Goal: Task Accomplishment & Management: Use online tool/utility

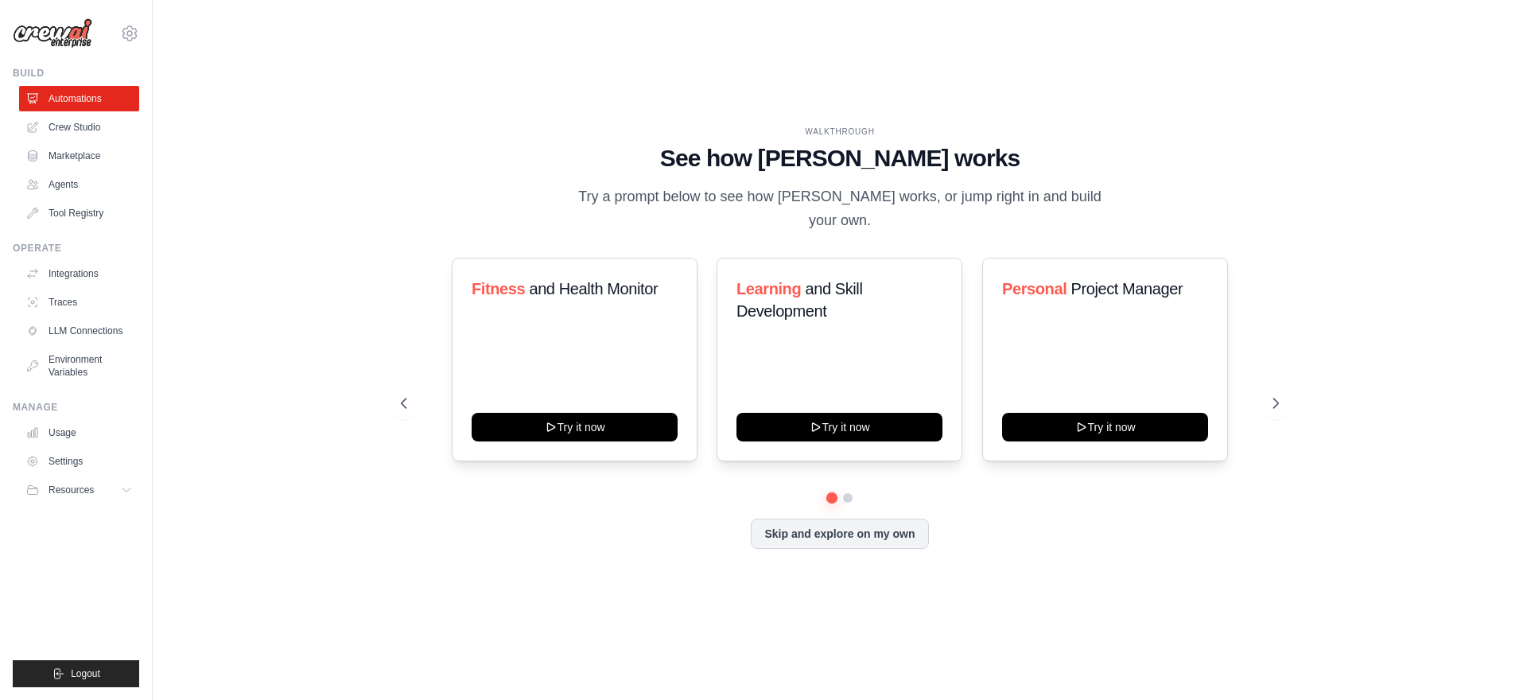
click at [1333, 151] on div "WALKTHROUGH See how CrewAI works Try a prompt below to see how CrewAI works, or…" at bounding box center [839, 350] width 1323 height 668
click at [651, 518] on div "Skip and explore on my own" at bounding box center [840, 533] width 878 height 30
click at [871, 538] on div "WALKTHROUGH See how CrewAI works Try a prompt below to see how CrewAI works, or…" at bounding box center [840, 350] width 916 height 448
click at [1280, 387] on button at bounding box center [1275, 403] width 32 height 32
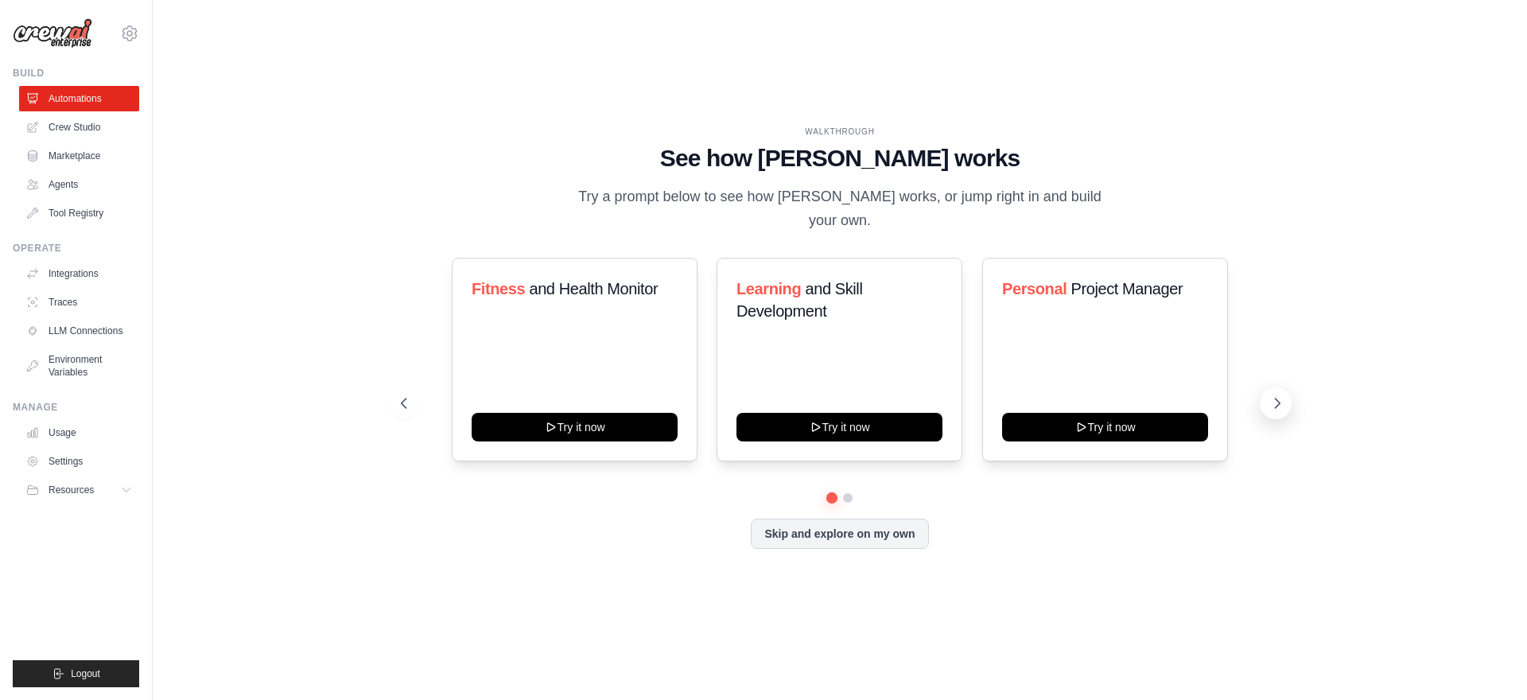
click at [1280, 387] on button at bounding box center [1275, 403] width 32 height 32
click at [859, 531] on button "Skip and explore on my own" at bounding box center [839, 532] width 177 height 30
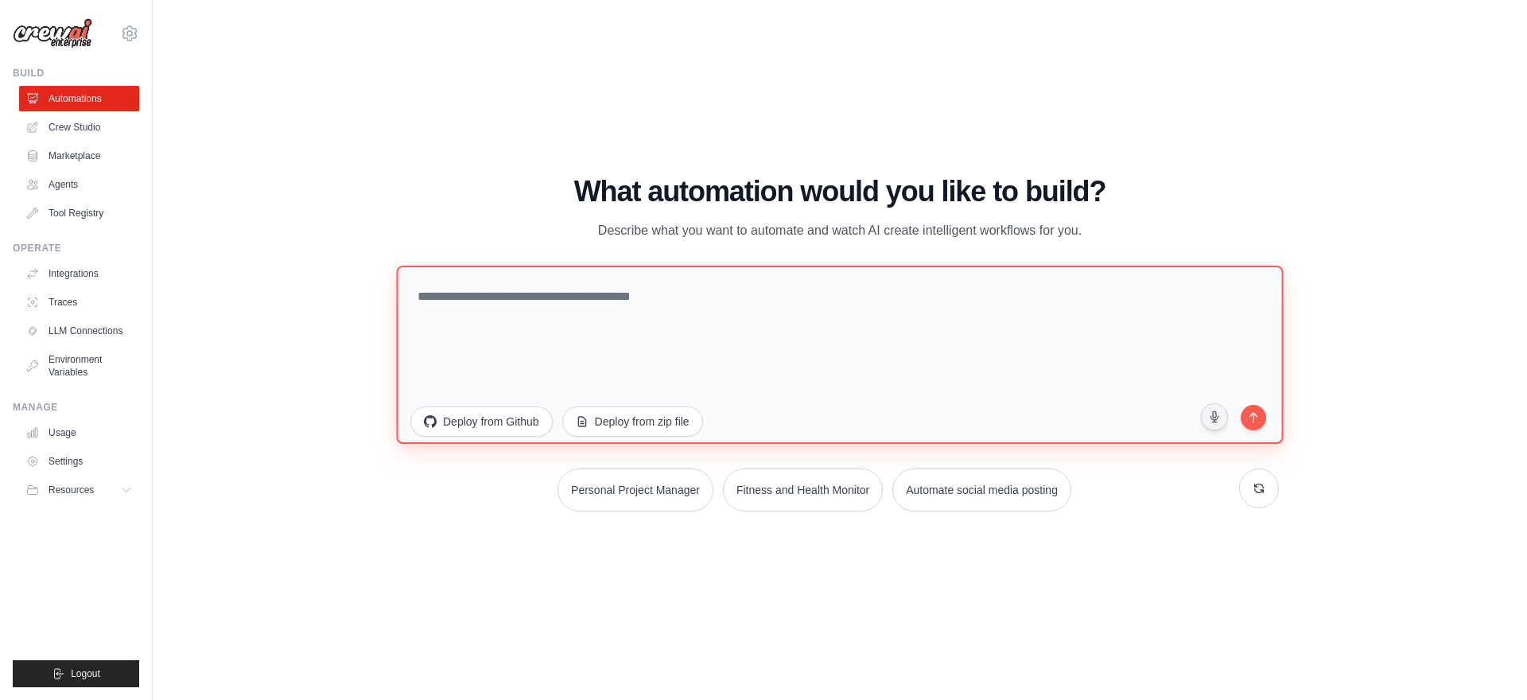
click at [904, 301] on textarea at bounding box center [839, 355] width 887 height 178
click at [1004, 304] on textarea at bounding box center [839, 355] width 887 height 178
click at [794, 300] on textarea "**********" at bounding box center [839, 355] width 887 height 178
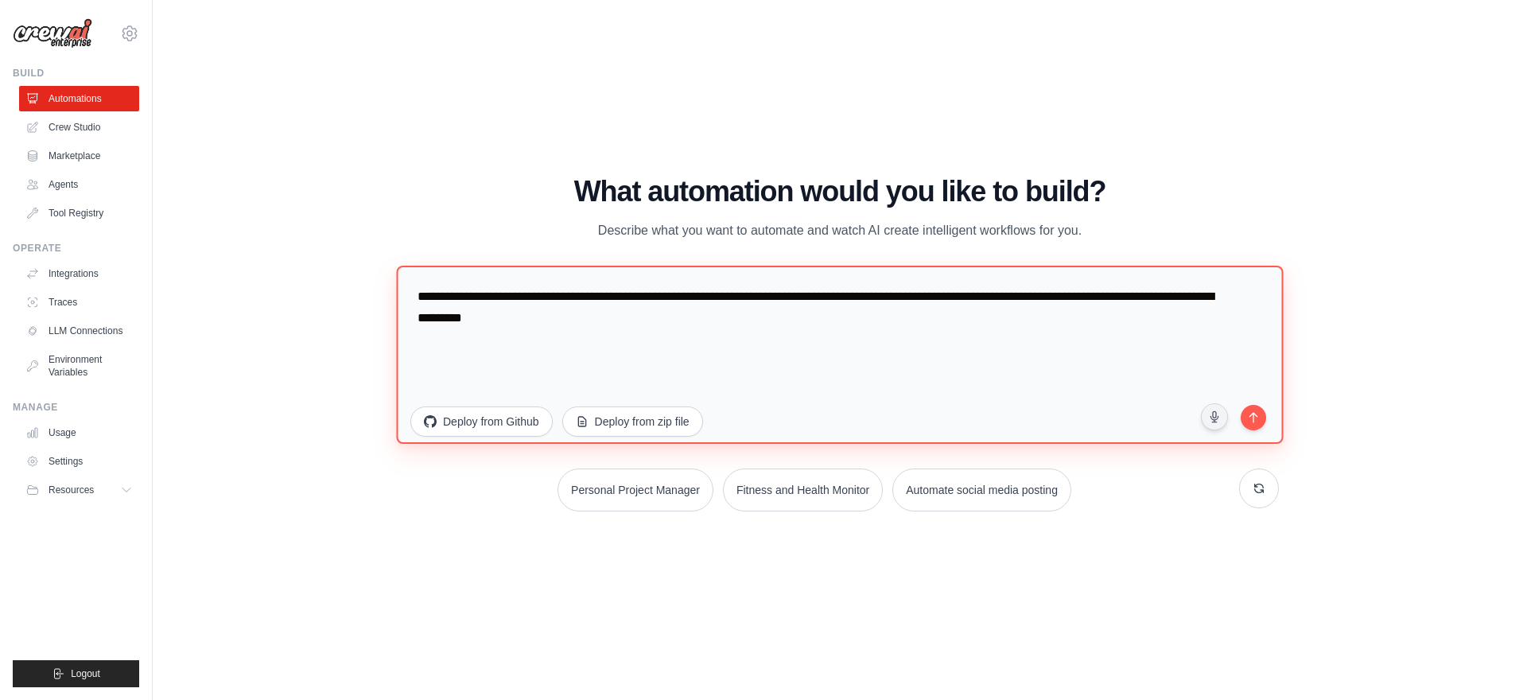
click at [608, 301] on textarea "**********" at bounding box center [839, 355] width 887 height 178
click at [650, 300] on textarea "**********" at bounding box center [839, 355] width 887 height 178
click at [642, 327] on textarea "**********" at bounding box center [839, 355] width 887 height 178
click at [596, 293] on textarea "**********" at bounding box center [839, 355] width 887 height 178
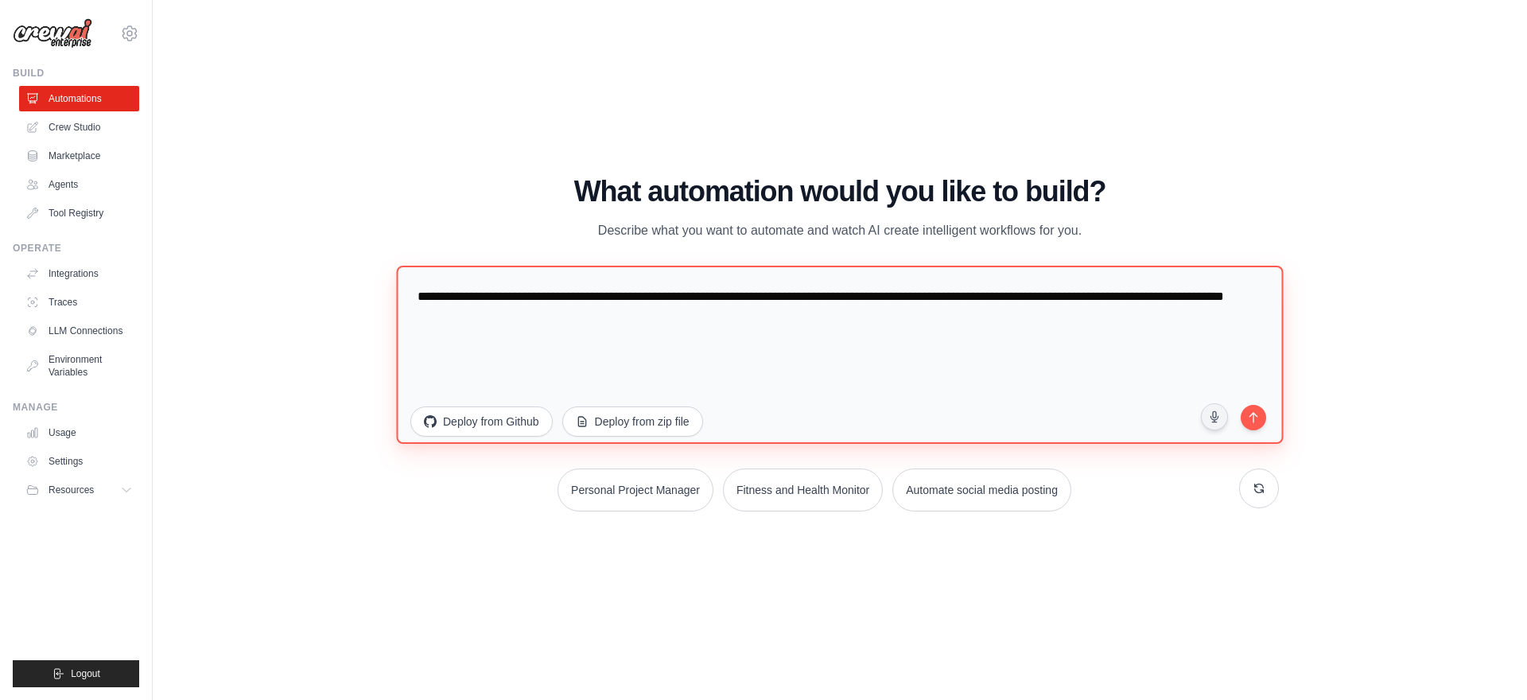
click at [596, 293] on textarea "**********" at bounding box center [839, 355] width 887 height 178
click at [650, 297] on textarea "**********" at bounding box center [839, 355] width 887 height 178
click at [715, 299] on textarea "**********" at bounding box center [839, 355] width 887 height 178
click at [699, 310] on textarea "**********" at bounding box center [839, 355] width 887 height 178
click at [968, 299] on textarea "**********" at bounding box center [839, 355] width 887 height 178
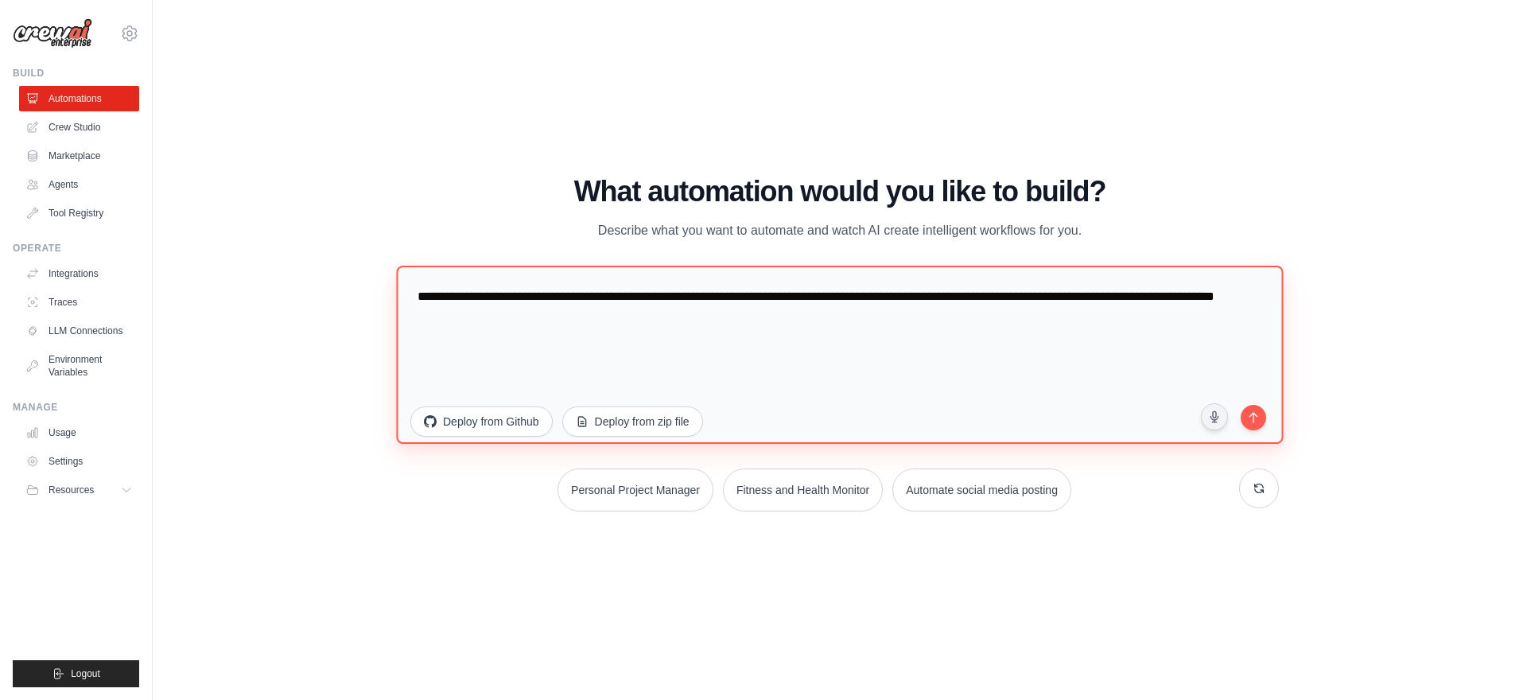
click at [624, 335] on textarea "**********" at bounding box center [839, 355] width 887 height 178
click at [456, 319] on textarea "**********" at bounding box center [839, 355] width 887 height 178
click at [548, 328] on textarea "**********" at bounding box center [839, 355] width 887 height 178
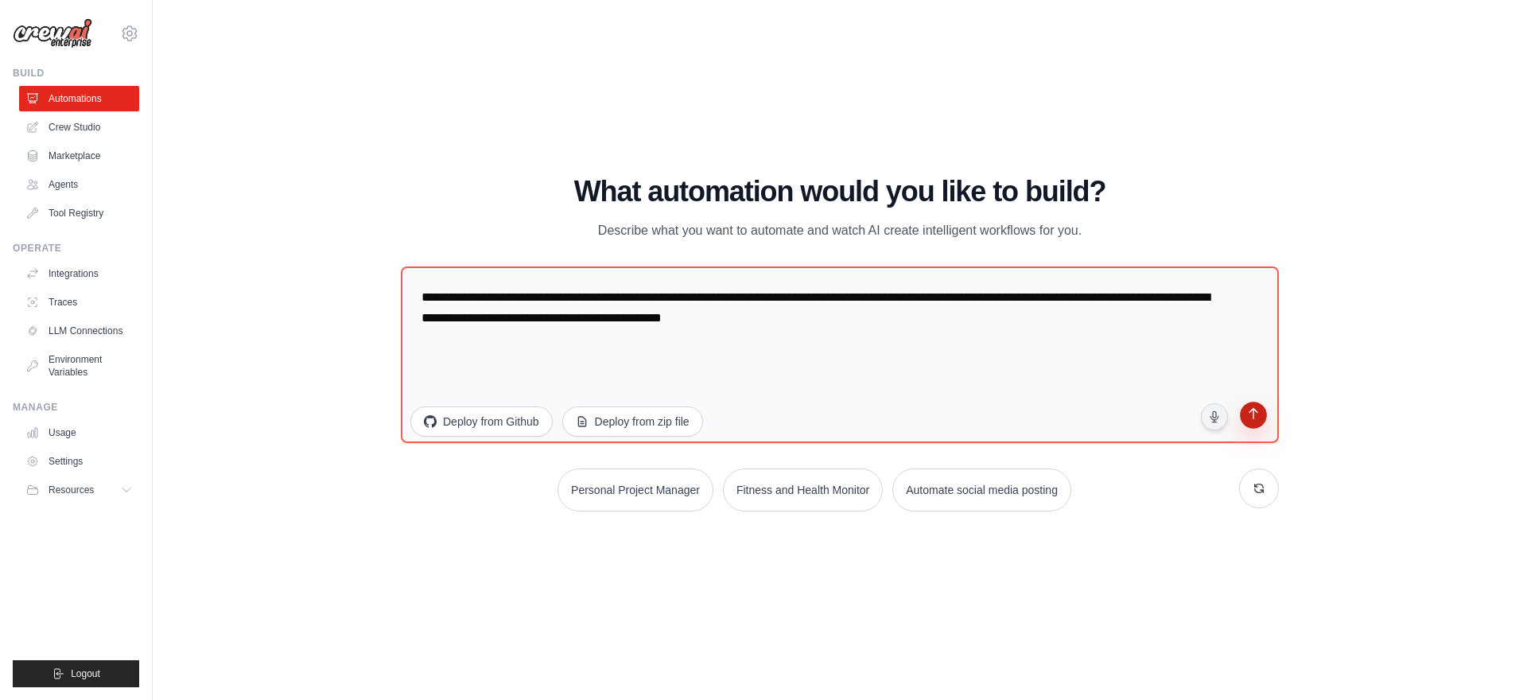
click at [1255, 408] on icon "submit" at bounding box center [1252, 415] width 15 height 15
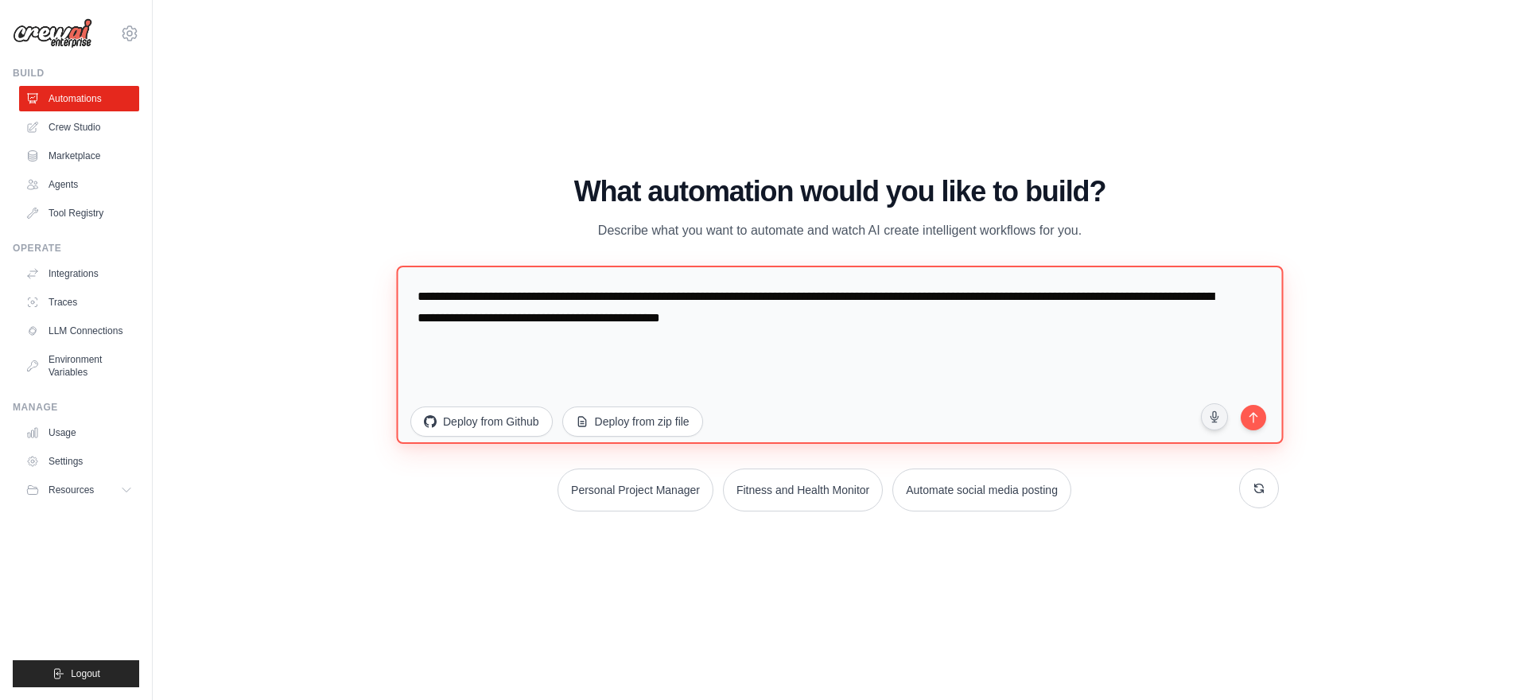
click at [858, 308] on textarea "**********" at bounding box center [839, 355] width 887 height 178
click at [877, 312] on textarea "**********" at bounding box center [839, 355] width 887 height 178
click at [441, 314] on textarea "**********" at bounding box center [839, 355] width 887 height 178
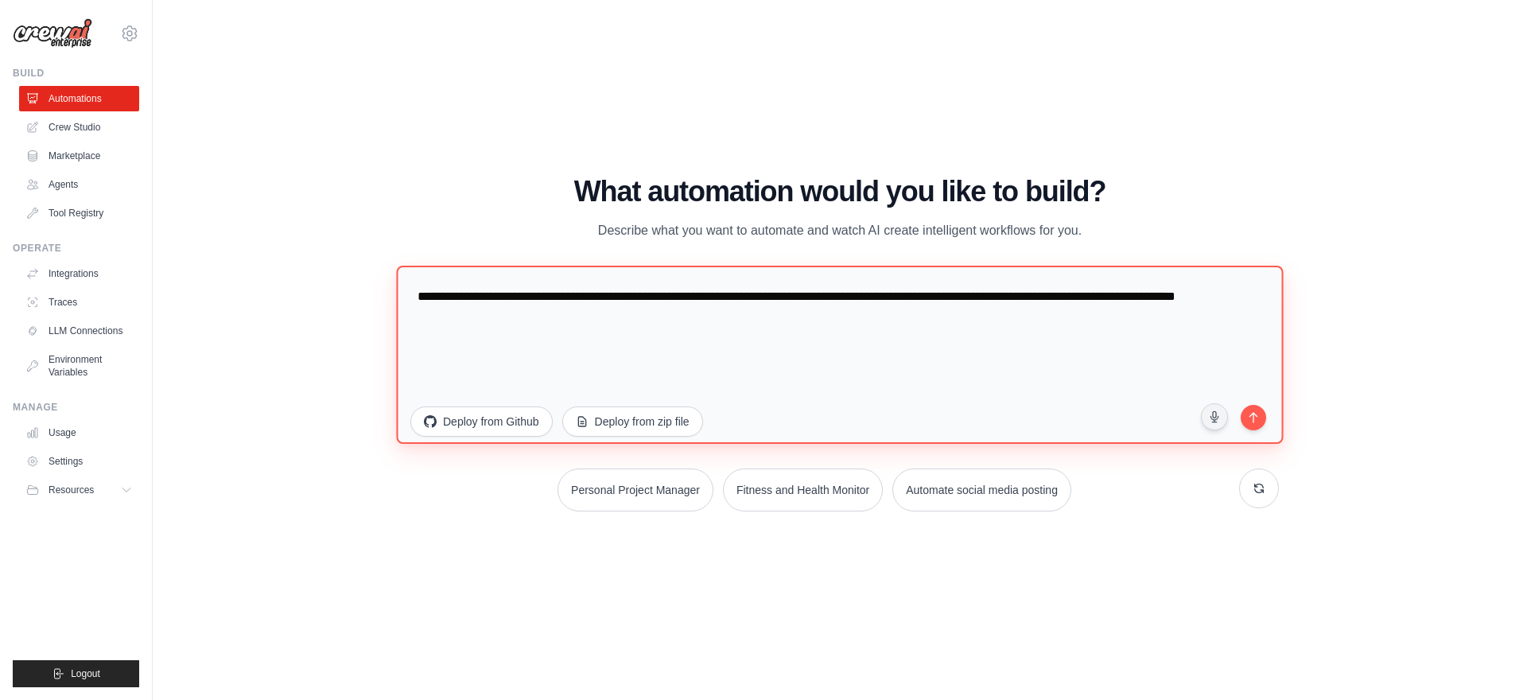
click at [441, 314] on textarea "**********" at bounding box center [839, 355] width 887 height 178
click at [549, 320] on textarea "**********" at bounding box center [839, 355] width 887 height 178
type textarea "**********"
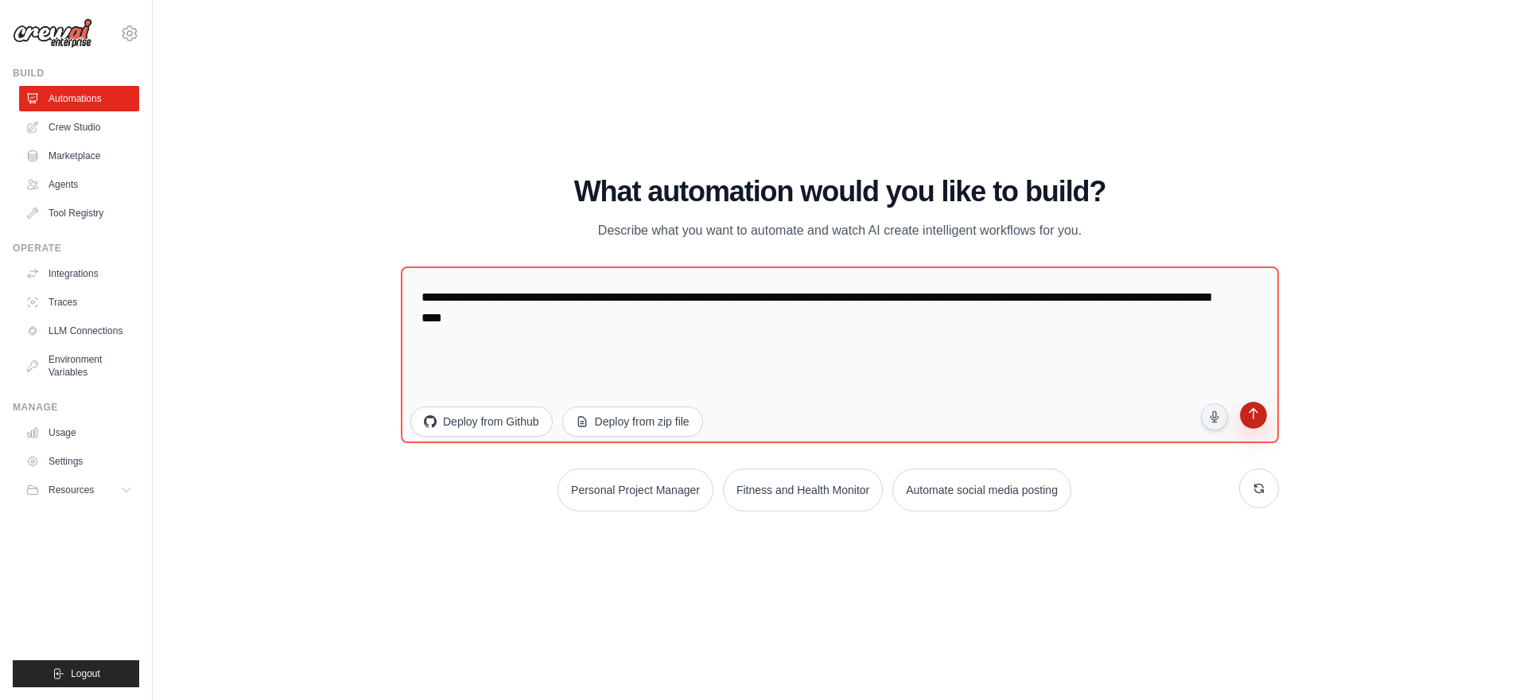
click at [1262, 415] on button "submit" at bounding box center [1253, 417] width 30 height 30
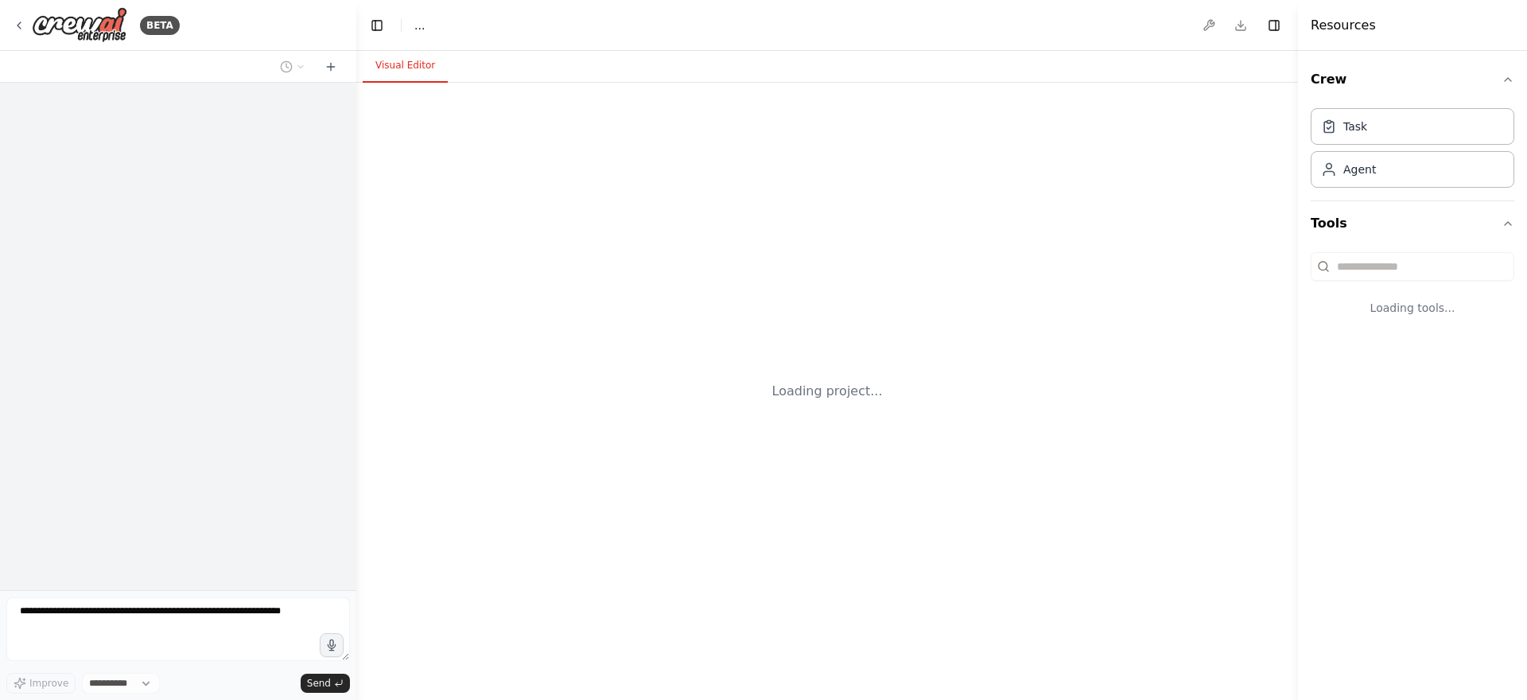
select select "****"
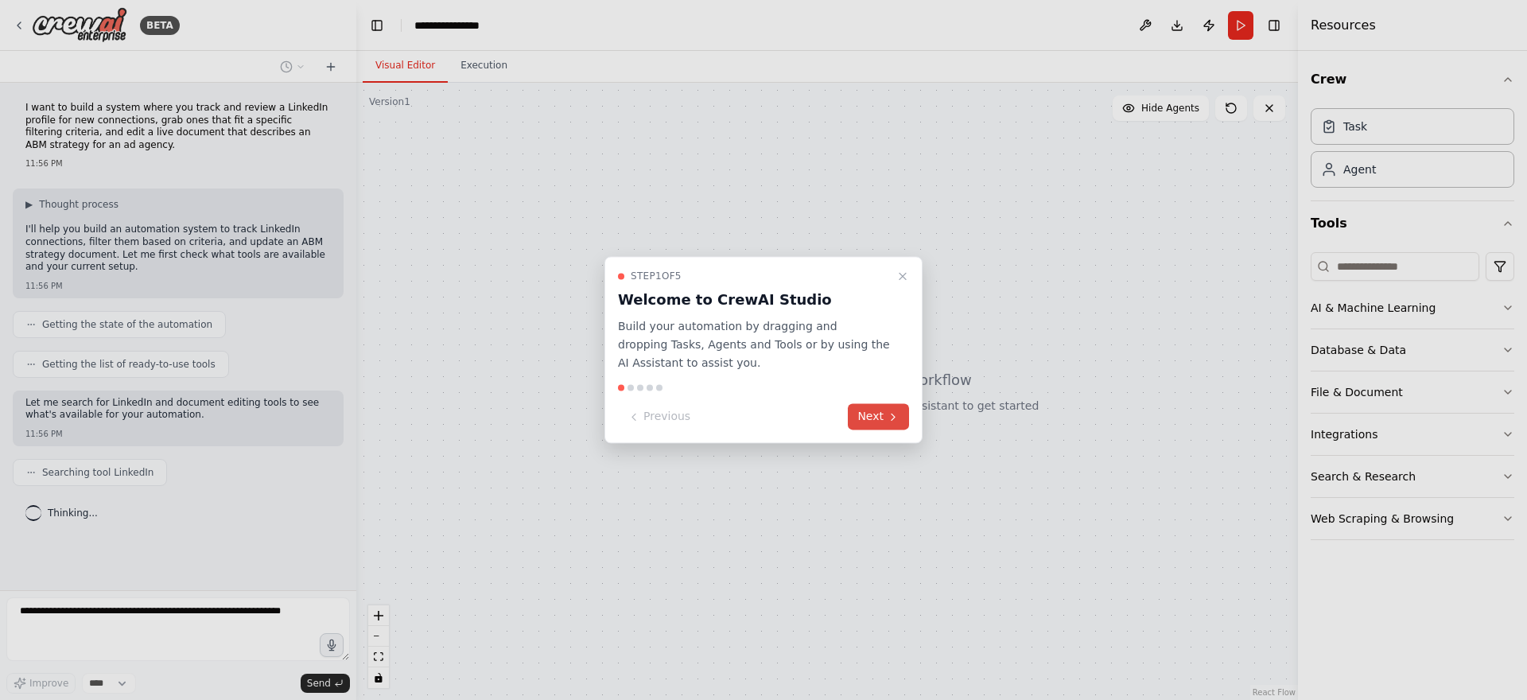
click at [894, 414] on icon at bounding box center [893, 416] width 13 height 13
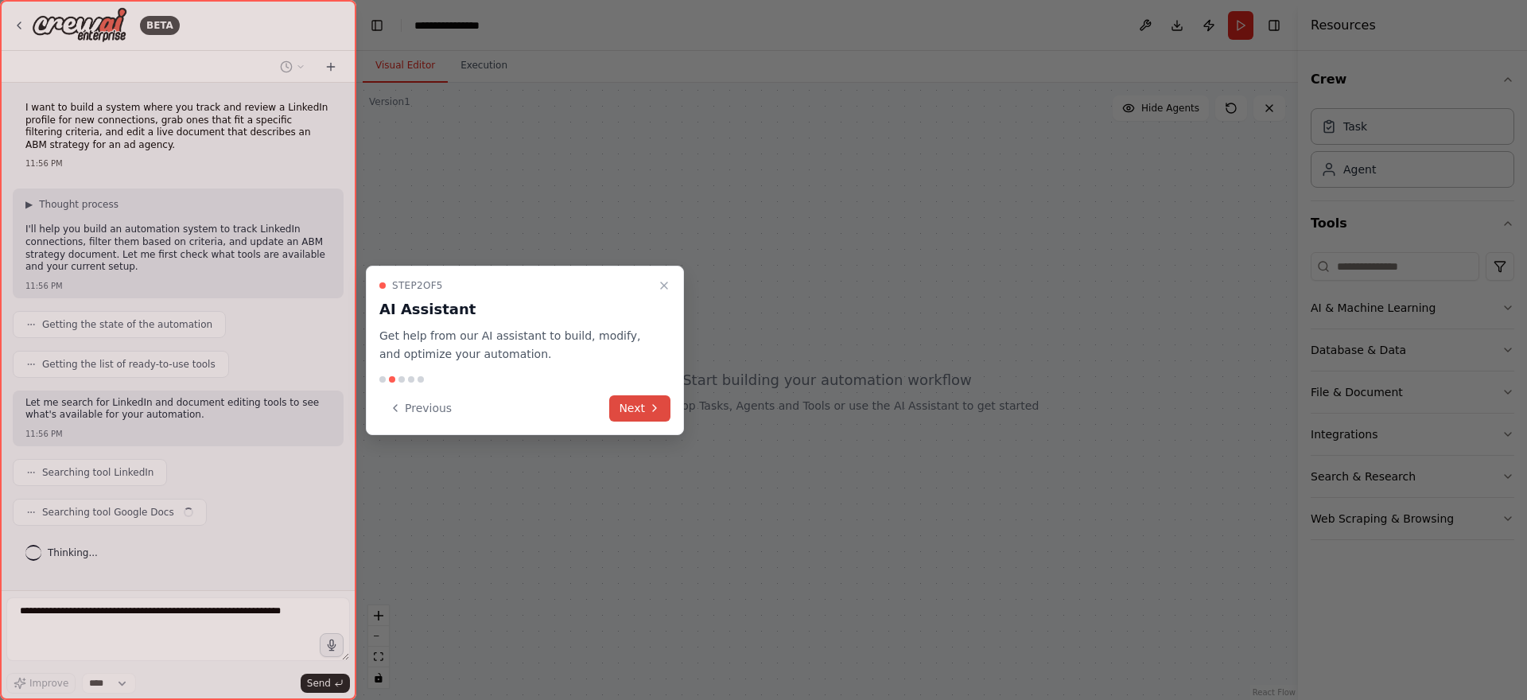
click at [640, 405] on button "Next" at bounding box center [639, 408] width 61 height 26
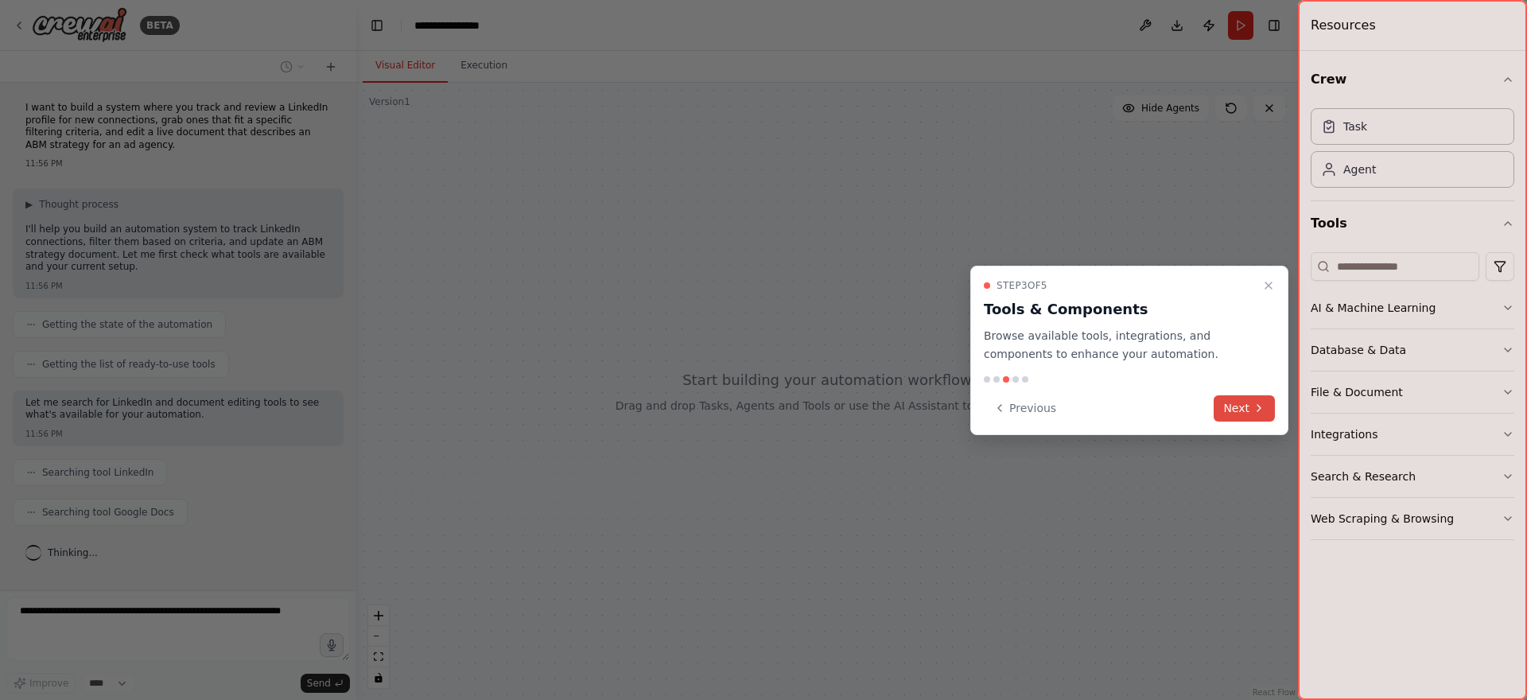
click at [1256, 405] on icon at bounding box center [1258, 408] width 13 height 13
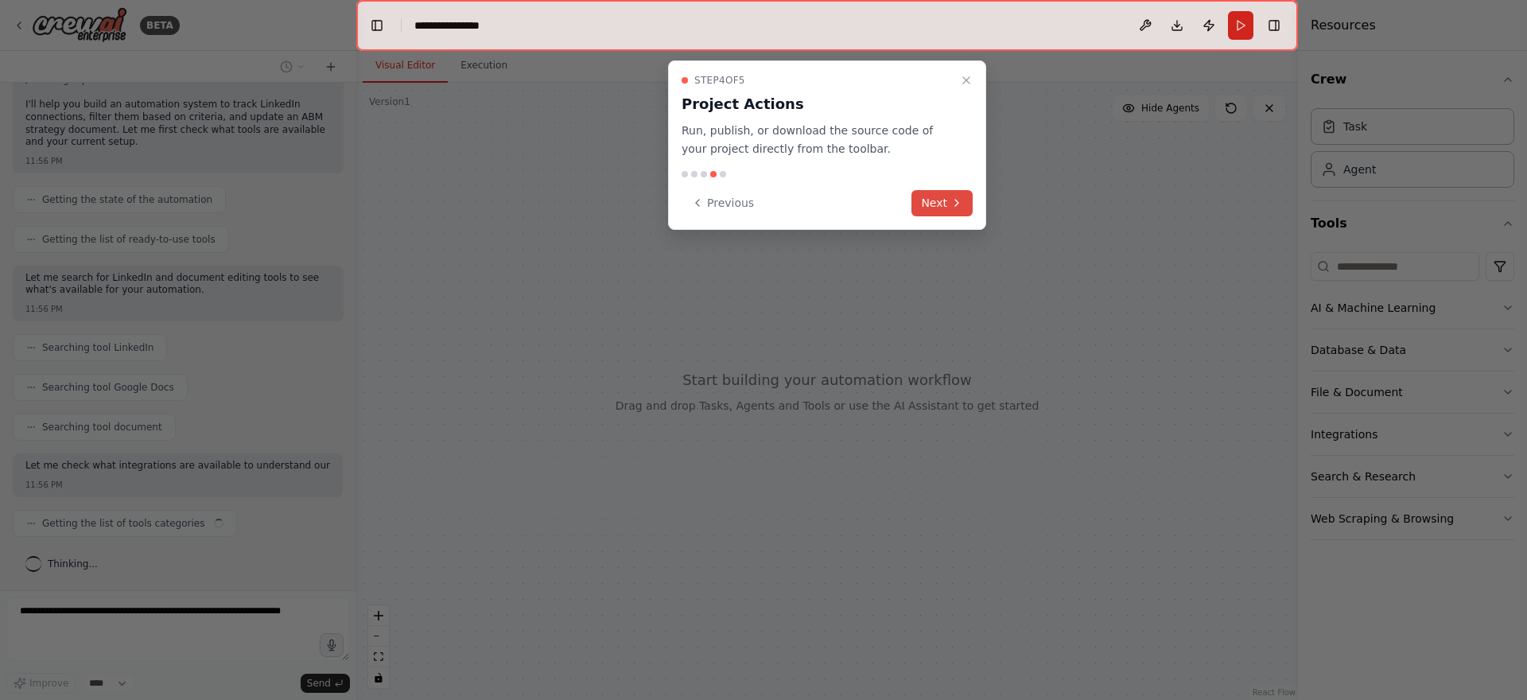
scroll to position [137, 0]
click at [937, 206] on button "Next" at bounding box center [941, 203] width 61 height 26
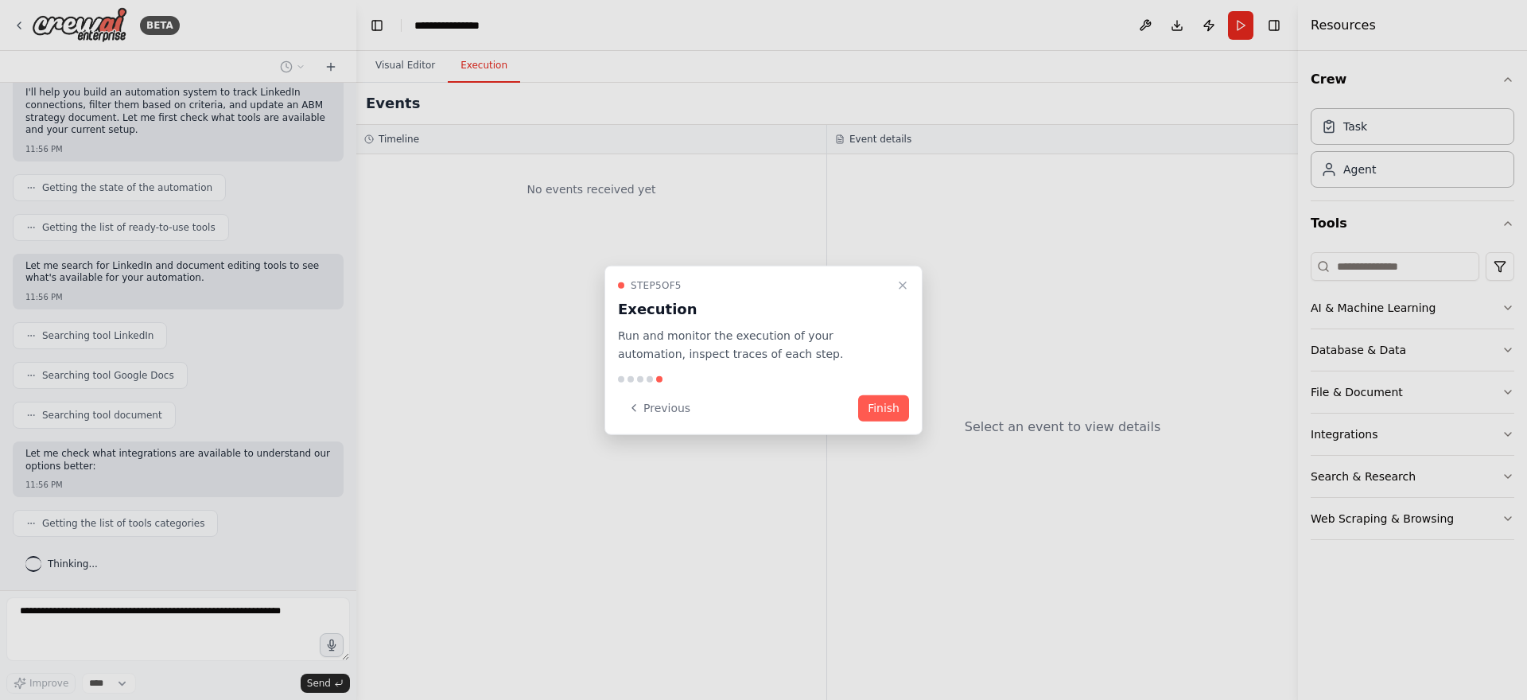
scroll to position [177, 0]
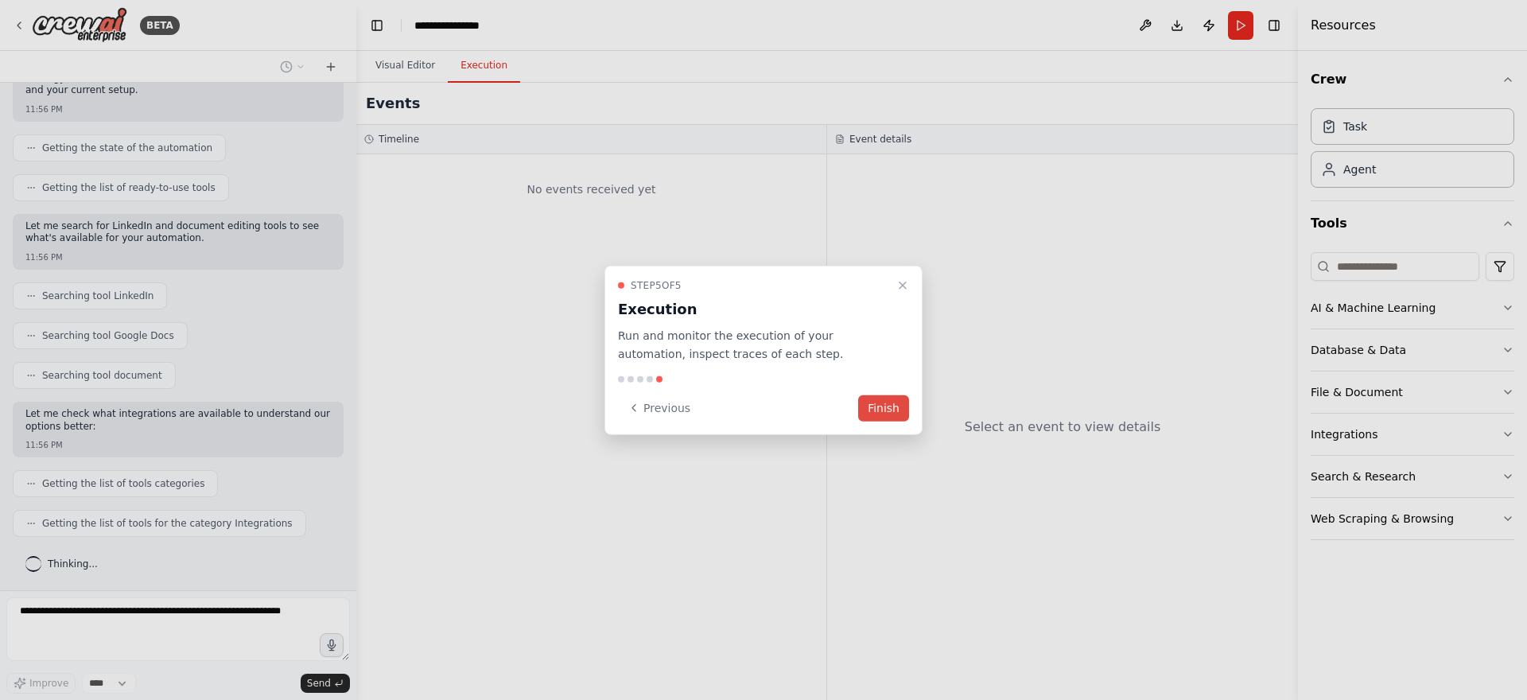
click at [895, 412] on button "Finish" at bounding box center [883, 407] width 51 height 26
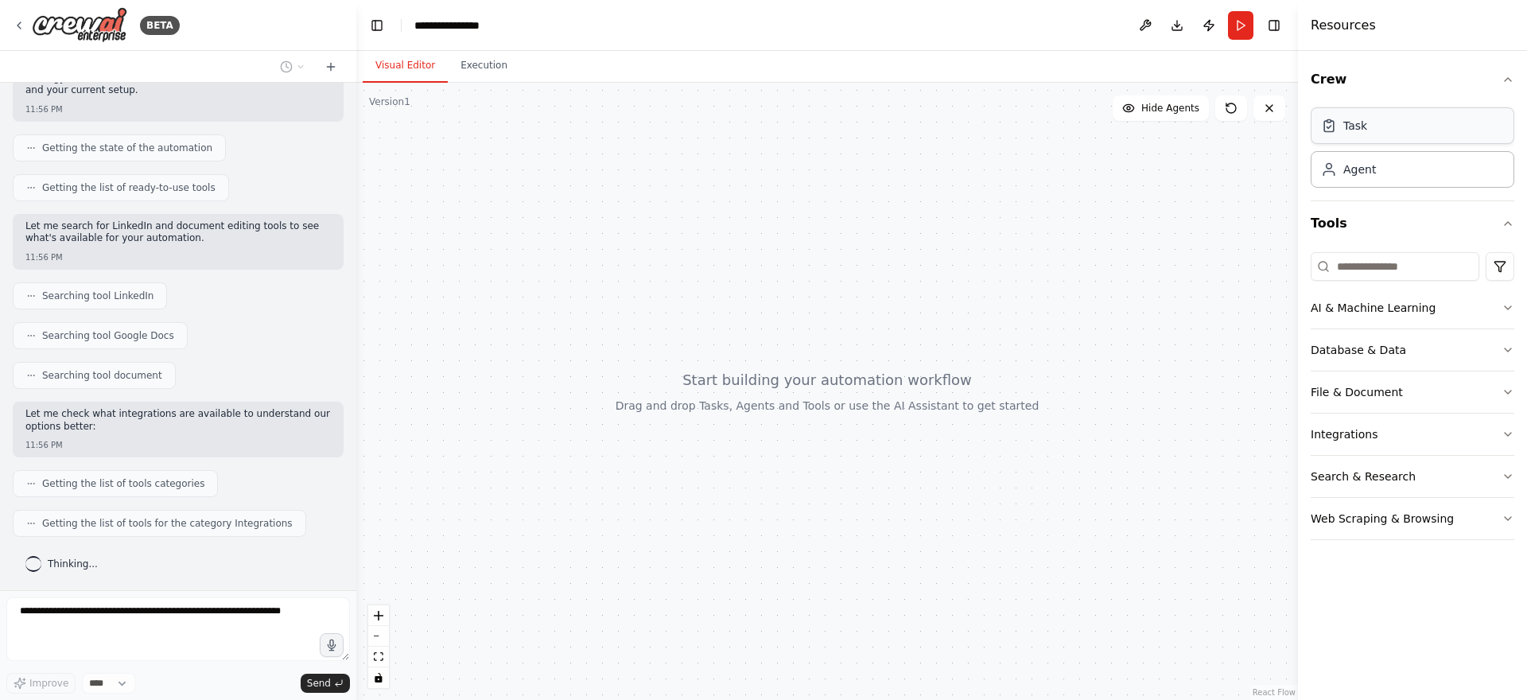
click at [1409, 132] on div "Task" at bounding box center [1412, 125] width 204 height 37
click at [1391, 141] on div "Task" at bounding box center [1412, 125] width 204 height 37
click at [1413, 177] on div "Agent" at bounding box center [1412, 168] width 204 height 37
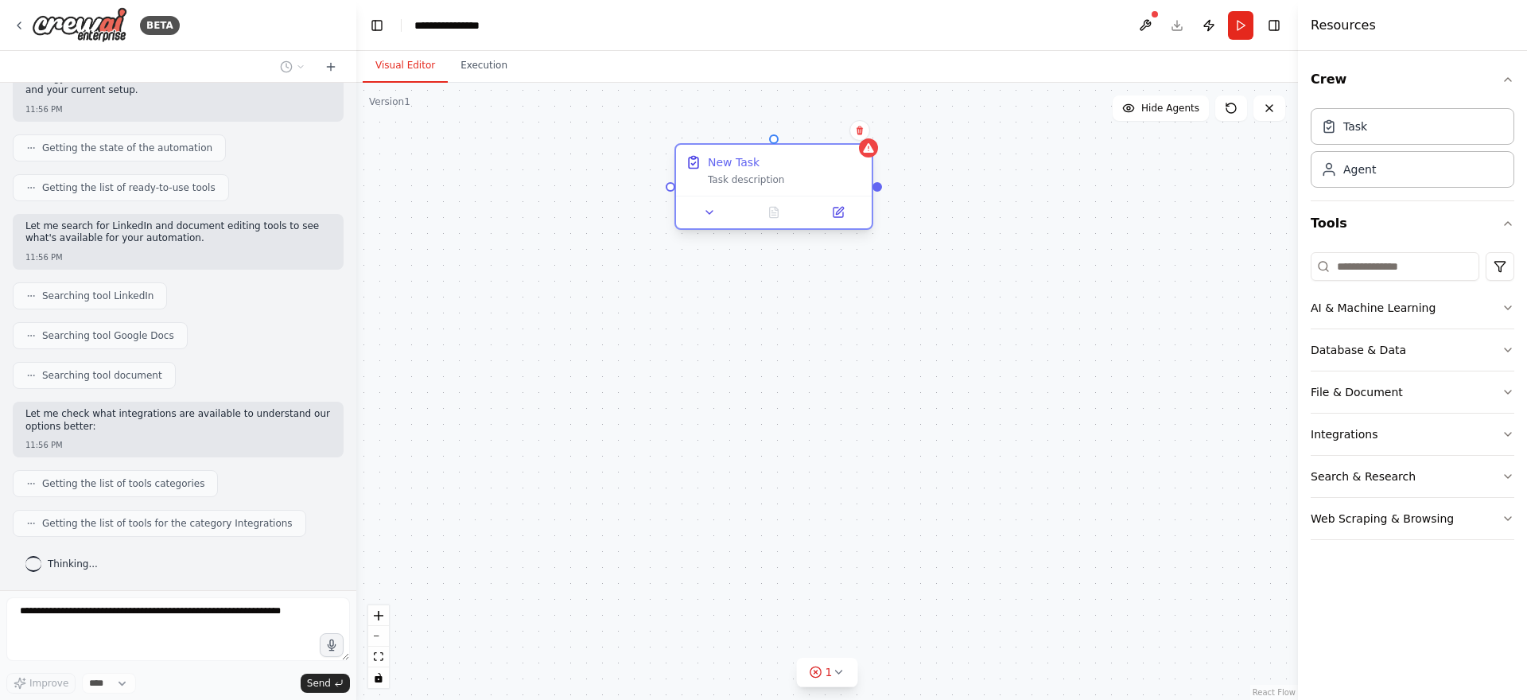
drag, startPoint x: 898, startPoint y: 177, endPoint x: 836, endPoint y: 167, distance: 62.9
click at [836, 167] on div "New Task" at bounding box center [785, 162] width 154 height 16
click at [950, 320] on div "New Task Task description Role of the agent Goal of the agent gpt-4o-mini Drop …" at bounding box center [826, 391] width 941 height 617
click at [895, 180] on div "Task description" at bounding box center [832, 179] width 154 height 13
click at [809, 166] on div "New Task" at bounding box center [832, 162] width 154 height 16
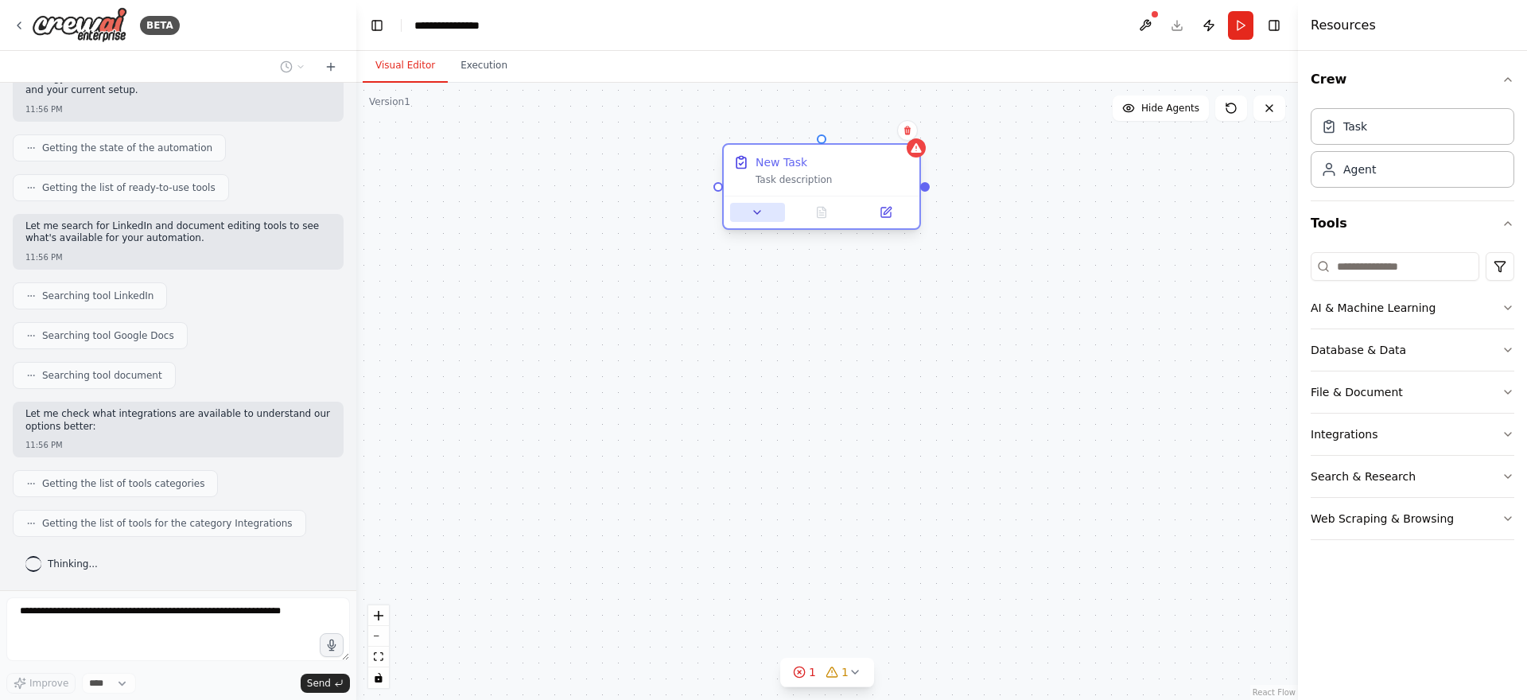
click at [759, 216] on icon at bounding box center [757, 212] width 13 height 13
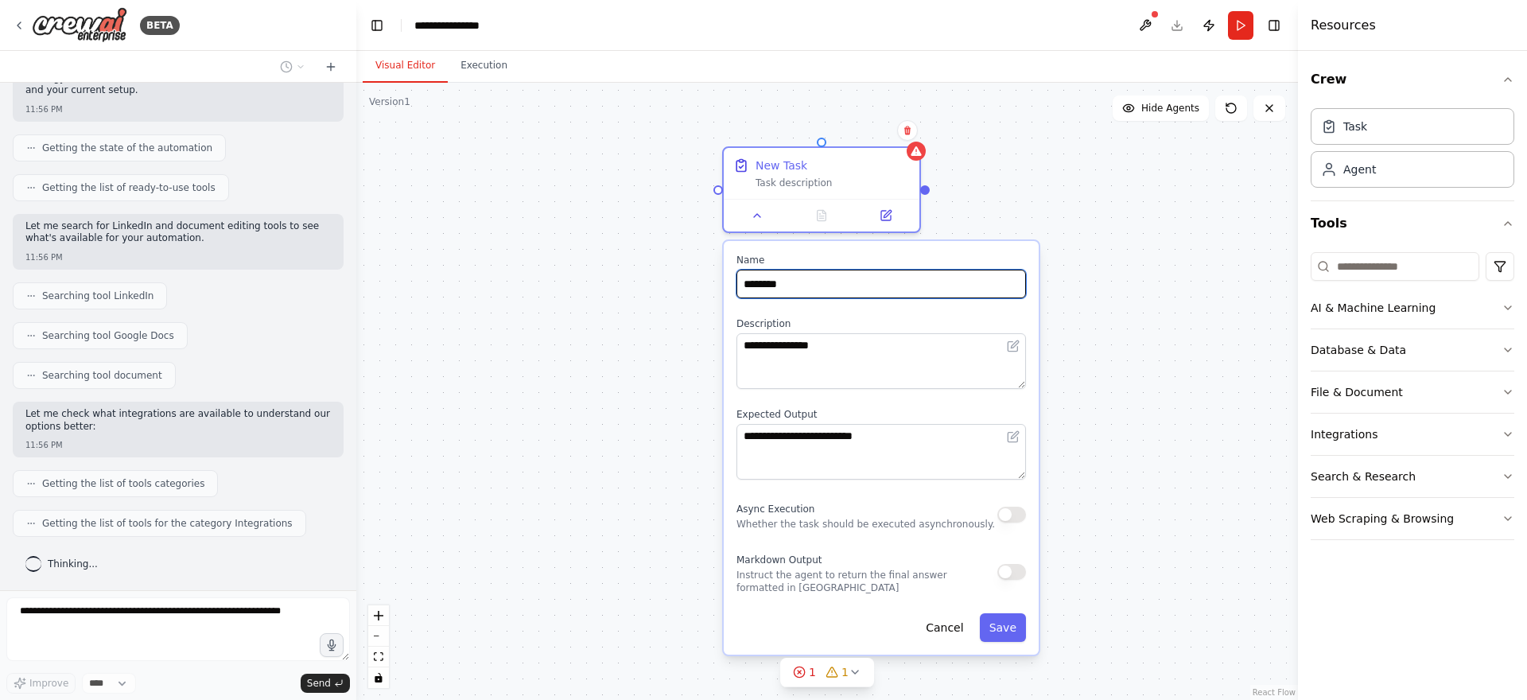
click at [844, 290] on input "********" at bounding box center [880, 284] width 289 height 29
type input "*********"
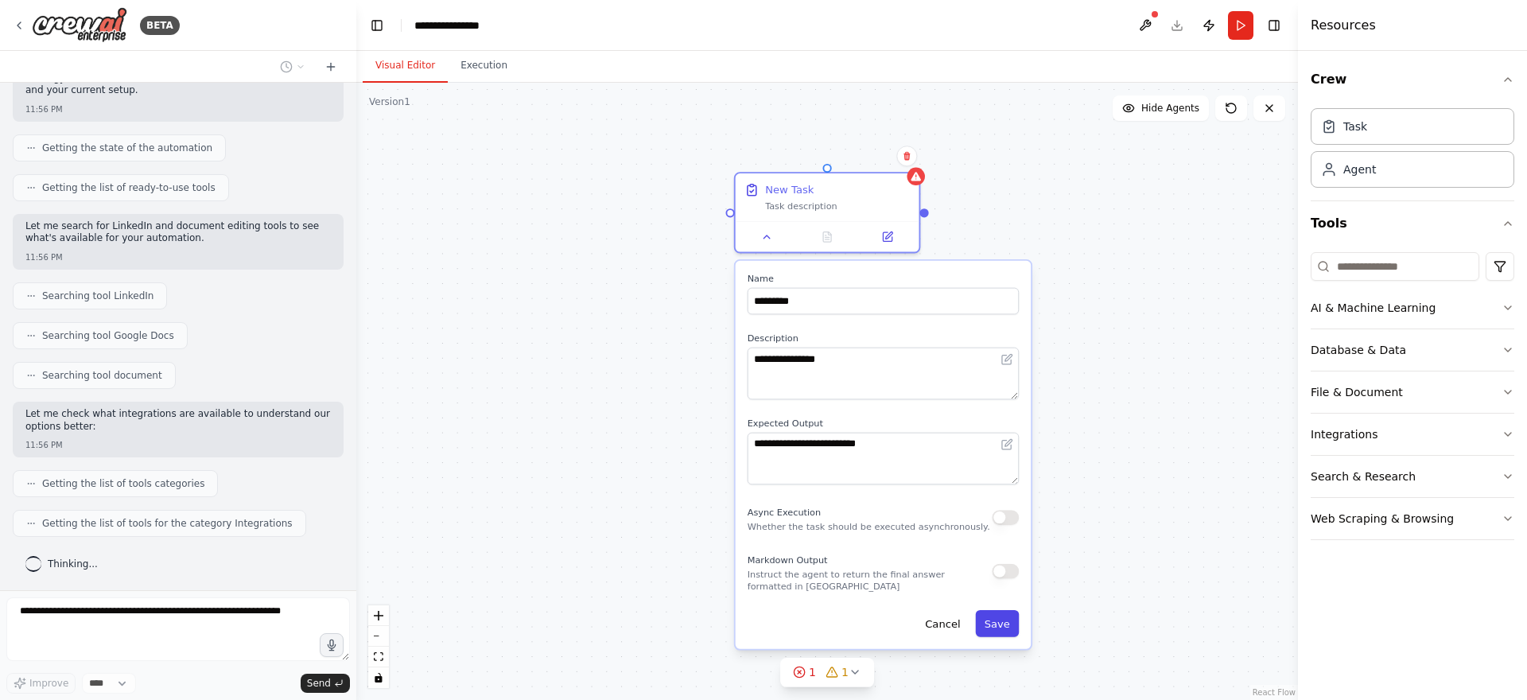
click at [1011, 633] on button "Save" at bounding box center [997, 623] width 44 height 27
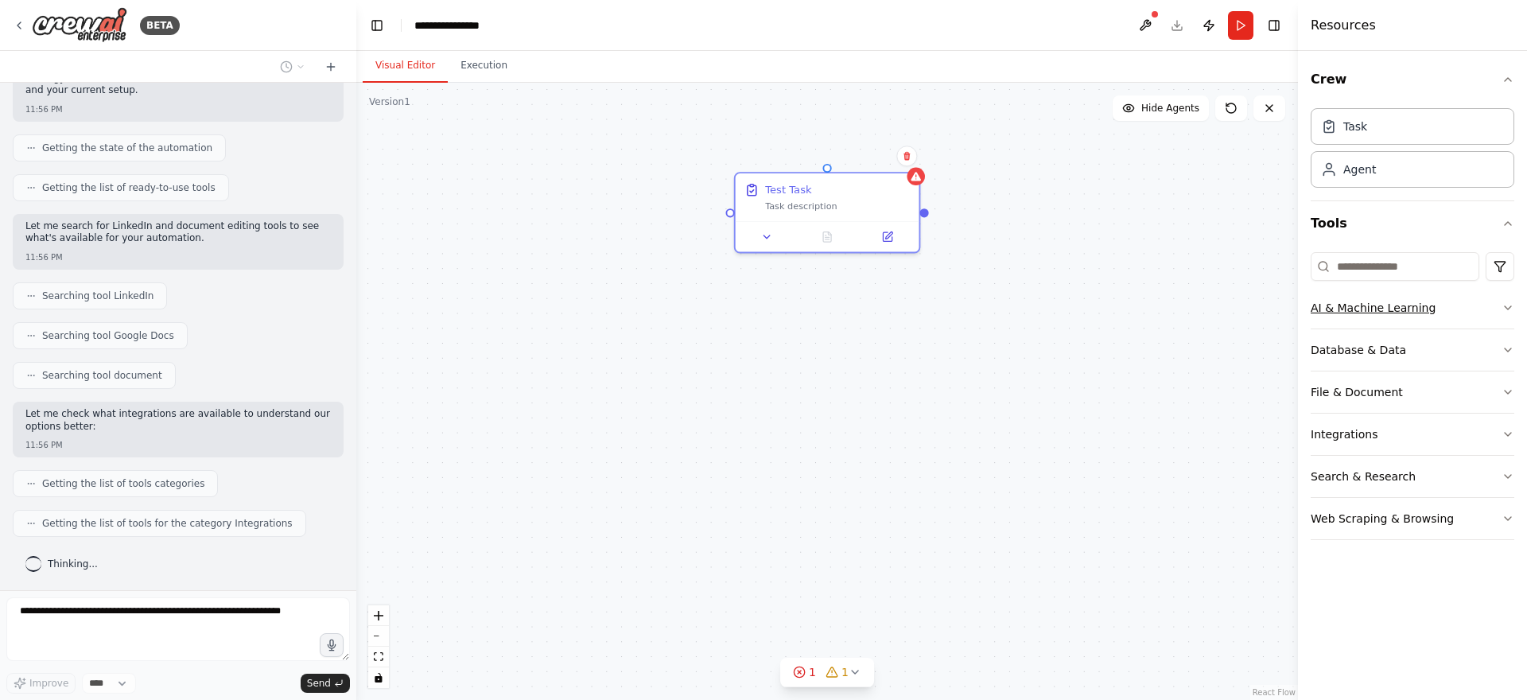
click at [1407, 297] on button "AI & Machine Learning" at bounding box center [1412, 307] width 204 height 41
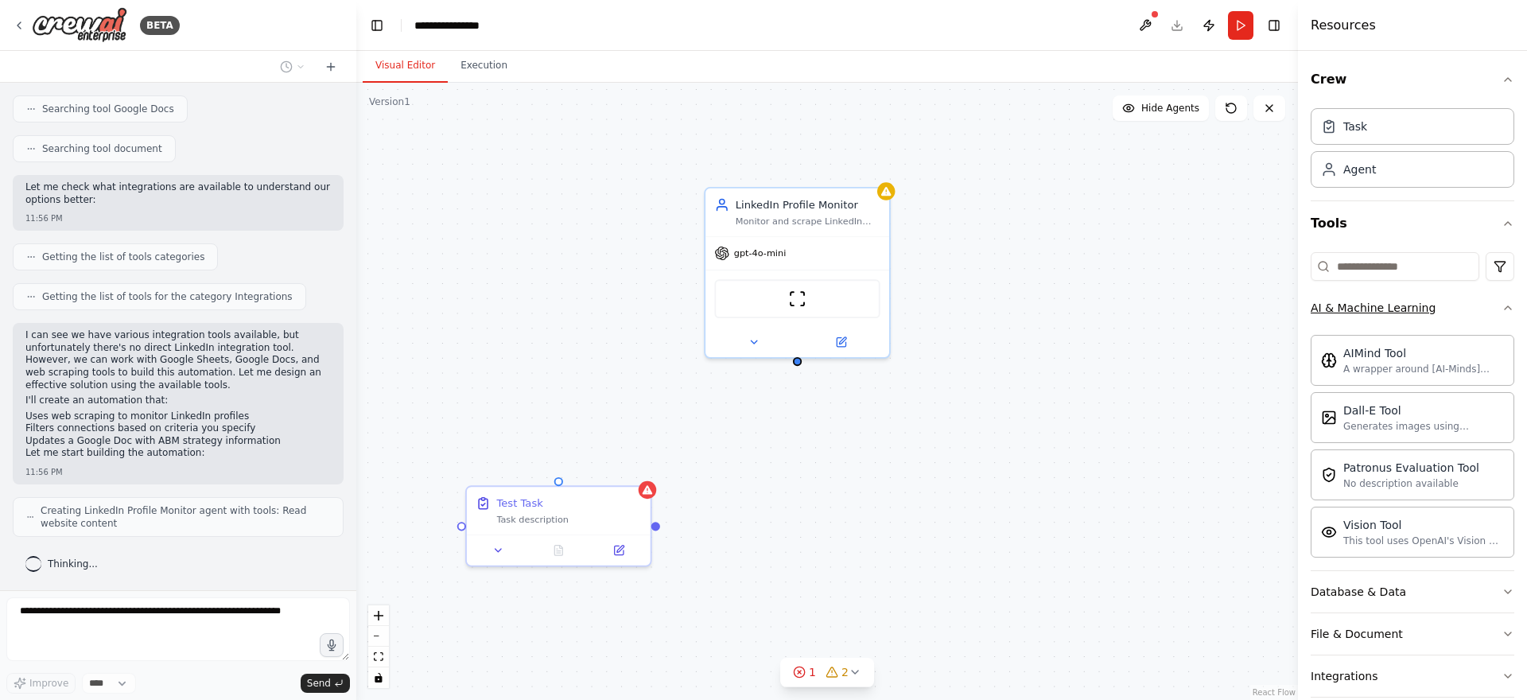
scroll to position [443, 0]
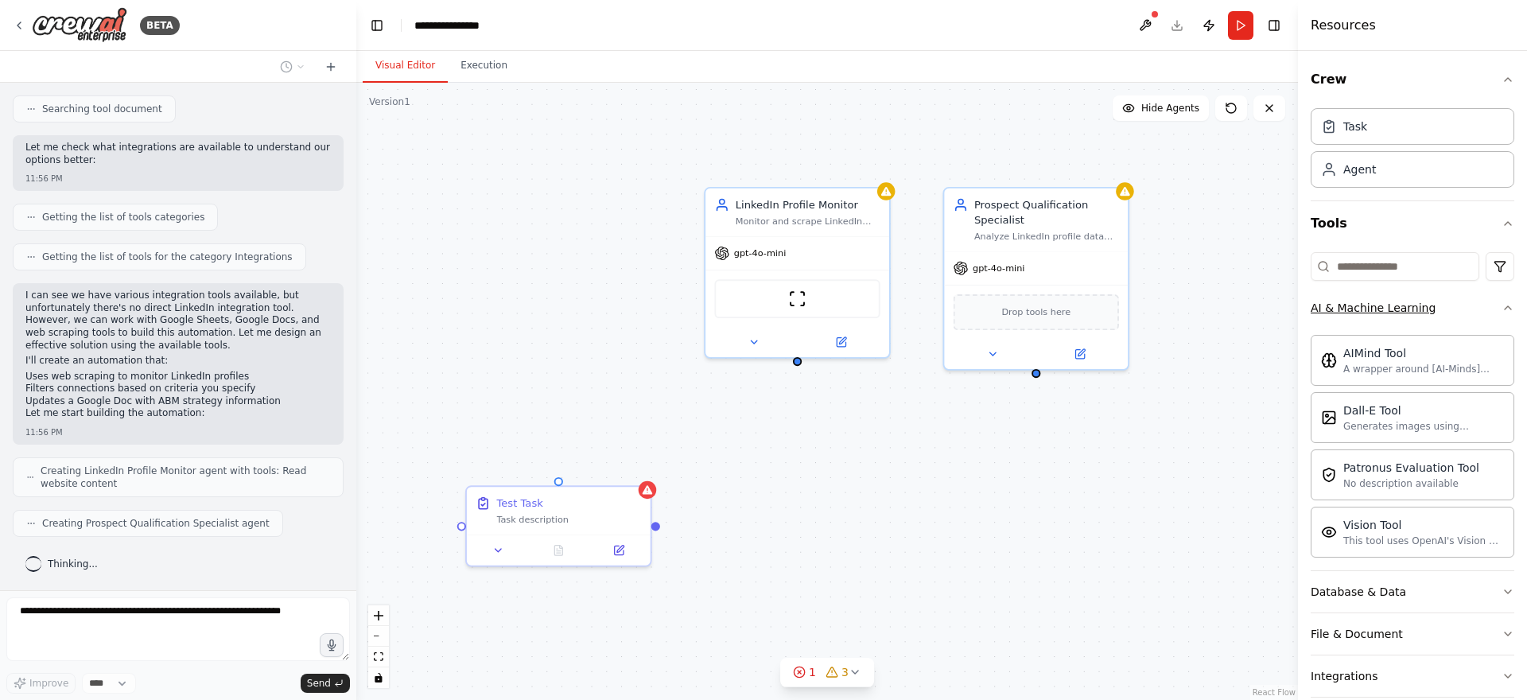
click at [1451, 308] on button "AI & Machine Learning" at bounding box center [1412, 307] width 204 height 41
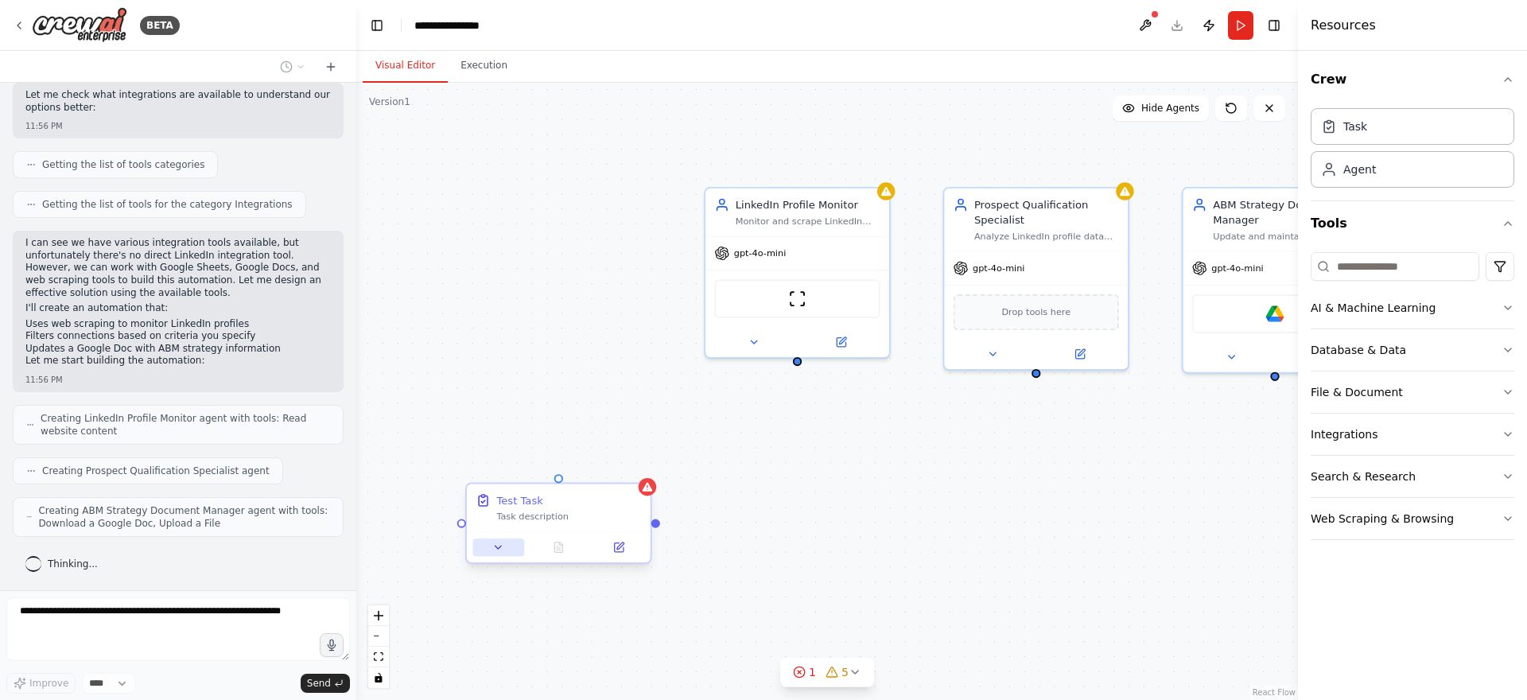
click at [489, 541] on button at bounding box center [497, 547] width 51 height 18
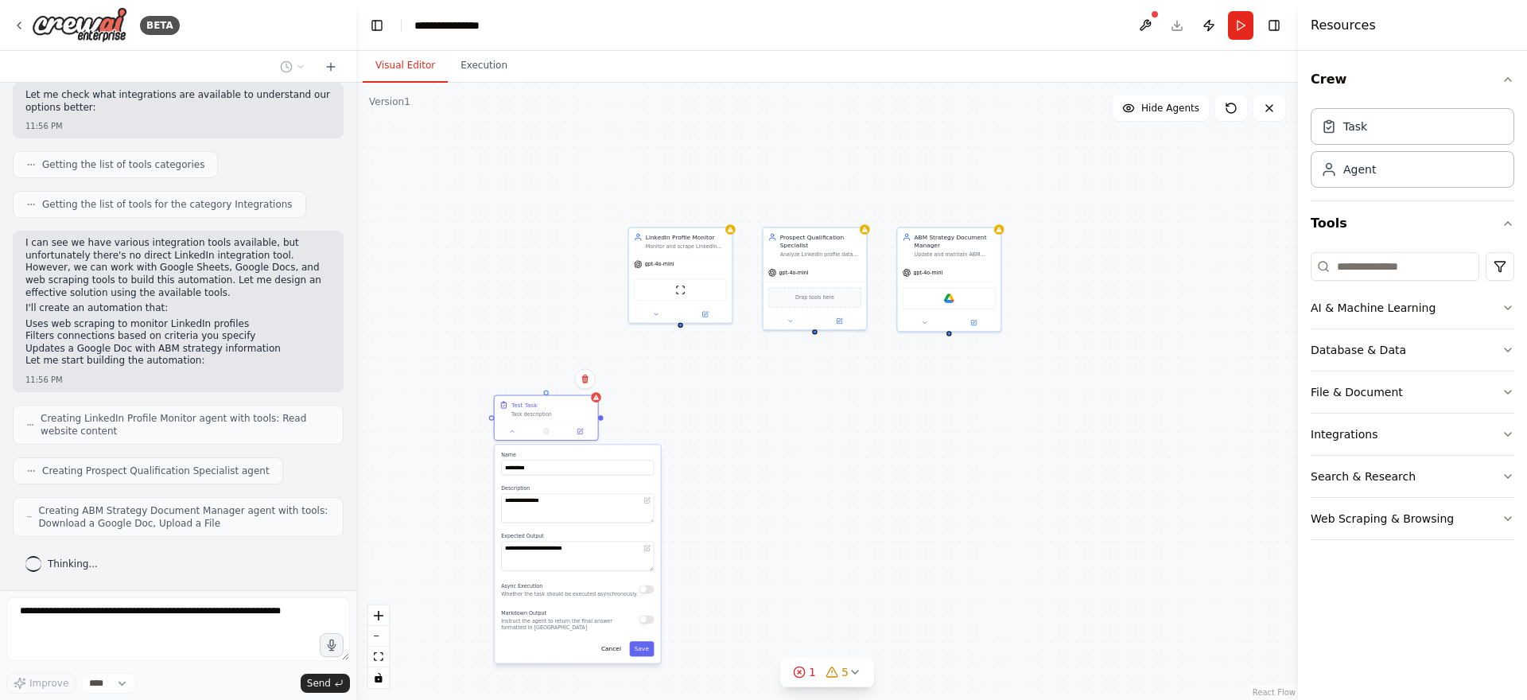
scroll to position [592, 0]
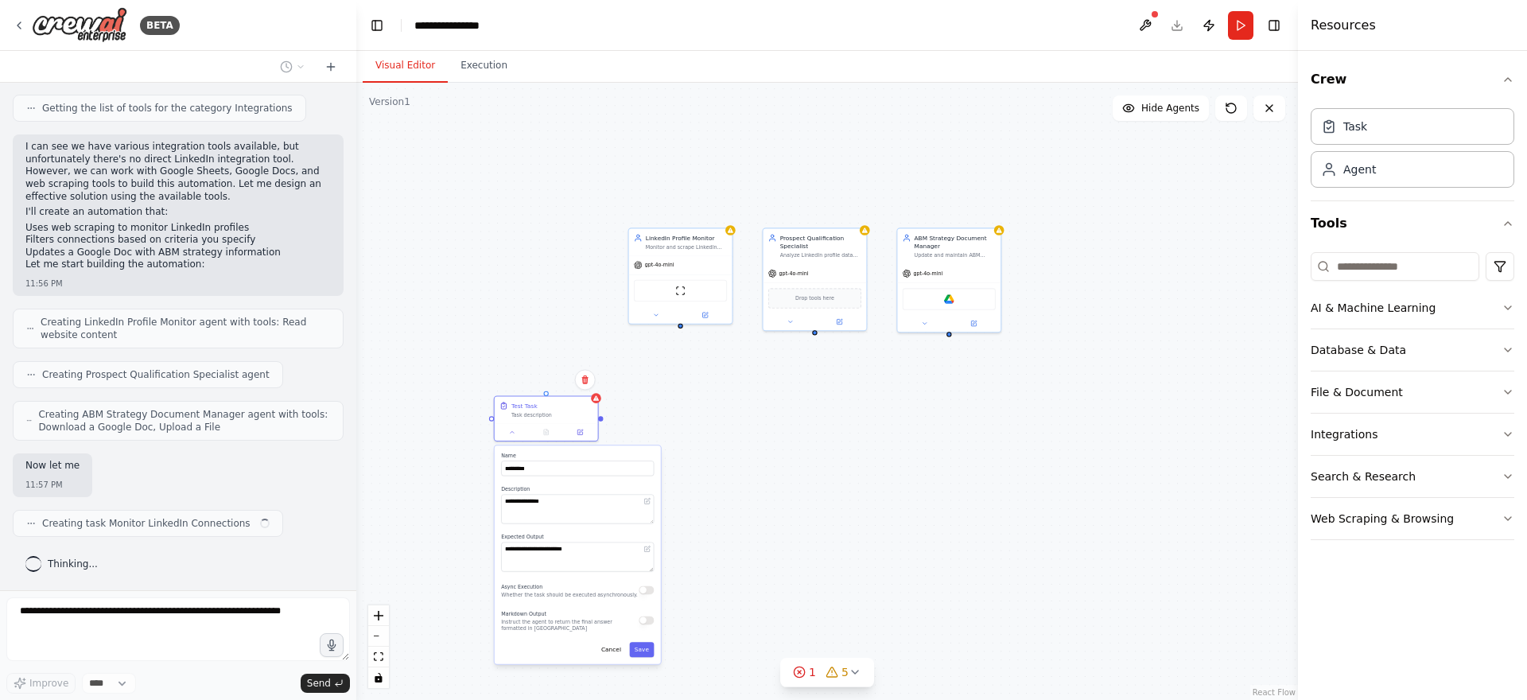
drag, startPoint x: 646, startPoint y: 565, endPoint x: 620, endPoint y: 430, distance: 137.7
click at [620, 430] on div "**********" at bounding box center [826, 391] width 941 height 617
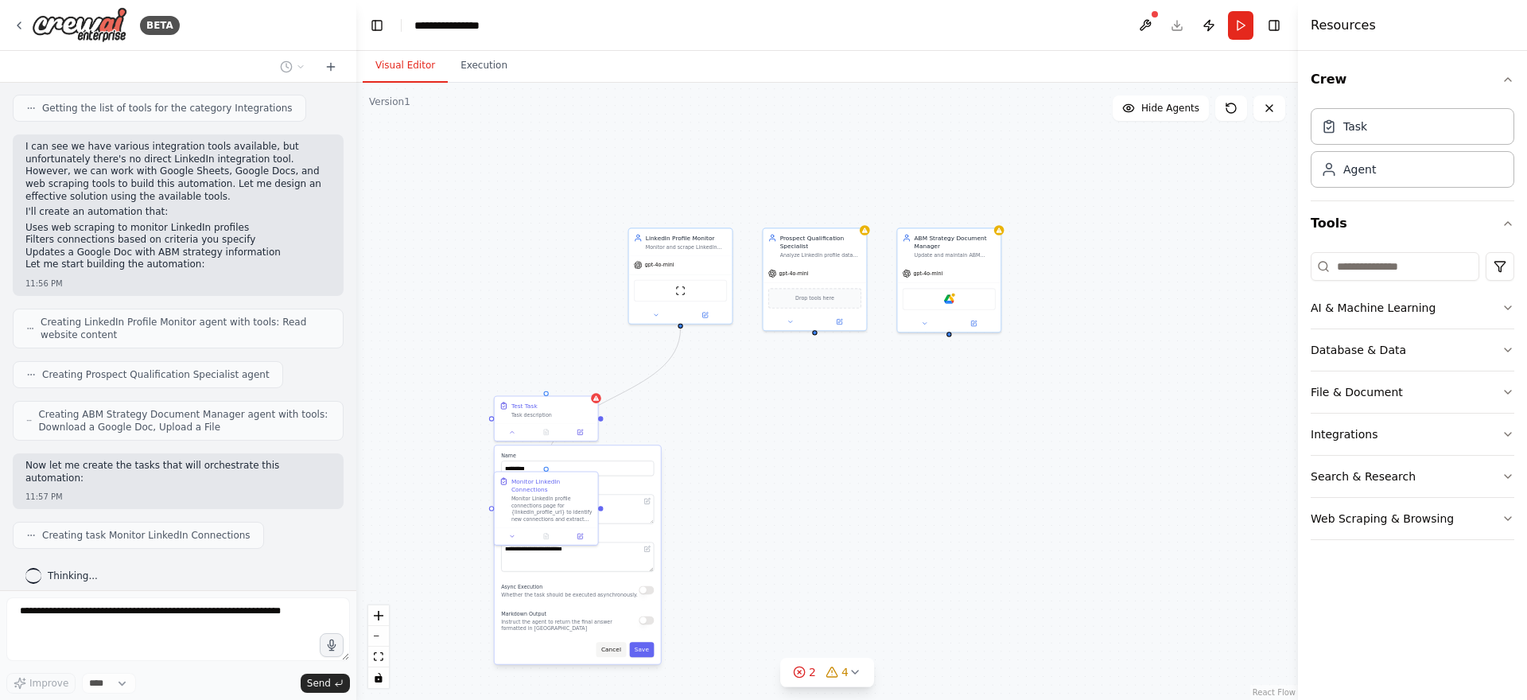
click at [603, 647] on button "Cancel" at bounding box center [611, 649] width 30 height 15
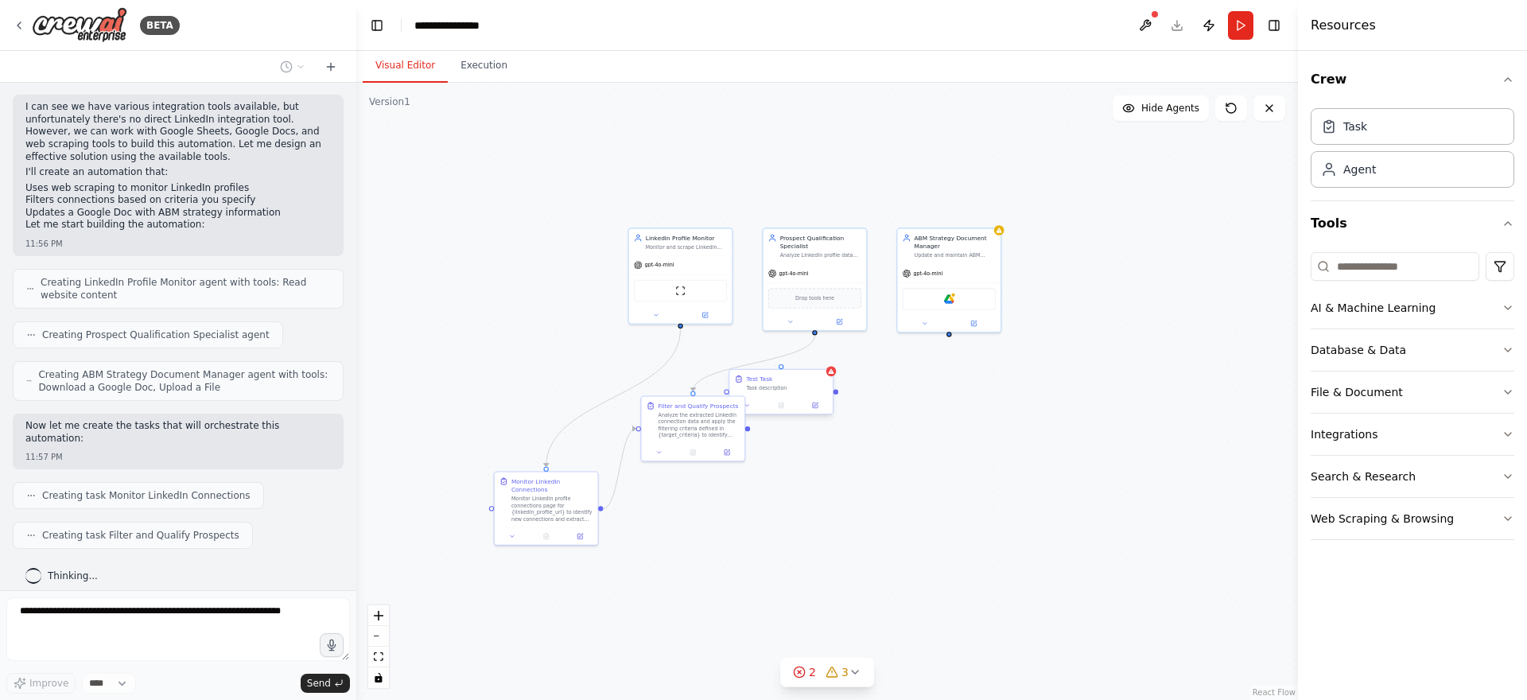
drag, startPoint x: 575, startPoint y: 406, endPoint x: 768, endPoint y: 371, distance: 196.5
click at [768, 374] on div "Test Task" at bounding box center [786, 378] width 81 height 9
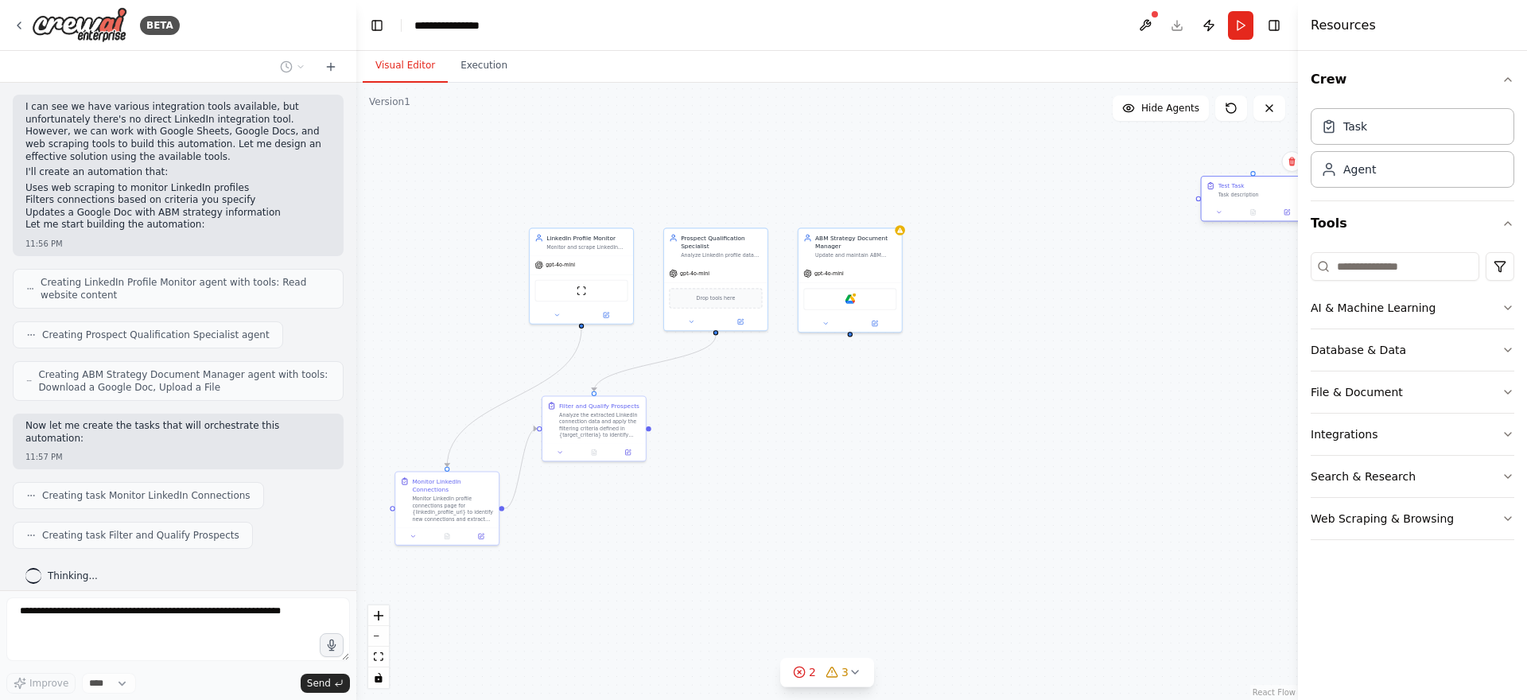
drag, startPoint x: 771, startPoint y: 384, endPoint x: 1212, endPoint y: 152, distance: 497.9
click at [1213, 177] on div "Test Task Task description" at bounding box center [1252, 190] width 103 height 27
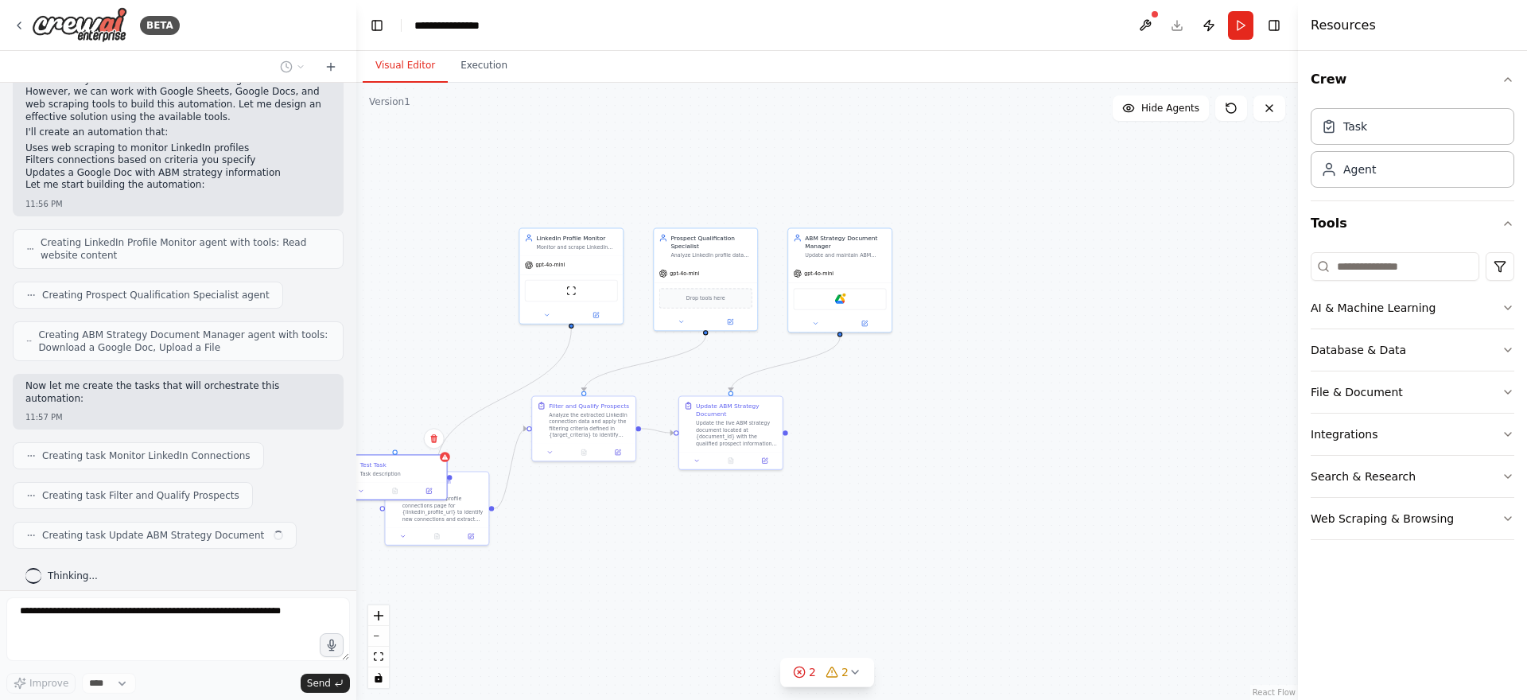
drag, startPoint x: 1195, startPoint y: 137, endPoint x: 1147, endPoint y: 198, distance: 78.1
click at [1147, 198] on div ".deletable-edge-delete-btn { width: 20px; height: 20px; border: 0px solid #ffff…" at bounding box center [826, 391] width 941 height 617
click at [418, 437] on button at bounding box center [425, 438] width 21 height 21
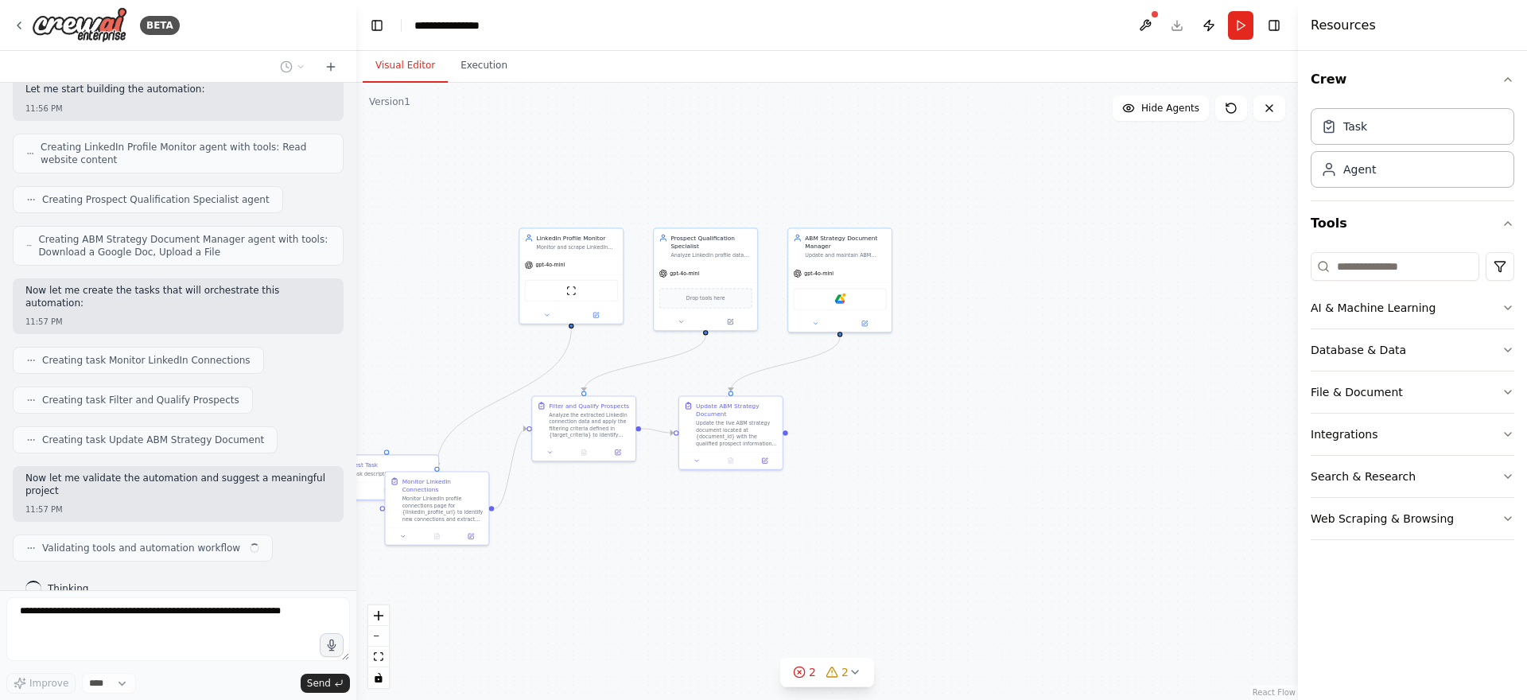
scroll to position [779, 0]
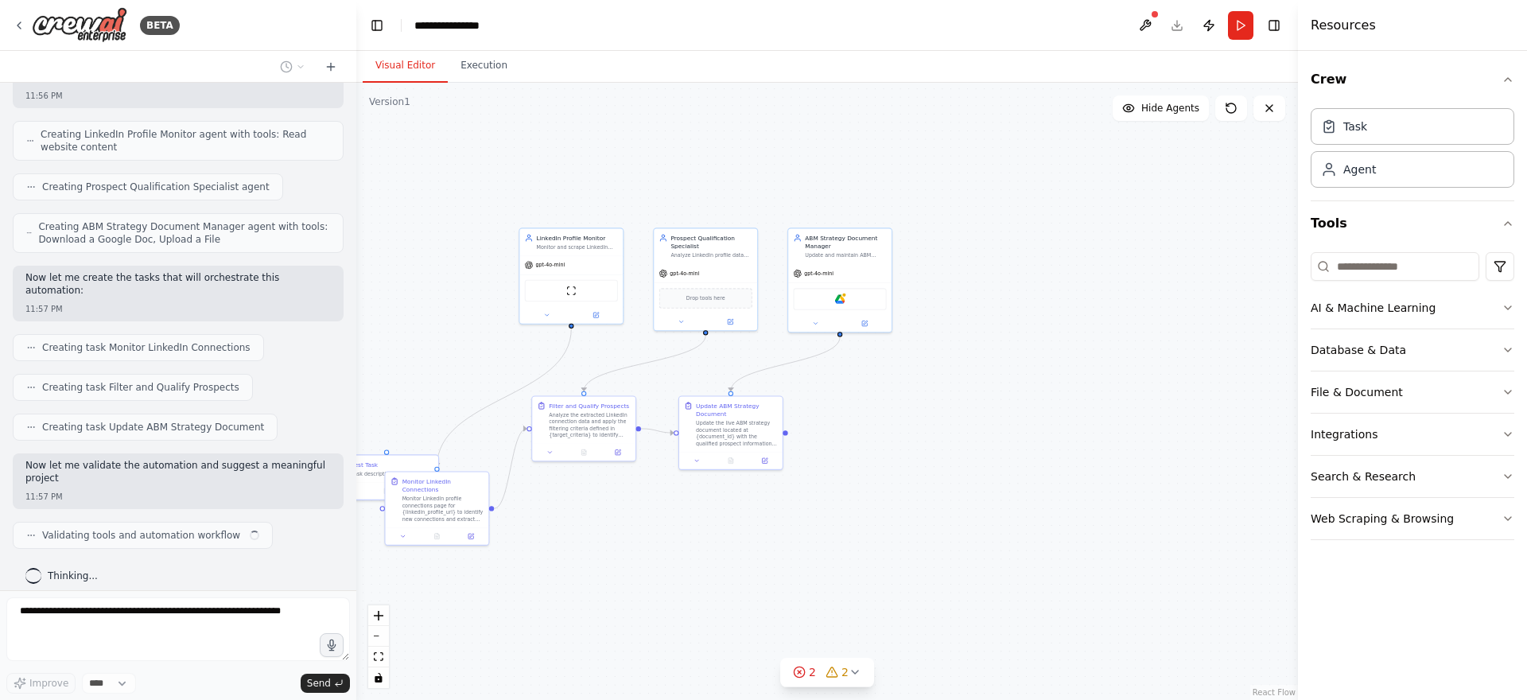
click at [383, 443] on div ".deletable-edge-delete-btn { width: 20px; height: 20px; border: 0px solid #ffff…" at bounding box center [826, 391] width 941 height 617
click at [426, 452] on div ".deletable-edge-delete-btn { width: 20px; height: 20px; border: 0px solid #ffff…" at bounding box center [826, 391] width 941 height 617
drag, startPoint x: 422, startPoint y: 460, endPoint x: 444, endPoint y: 429, distance: 38.2
click at [433, 459] on div "Test Task" at bounding box center [391, 463] width 81 height 9
click at [451, 406] on icon at bounding box center [451, 405] width 10 height 10
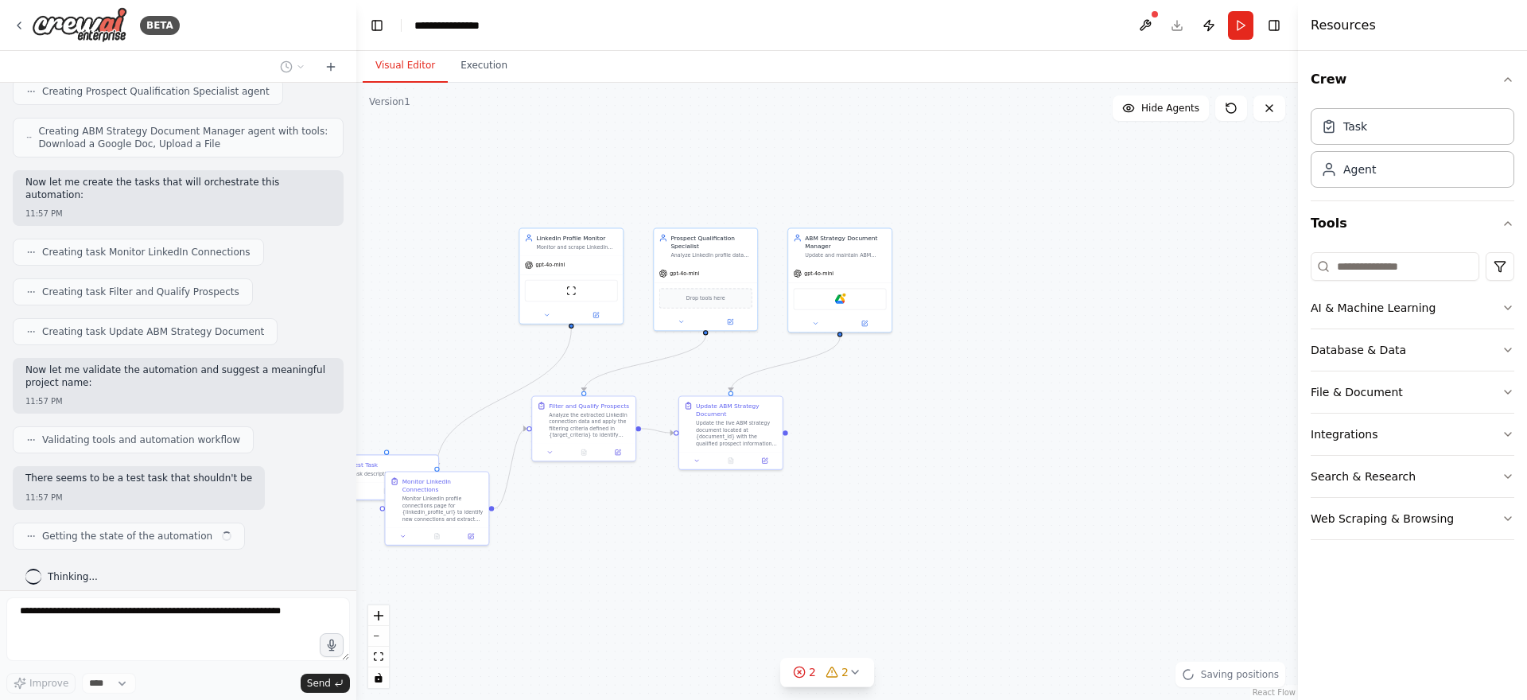
scroll to position [887, 0]
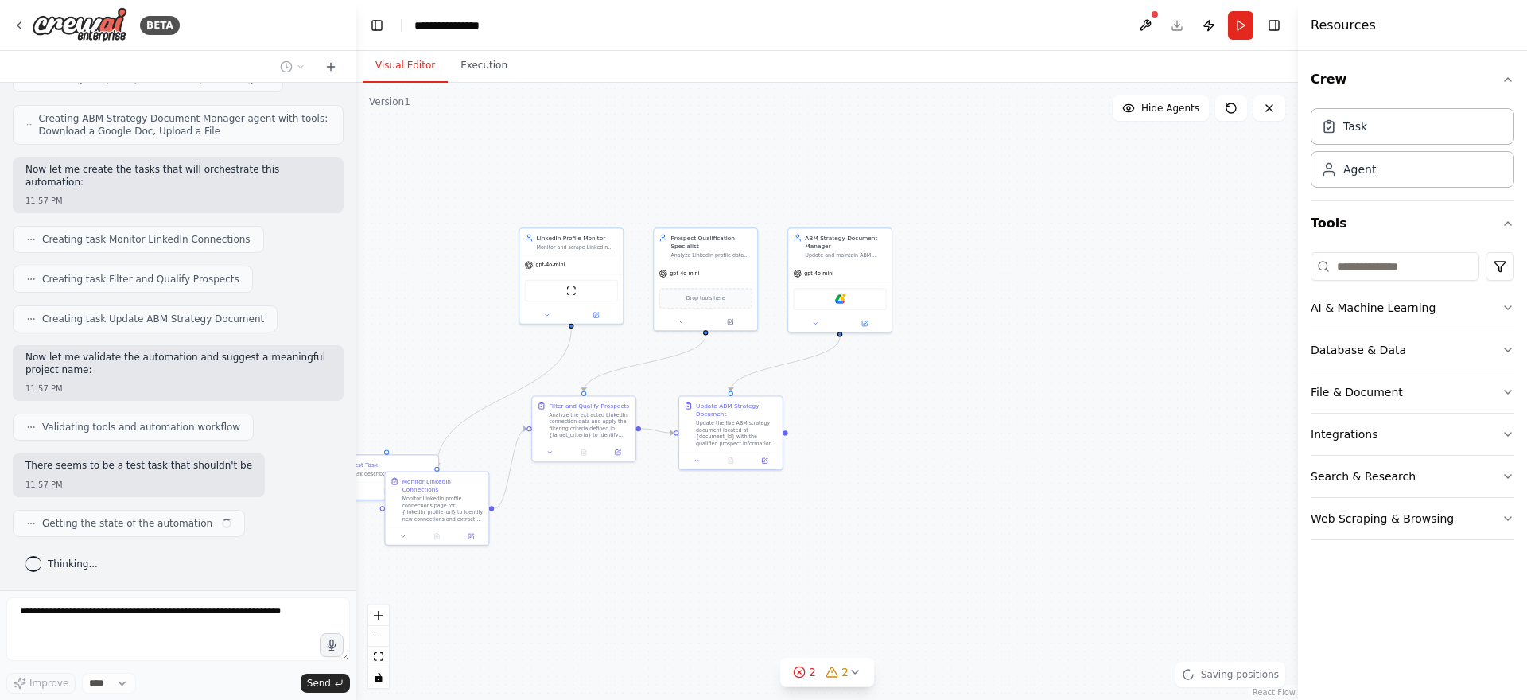
click at [410, 398] on div ".deletable-edge-delete-btn { width: 20px; height: 20px; border: 0px solid #ffff…" at bounding box center [826, 391] width 941 height 617
drag, startPoint x: 426, startPoint y: 464, endPoint x: 458, endPoint y: 414, distance: 59.3
click at [441, 433] on div "Test Task" at bounding box center [400, 437] width 81 height 9
click at [463, 393] on button at bounding box center [458, 388] width 21 height 21
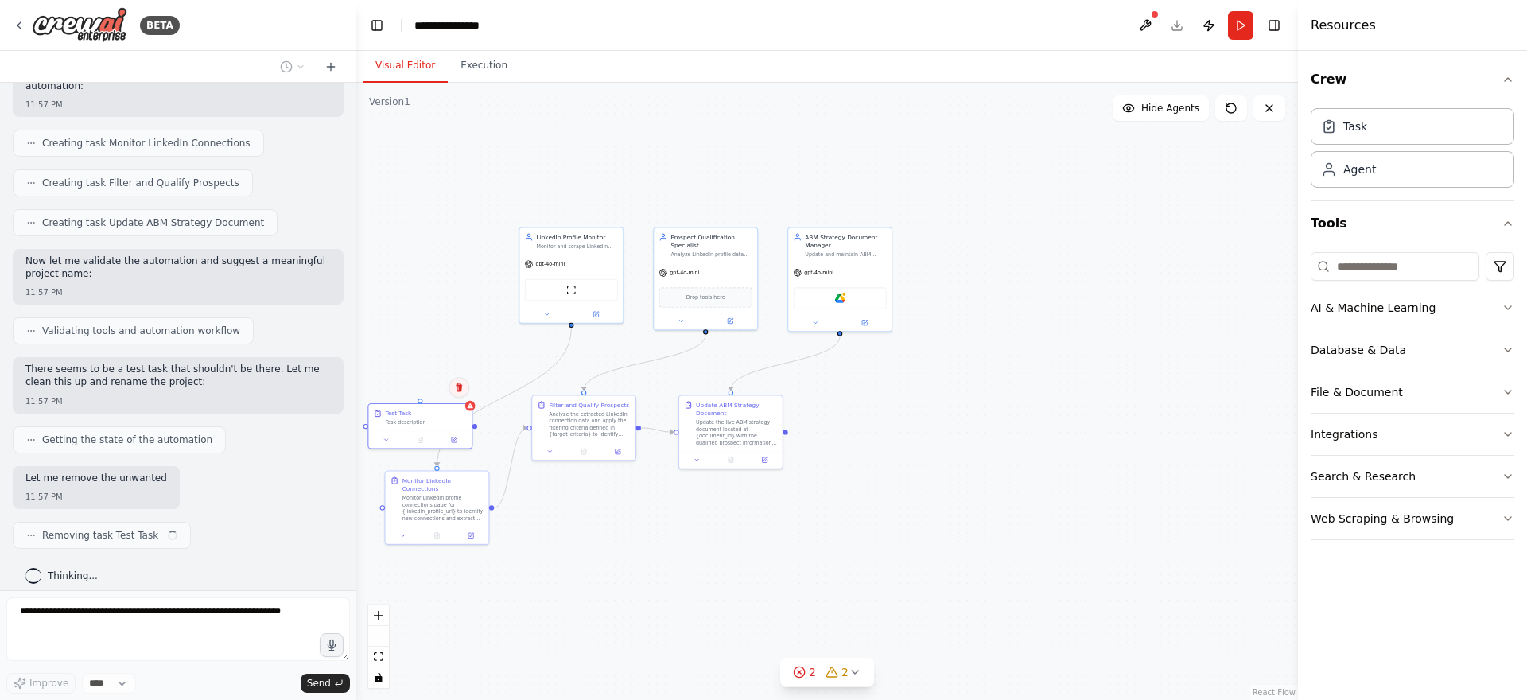
scroll to position [984, 0]
click at [460, 391] on icon at bounding box center [459, 387] width 10 height 10
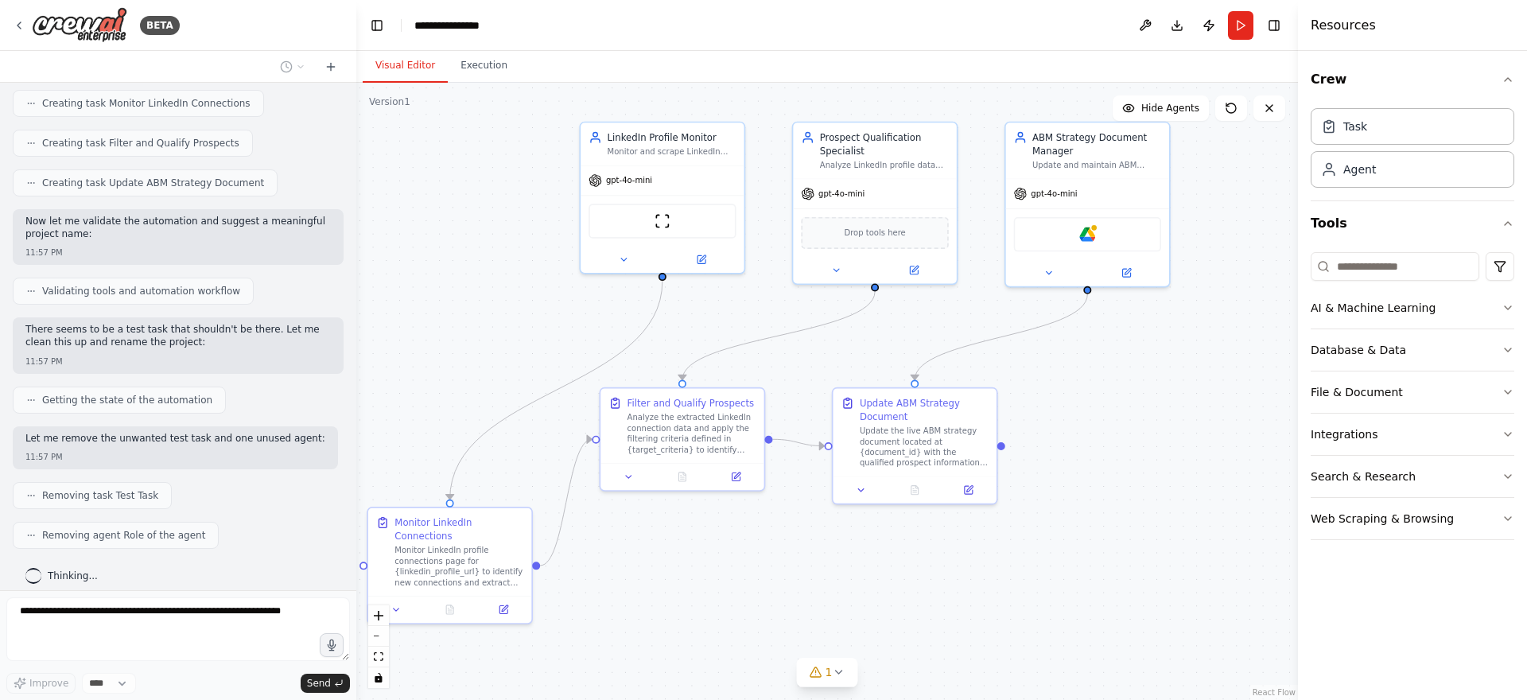
drag, startPoint x: 807, startPoint y: 360, endPoint x: 1090, endPoint y: 347, distance: 283.4
click at [1090, 347] on div ".deletable-edge-delete-btn { width: 20px; height: 20px; border: 0px solid #ffff…" at bounding box center [826, 391] width 941 height 617
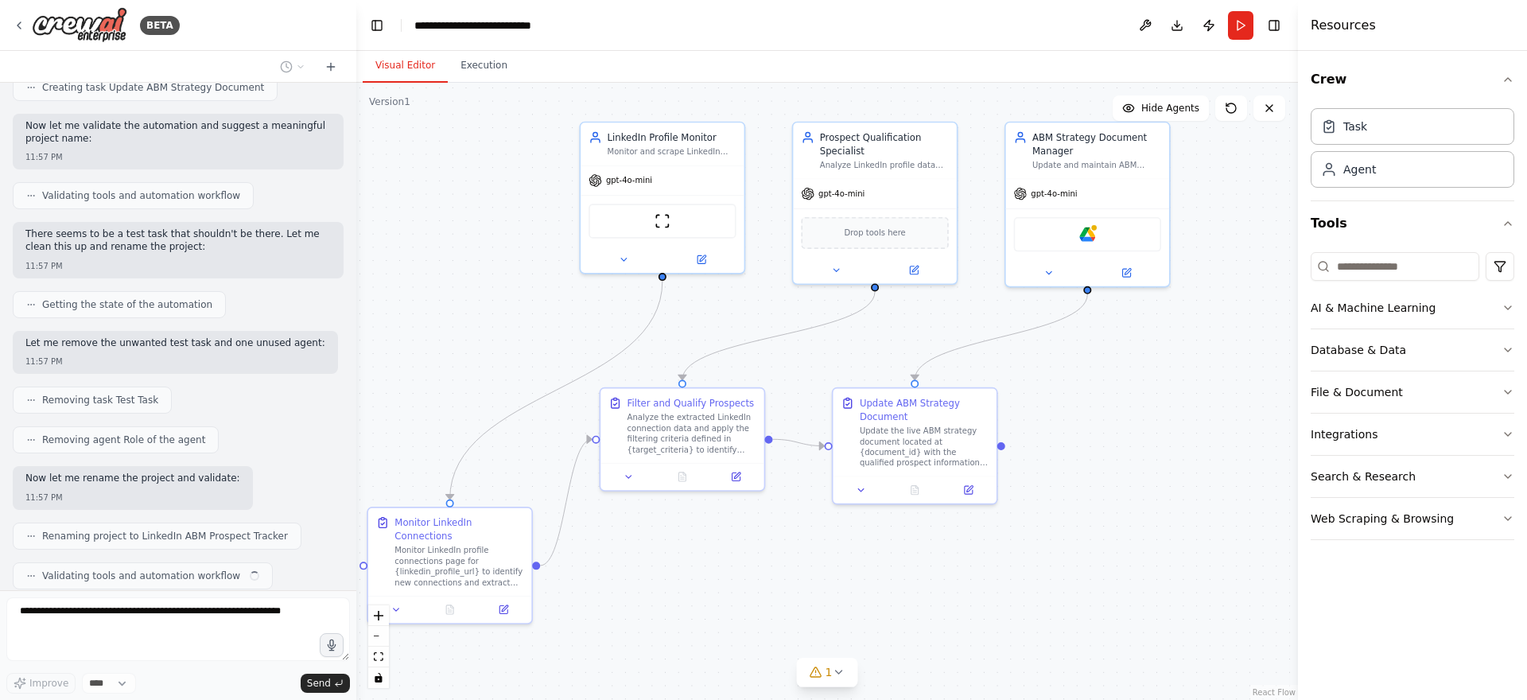
scroll to position [1158, 0]
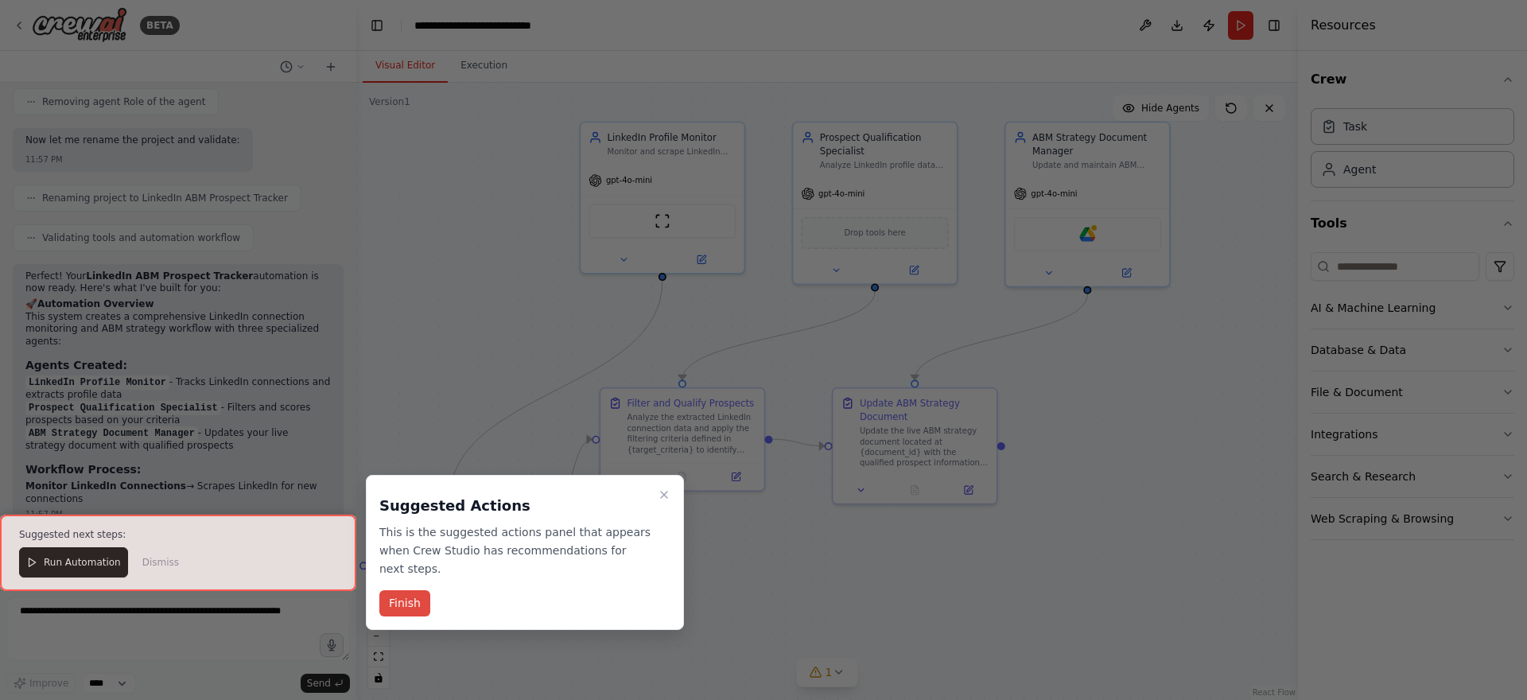
click at [426, 600] on button "Finish" at bounding box center [404, 603] width 51 height 26
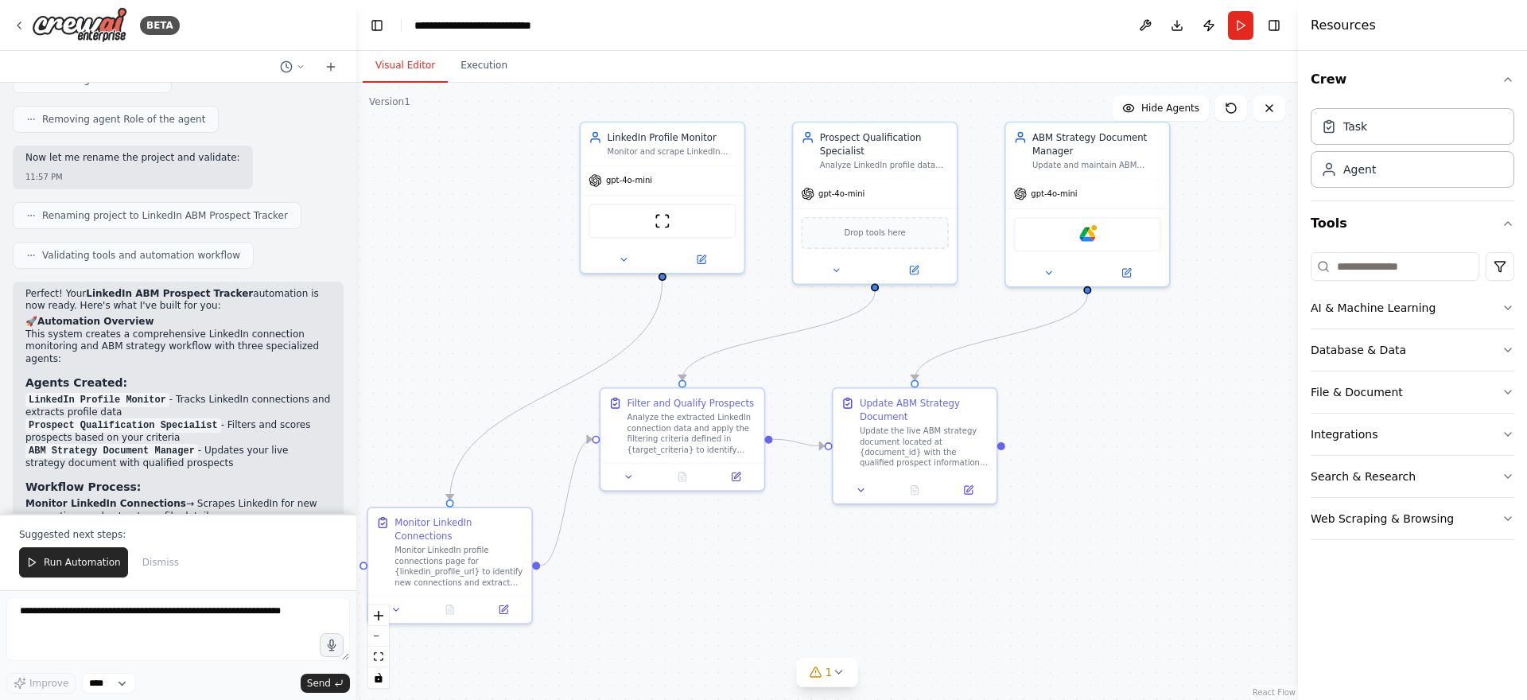
scroll to position [1434, 0]
click at [697, 149] on div "Monitor and scrape LinkedIn profiles to track new connections and extract relev…" at bounding box center [671, 149] width 129 height 10
click at [618, 265] on div at bounding box center [661, 256] width 163 height 26
click at [623, 255] on icon at bounding box center [624, 256] width 6 height 2
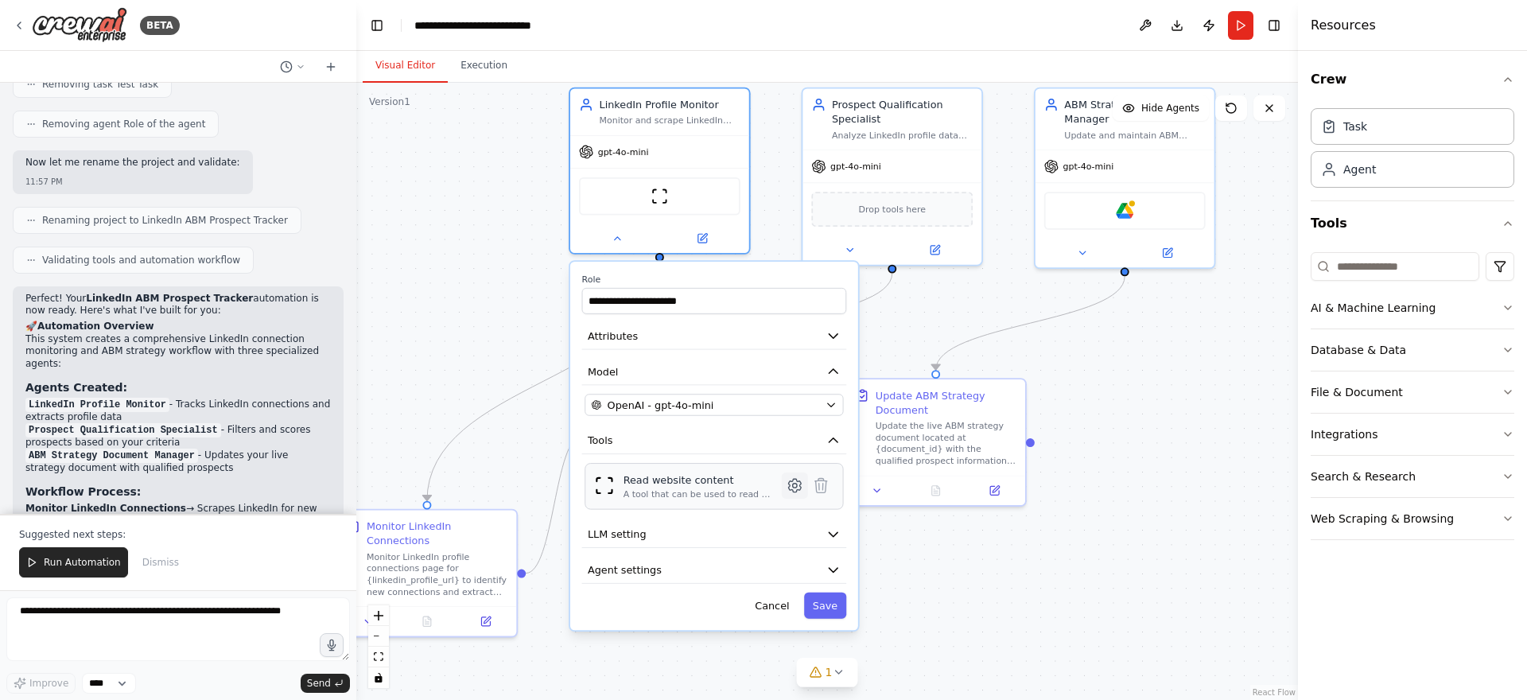
click at [785, 479] on button at bounding box center [795, 485] width 26 height 26
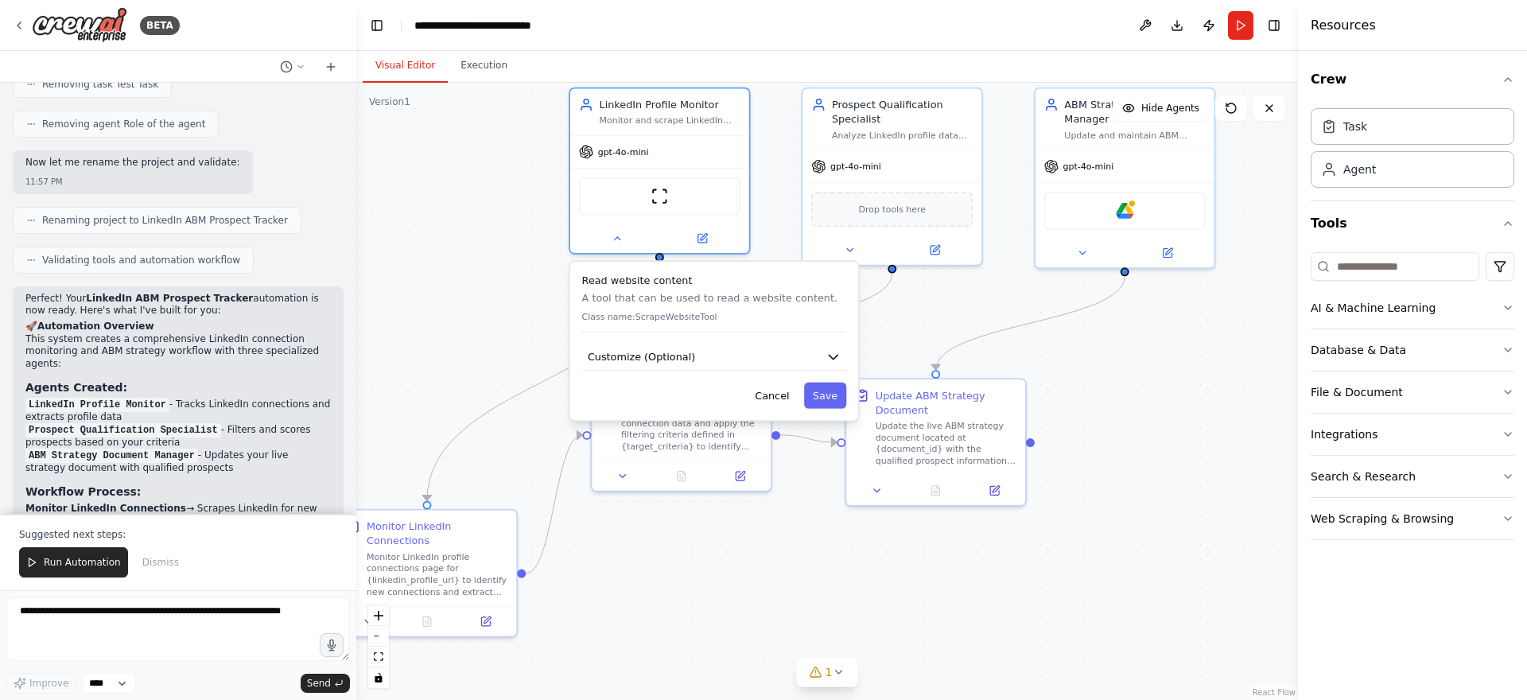
click at [681, 316] on p "Class name: ScrapeWebsiteTool" at bounding box center [714, 317] width 265 height 12
click at [690, 371] on div "Read website content A tool that can be used to read a website content. Class n…" at bounding box center [714, 341] width 288 height 158
click at [708, 363] on button "Customize (Optional)" at bounding box center [714, 356] width 265 height 27
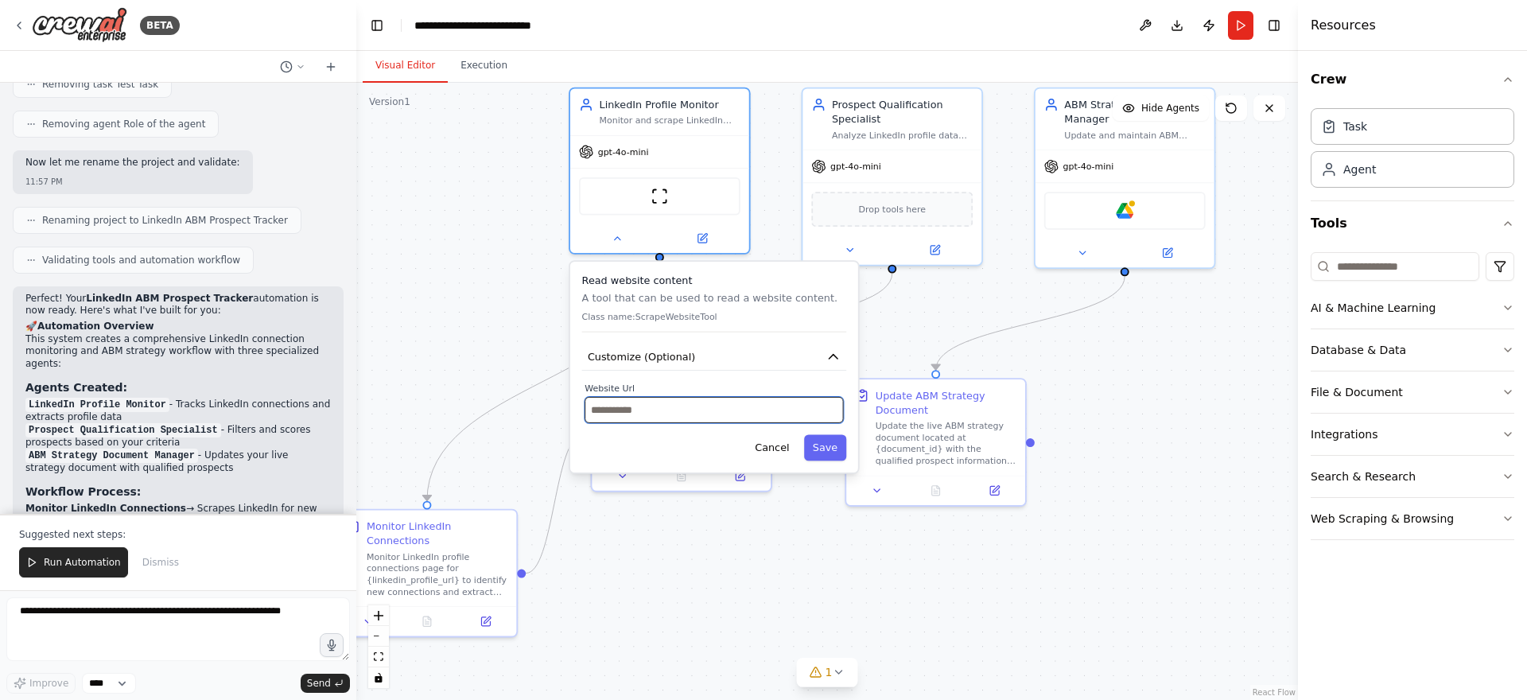
click at [667, 413] on input "text" at bounding box center [713, 410] width 258 height 26
click at [289, 74] on button at bounding box center [293, 66] width 38 height 19
click at [293, 71] on div at bounding box center [178, 350] width 356 height 700
click at [329, 73] on button at bounding box center [330, 66] width 25 height 19
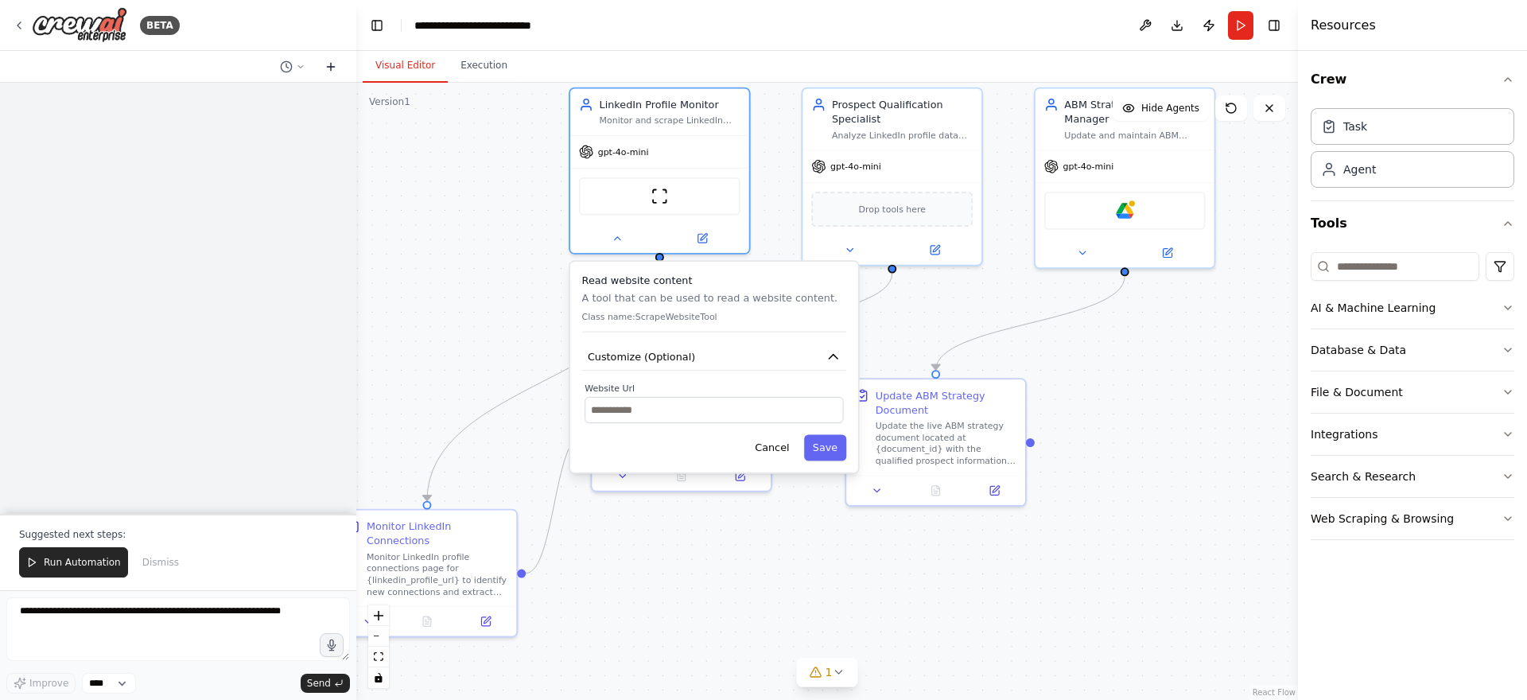
scroll to position [0, 0]
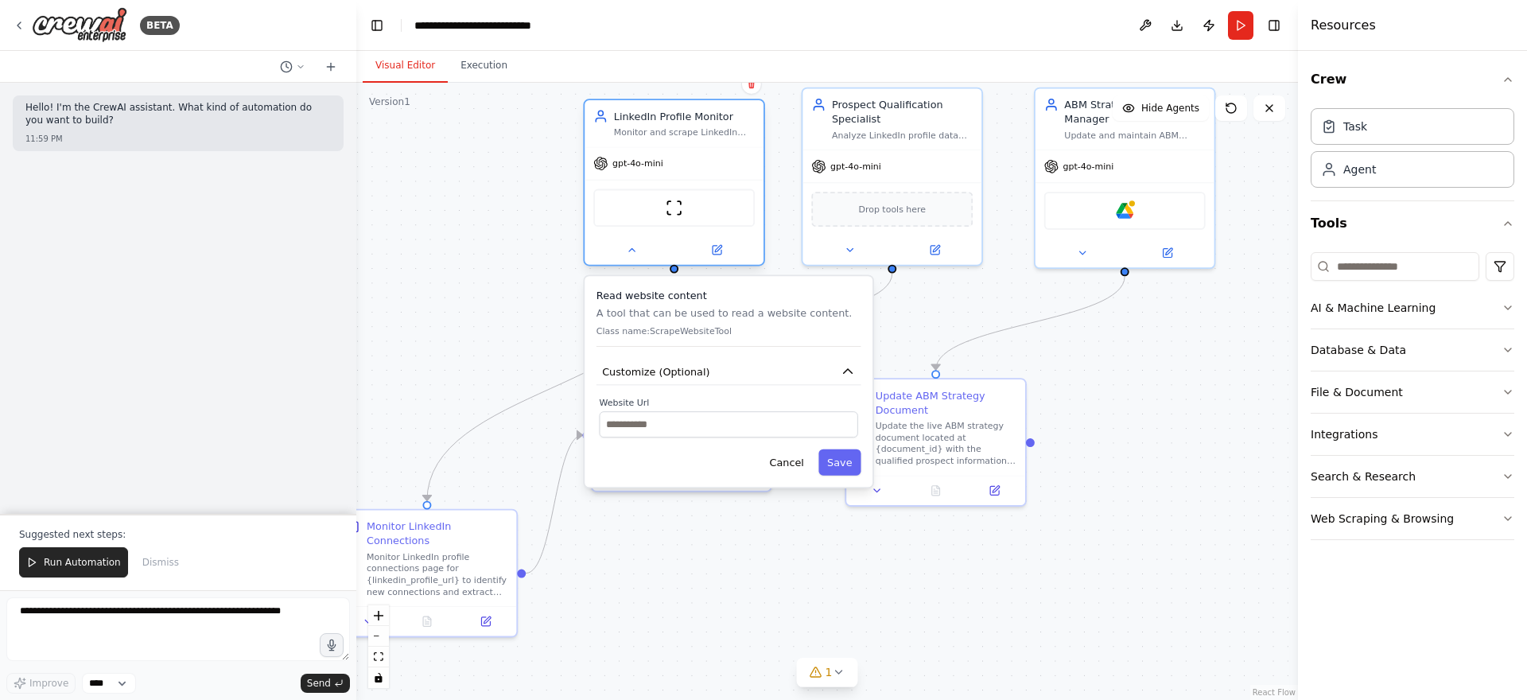
drag, startPoint x: 724, startPoint y: 126, endPoint x: 738, endPoint y: 146, distance: 23.4
click at [738, 146] on div "LinkedIn Profile Monitor Monitor and scrape LinkedIn profiles to track new conn…" at bounding box center [673, 182] width 181 height 167
click at [751, 87] on icon at bounding box center [751, 84] width 6 height 9
click at [722, 91] on button "Confirm" at bounding box center [706, 84] width 56 height 19
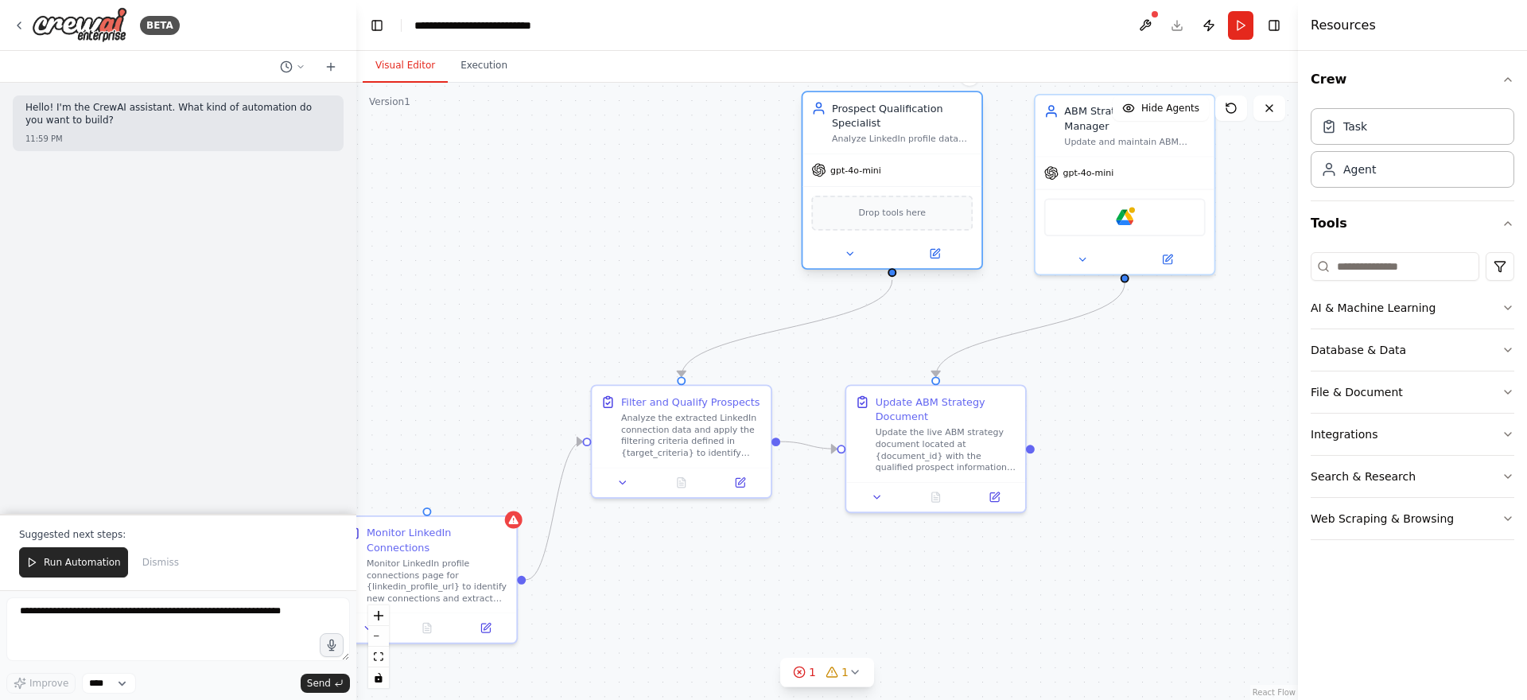
drag, startPoint x: 951, startPoint y: 107, endPoint x: 943, endPoint y: 153, distance: 46.8
click at [943, 130] on div "Prospect Qualification Specialist" at bounding box center [902, 115] width 141 height 29
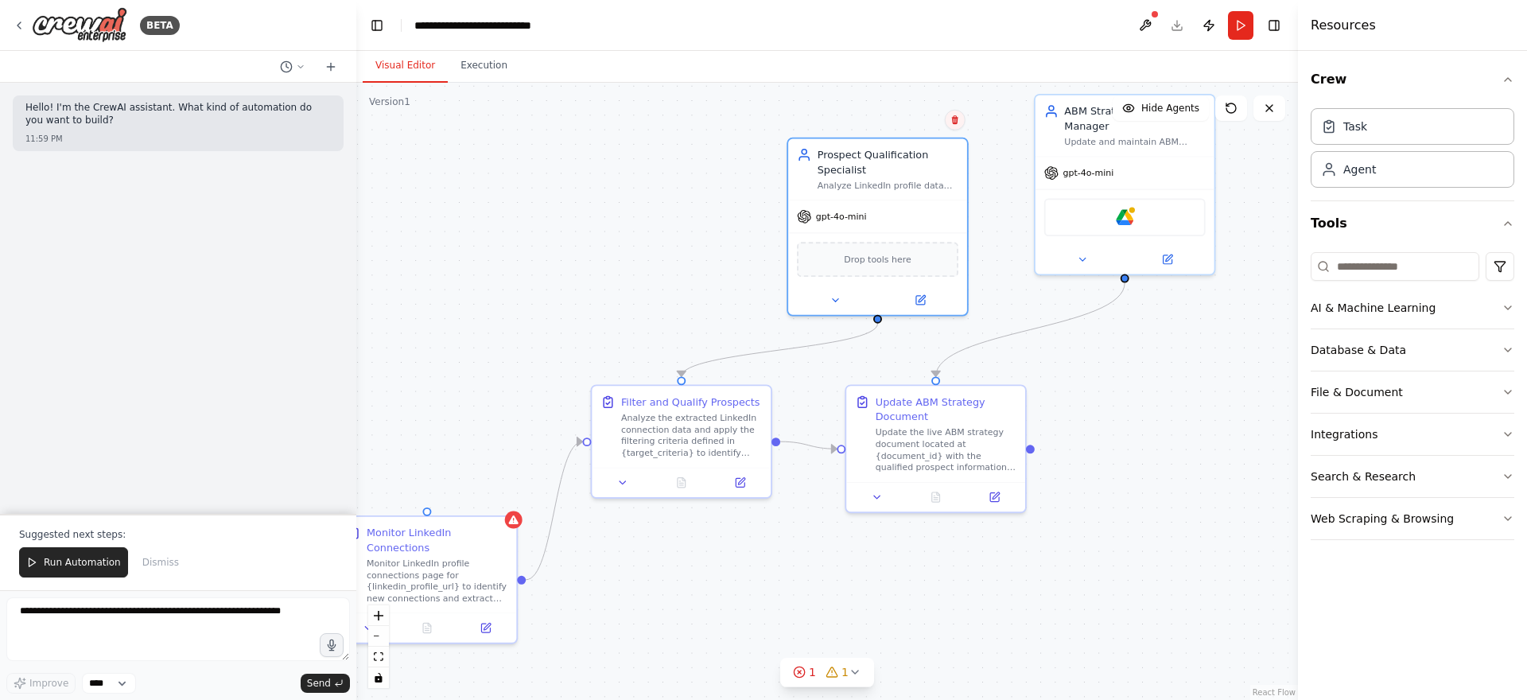
click at [956, 126] on button at bounding box center [955, 120] width 21 height 21
click at [382, 27] on button "Toggle Left Sidebar" at bounding box center [377, 25] width 22 height 22
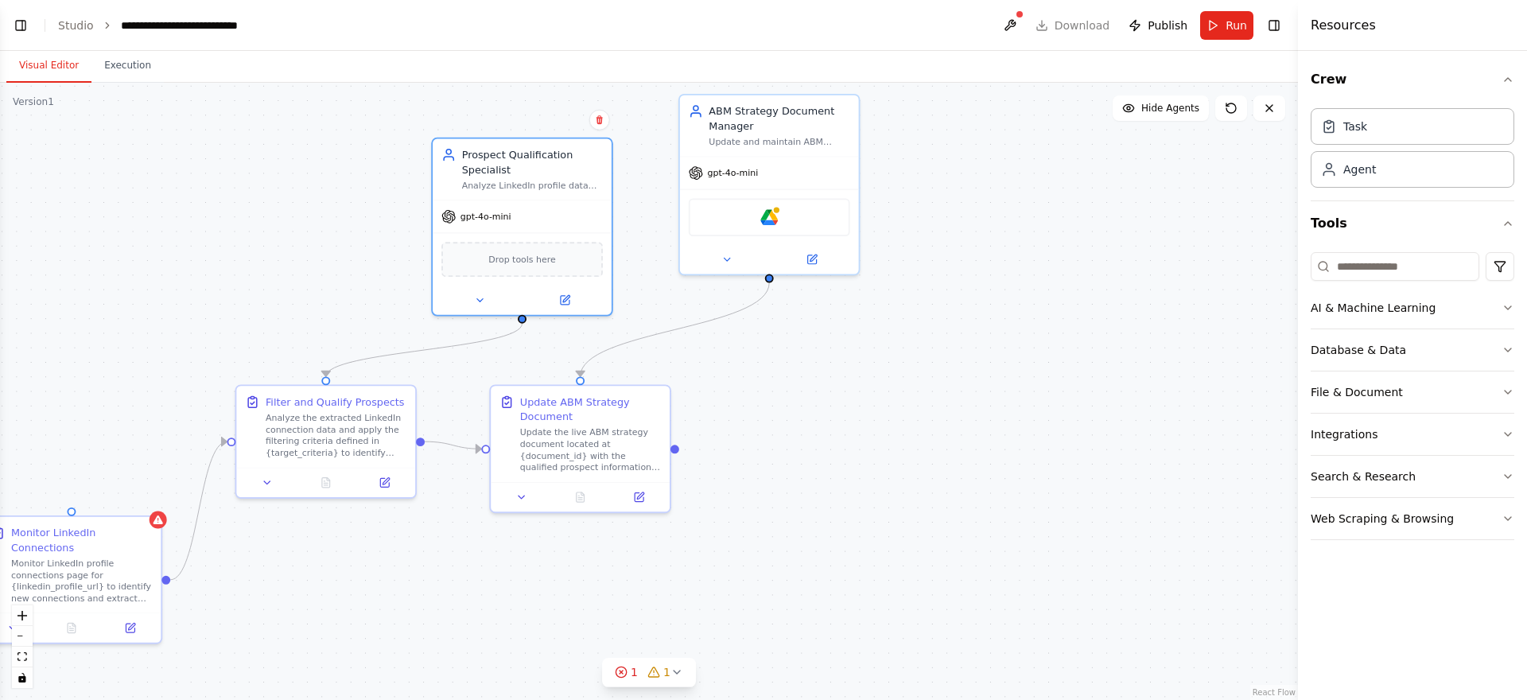
click at [1030, 23] on header "**********" at bounding box center [649, 25] width 1298 height 51
click at [1014, 25] on button at bounding box center [1009, 25] width 25 height 29
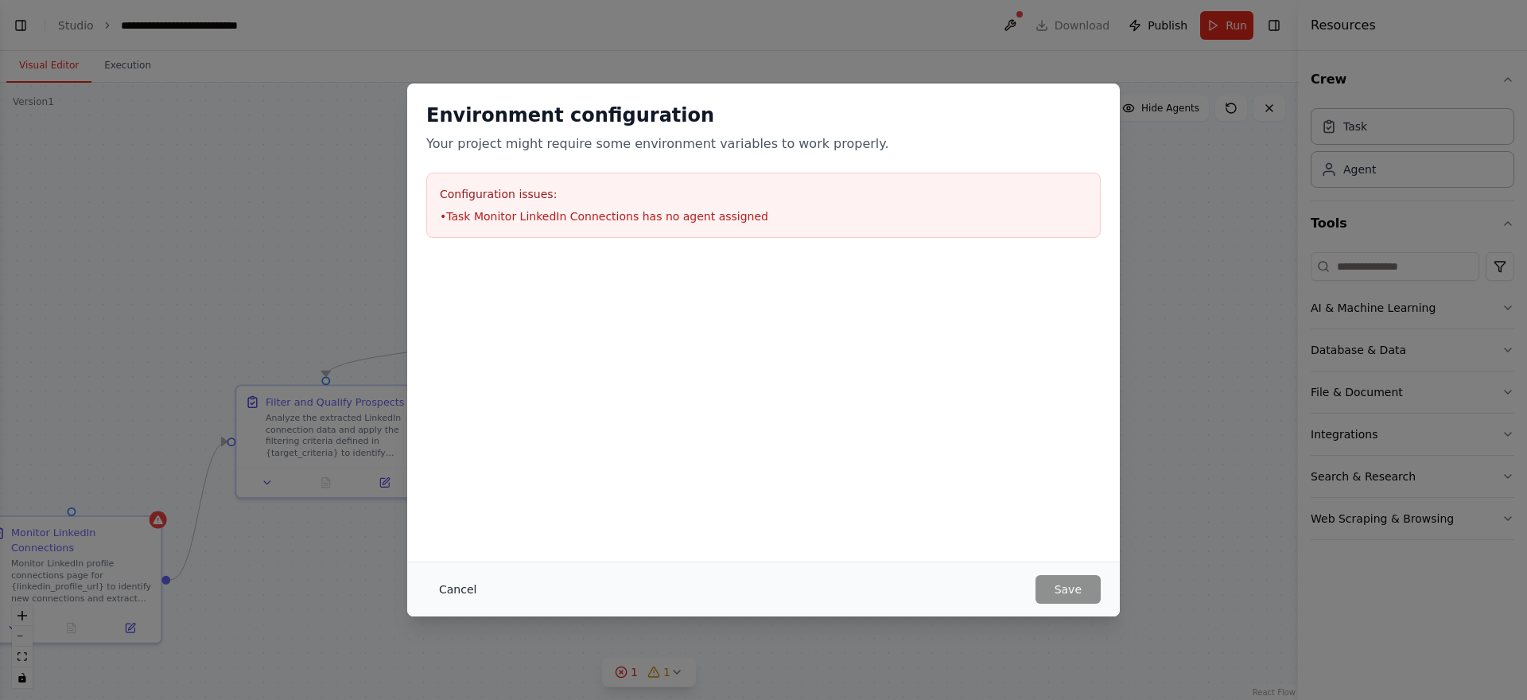
click at [464, 586] on button "Cancel" at bounding box center [457, 589] width 63 height 29
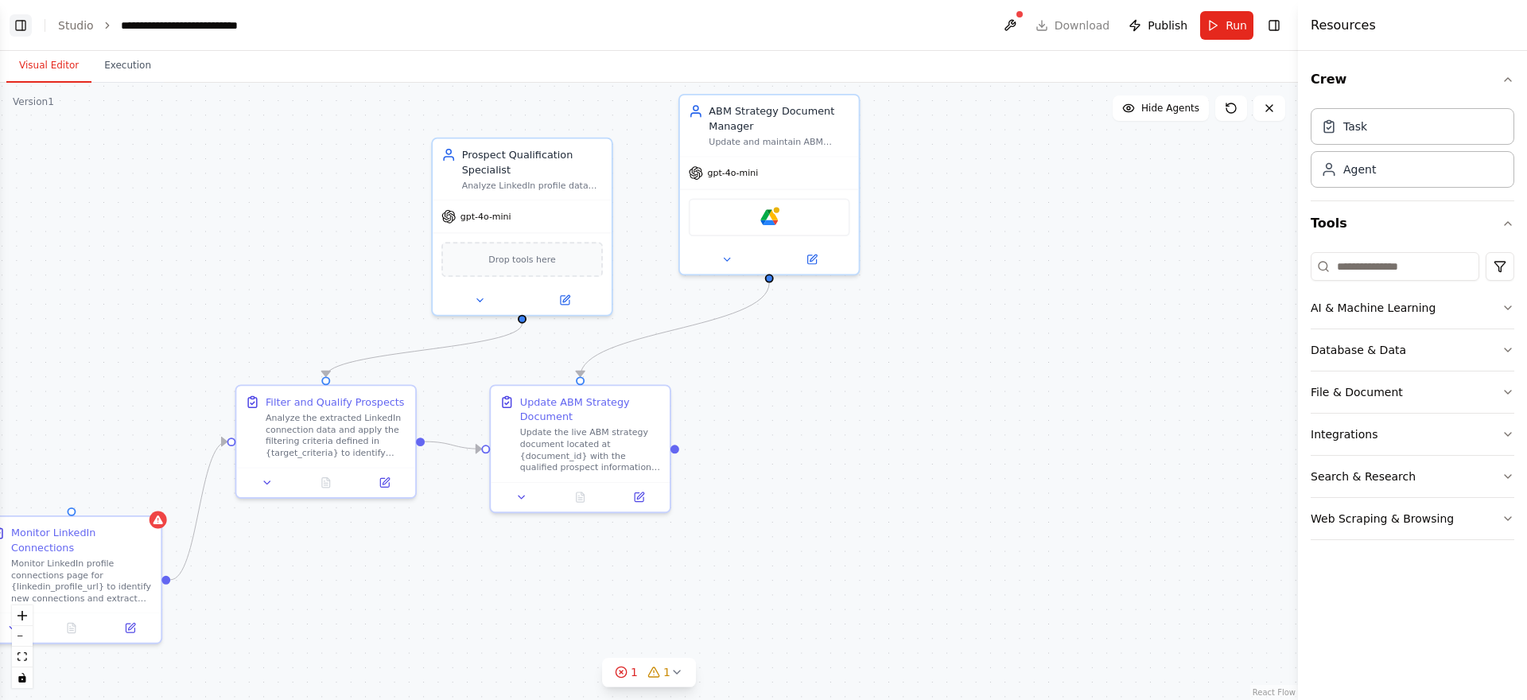
click at [25, 21] on button "Toggle Left Sidebar" at bounding box center [21, 25] width 22 height 22
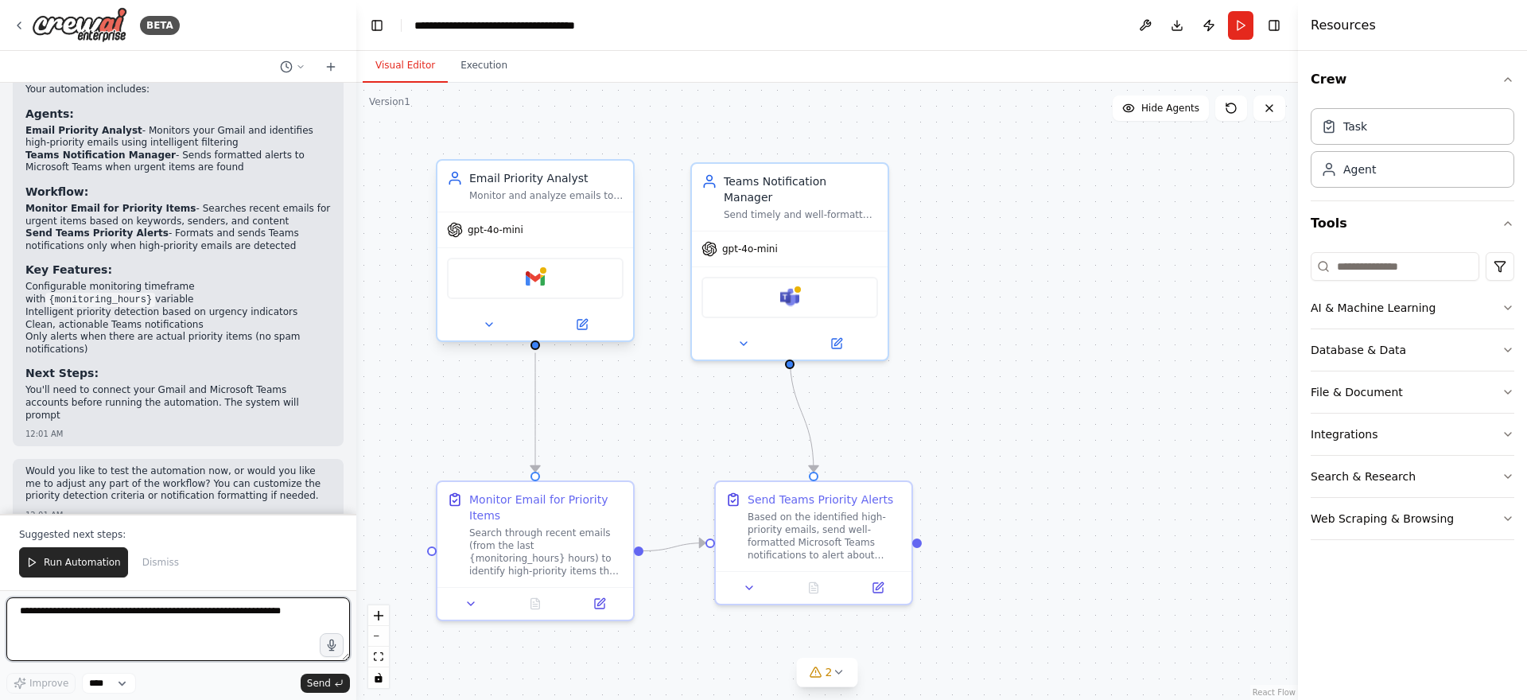
scroll to position [1248, 0]
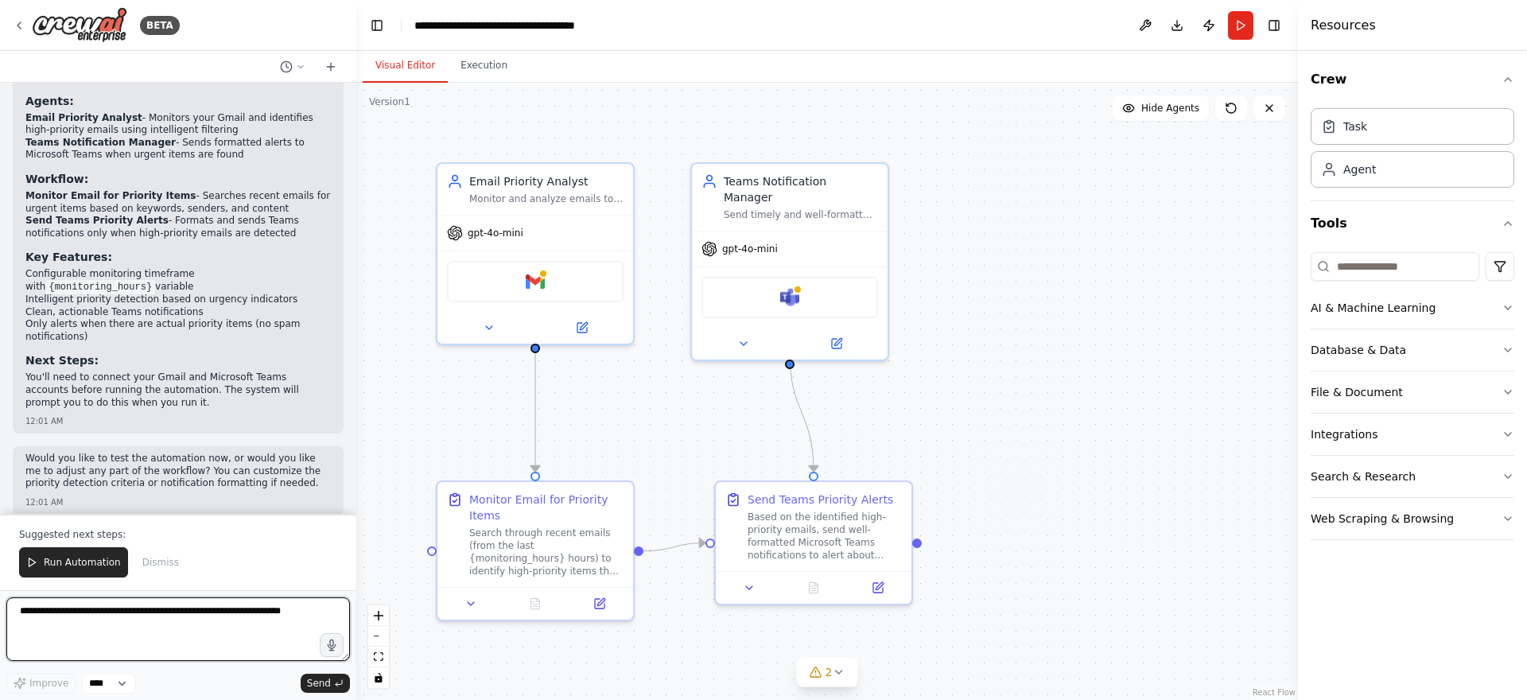
click at [218, 624] on textarea at bounding box center [177, 629] width 343 height 64
click at [573, 258] on div "Gmail" at bounding box center [535, 278] width 177 height 41
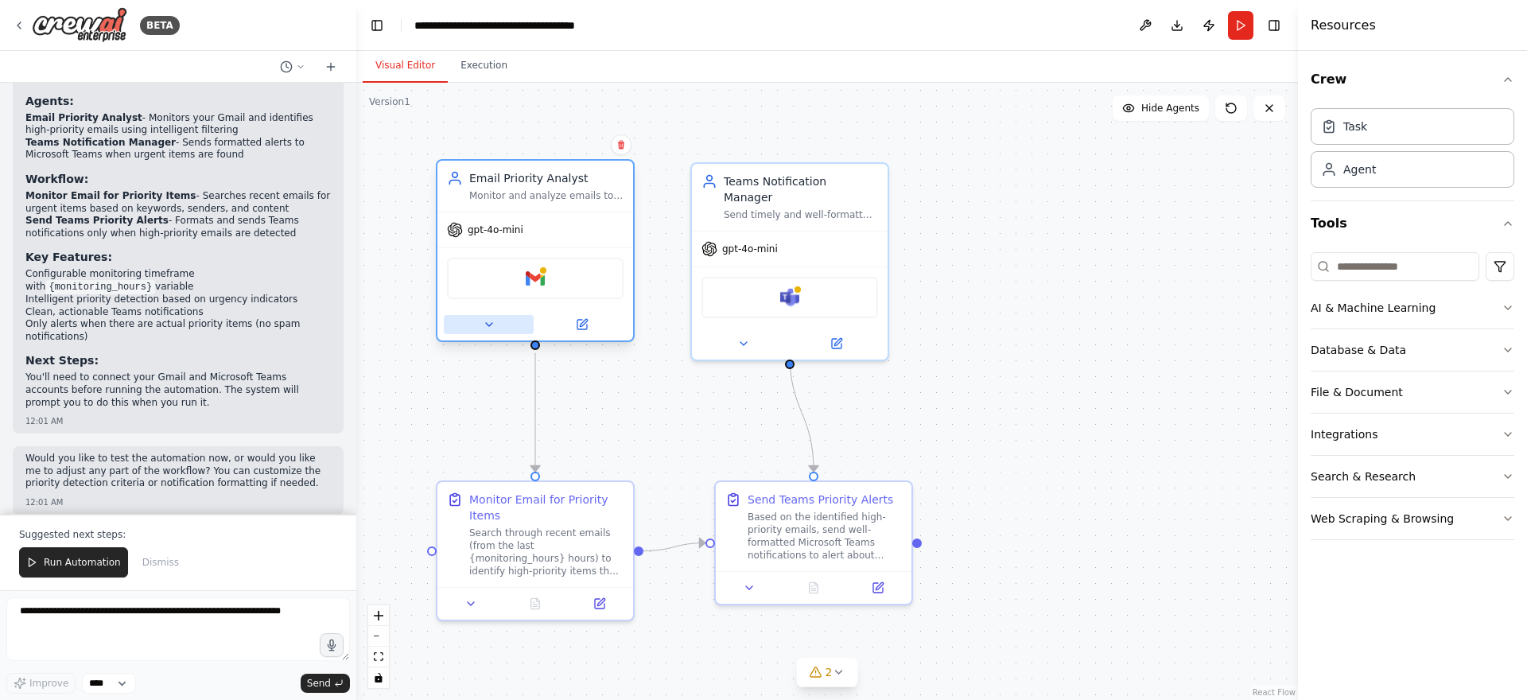
click at [483, 325] on icon at bounding box center [489, 324] width 13 height 13
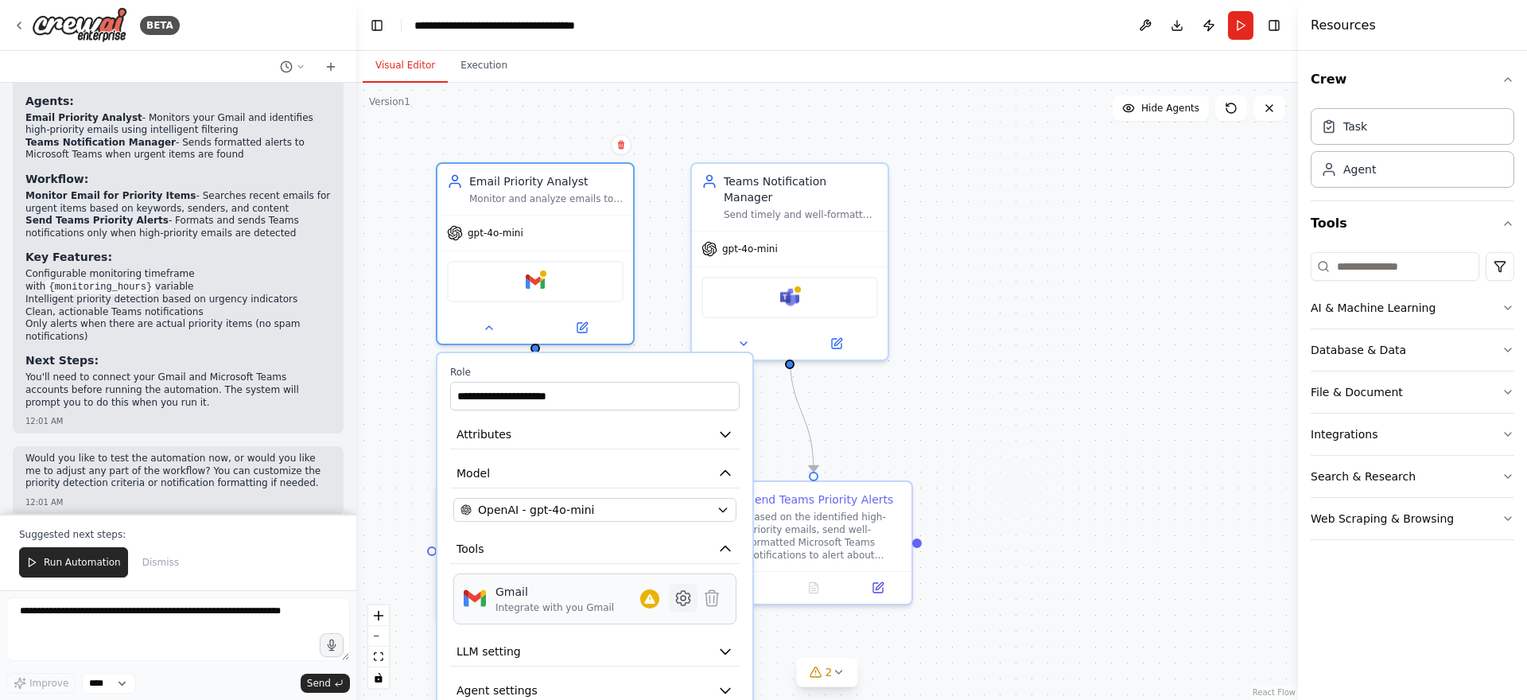
click at [674, 606] on icon at bounding box center [682, 597] width 19 height 19
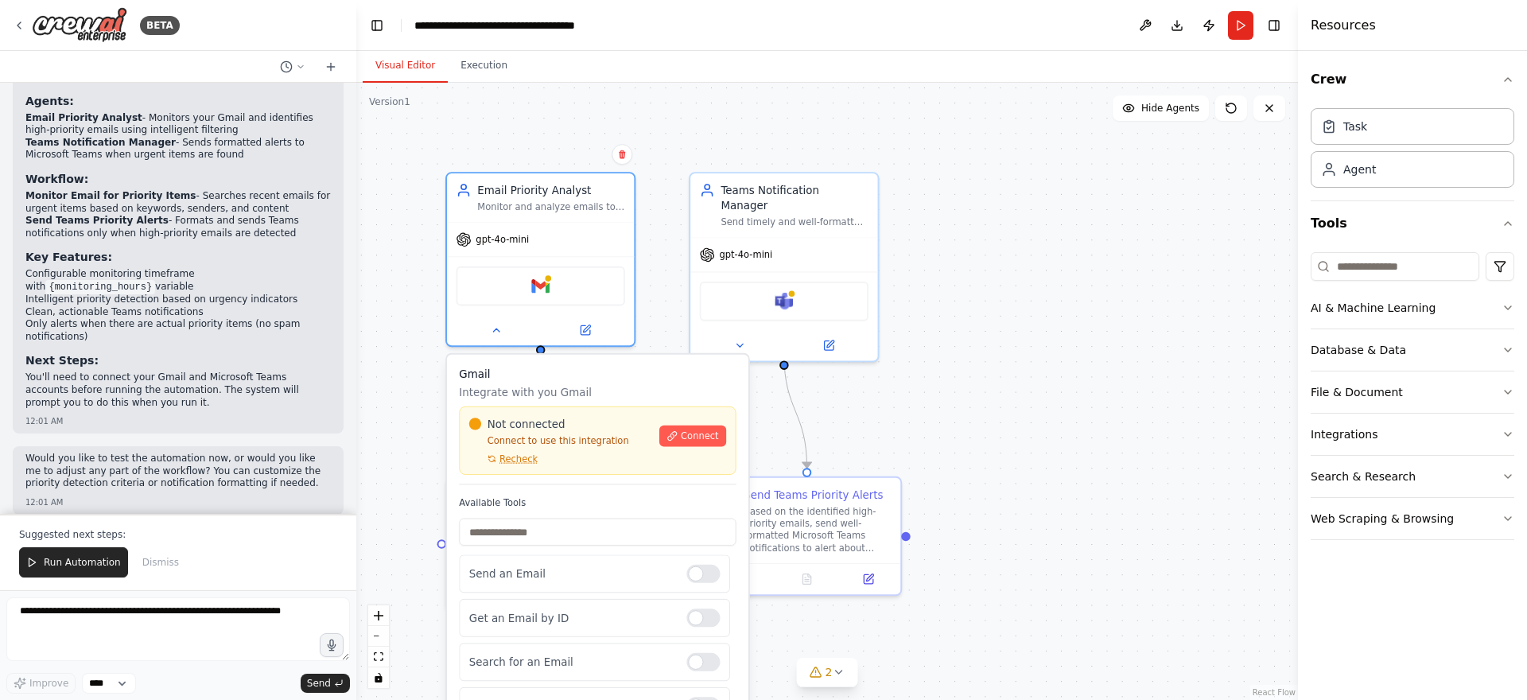
click at [598, 485] on div "Gmail Integrate with you Gmail Not connected Connect to use this integration Re…" at bounding box center [597, 595] width 301 height 480
click at [553, 530] on input "text" at bounding box center [597, 531] width 277 height 27
type input "*"
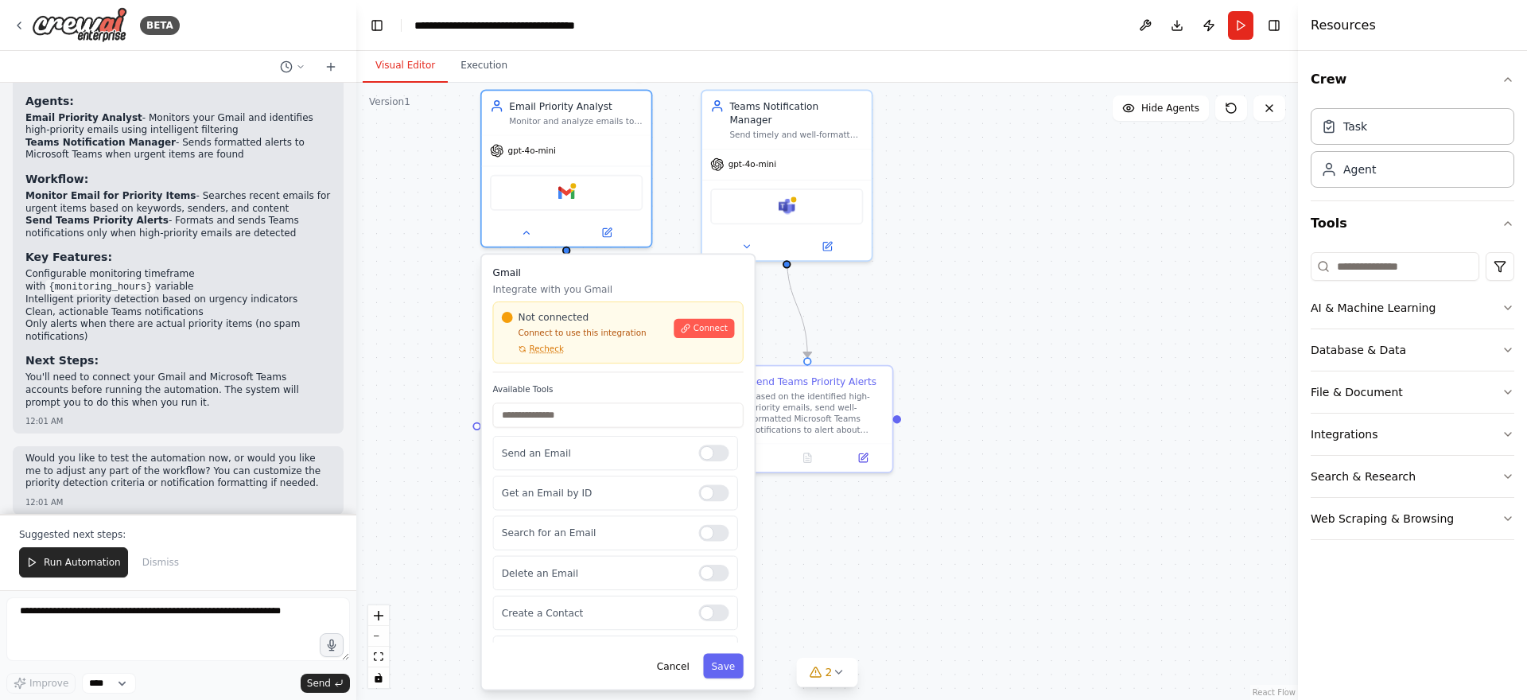
drag, startPoint x: 840, startPoint y: 425, endPoint x: 844, endPoint y: 299, distance: 126.5
click at [846, 298] on div ".deletable-edge-delete-btn { width: 20px; height: 20px; border: 0px solid #ffff…" at bounding box center [826, 391] width 941 height 617
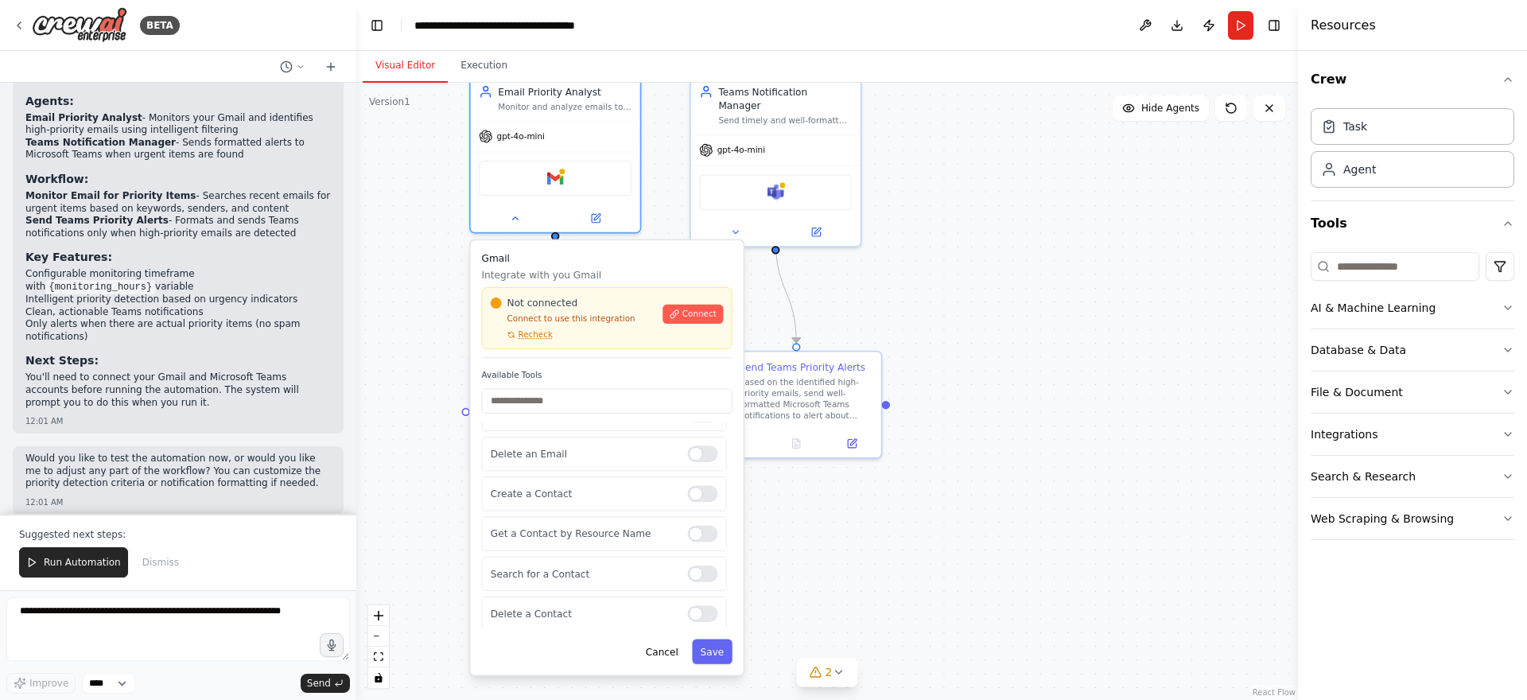
scroll to position [170, 0]
click at [663, 651] on button "Cancel" at bounding box center [661, 651] width 49 height 25
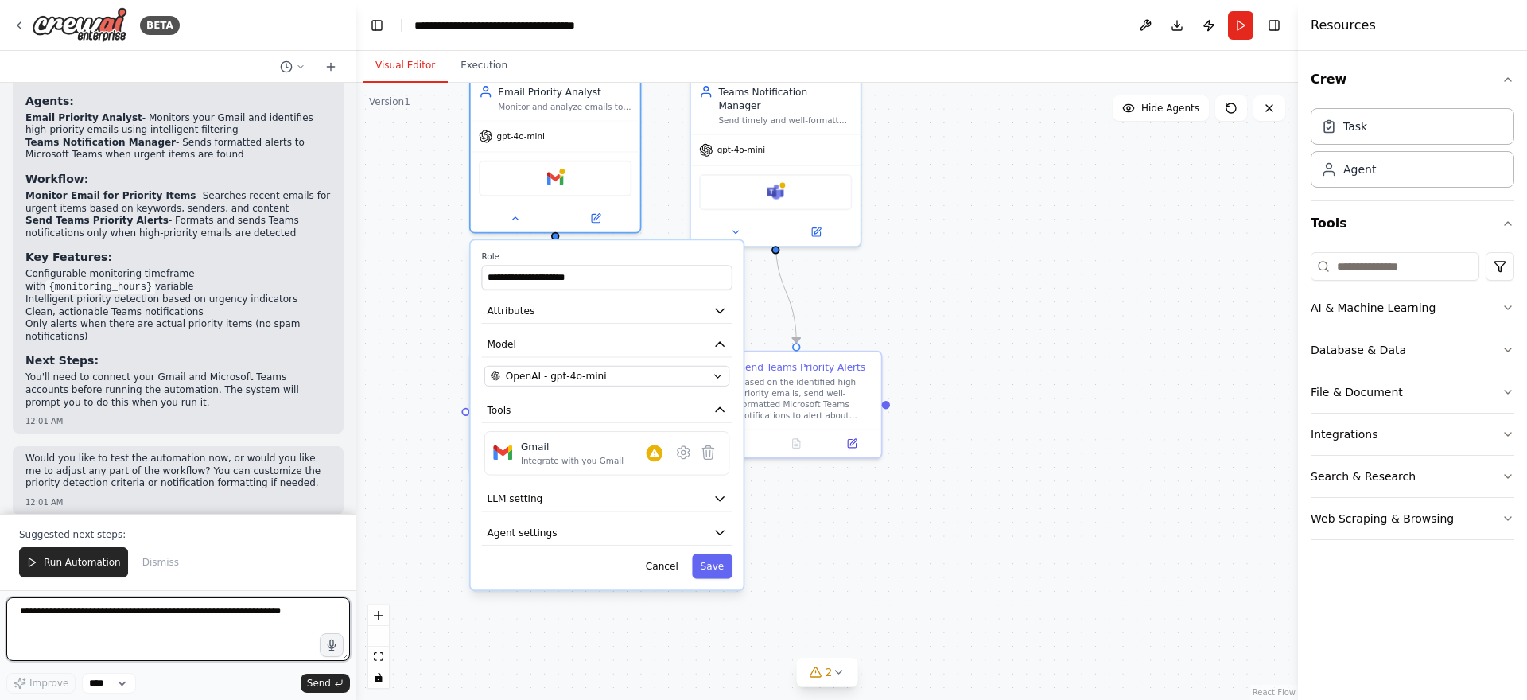
click at [105, 608] on textarea at bounding box center [177, 629] width 343 height 64
type textarea "**********"
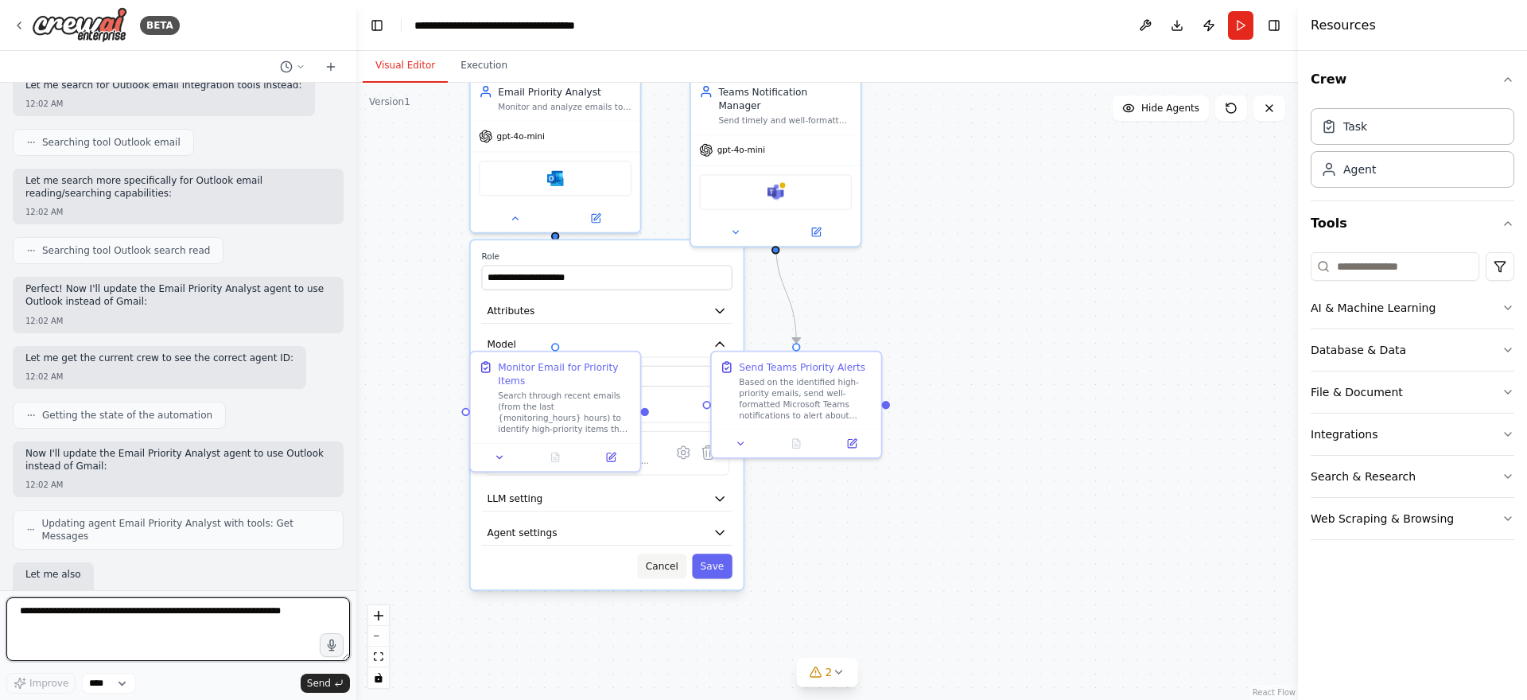
scroll to position [1802, 0]
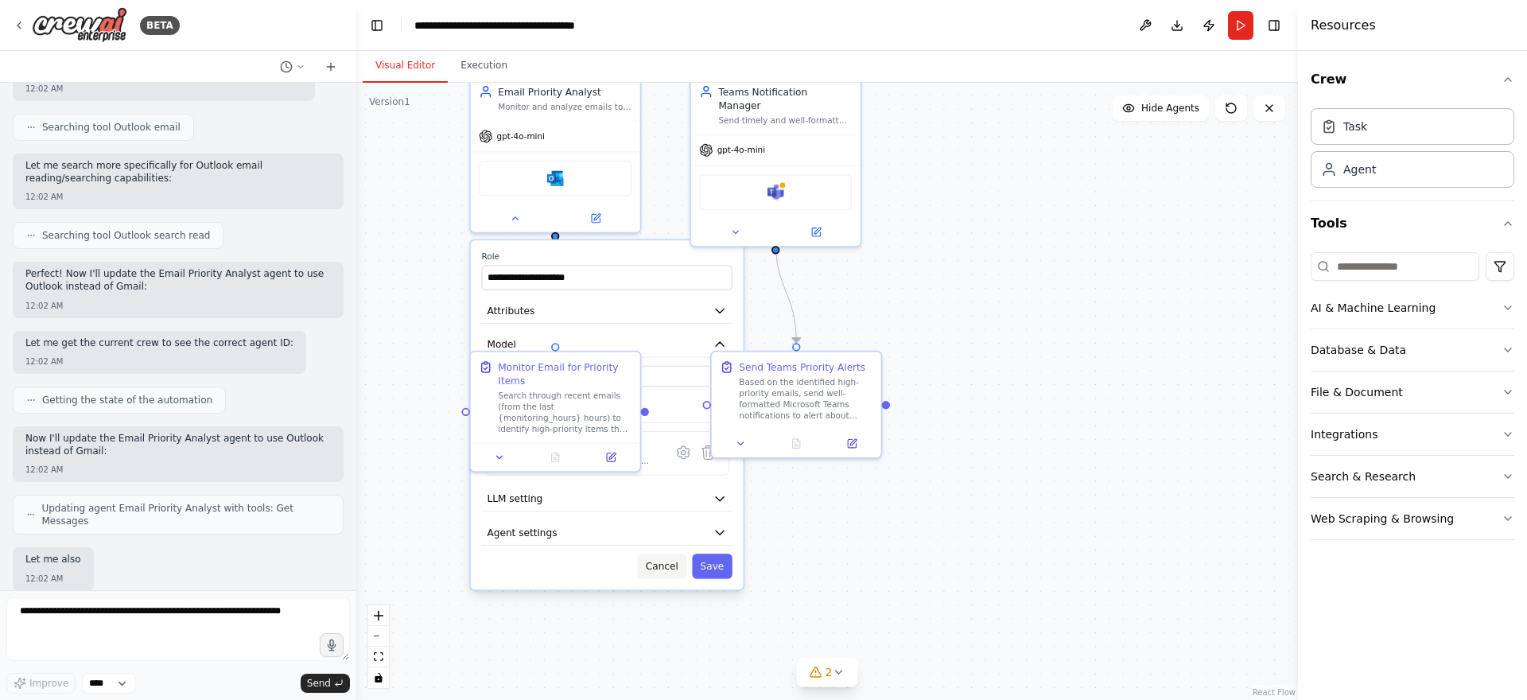
click at [676, 575] on button "Cancel" at bounding box center [661, 565] width 49 height 25
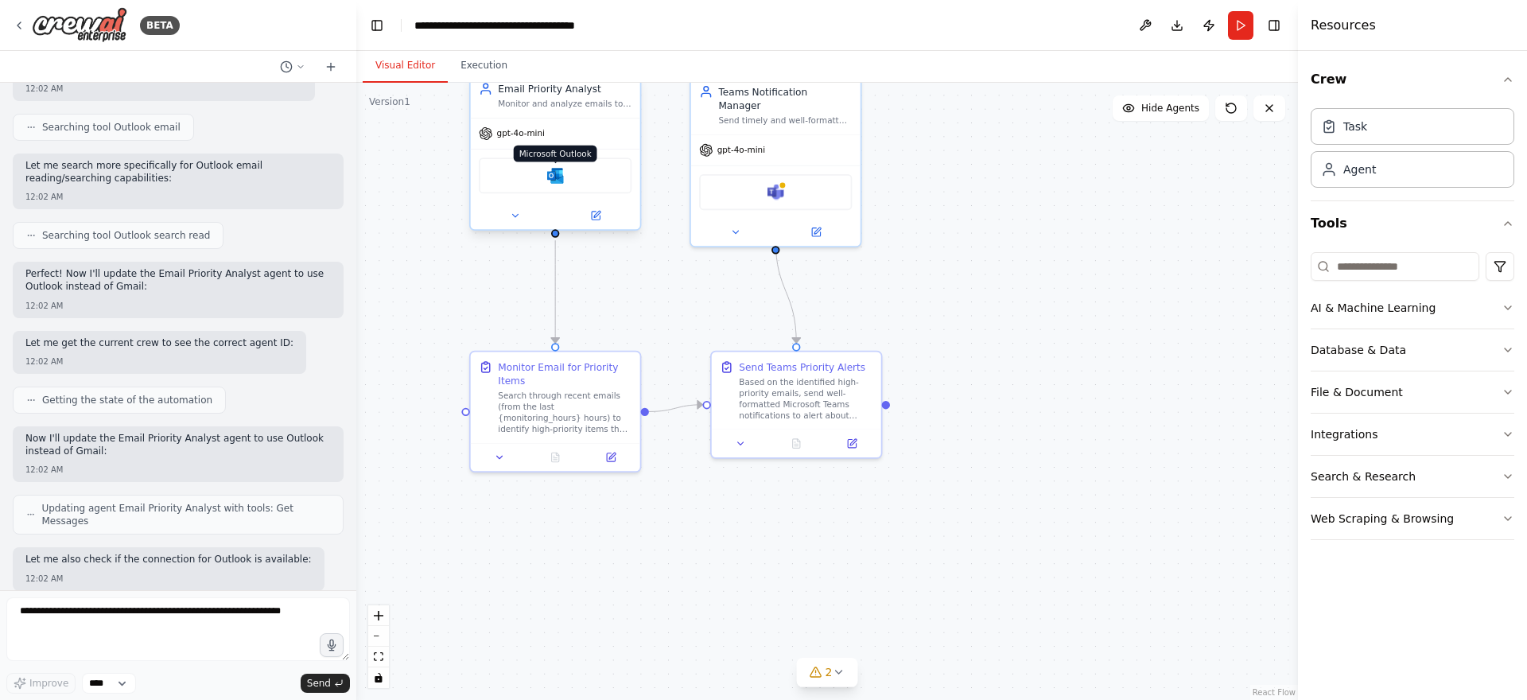
scroll to position [1939, 0]
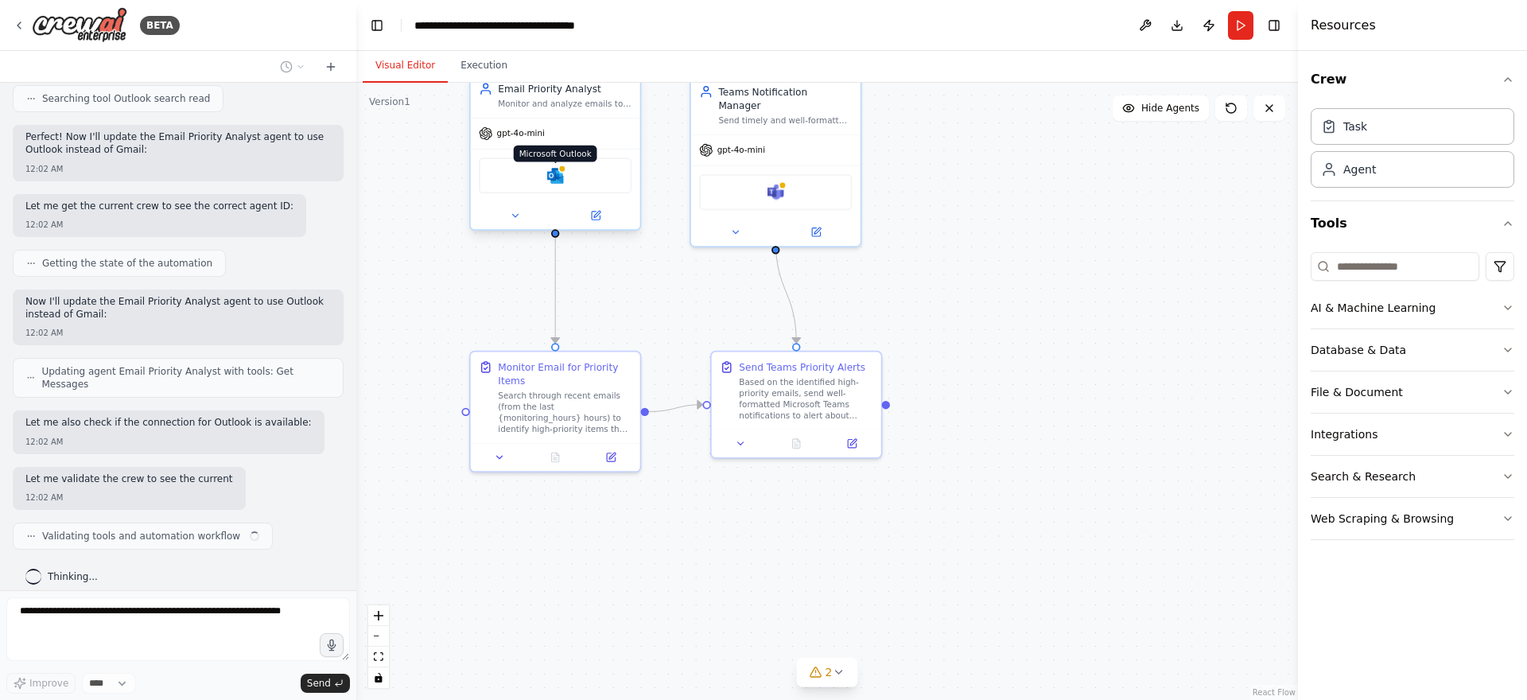
click at [557, 177] on img at bounding box center [555, 175] width 17 height 17
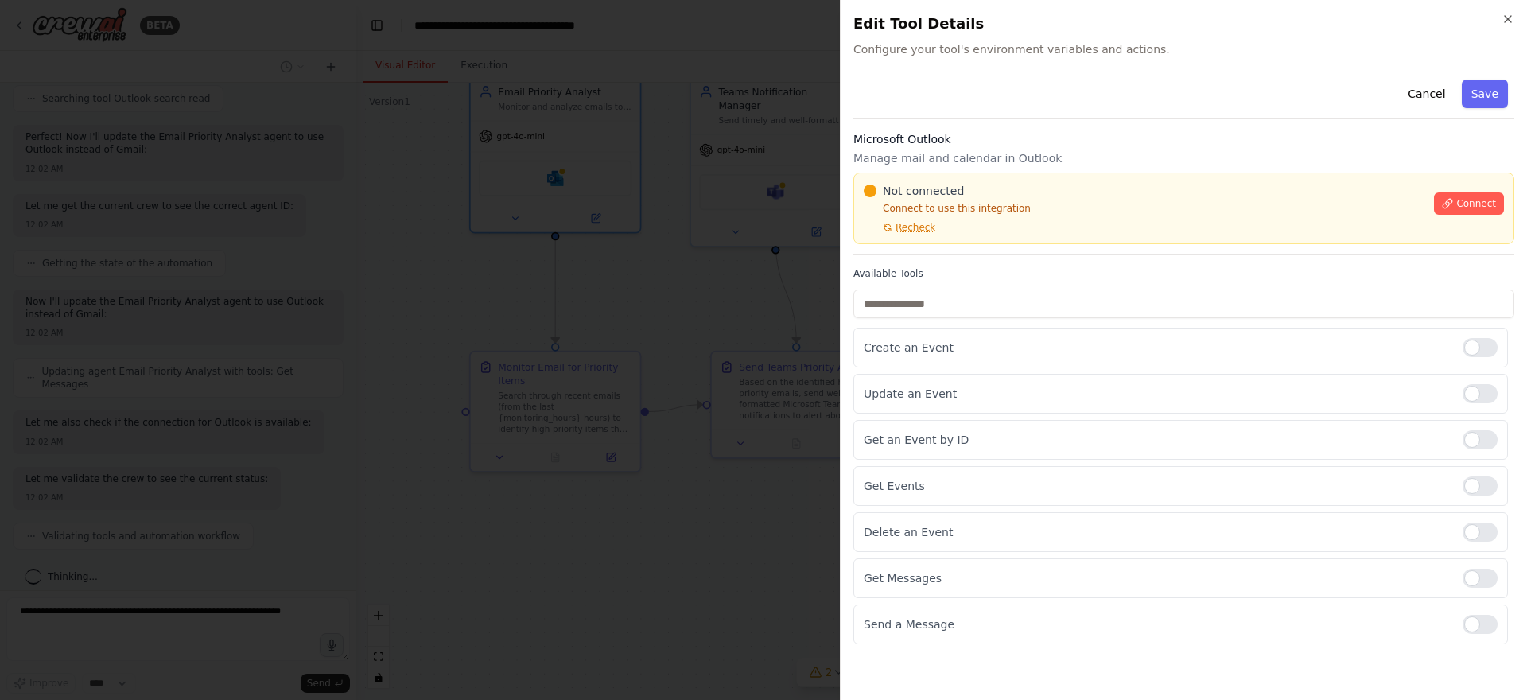
click at [751, 159] on div at bounding box center [763, 350] width 1527 height 700
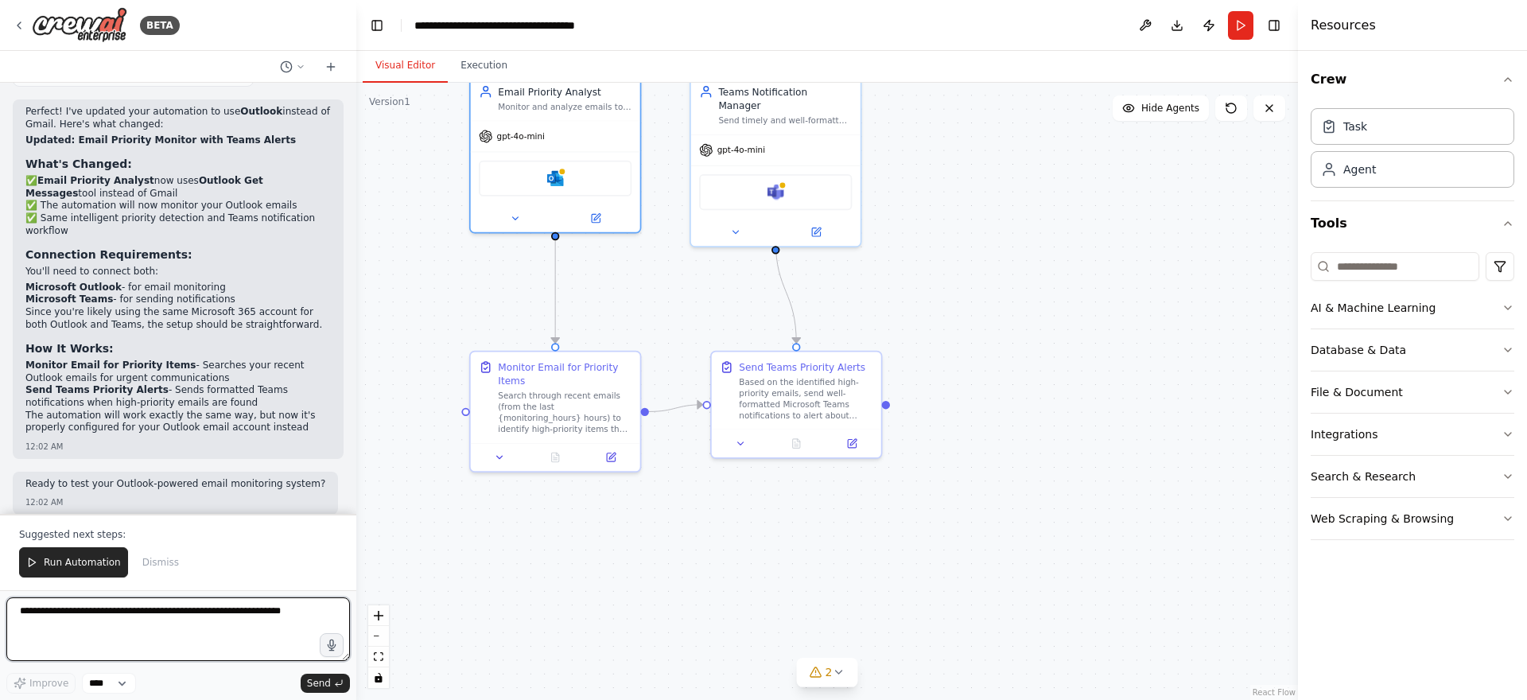
scroll to position [2415, 0]
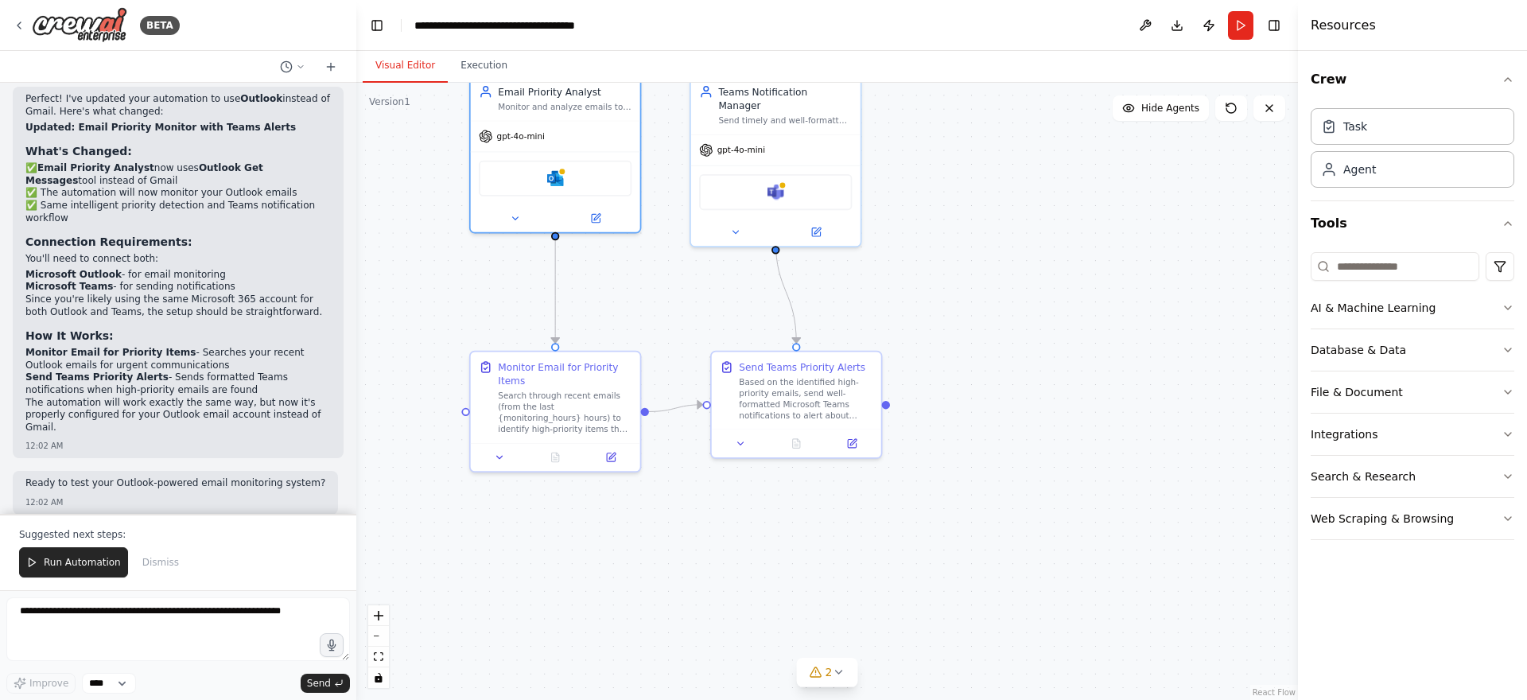
click at [107, 219] on div "Perfect! I've updated your automation to use Outlook instead of Gmail. Here's w…" at bounding box center [177, 264] width 305 height 343
click at [133, 235] on strong "Connection Requirements:" at bounding box center [108, 241] width 167 height 13
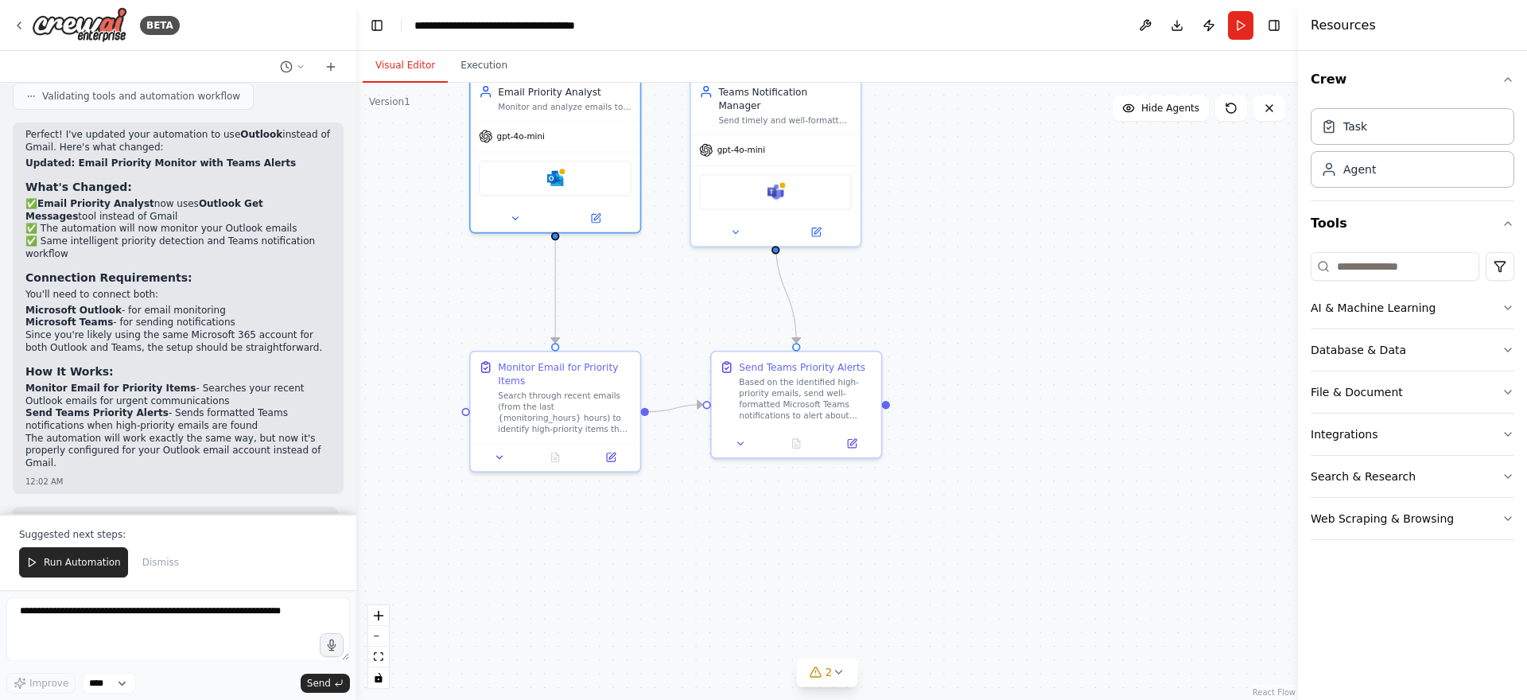
scroll to position [2365, 0]
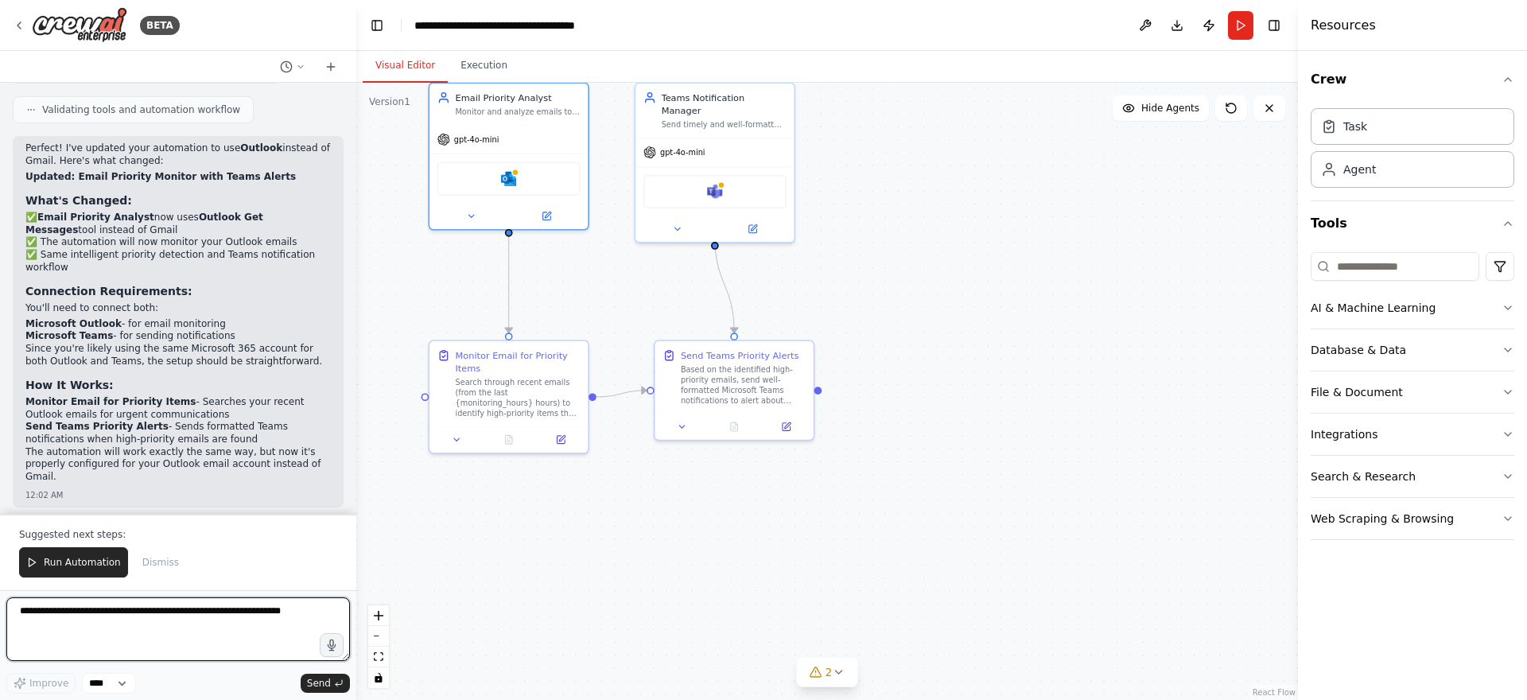
click at [204, 600] on textarea at bounding box center [177, 629] width 343 height 64
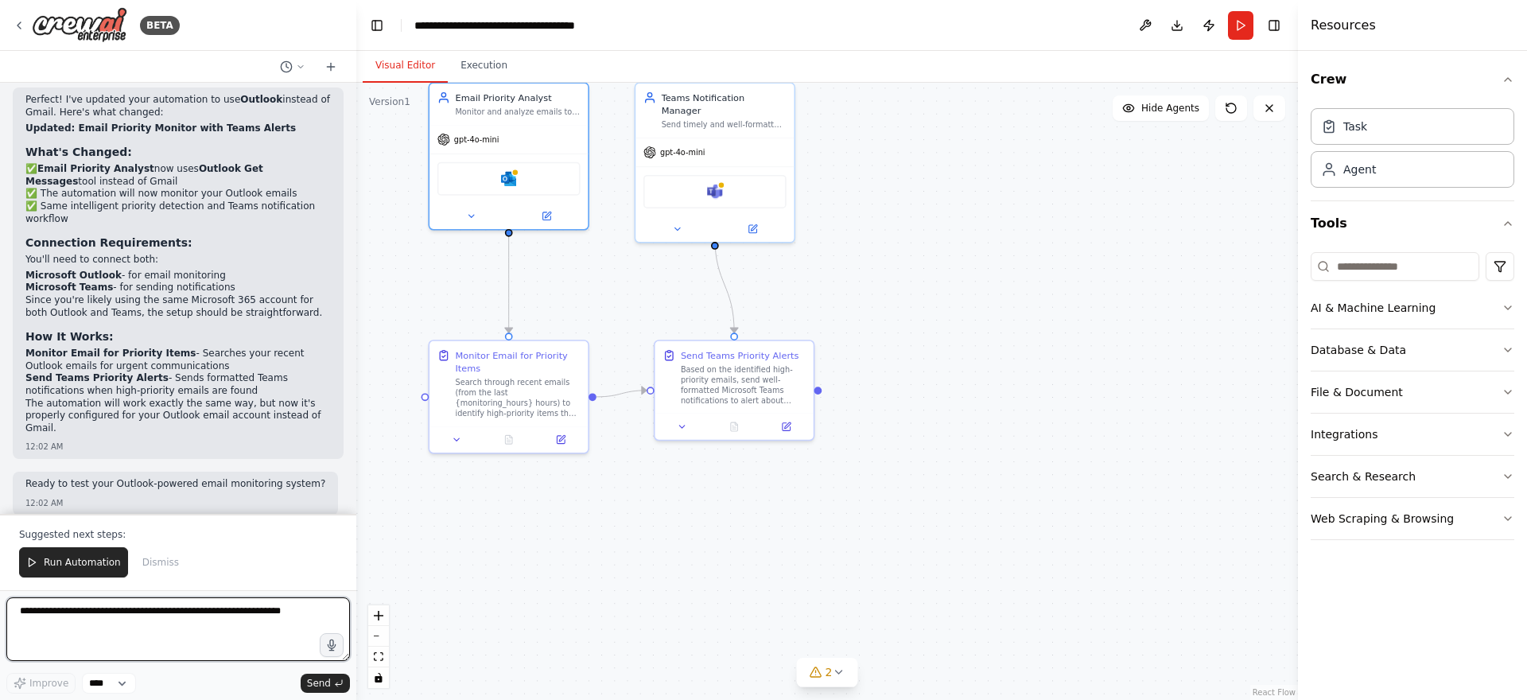
scroll to position [2415, 0]
click at [224, 378] on li "Send Teams Priority Alerts - Sends formatted Teams notifications when high-prio…" at bounding box center [177, 383] width 305 height 25
click at [106, 371] on strong "Send Teams Priority Alerts" at bounding box center [96, 376] width 143 height 11
click at [139, 409] on p "The automation will work exactly the same way, but now it's properly configured…" at bounding box center [177, 415] width 305 height 37
click at [72, 371] on strong "Send Teams Priority Alerts" at bounding box center [96, 376] width 143 height 11
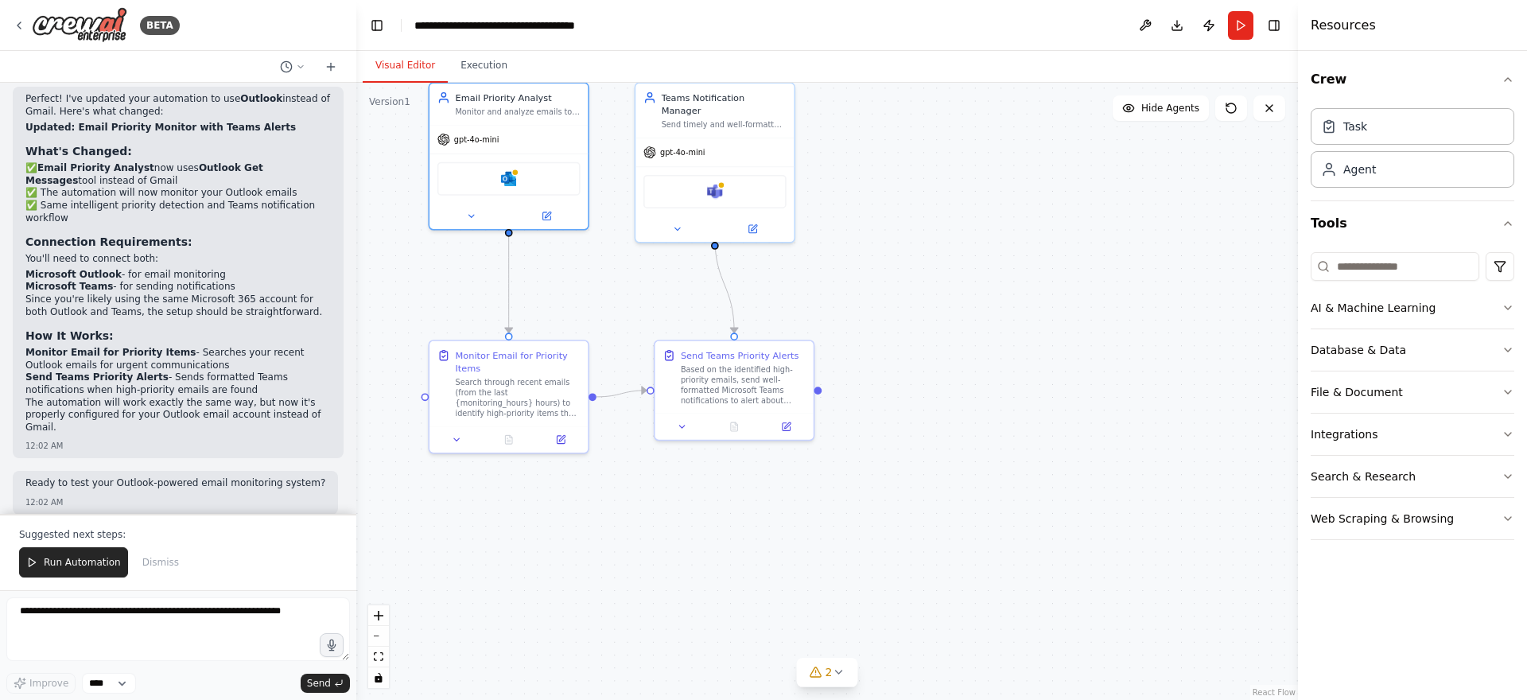
click at [185, 397] on p "The automation will work exactly the same way, but now it's properly configured…" at bounding box center [177, 415] width 305 height 37
click at [124, 379] on li "Send Teams Priority Alerts - Sends formatted Teams notifications when high-prio…" at bounding box center [177, 383] width 305 height 25
click at [166, 397] on p "The automation will work exactly the same way, but now it's properly configured…" at bounding box center [177, 415] width 305 height 37
click at [99, 397] on p "The automation will work exactly the same way, but now it's properly configured…" at bounding box center [177, 415] width 305 height 37
click at [135, 405] on p "The automation will work exactly the same way, but now it's properly configured…" at bounding box center [177, 415] width 305 height 37
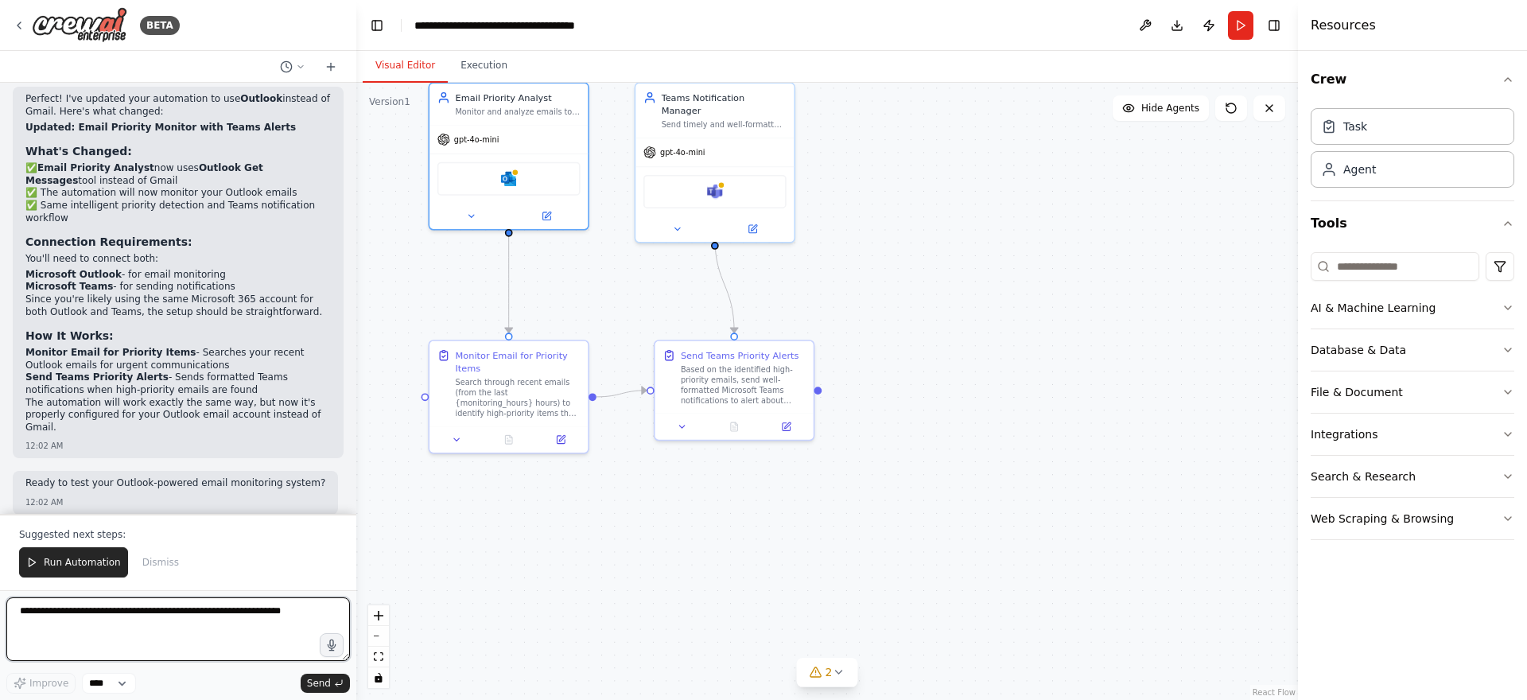
click at [153, 611] on textarea at bounding box center [177, 629] width 343 height 64
click at [545, 401] on div "Search through recent emails (from the last {monitoring_hours} hours) to identi…" at bounding box center [517, 394] width 125 height 41
click at [462, 437] on button at bounding box center [457, 436] width 45 height 15
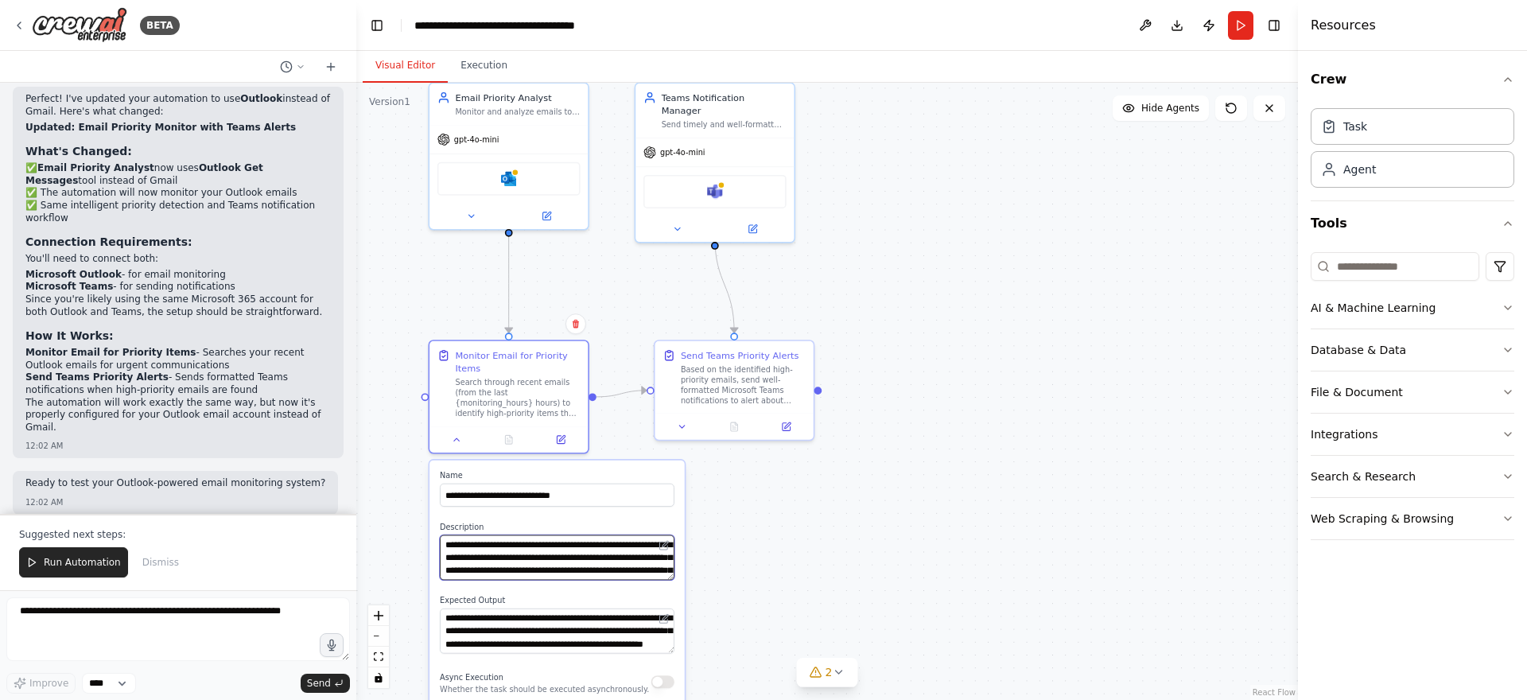
click at [623, 565] on textarea "**********" at bounding box center [557, 557] width 235 height 45
drag, startPoint x: 539, startPoint y: 556, endPoint x: 605, endPoint y: 601, distance: 80.1
click at [605, 601] on div "**********" at bounding box center [556, 627] width 255 height 335
click at [607, 578] on textarea "**********" at bounding box center [557, 557] width 235 height 45
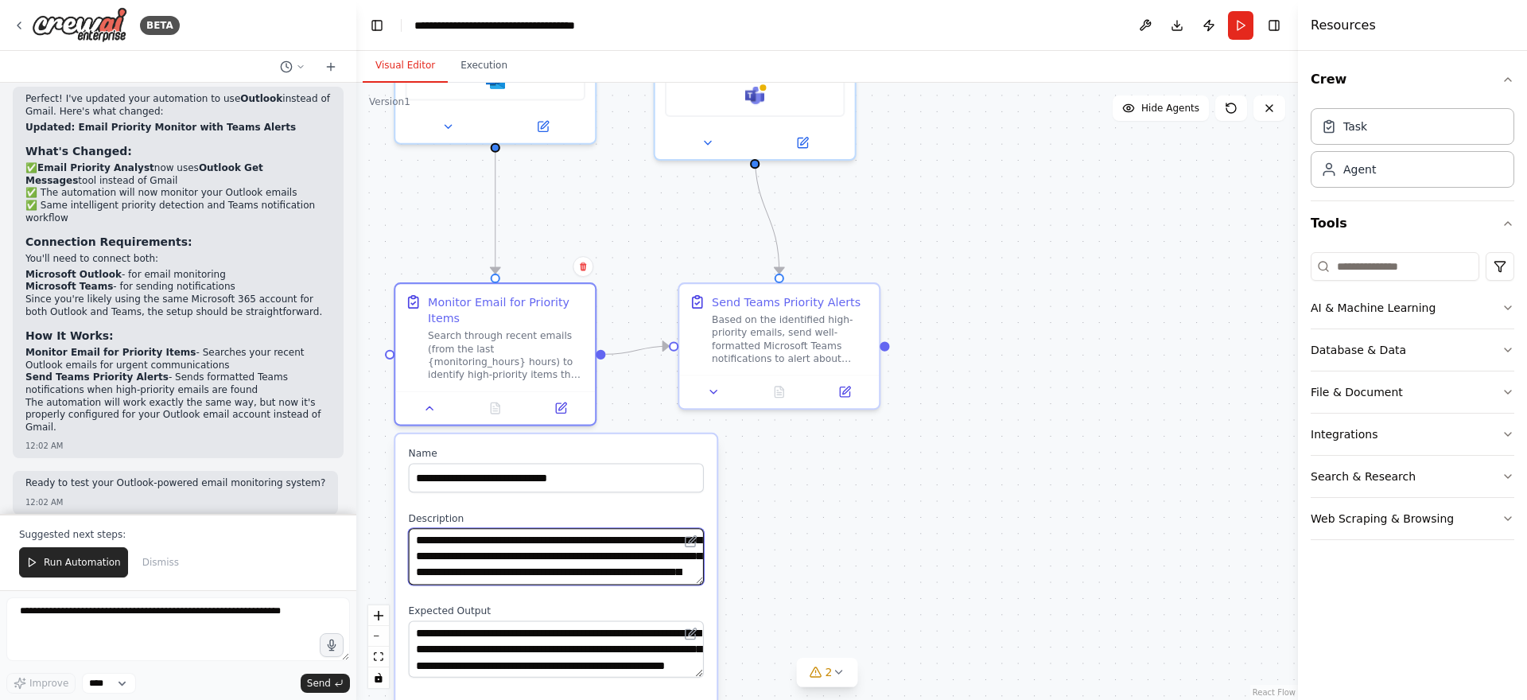
scroll to position [0, 0]
drag, startPoint x: 560, startPoint y: 561, endPoint x: 539, endPoint y: 534, distance: 34.0
click at [539, 534] on textarea "**********" at bounding box center [556, 556] width 295 height 56
click at [502, 548] on textarea "**********" at bounding box center [556, 556] width 295 height 56
drag, startPoint x: 514, startPoint y: 557, endPoint x: 421, endPoint y: 561, distance: 92.4
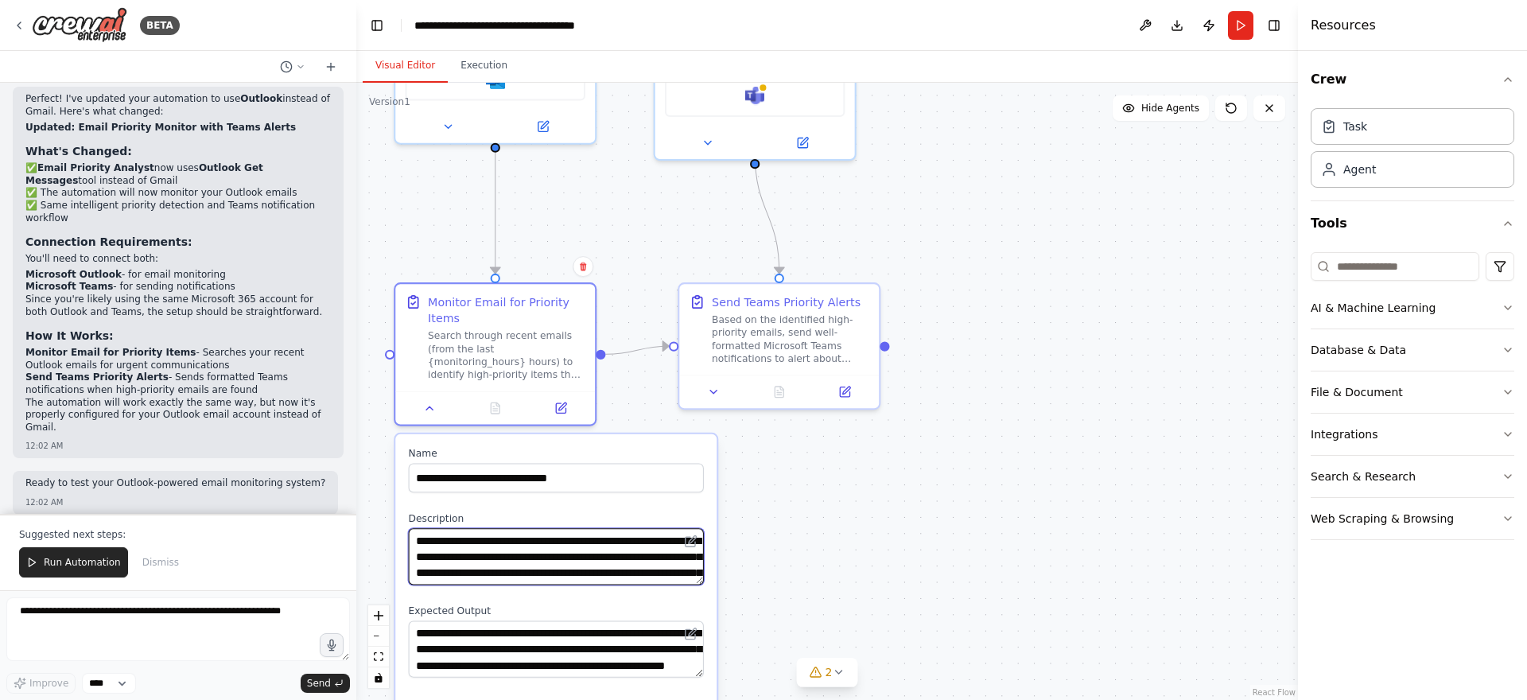
click at [421, 561] on textarea "**********" at bounding box center [556, 556] width 295 height 56
click at [550, 559] on textarea "**********" at bounding box center [556, 556] width 295 height 56
click at [599, 553] on textarea "**********" at bounding box center [556, 556] width 295 height 56
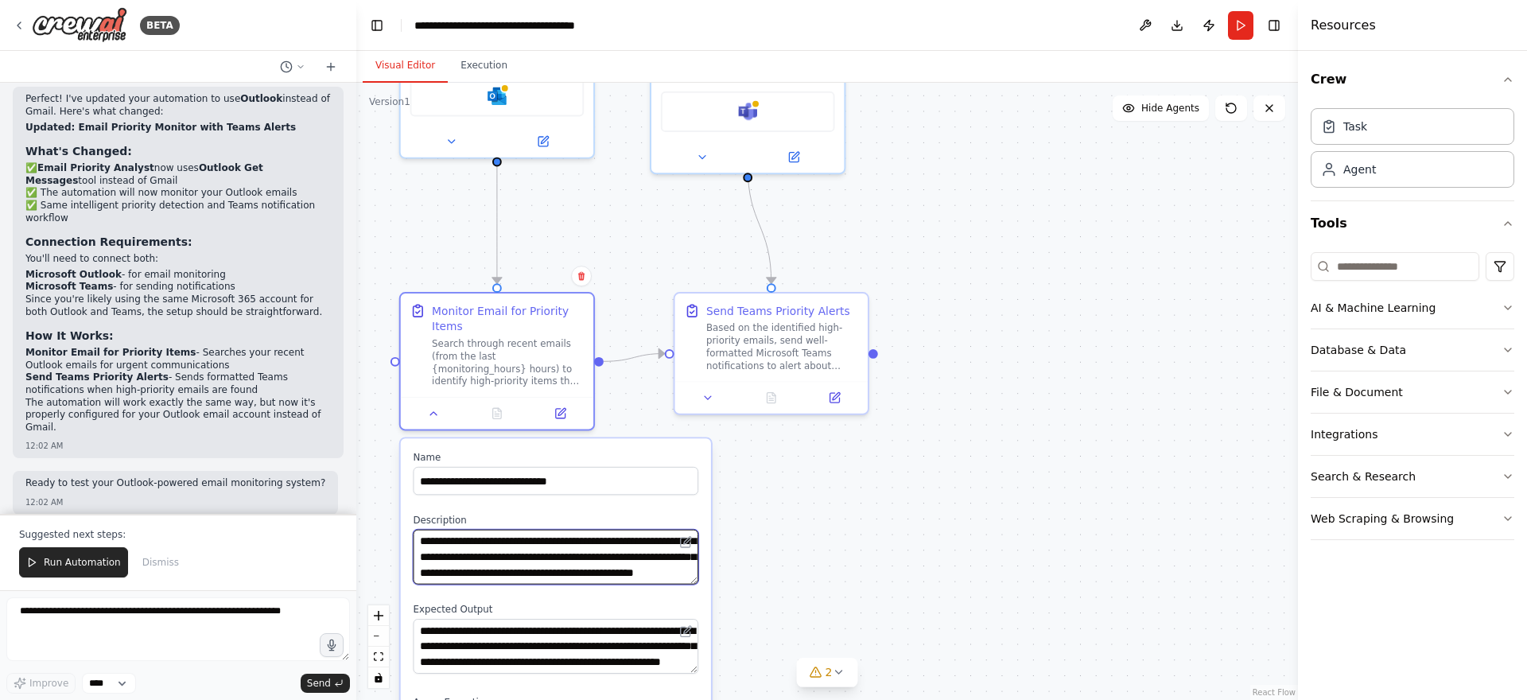
scroll to position [64, 0]
type textarea "**********"
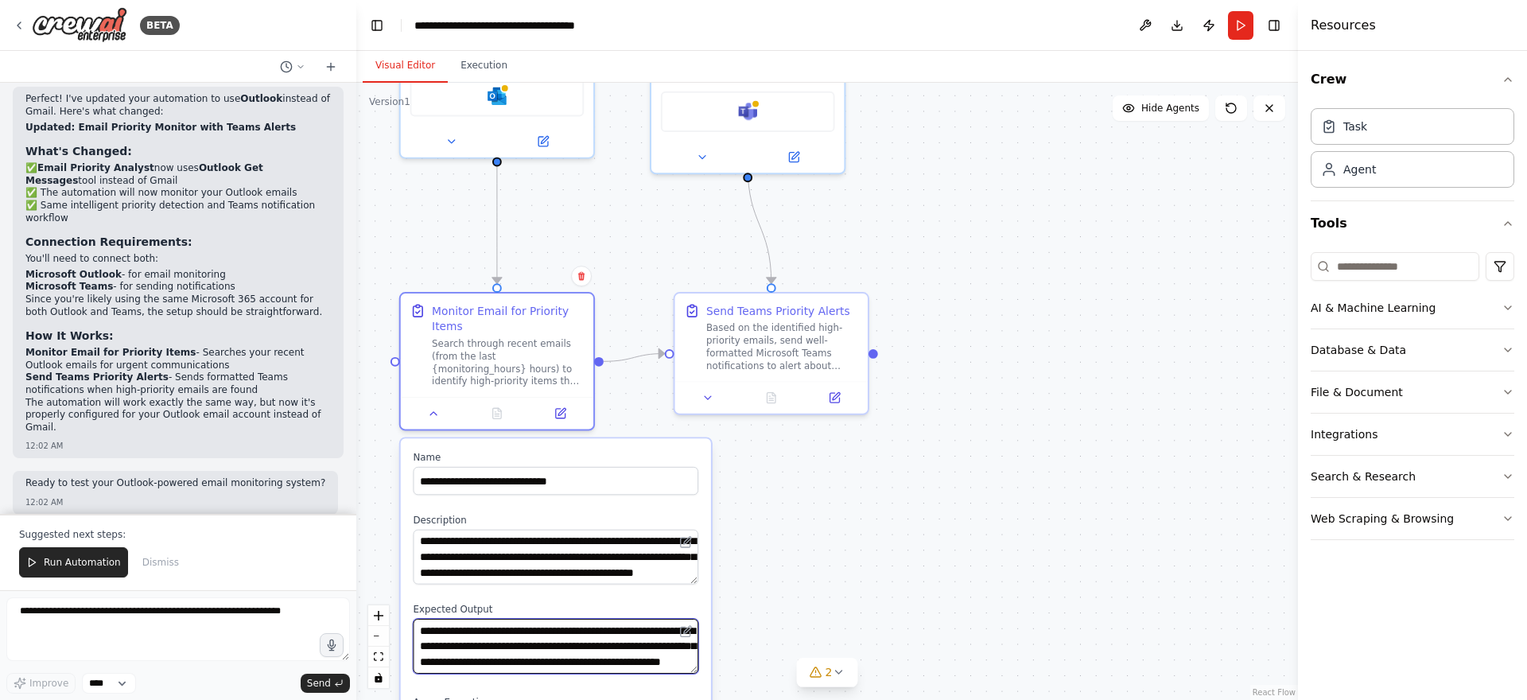
click at [567, 624] on textarea "**********" at bounding box center [555, 646] width 285 height 55
drag, startPoint x: 477, startPoint y: 629, endPoint x: 514, endPoint y: 667, distance: 53.4
click at [514, 667] on textarea "**********" at bounding box center [555, 646] width 285 height 55
click at [502, 662] on textarea "**********" at bounding box center [555, 646] width 285 height 55
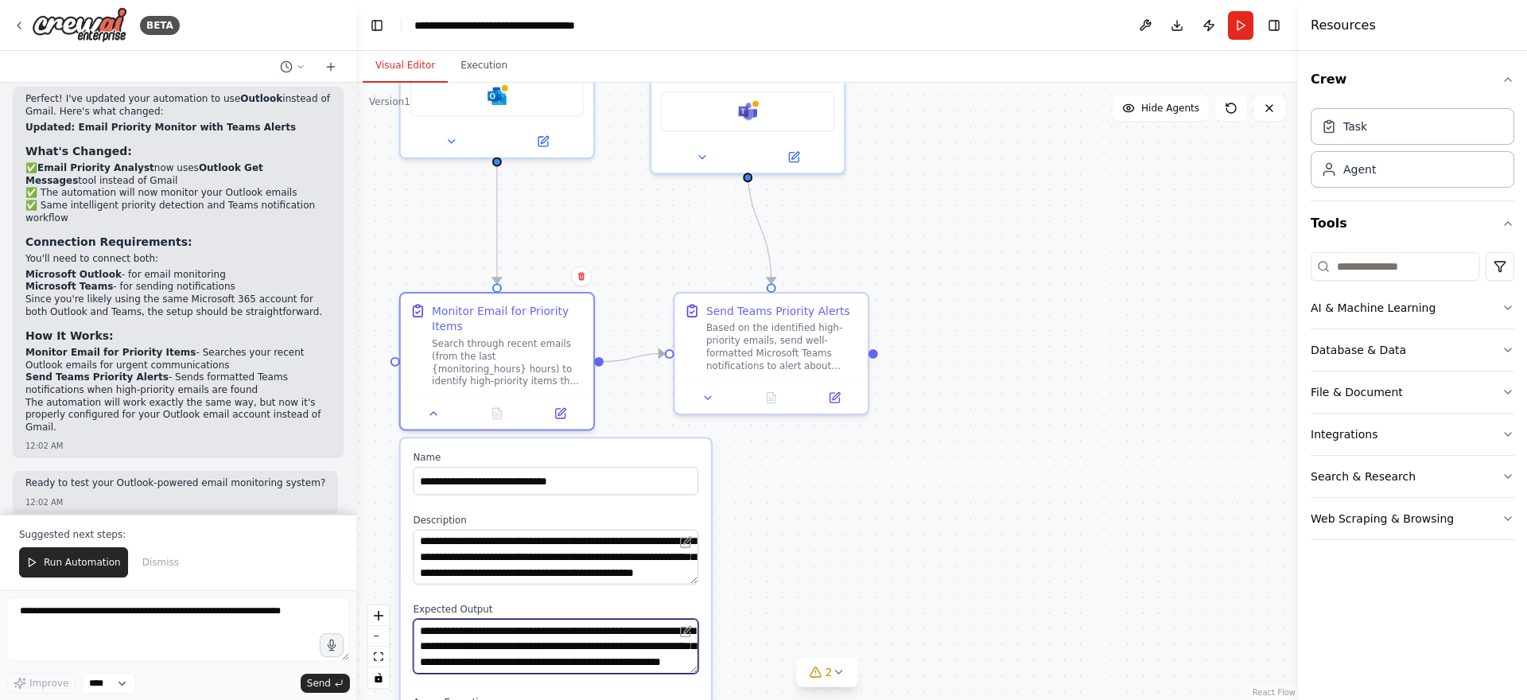
click at [483, 663] on textarea "**********" at bounding box center [555, 646] width 285 height 55
drag, startPoint x: 502, startPoint y: 663, endPoint x: 477, endPoint y: 616, distance: 53.4
click at [477, 616] on div "**********" at bounding box center [555, 638] width 285 height 71
click at [811, 361] on div "Based on the identified high-priority emails, send well-formatted Microsoft Tea…" at bounding box center [782, 344] width 152 height 50
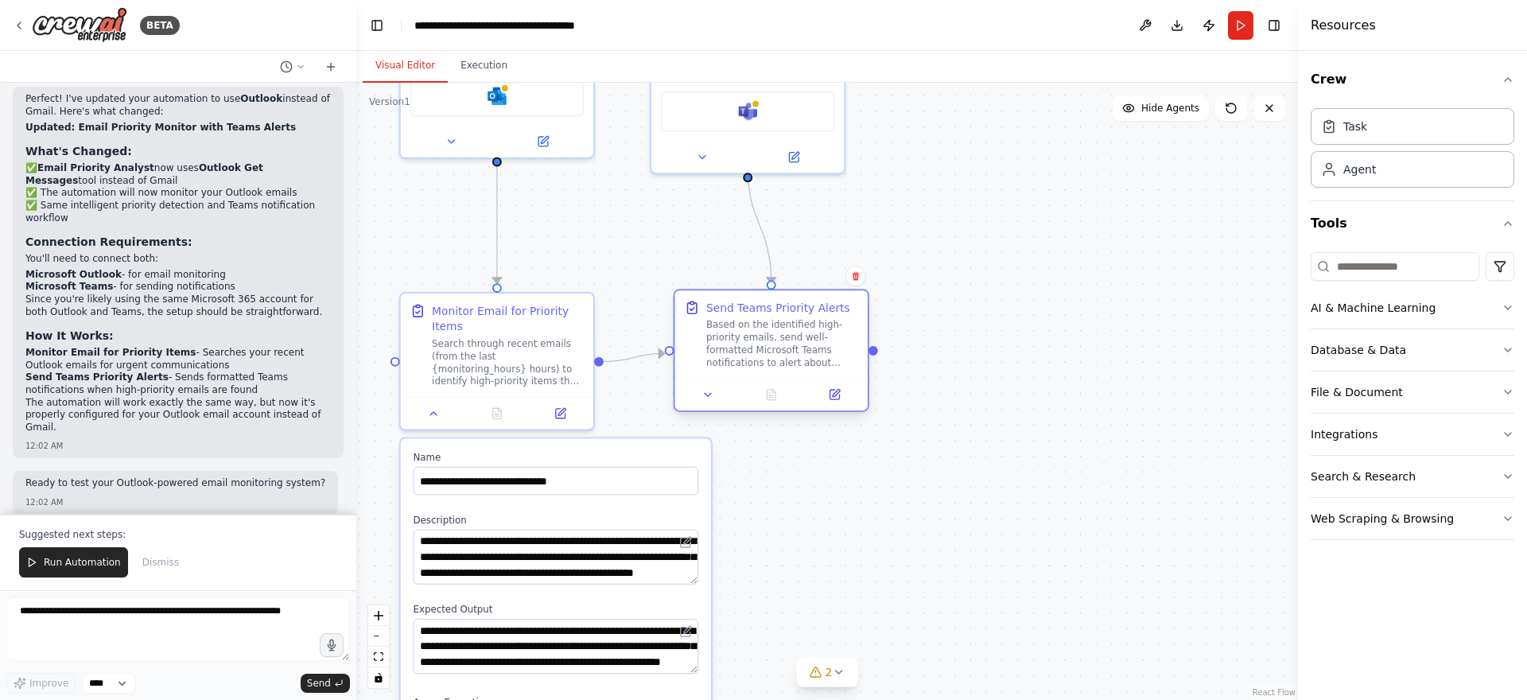
click at [739, 352] on div "Based on the identified high-priority emails, send well-formatted Microsoft Tea…" at bounding box center [782, 344] width 152 height 50
click at [431, 410] on icon at bounding box center [433, 410] width 6 height 3
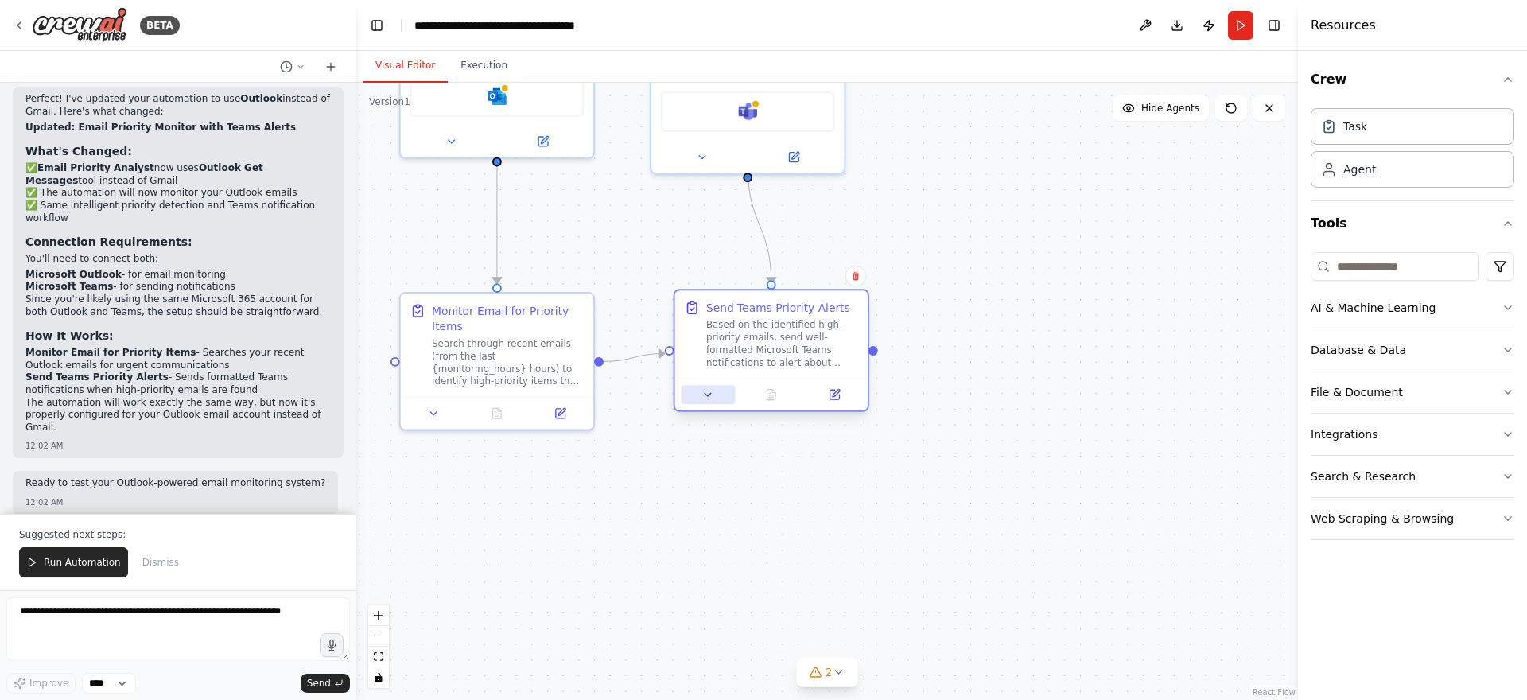
click at [707, 402] on button at bounding box center [708, 394] width 54 height 19
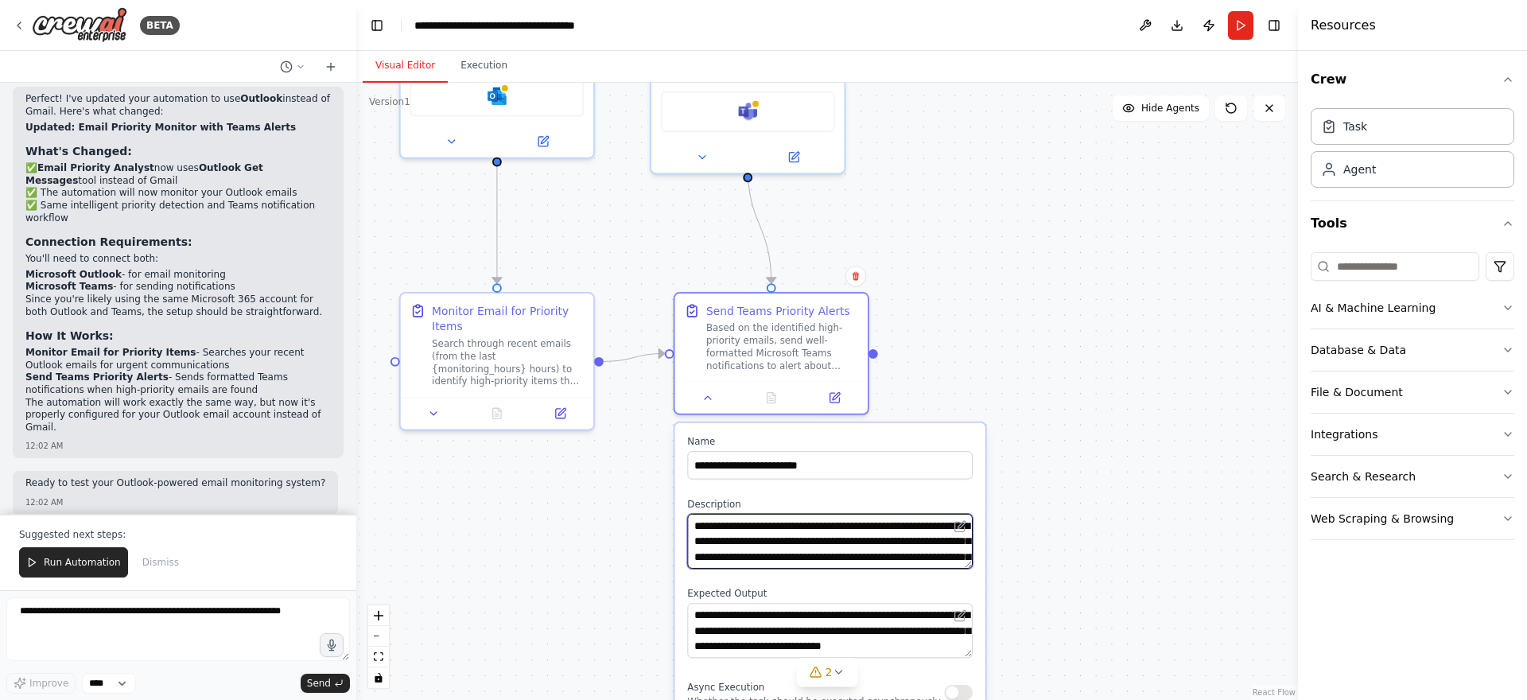
click at [778, 536] on textarea "**********" at bounding box center [829, 541] width 285 height 55
click at [886, 537] on textarea "**********" at bounding box center [829, 541] width 285 height 55
drag, startPoint x: 760, startPoint y: 531, endPoint x: 681, endPoint y: 503, distance: 83.5
click at [681, 503] on div "**********" at bounding box center [830, 626] width 310 height 407
click at [827, 528] on textarea "**********" at bounding box center [829, 541] width 285 height 55
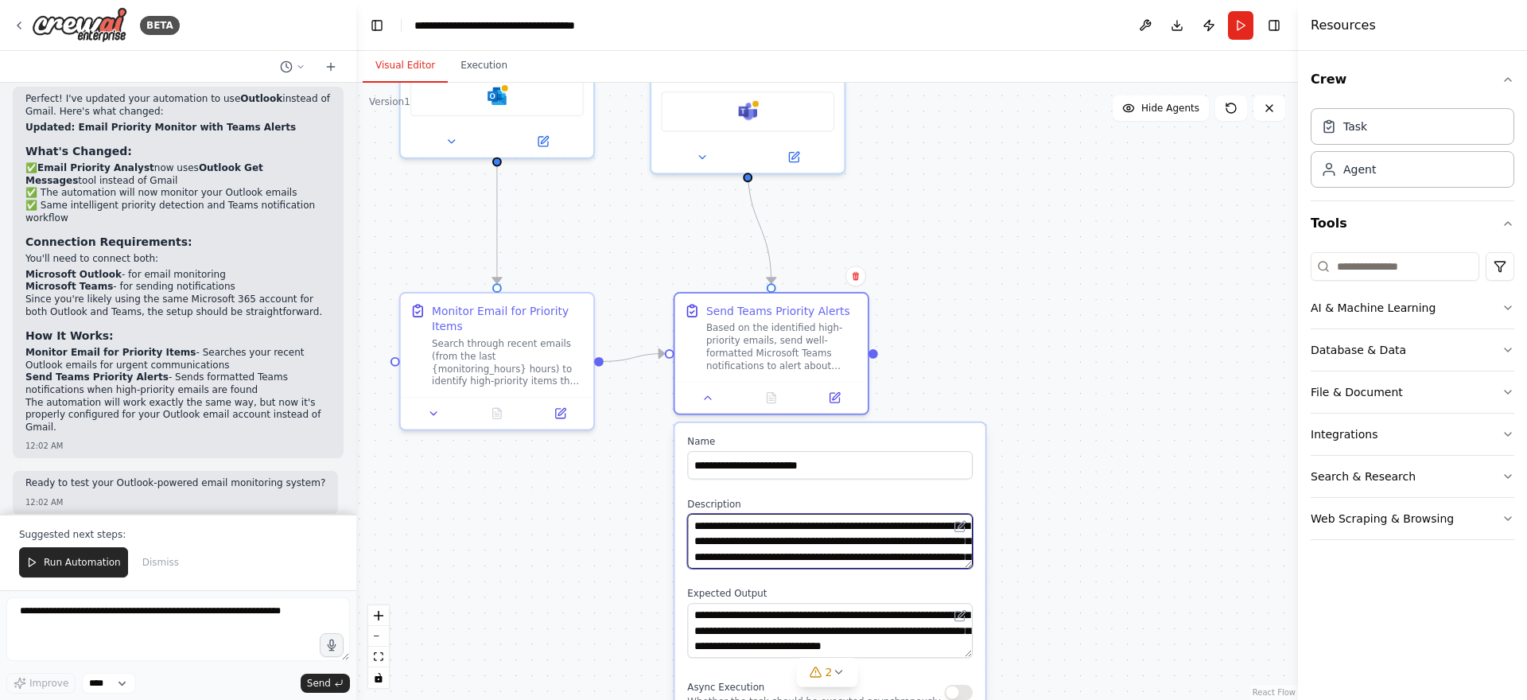
scroll to position [48, 0]
drag, startPoint x: 785, startPoint y: 541, endPoint x: 822, endPoint y: 572, distance: 49.1
click at [822, 572] on div "**********" at bounding box center [830, 626] width 310 height 407
click at [918, 564] on textarea "**********" at bounding box center [829, 541] width 285 height 55
click at [902, 553] on textarea "**********" at bounding box center [829, 541] width 285 height 55
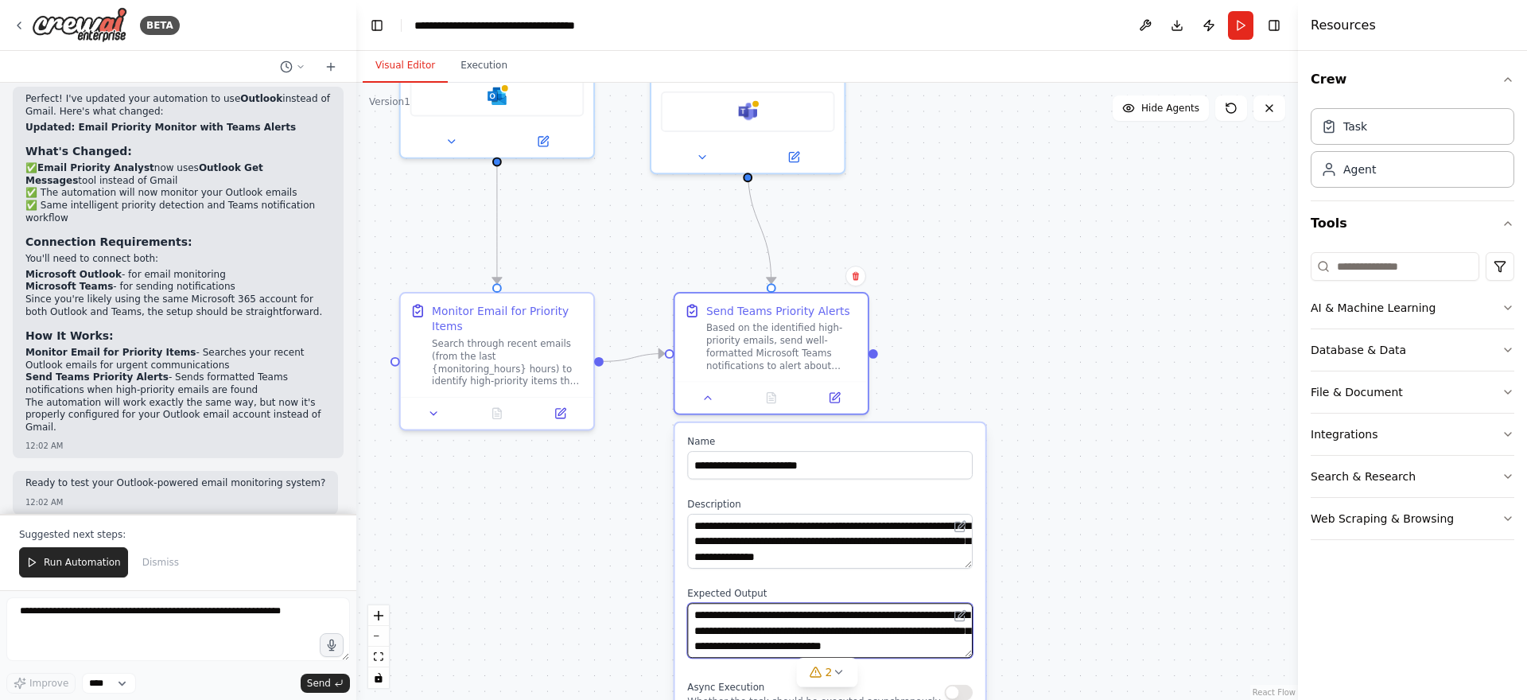
click at [764, 611] on textarea "**********" at bounding box center [829, 630] width 285 height 55
drag, startPoint x: 697, startPoint y: 615, endPoint x: 813, endPoint y: 719, distance: 155.4
click at [813, 699] on html "BETA I want a system that monitors my email throughout the day, extracts high p…" at bounding box center [763, 350] width 1527 height 700
click at [900, 651] on textarea "**********" at bounding box center [829, 630] width 285 height 55
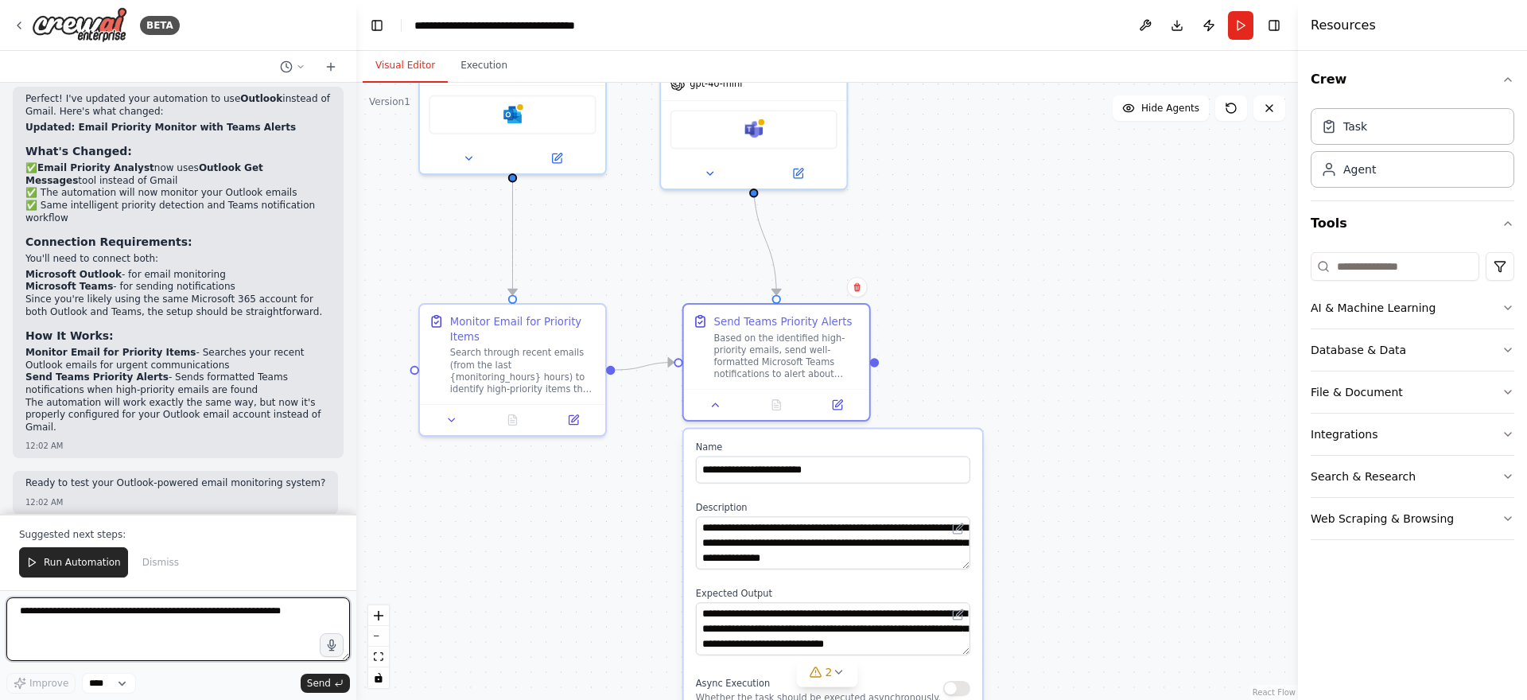
click at [150, 607] on textarea at bounding box center [177, 629] width 343 height 64
type textarea "**********"
click at [299, 677] on div "Improve **** Send" at bounding box center [177, 683] width 343 height 21
click at [312, 681] on span "Send" at bounding box center [319, 683] width 24 height 13
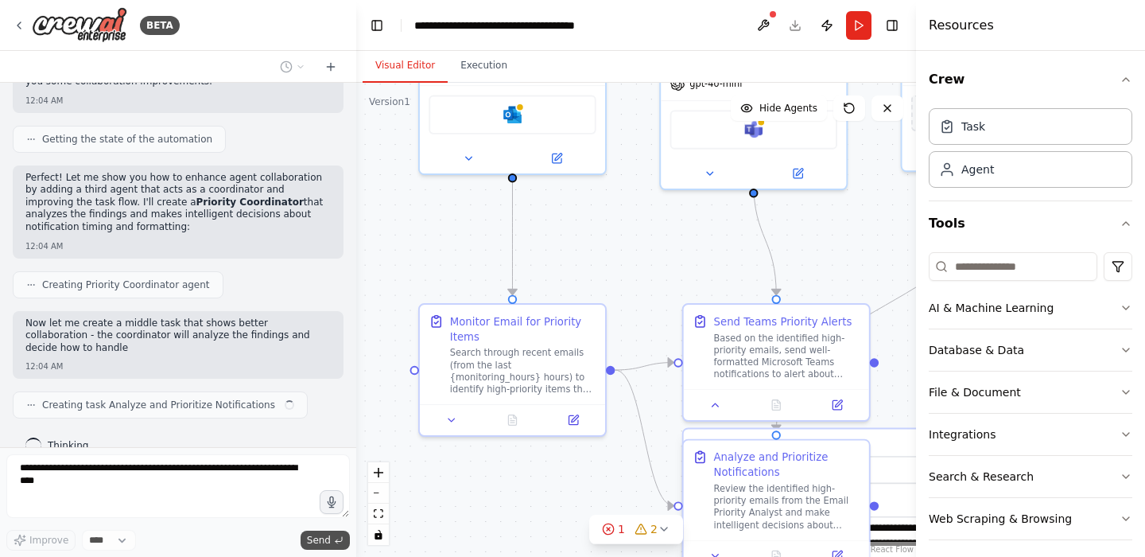
scroll to position [3047, 0]
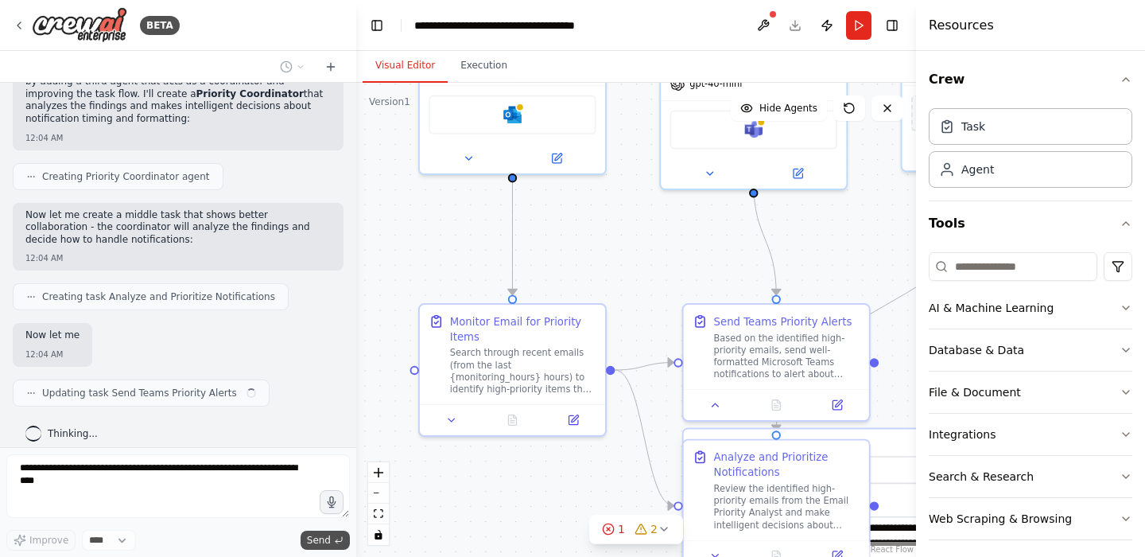
type textarea "**********"
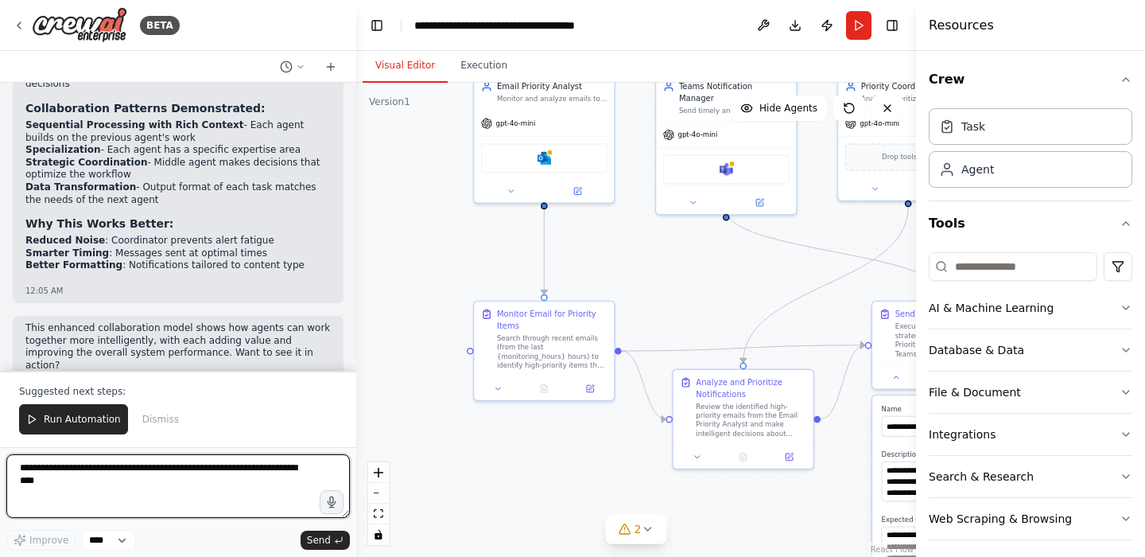
scroll to position [4111, 0]
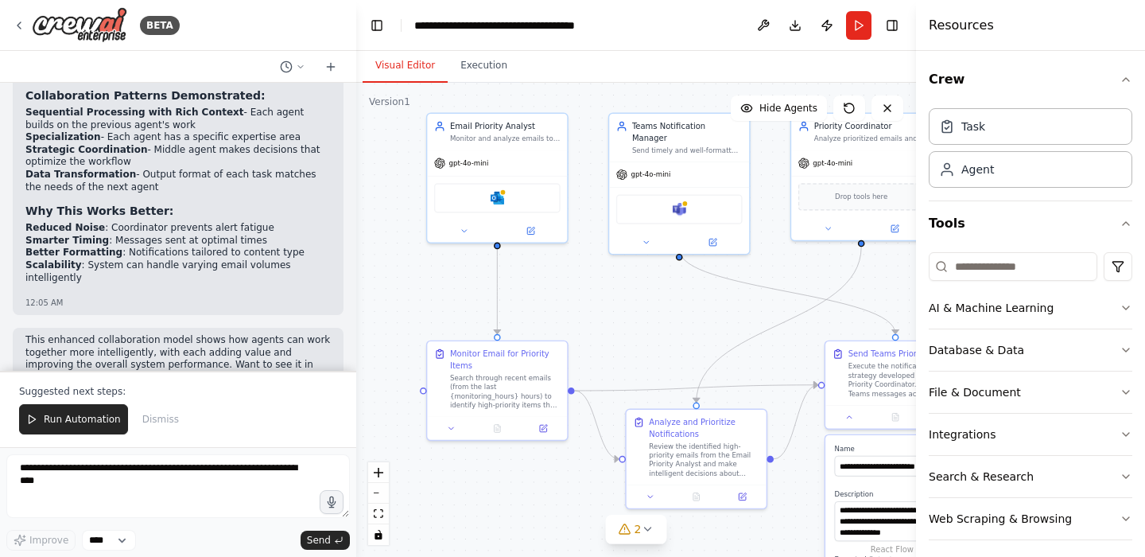
drag, startPoint x: 628, startPoint y: 264, endPoint x: 581, endPoint y: 304, distance: 61.5
click at [581, 304] on div ".deletable-edge-delete-btn { width: 20px; height: 20px; border: 0px solid #ffff…" at bounding box center [636, 320] width 560 height 474
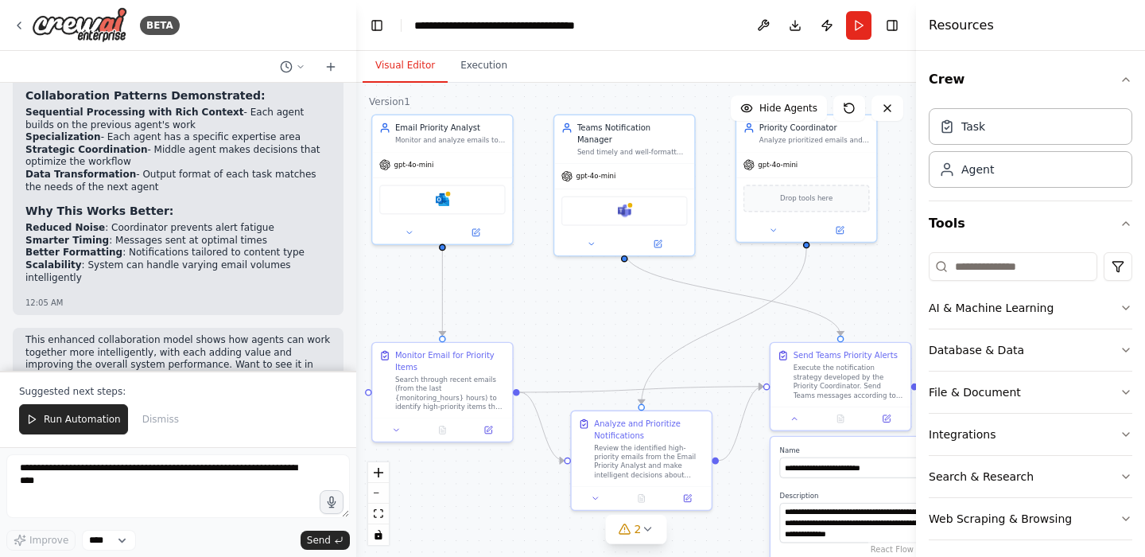
drag, startPoint x: 738, startPoint y: 305, endPoint x: 650, endPoint y: 305, distance: 88.3
click at [650, 305] on div ".deletable-edge-delete-btn { width: 20px; height: 20px; border: 0px solid #ffff…" at bounding box center [636, 320] width 560 height 474
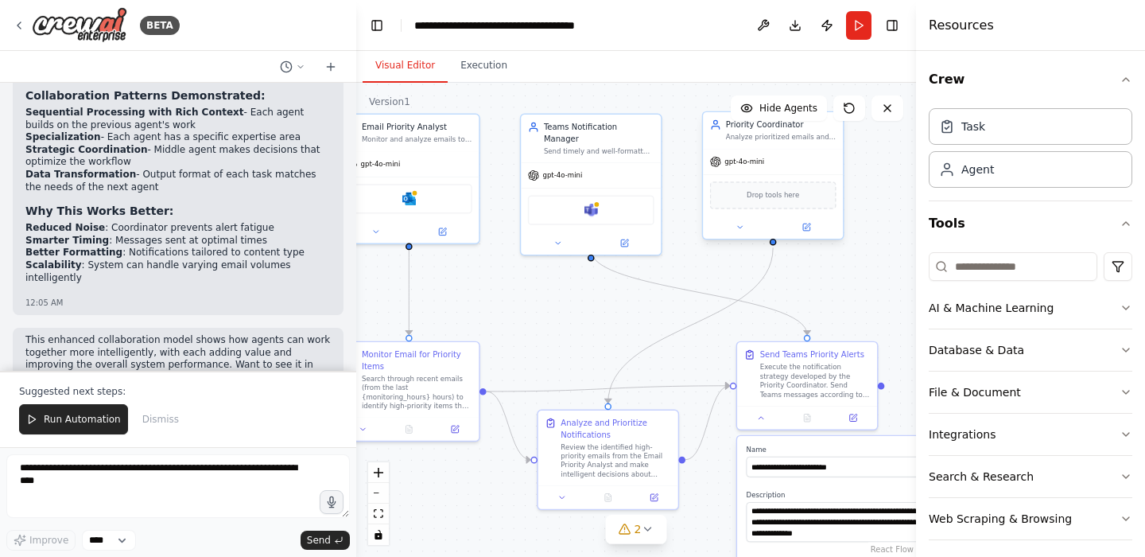
click at [806, 152] on div "gpt-4o-mini" at bounding box center [773, 161] width 140 height 25
click at [743, 225] on icon at bounding box center [739, 227] width 9 height 9
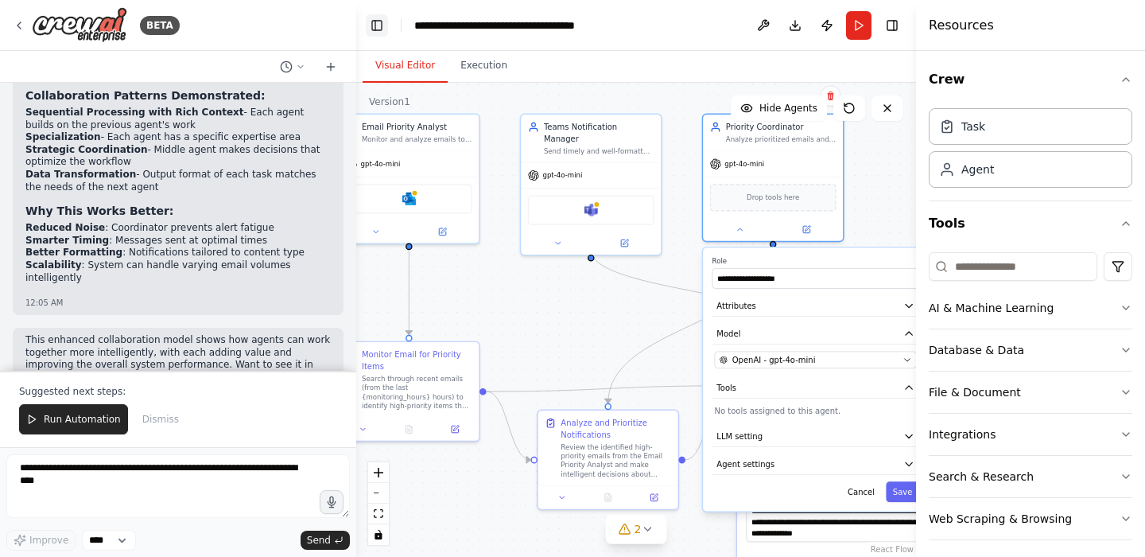
click at [379, 24] on button "Toggle Left Sidebar" at bounding box center [377, 25] width 22 height 22
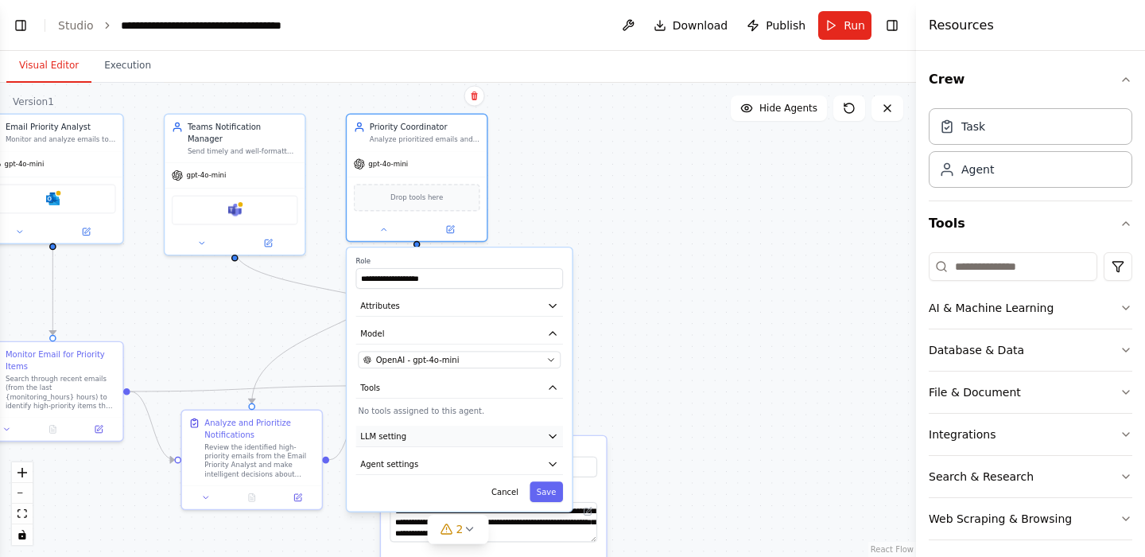
click at [517, 444] on button "LLM setting" at bounding box center [459, 435] width 207 height 21
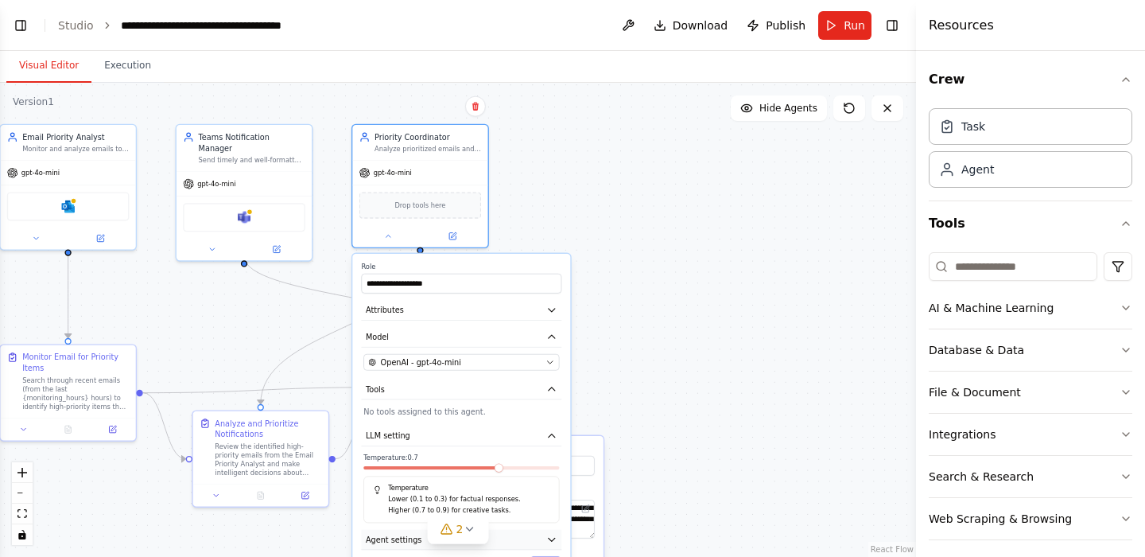
click at [544, 535] on button "Agent settings" at bounding box center [461, 540] width 200 height 21
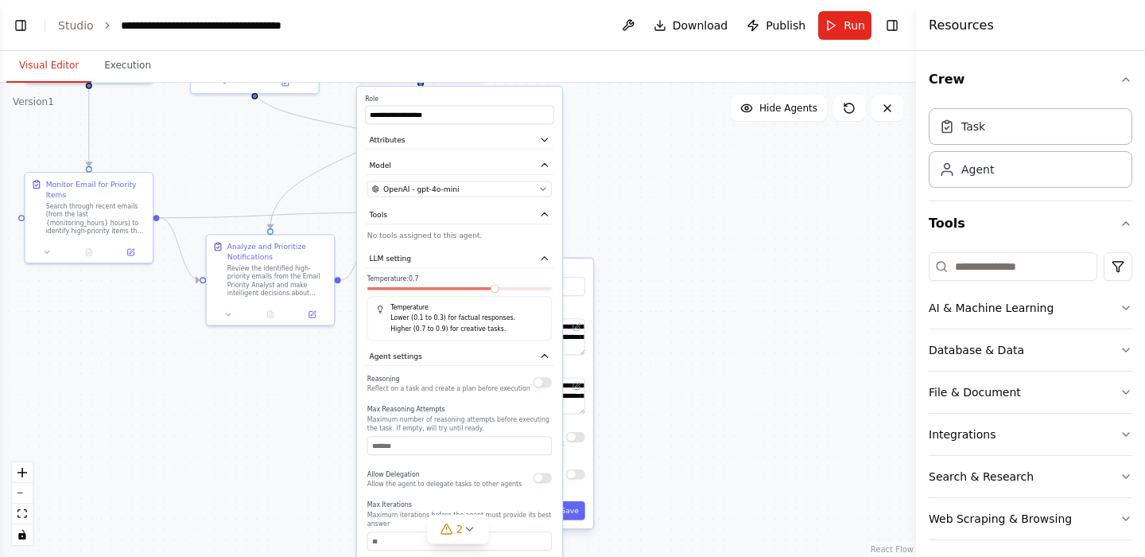
drag, startPoint x: 580, startPoint y: 367, endPoint x: 577, endPoint y: 197, distance: 170.2
click at [577, 197] on div ".deletable-edge-delete-btn { width: 20px; height: 20px; border: 0px solid #ffff…" at bounding box center [458, 320] width 916 height 474
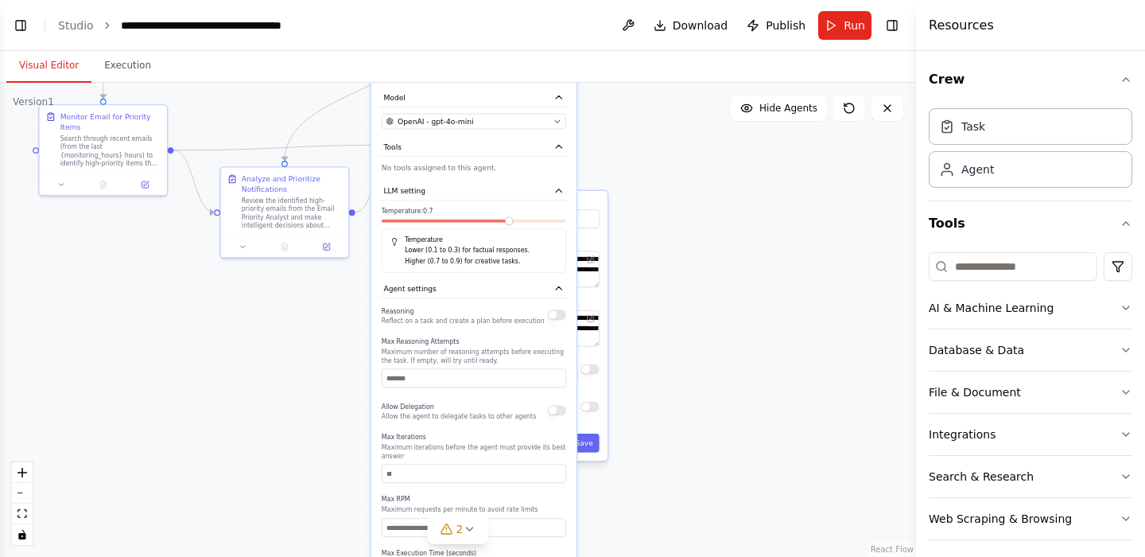
drag, startPoint x: 650, startPoint y: 375, endPoint x: 664, endPoint y: 308, distance: 69.1
click at [664, 308] on div ".deletable-edge-delete-btn { width: 20px; height: 20px; border: 0px solid #ffff…" at bounding box center [458, 320] width 916 height 474
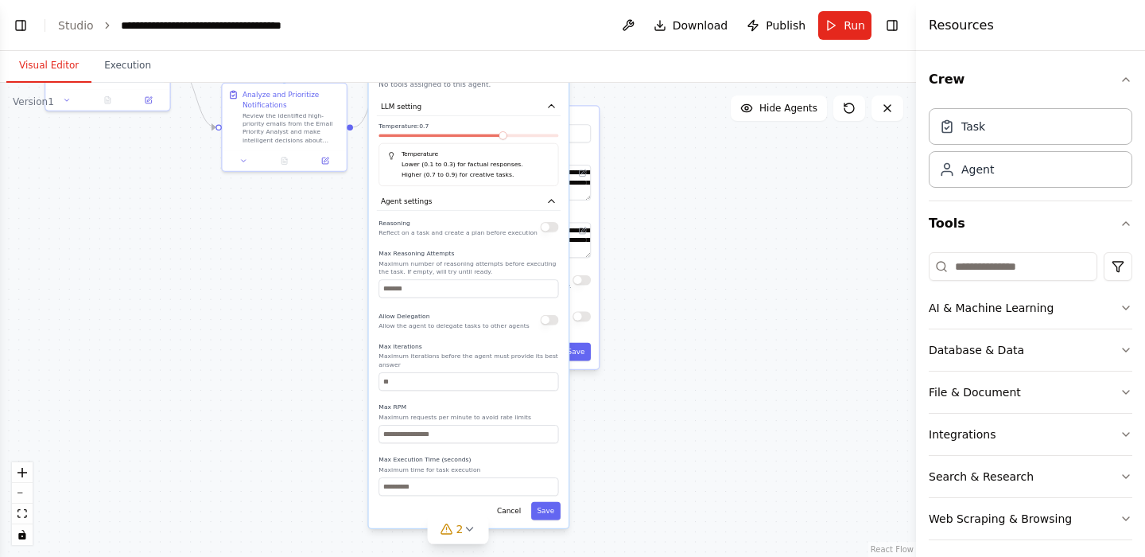
drag, startPoint x: 618, startPoint y: 491, endPoint x: 613, endPoint y: 399, distance: 91.6
click at [613, 399] on div ".deletable-edge-delete-btn { width: 20px; height: 20px; border: 0px solid #ffff…" at bounding box center [458, 320] width 916 height 474
click at [519, 429] on input "number" at bounding box center [468, 434] width 180 height 18
click at [657, 196] on div ".deletable-edge-delete-btn { width: 20px; height: 20px; border: 0px solid #ffff…" at bounding box center [458, 320] width 916 height 474
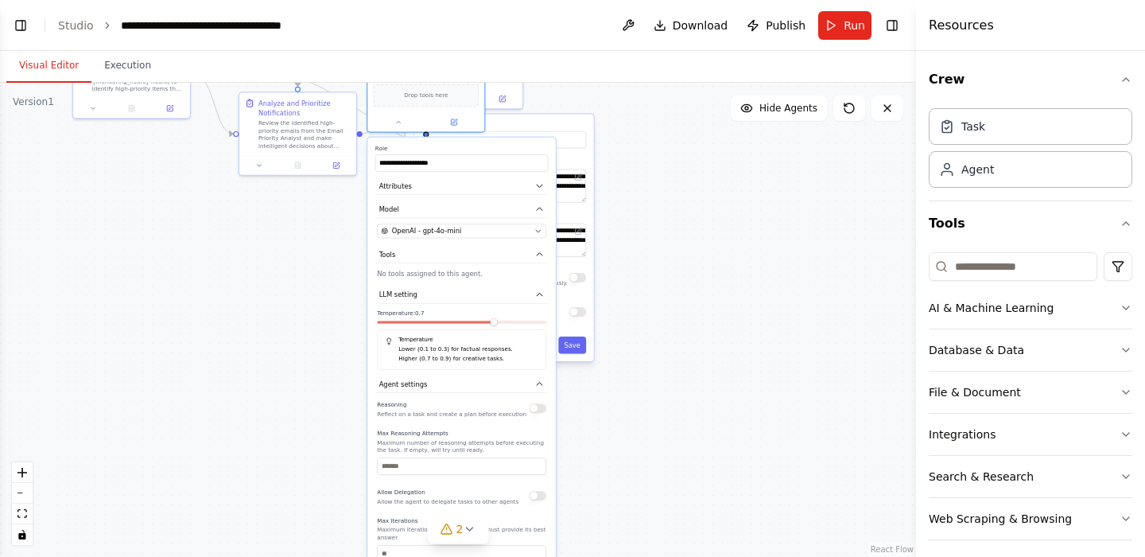
drag, startPoint x: 505, startPoint y: 301, endPoint x: 498, endPoint y: 483, distance: 183.0
click at [498, 484] on div "Reasoning Reflect on a task and create a plan before execution Max Reasoning At…" at bounding box center [461, 529] width 169 height 262
click at [538, 188] on icon "button" at bounding box center [540, 186] width 10 height 10
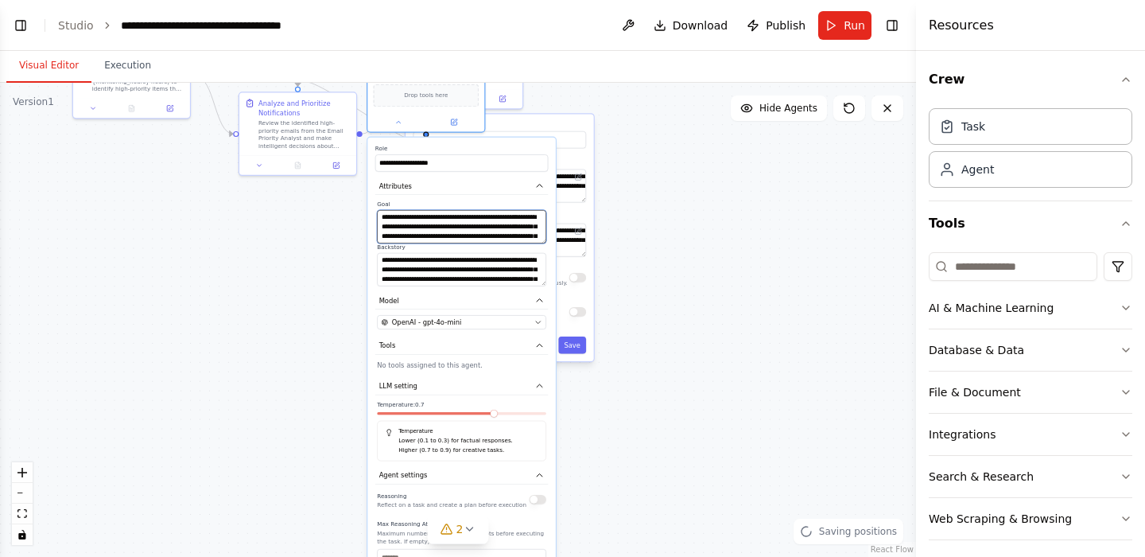
click at [511, 218] on textarea "**********" at bounding box center [461, 226] width 169 height 33
drag, startPoint x: 483, startPoint y: 227, endPoint x: 496, endPoint y: 266, distance: 41.0
click at [496, 266] on div "**********" at bounding box center [461, 243] width 173 height 86
click at [511, 239] on textarea "**********" at bounding box center [461, 226] width 169 height 33
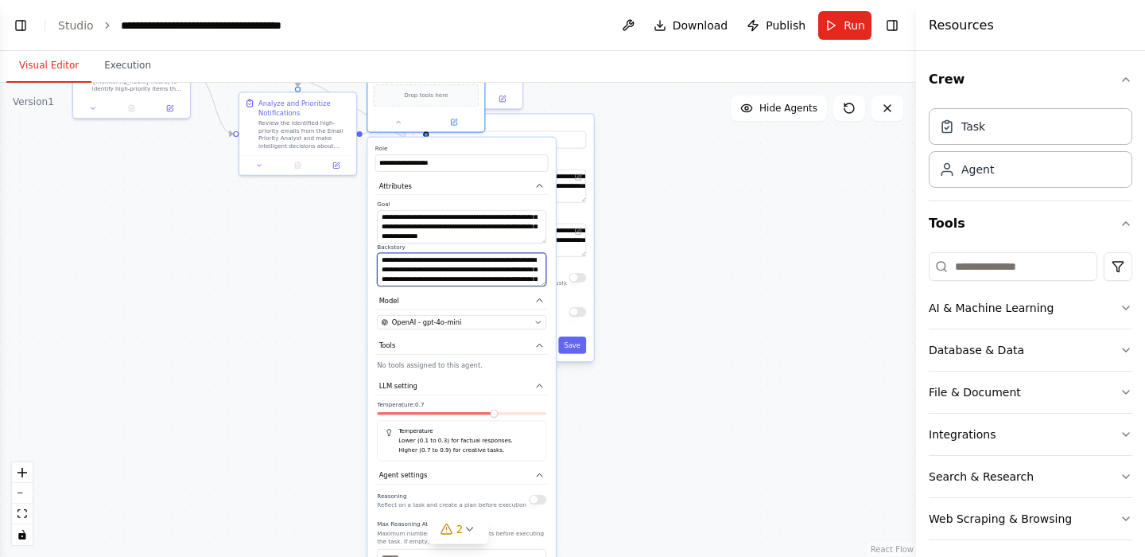
click at [487, 258] on textarea "**********" at bounding box center [461, 269] width 169 height 33
click at [474, 259] on textarea "**********" at bounding box center [461, 269] width 169 height 33
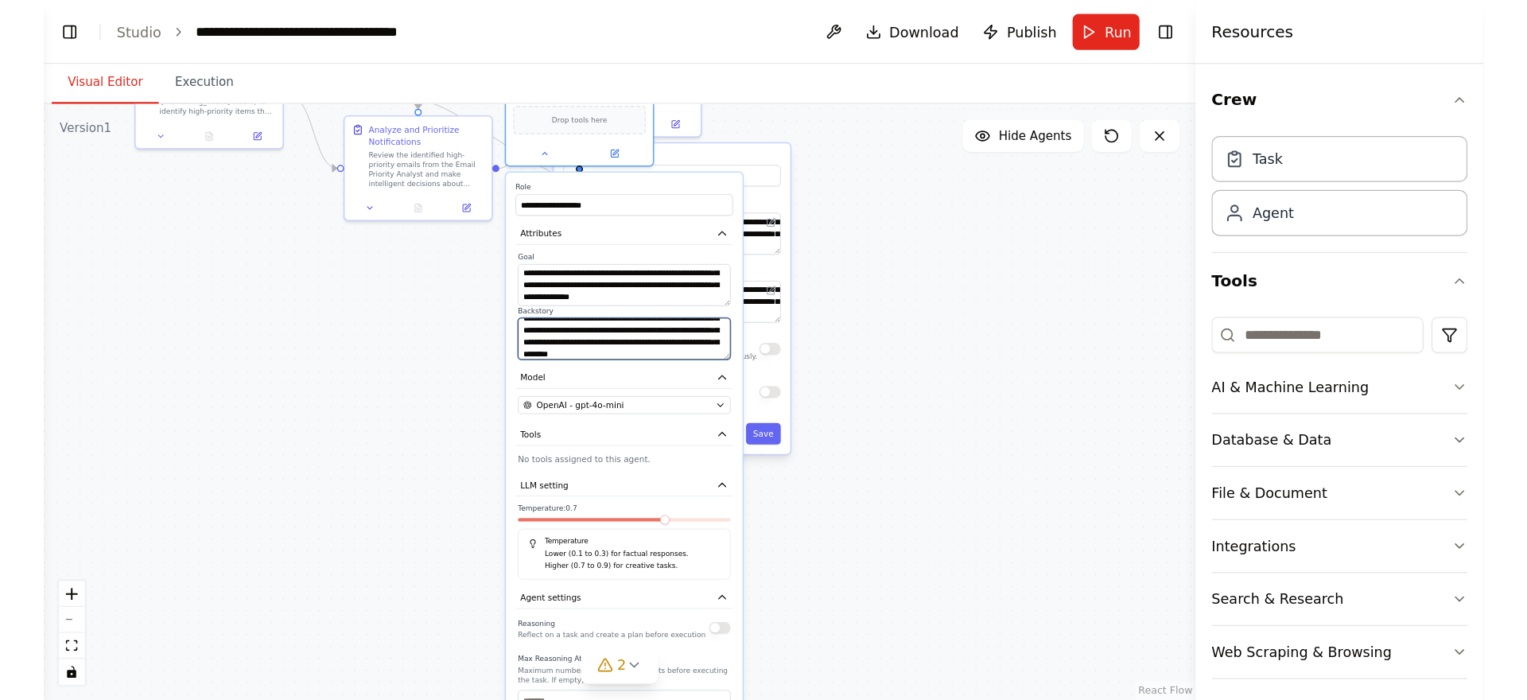
scroll to position [95, 0]
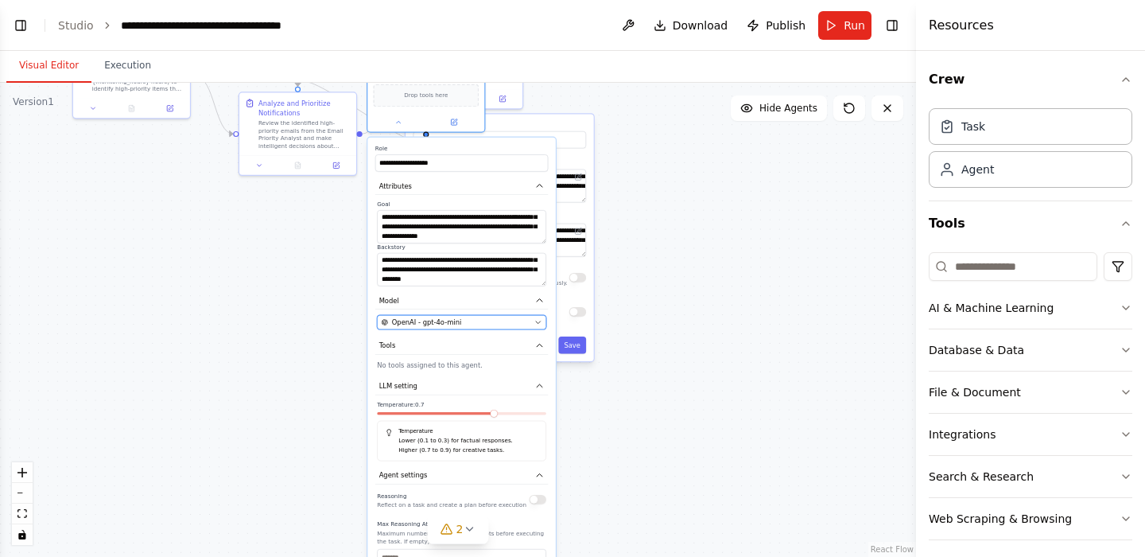
click at [476, 320] on div "OpenAI - gpt-4o-mini" at bounding box center [456, 322] width 149 height 10
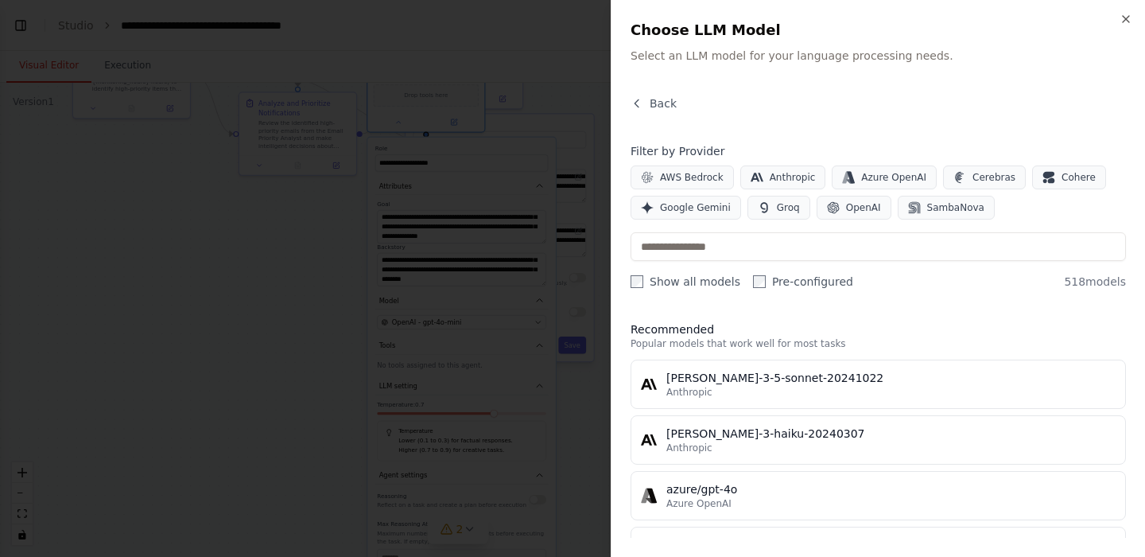
click at [513, 158] on div at bounding box center [572, 278] width 1145 height 557
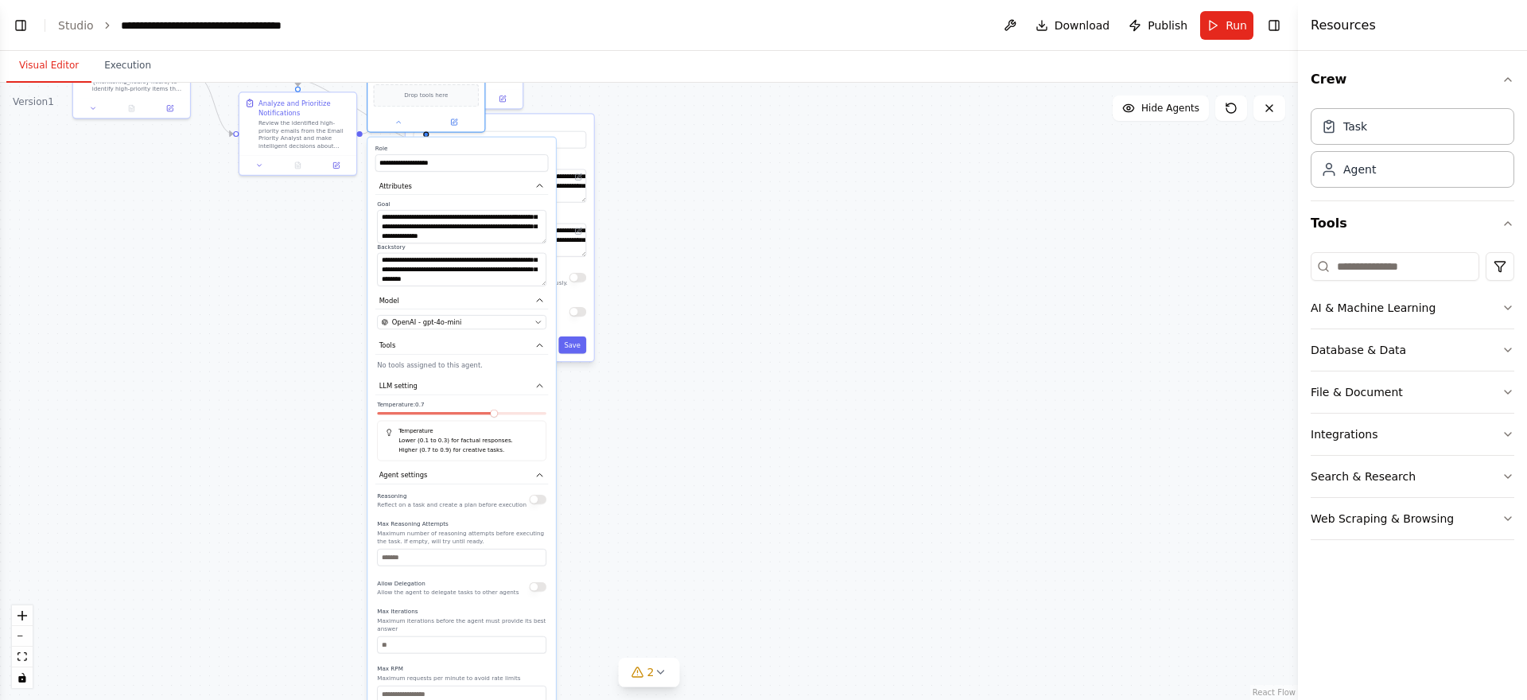
click at [880, 301] on div ".deletable-edge-delete-btn { width: 20px; height: 20px; border: 0px solid #ffff…" at bounding box center [649, 391] width 1298 height 617
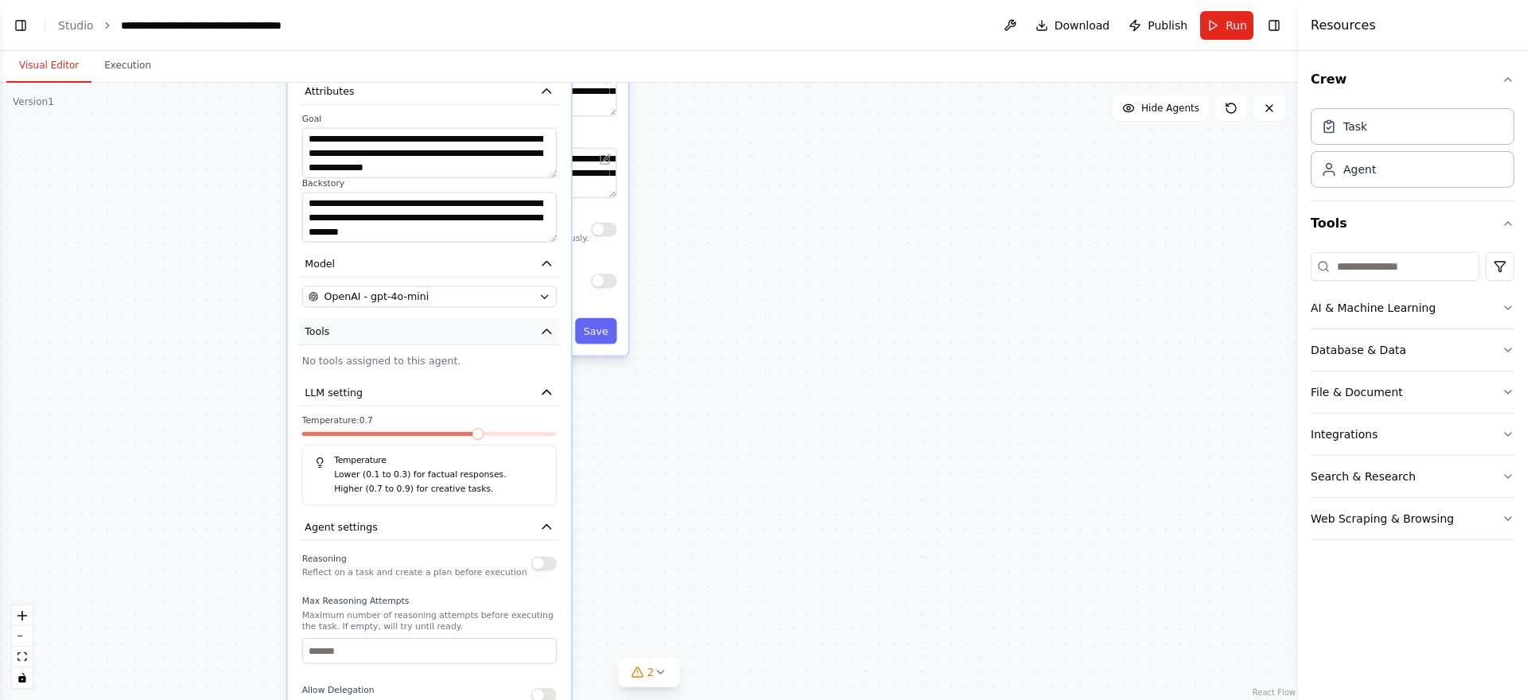
click at [536, 336] on button "Tools" at bounding box center [429, 332] width 260 height 26
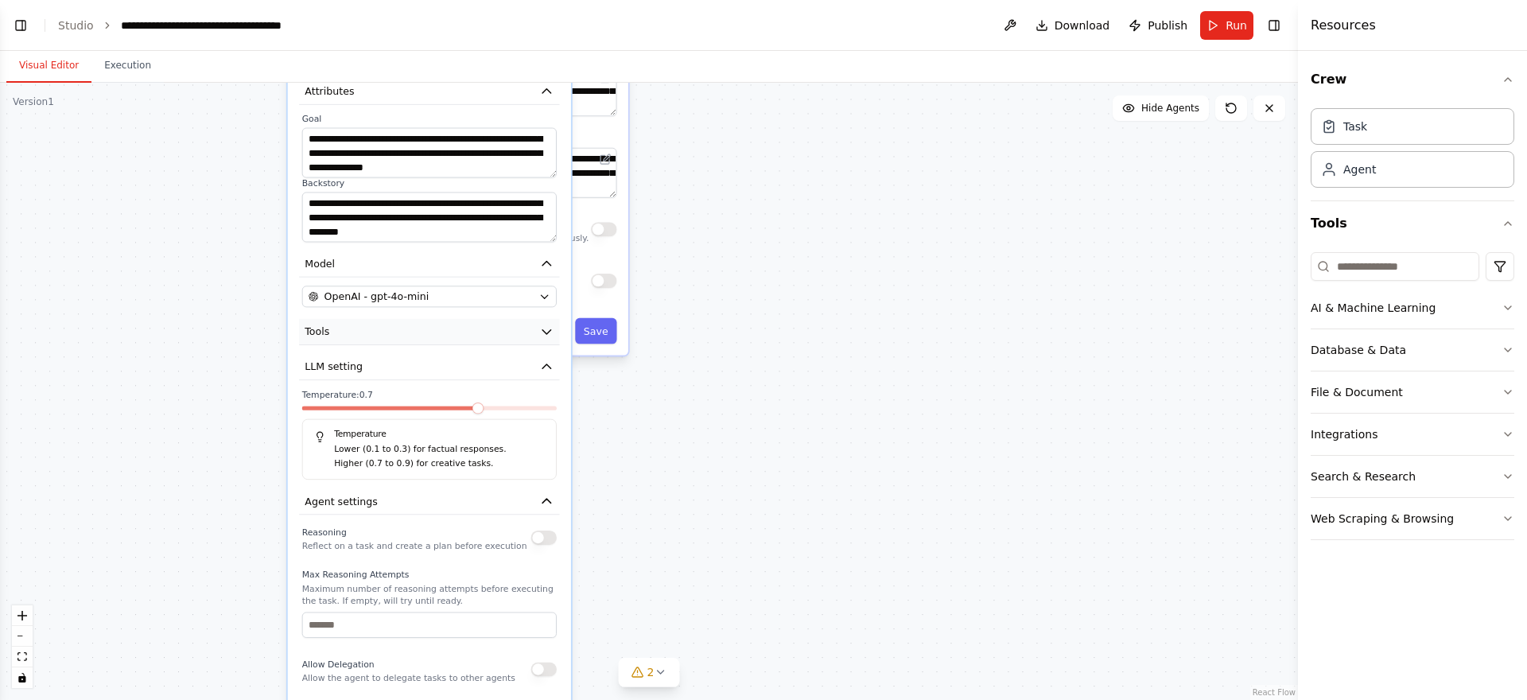
click at [544, 336] on icon "button" at bounding box center [546, 331] width 14 height 14
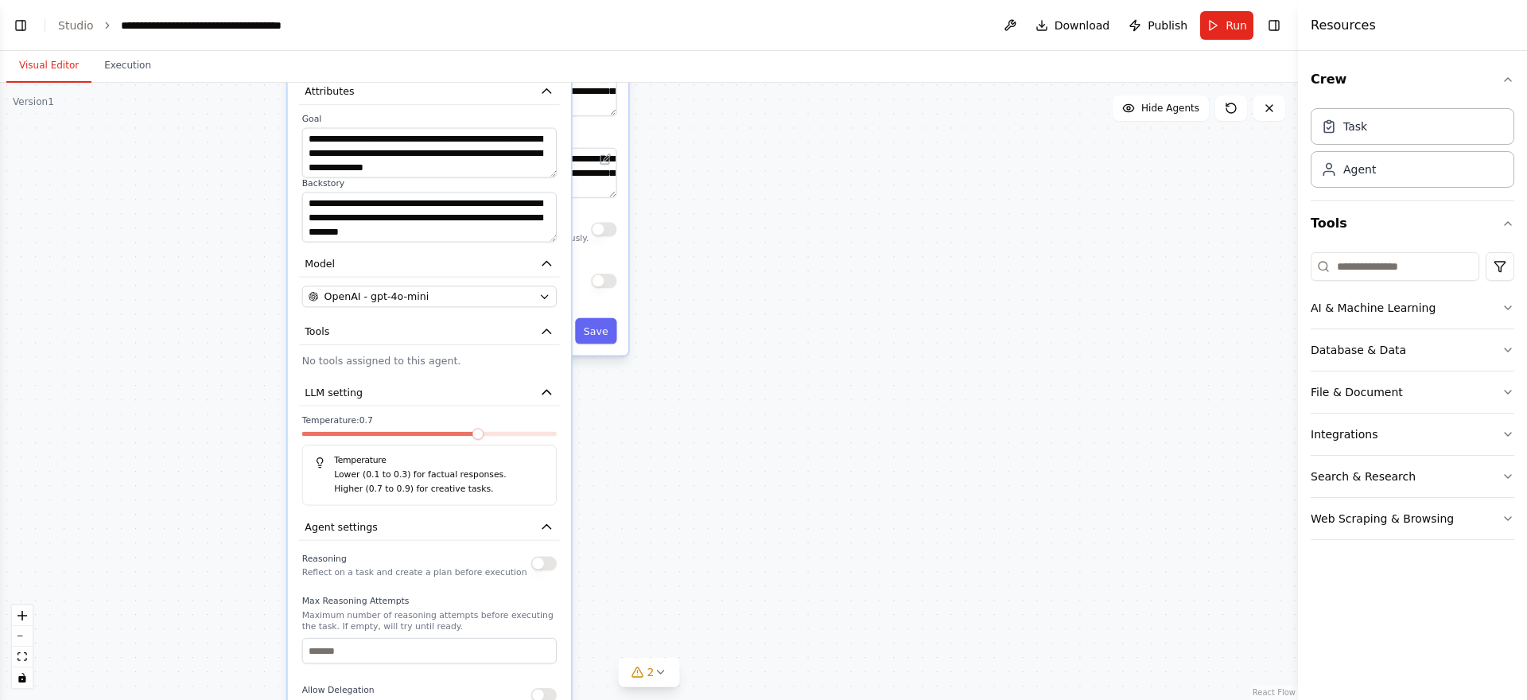
click at [391, 361] on p "No tools assigned to this agent." at bounding box center [429, 361] width 254 height 14
click at [777, 358] on div ".deletable-edge-delete-btn { width: 20px; height: 20px; border: 0px solid #ffff…" at bounding box center [649, 391] width 1298 height 617
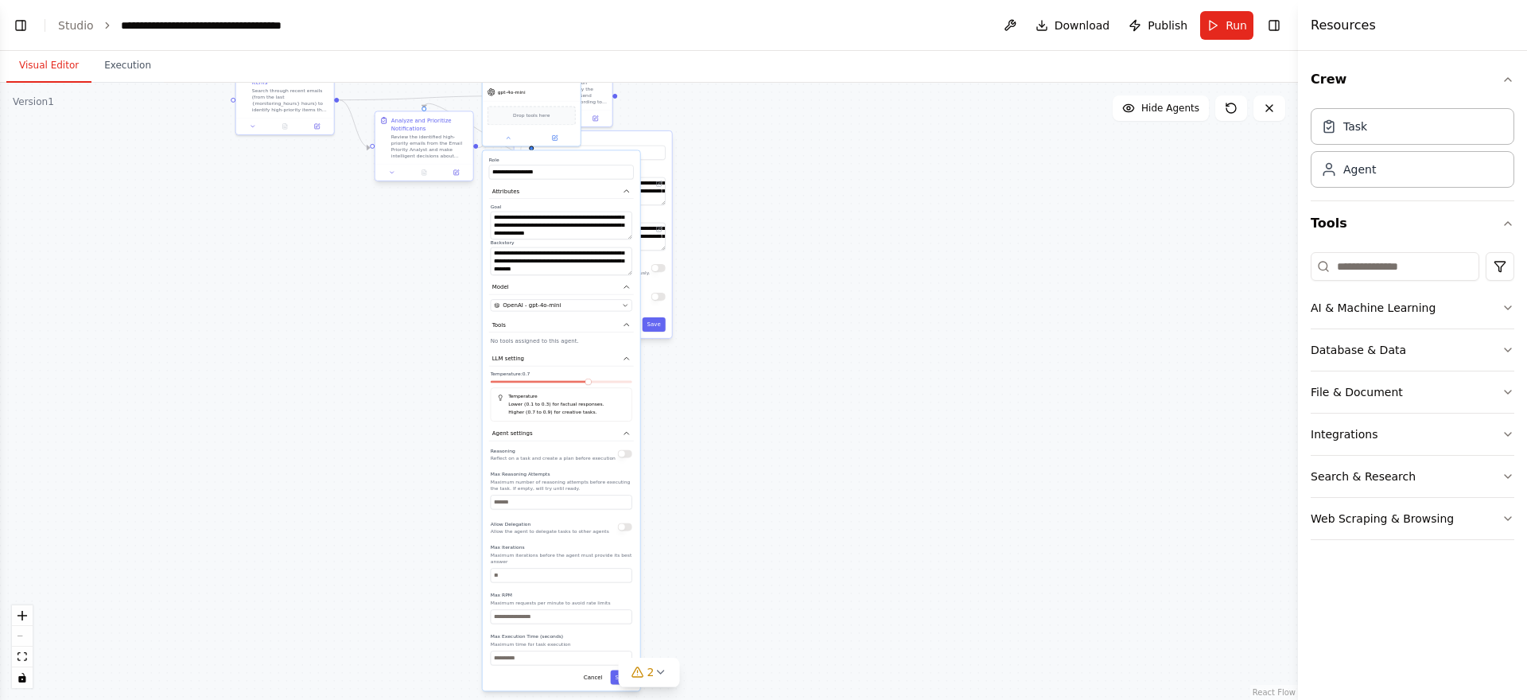
click at [431, 134] on div "Review the identified high-priority emails from the Email Priority Analyst and …" at bounding box center [429, 146] width 77 height 25
click at [428, 131] on div "Analyze and Prioritize Notifications" at bounding box center [429, 124] width 77 height 16
click at [759, 163] on div ".deletable-edge-delete-btn { width: 20px; height: 20px; border: 0px solid #ffff…" at bounding box center [649, 391] width 1298 height 617
click at [600, 679] on button "Cancel" at bounding box center [593, 676] width 29 height 14
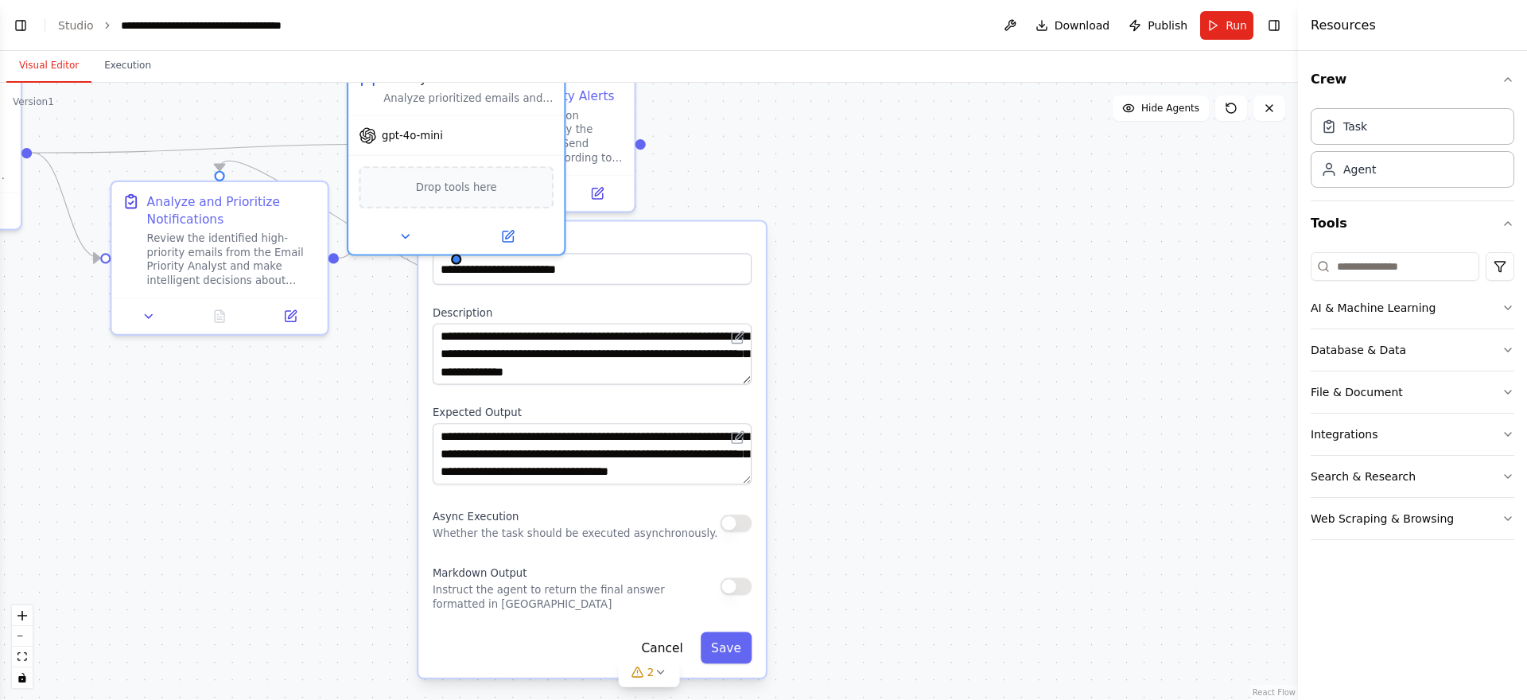
drag, startPoint x: 706, startPoint y: 381, endPoint x: 870, endPoint y: 626, distance: 294.6
click at [870, 626] on div ".deletable-edge-delete-btn { width: 20px; height: 20px; border: 0px solid #ffff…" at bounding box center [649, 391] width 1298 height 617
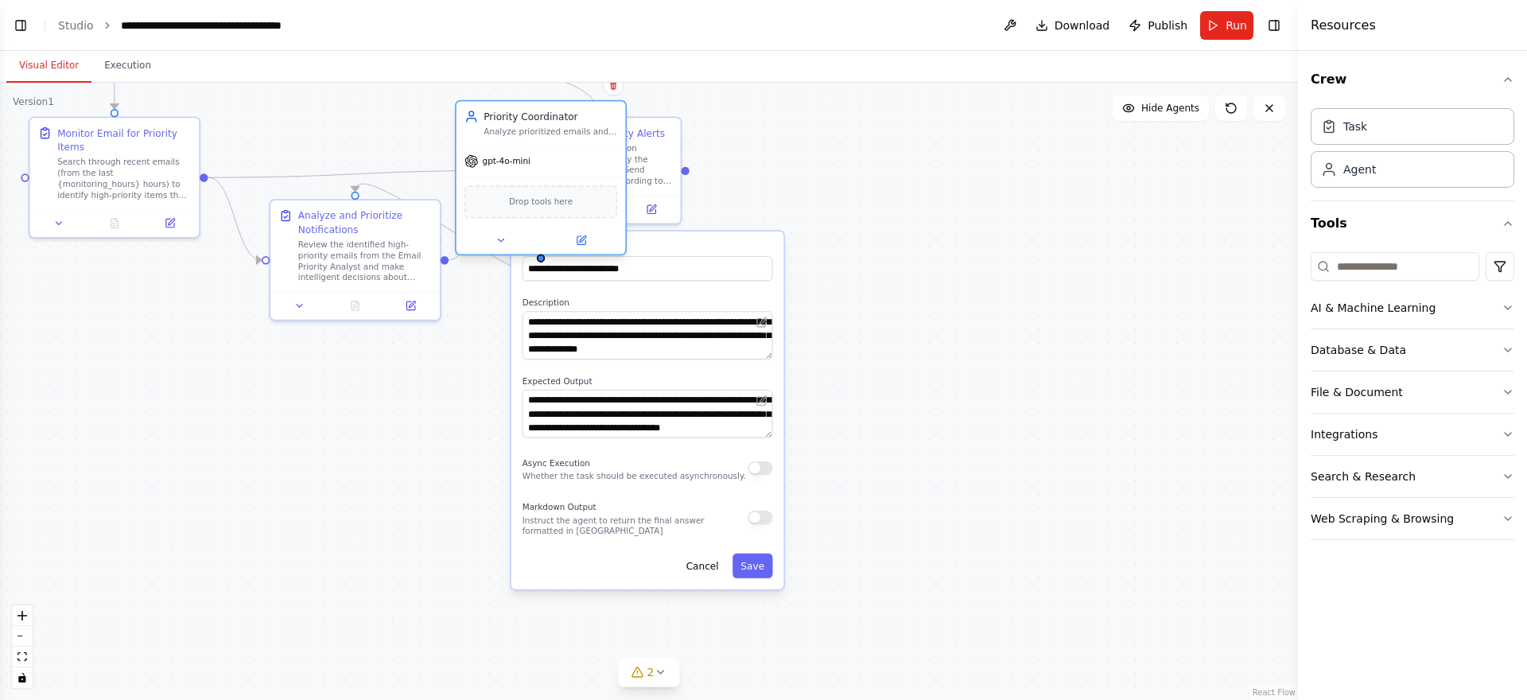
click at [537, 165] on div "gpt-4o-mini" at bounding box center [540, 161] width 169 height 30
click at [507, 232] on button at bounding box center [501, 240] width 78 height 17
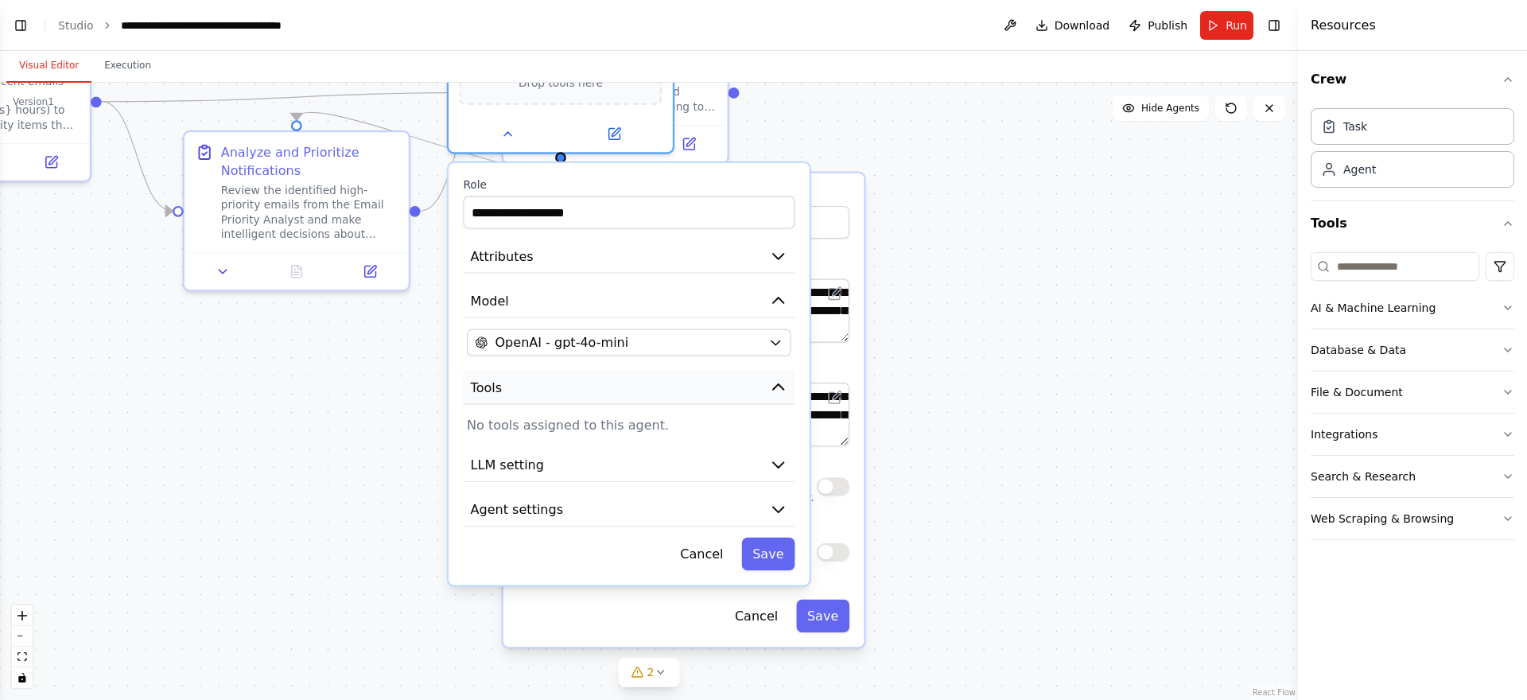
drag, startPoint x: 677, startPoint y: 426, endPoint x: 697, endPoint y: 378, distance: 51.4
click at [697, 378] on button "Tools" at bounding box center [629, 387] width 332 height 33
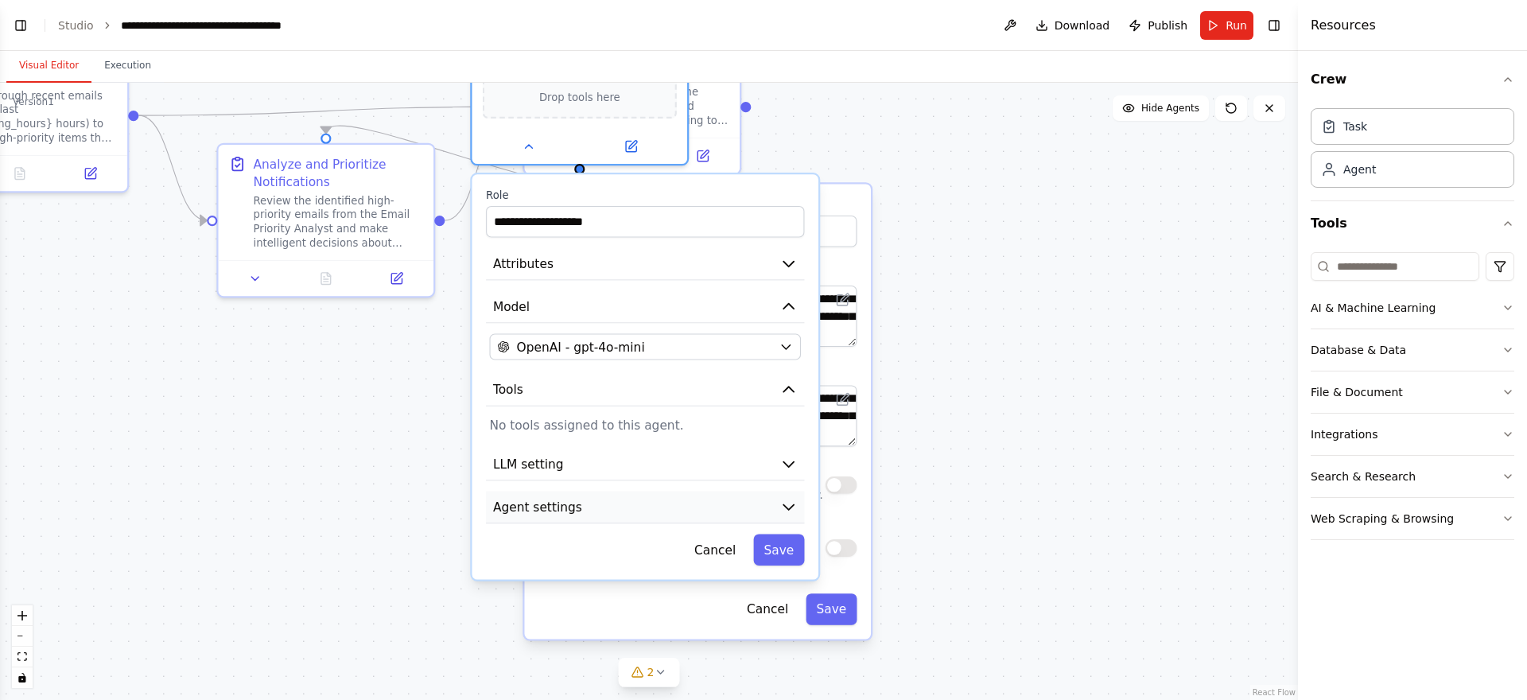
click at [711, 522] on button "Agent settings" at bounding box center [645, 507] width 318 height 33
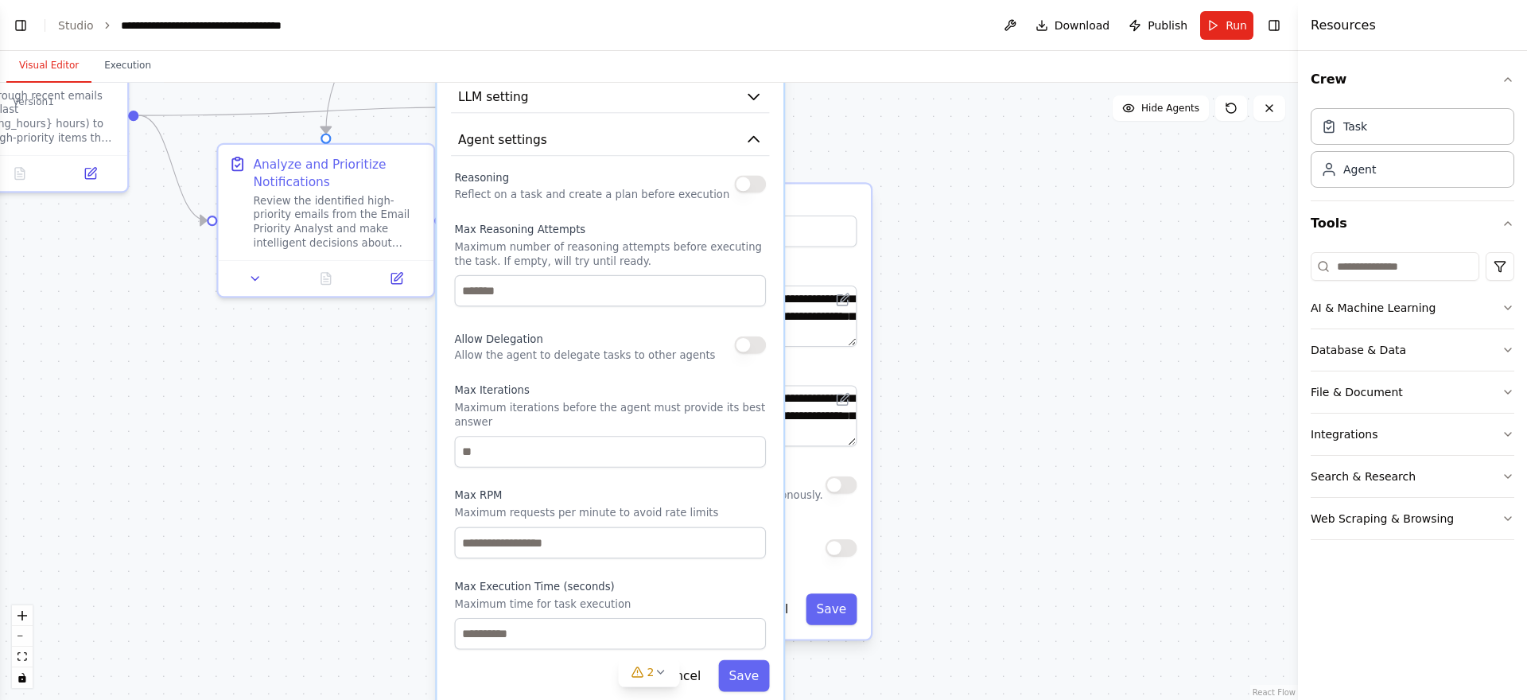
drag, startPoint x: 705, startPoint y: 561, endPoint x: 672, endPoint y: 112, distance: 450.5
click at [675, 223] on label "Max Reasoning Attempts" at bounding box center [610, 230] width 312 height 14
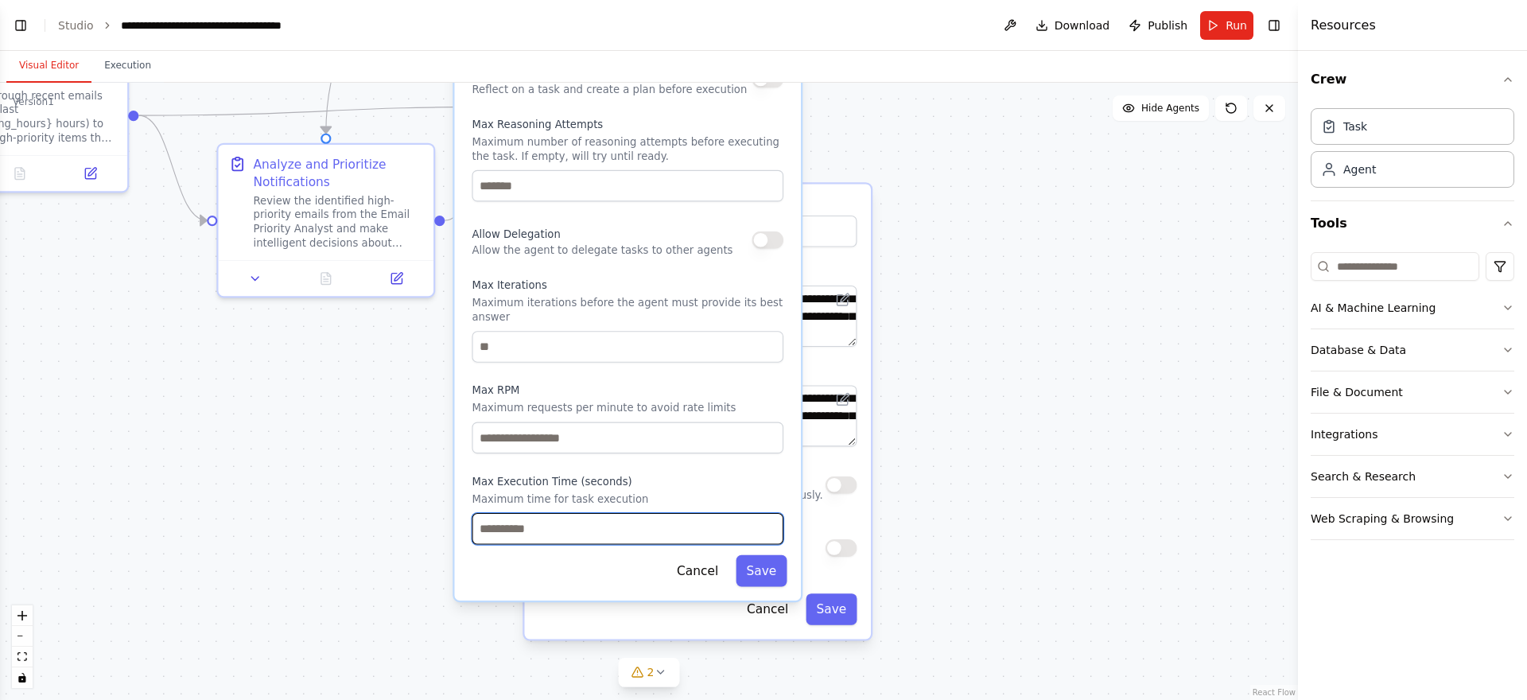
click at [607, 525] on input "number" at bounding box center [627, 529] width 312 height 32
click at [770, 526] on input "*" at bounding box center [627, 529] width 312 height 32
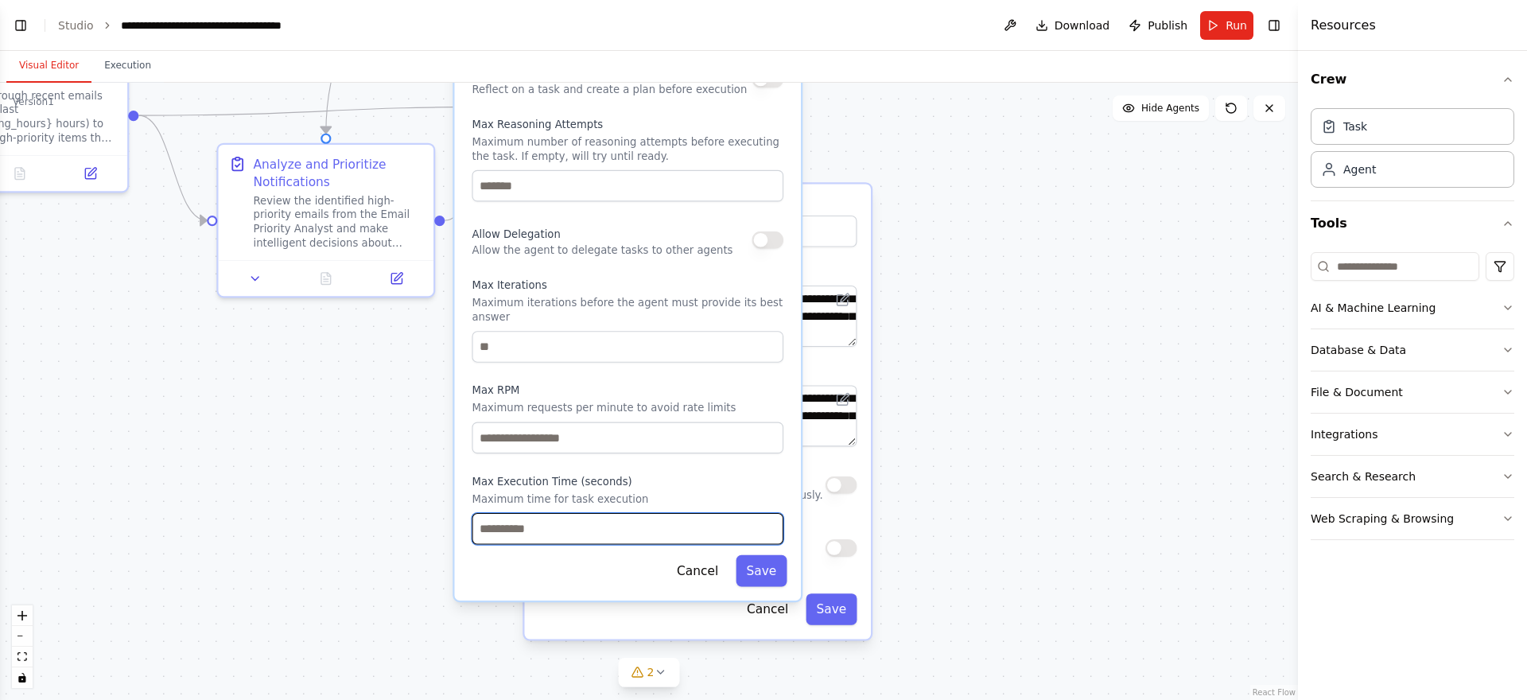
type input "*"
click at [770, 526] on input "*" at bounding box center [627, 529] width 312 height 32
click at [736, 526] on input "*" at bounding box center [627, 529] width 312 height 32
click at [704, 584] on button "Cancel" at bounding box center [697, 571] width 63 height 32
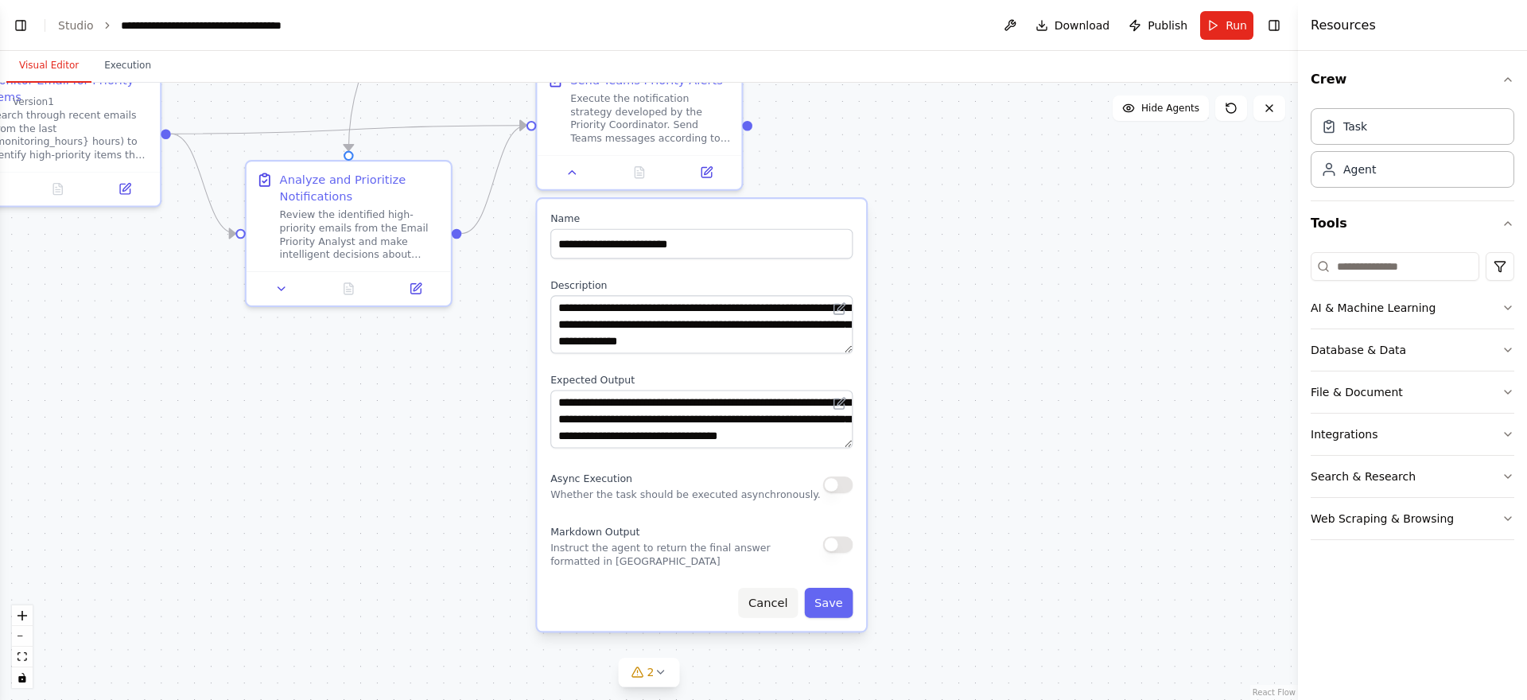
click at [794, 608] on button "Cancel" at bounding box center [768, 603] width 60 height 30
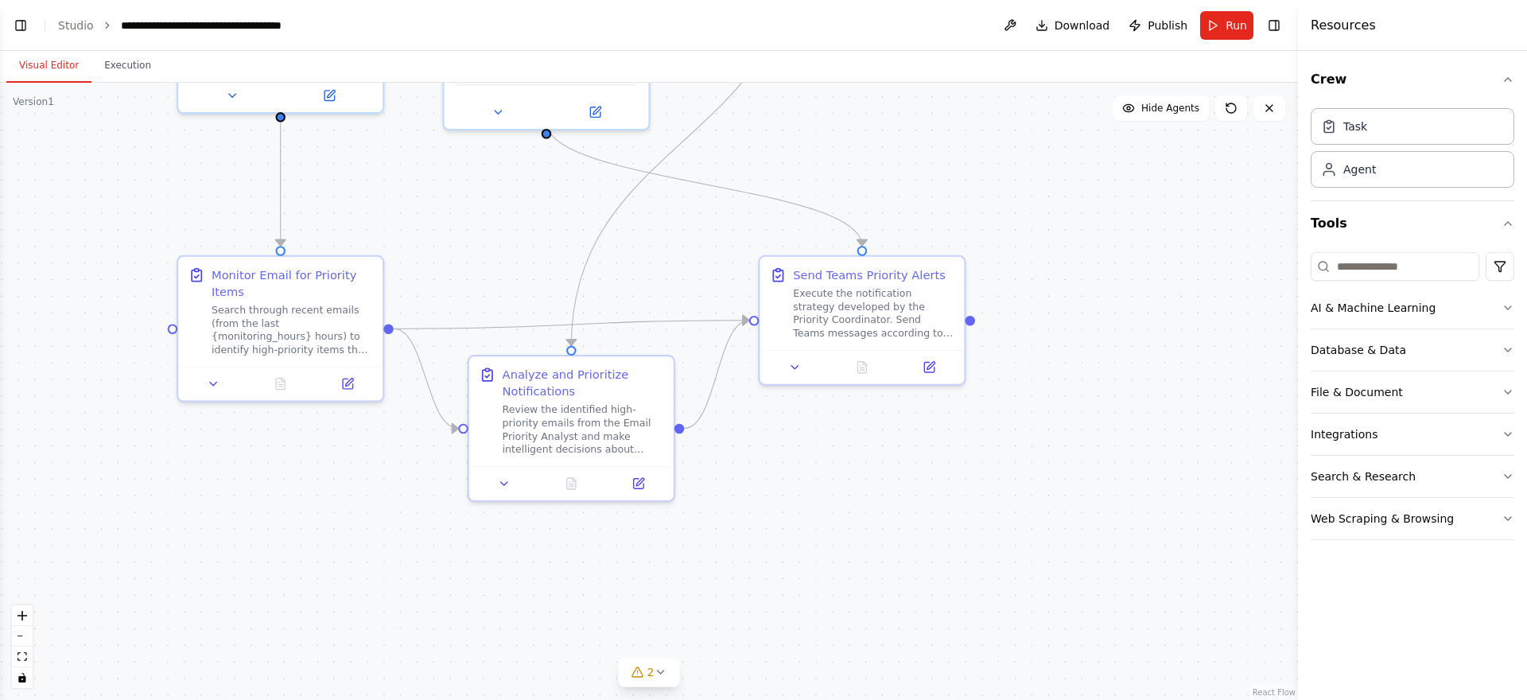
drag, startPoint x: 744, startPoint y: 401, endPoint x: 941, endPoint y: 562, distance: 254.2
click at [941, 562] on div ".deletable-edge-delete-btn { width: 20px; height: 20px; border: 0px solid #ffff…" at bounding box center [649, 391] width 1298 height 617
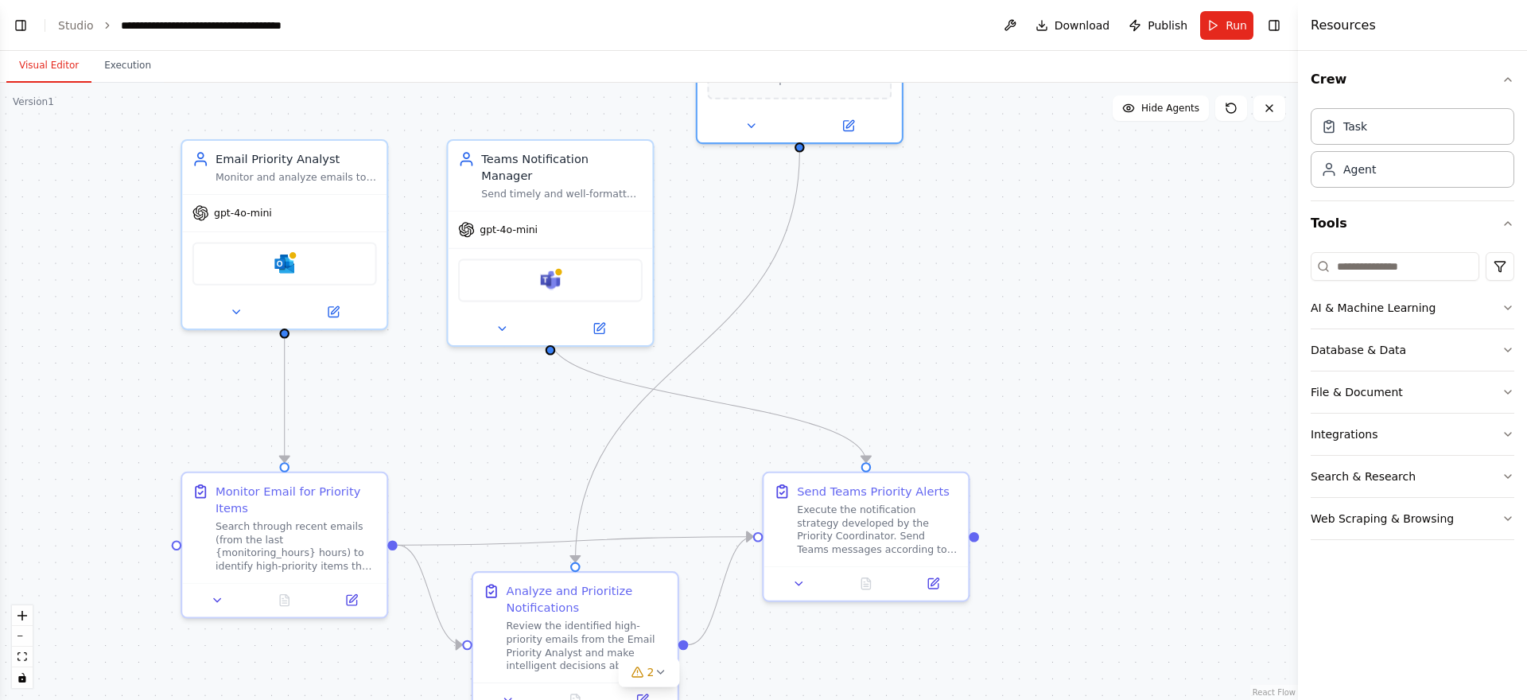
drag, startPoint x: 1031, startPoint y: 550, endPoint x: 1007, endPoint y: 729, distance: 180.6
click at [1007, 699] on html "BETA I want a system that monitors my email throughout the day, extracts high p…" at bounding box center [763, 350] width 1527 height 700
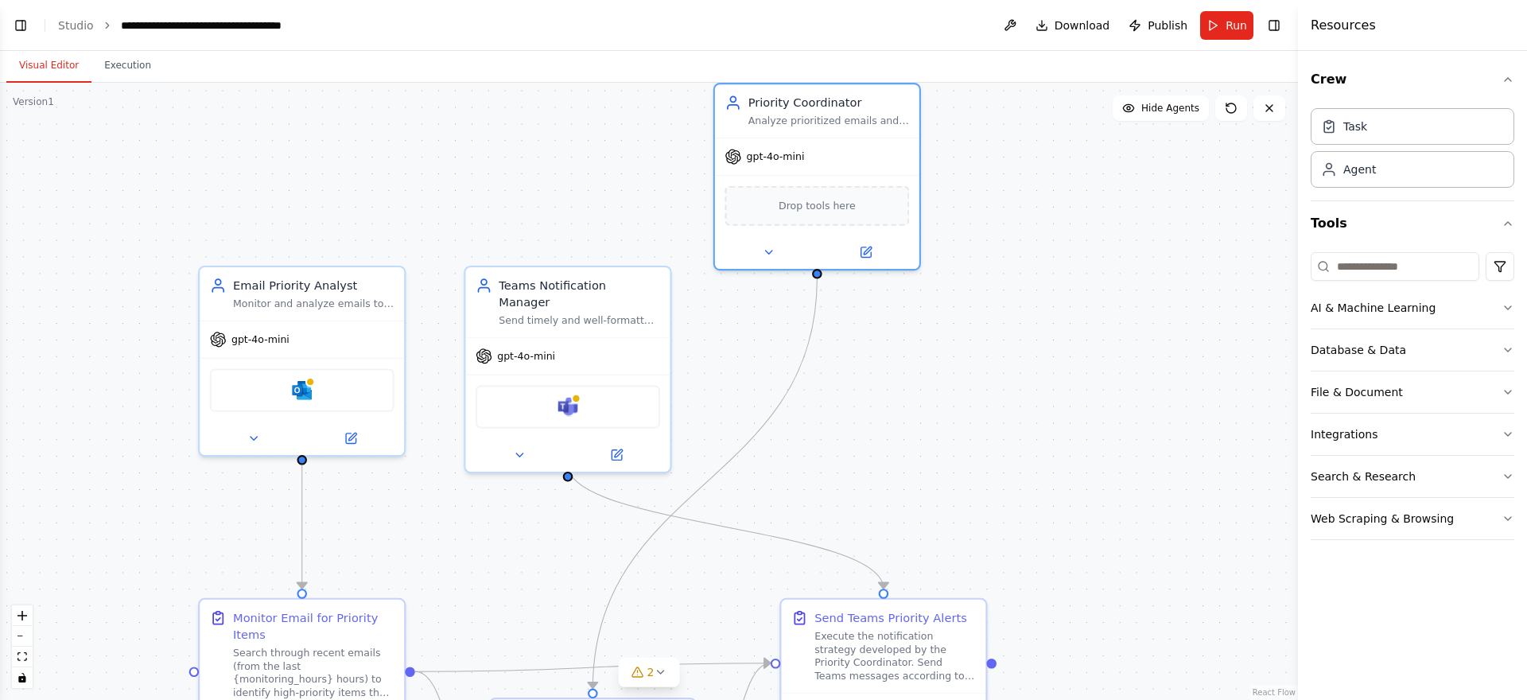
drag, startPoint x: 1057, startPoint y: 422, endPoint x: 1070, endPoint y: 524, distance: 102.7
click at [1070, 524] on div ".deletable-edge-delete-btn { width: 20px; height: 20px; border: 0px solid #ffff…" at bounding box center [649, 391] width 1298 height 617
click at [824, 192] on div "Drop tools here" at bounding box center [816, 202] width 184 height 40
click at [764, 245] on icon at bounding box center [769, 250] width 14 height 14
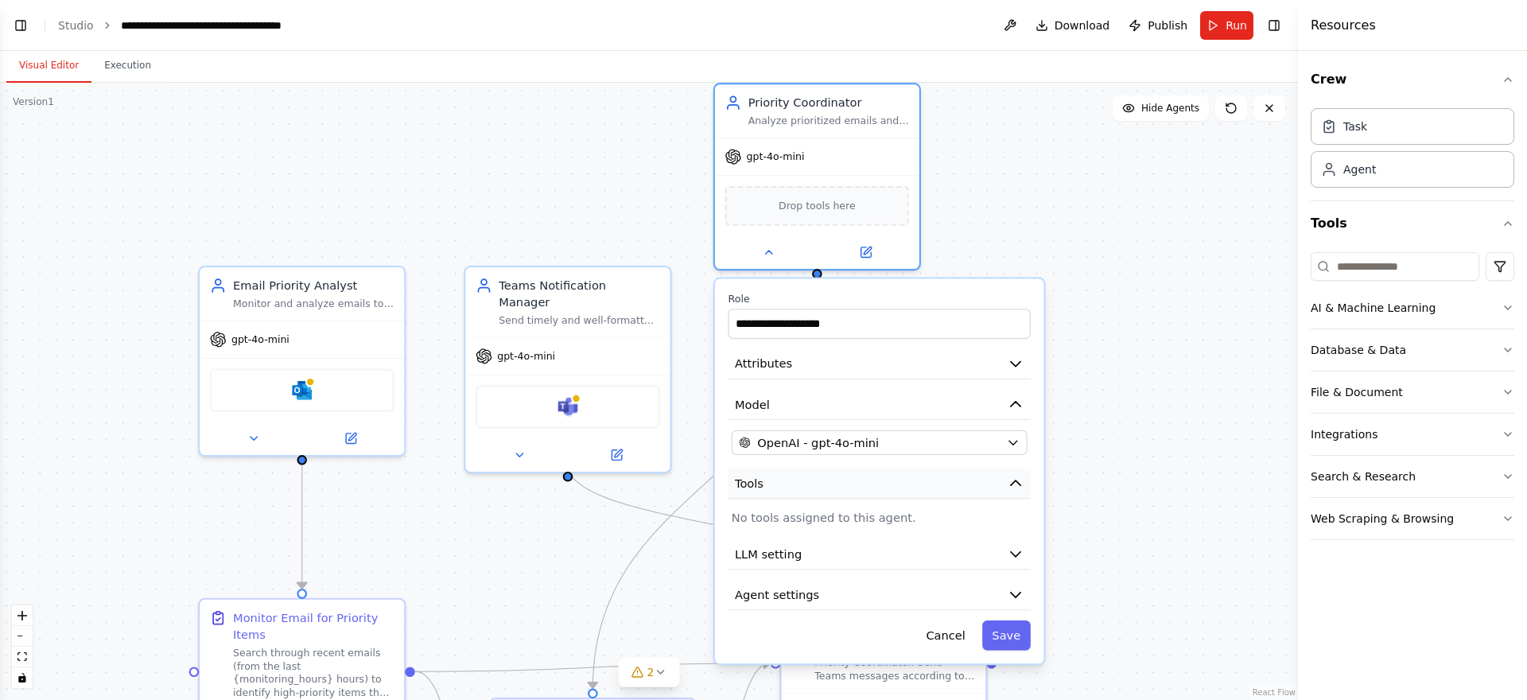
click at [914, 483] on button "Tools" at bounding box center [879, 483] width 302 height 31
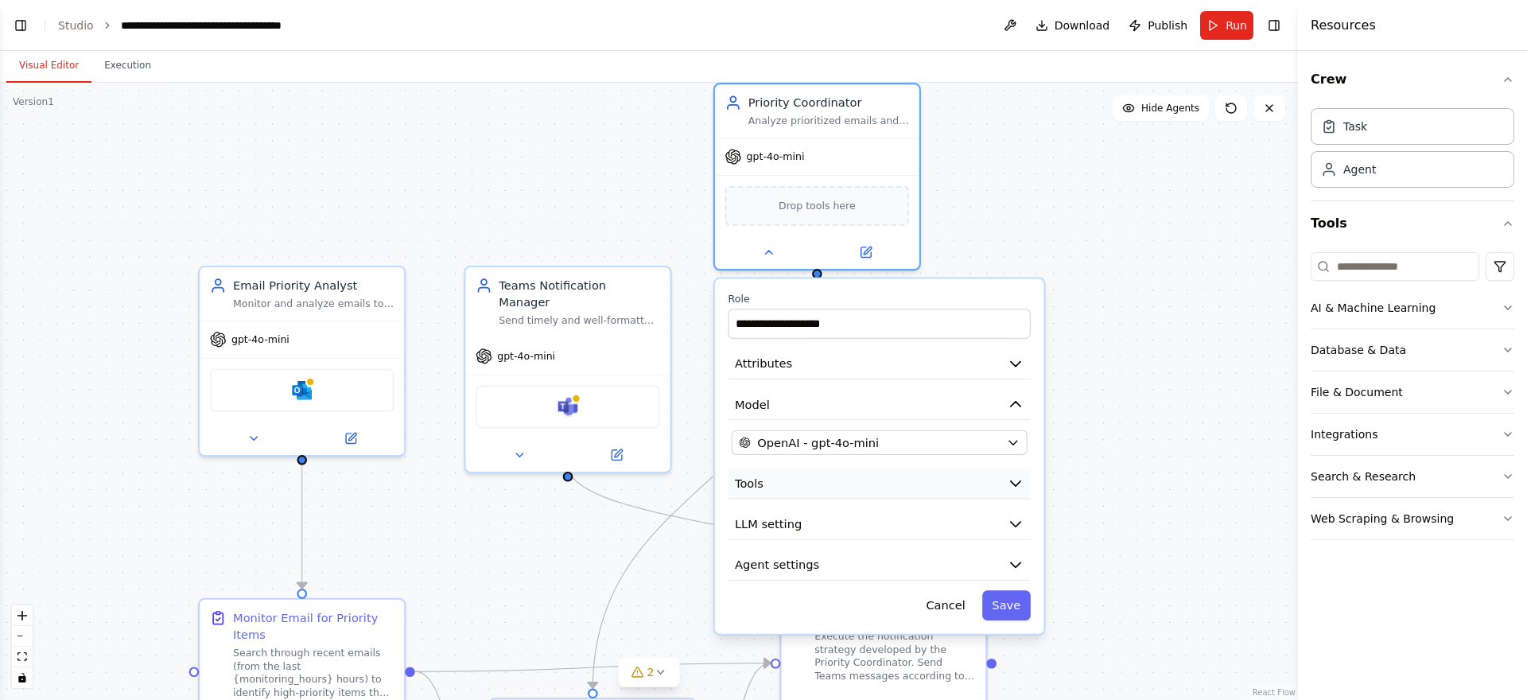
click at [945, 479] on button "Tools" at bounding box center [879, 483] width 302 height 31
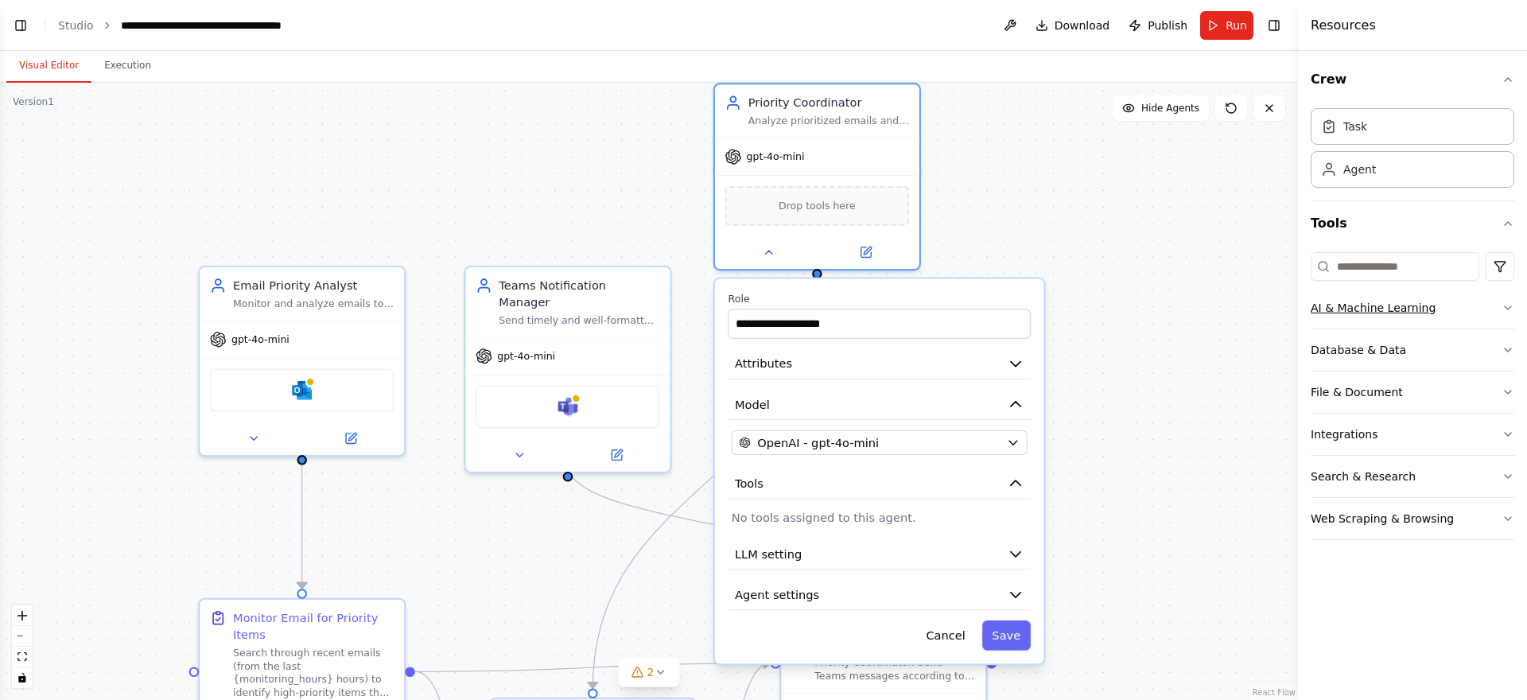
click at [1403, 308] on div "AI & Machine Learning" at bounding box center [1372, 308] width 125 height 16
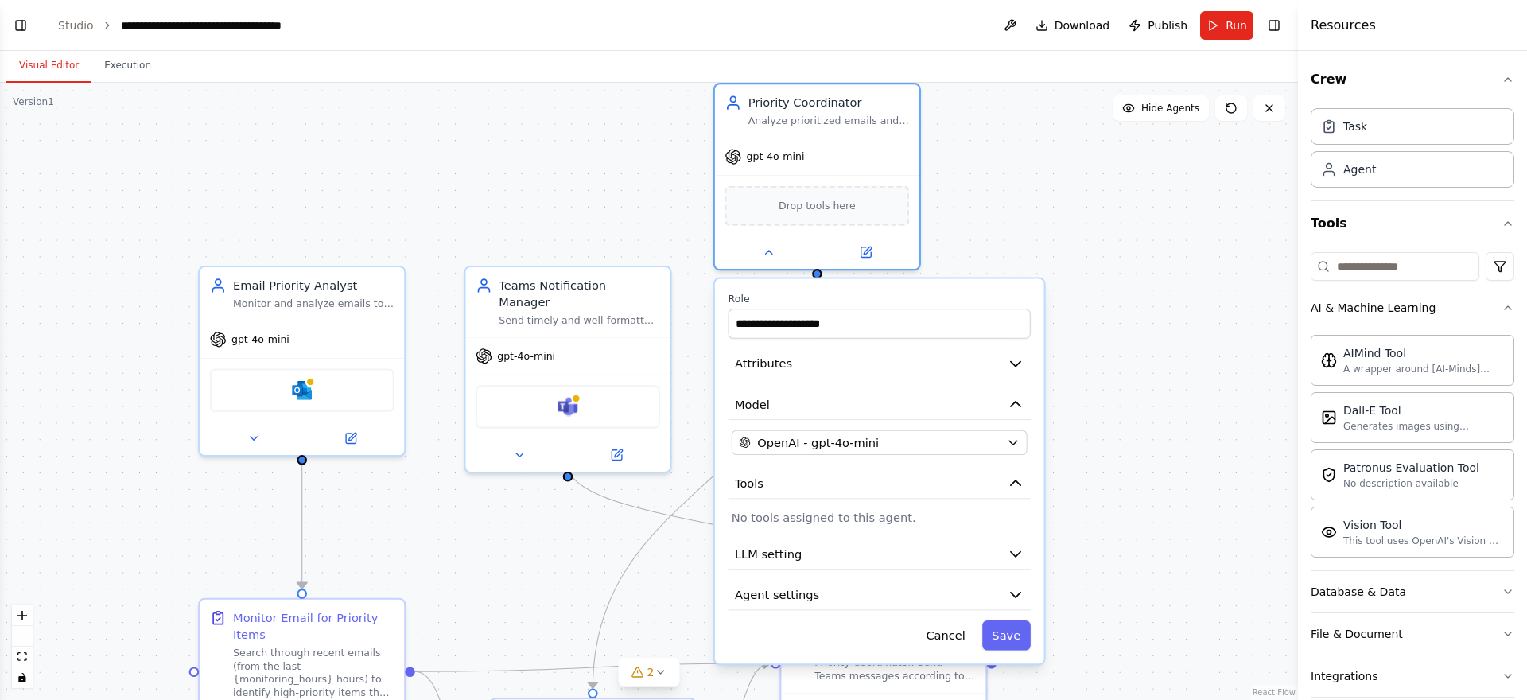
click at [1430, 303] on button "AI & Machine Learning" at bounding box center [1412, 307] width 204 height 41
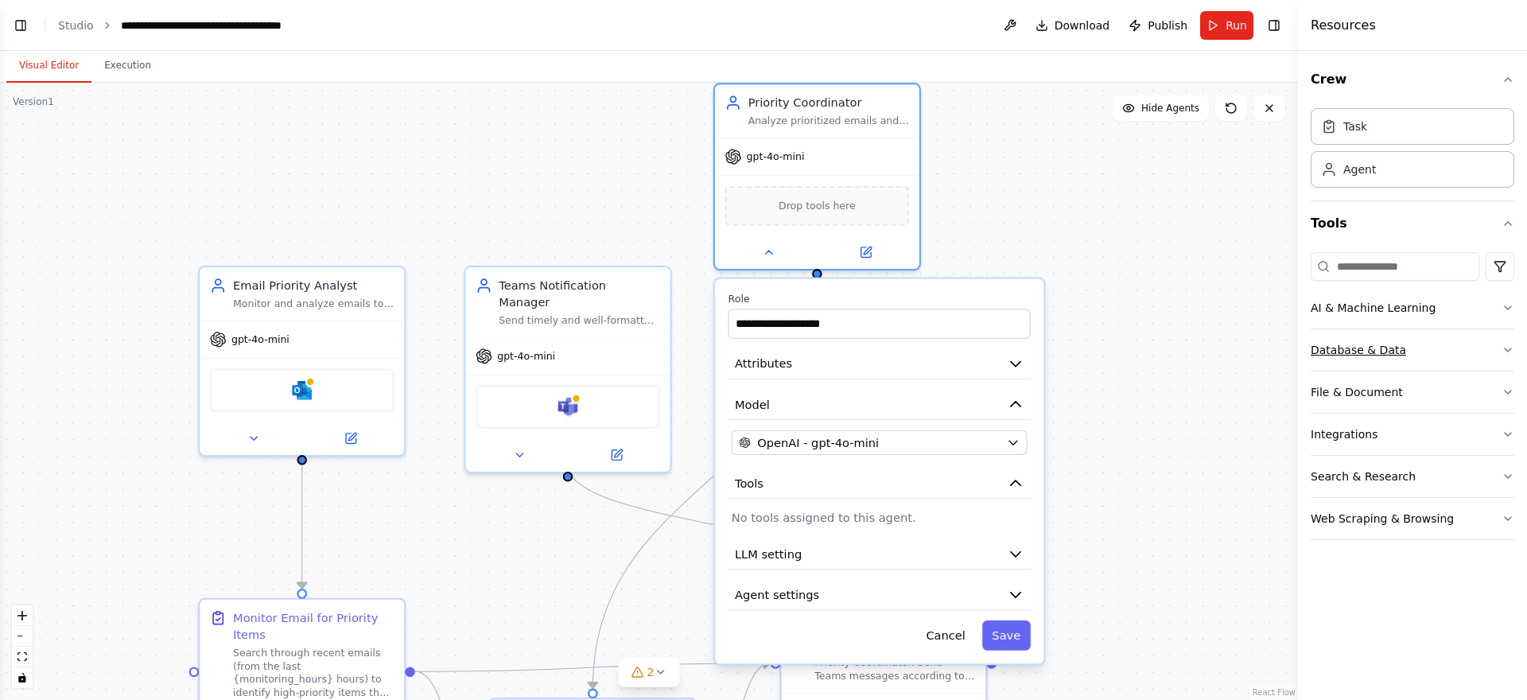
click at [1409, 351] on button "Database & Data" at bounding box center [1412, 349] width 204 height 41
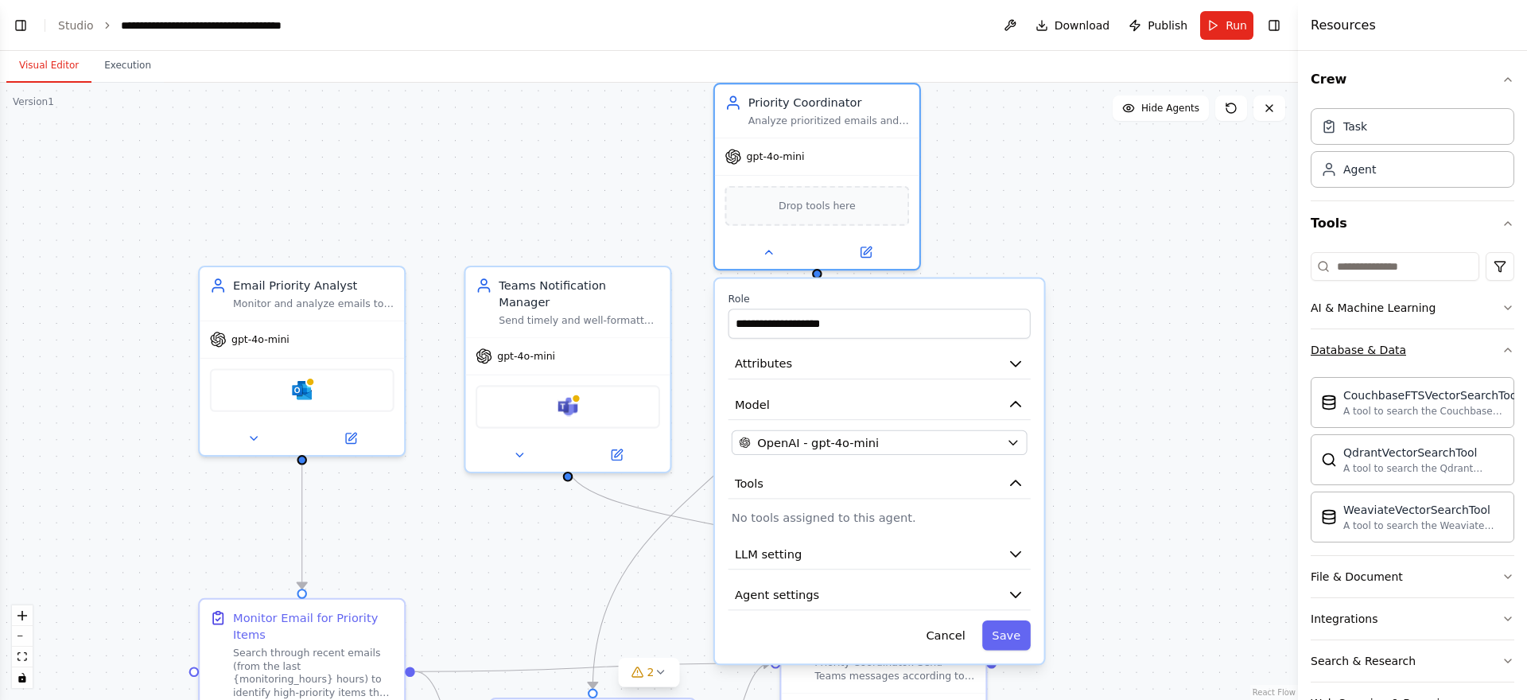
click at [1436, 361] on button "Database & Data" at bounding box center [1412, 349] width 204 height 41
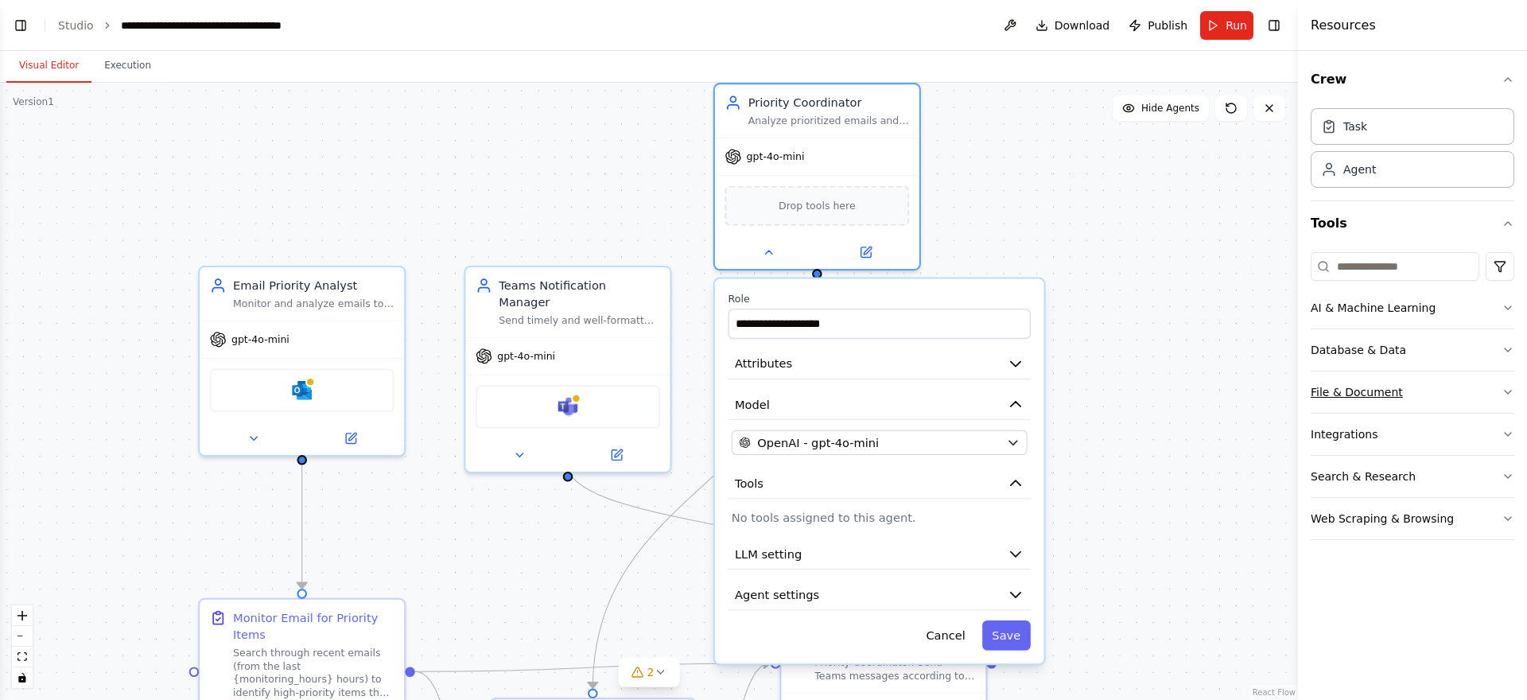
click at [1438, 405] on button "File & Document" at bounding box center [1412, 391] width 204 height 41
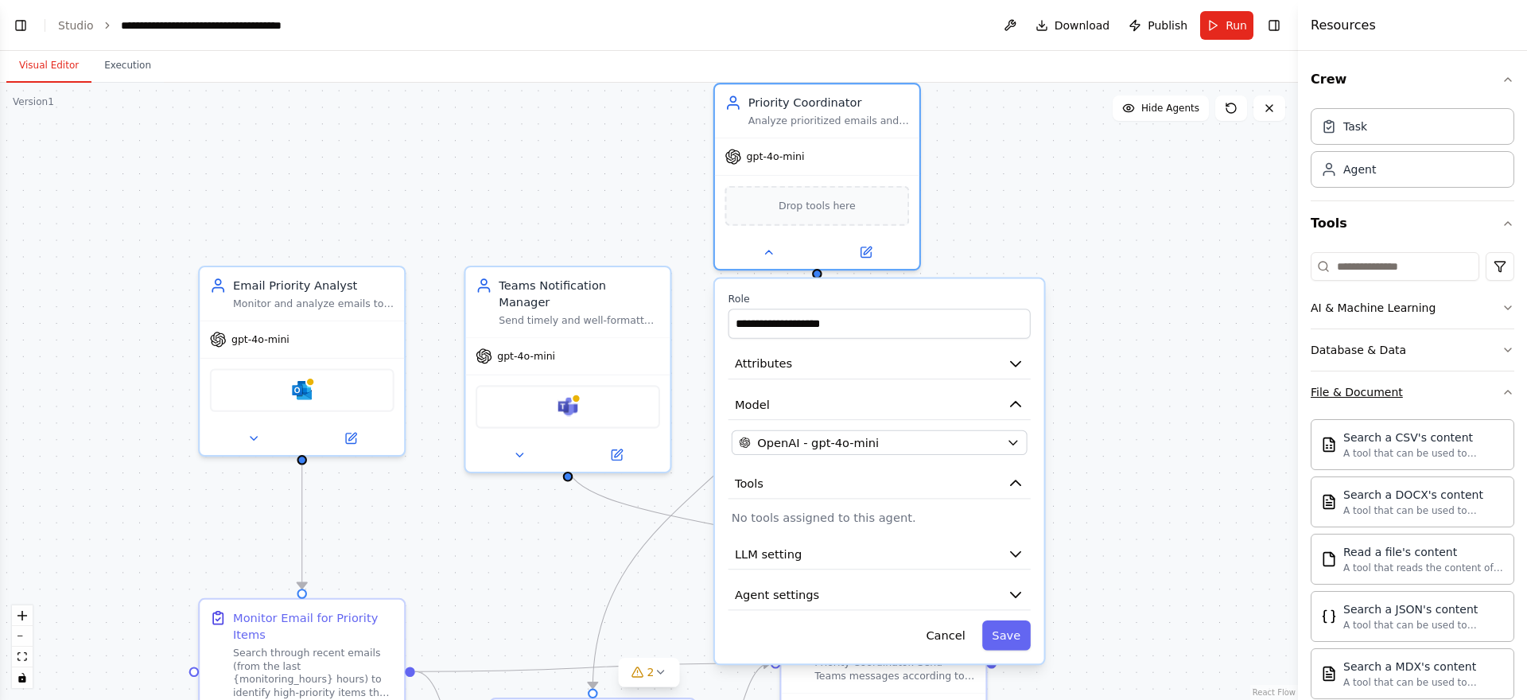
click at [1492, 399] on button "File & Document" at bounding box center [1412, 391] width 204 height 41
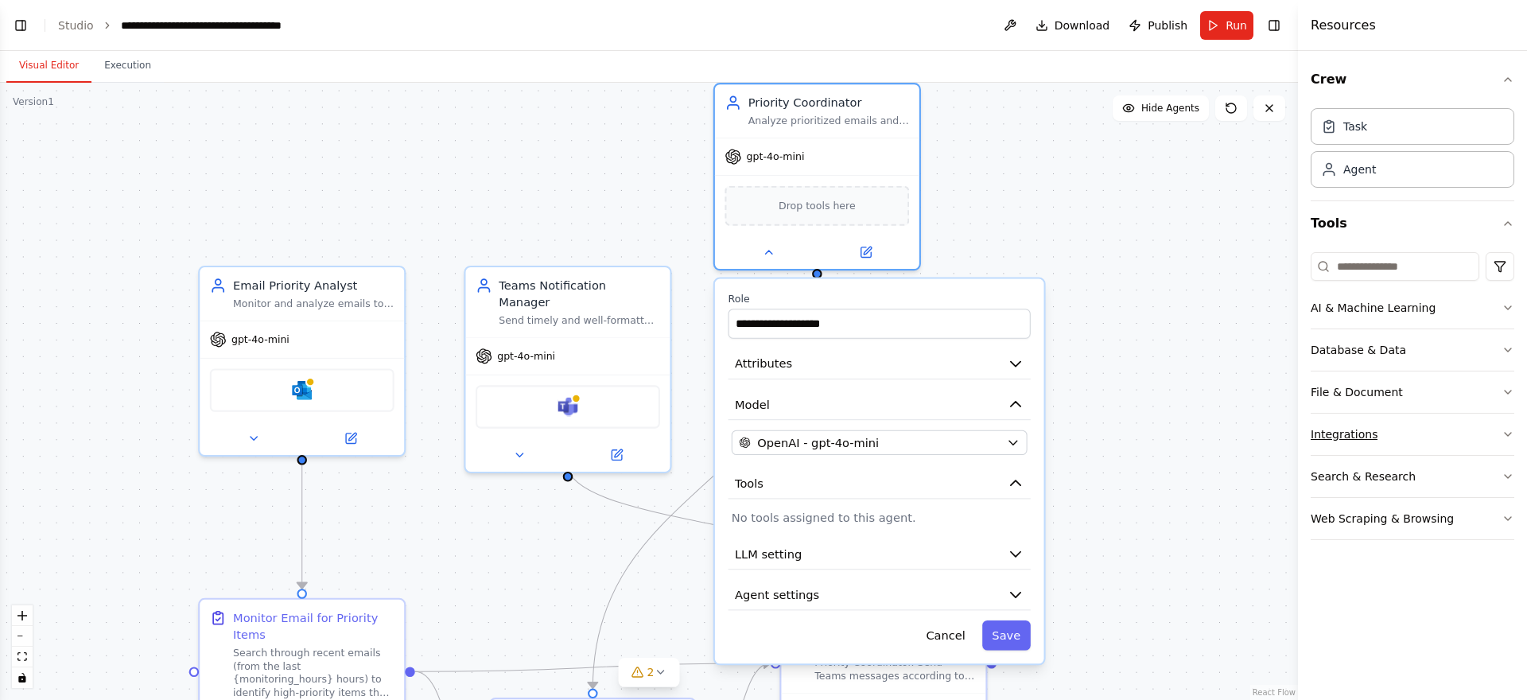
click at [1493, 442] on button "Integrations" at bounding box center [1412, 433] width 204 height 41
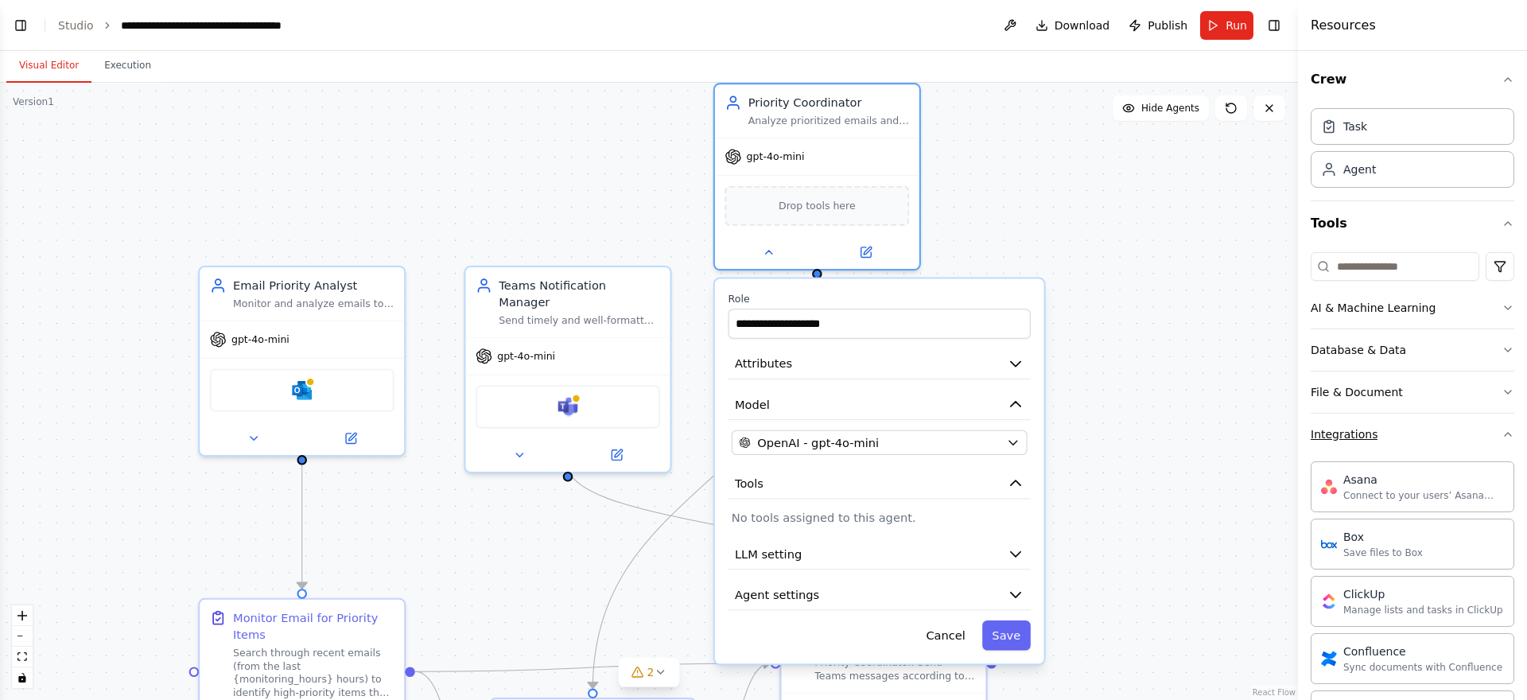
drag, startPoint x: 1504, startPoint y: 548, endPoint x: 1478, endPoint y: 437, distance: 114.2
click at [1478, 437] on div "Crew Task Agent Tools AI & Machine Learning Database & Data File & Document Int…" at bounding box center [1412, 375] width 229 height 649
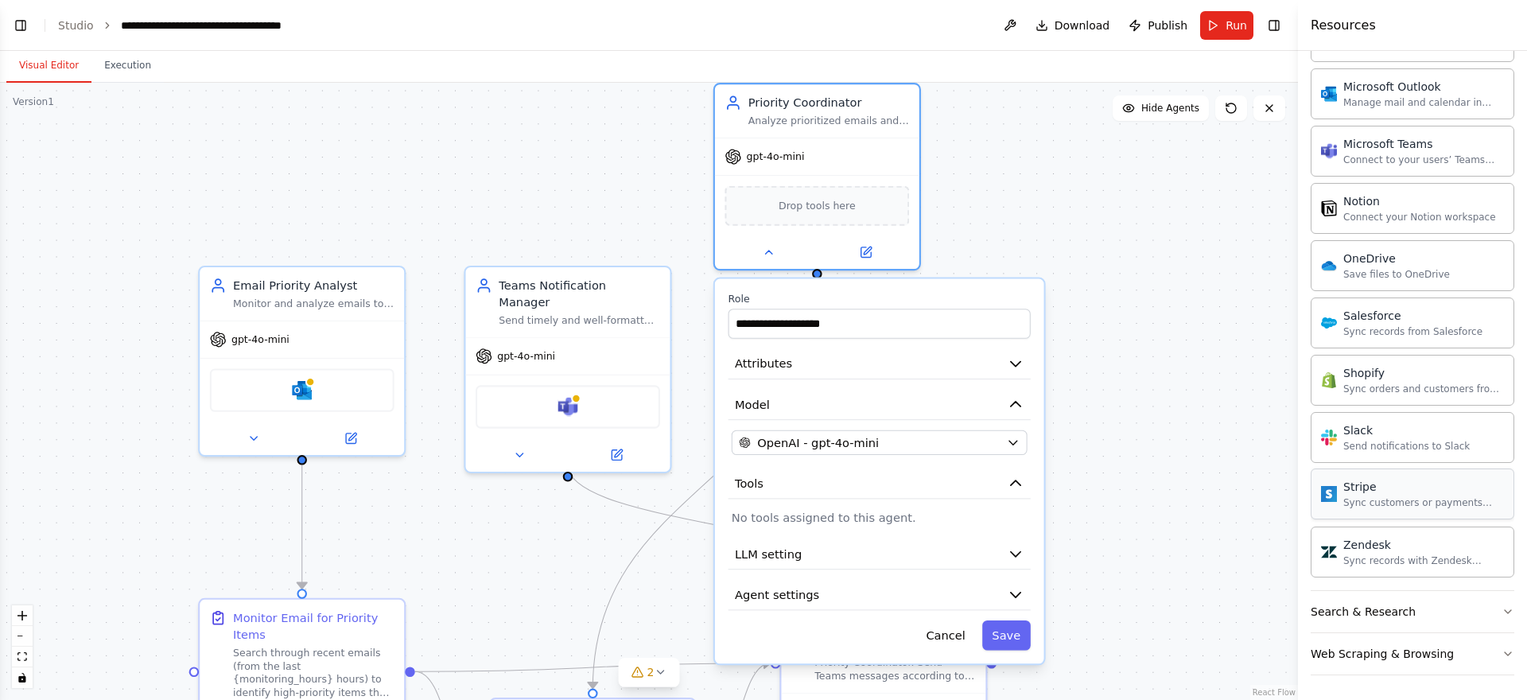
scroll to position [1081, 0]
click at [1464, 604] on button "Search & Research" at bounding box center [1412, 610] width 204 height 41
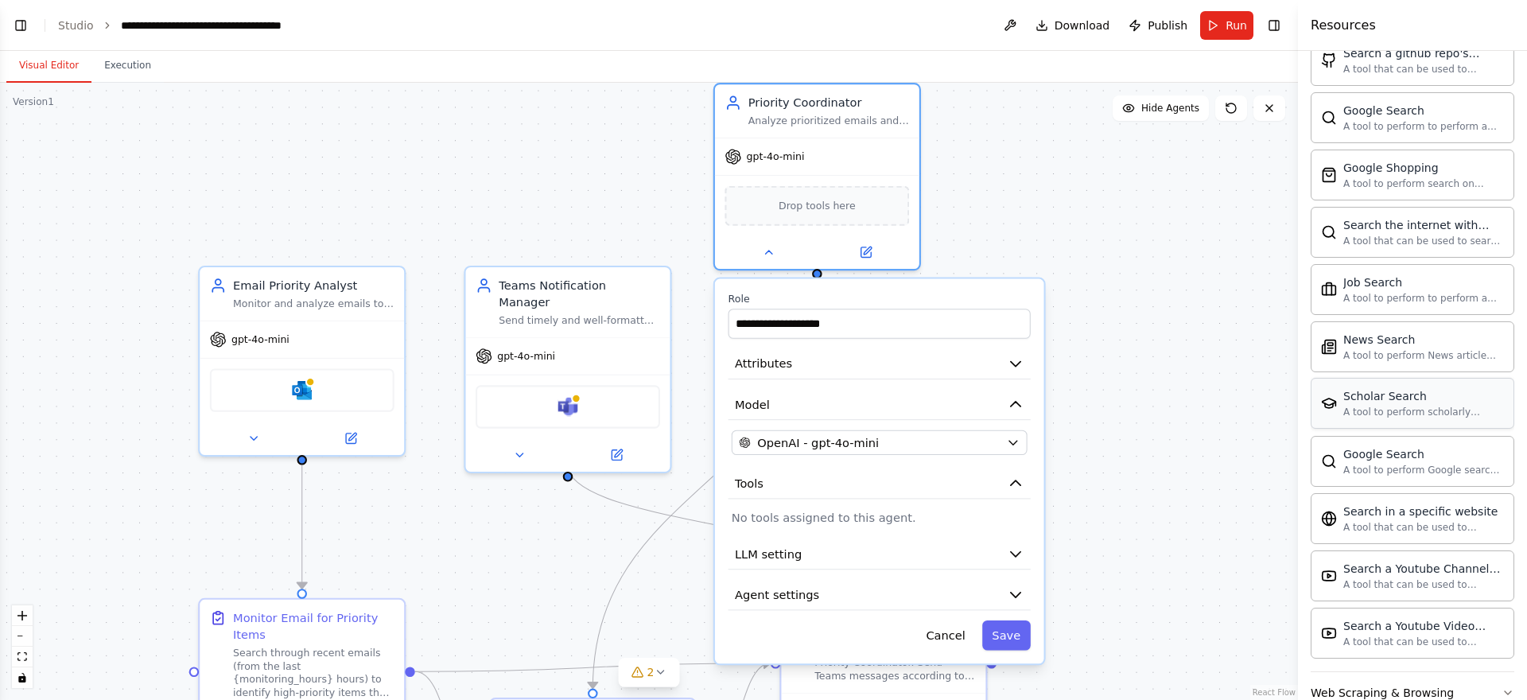
scroll to position [1895, 0]
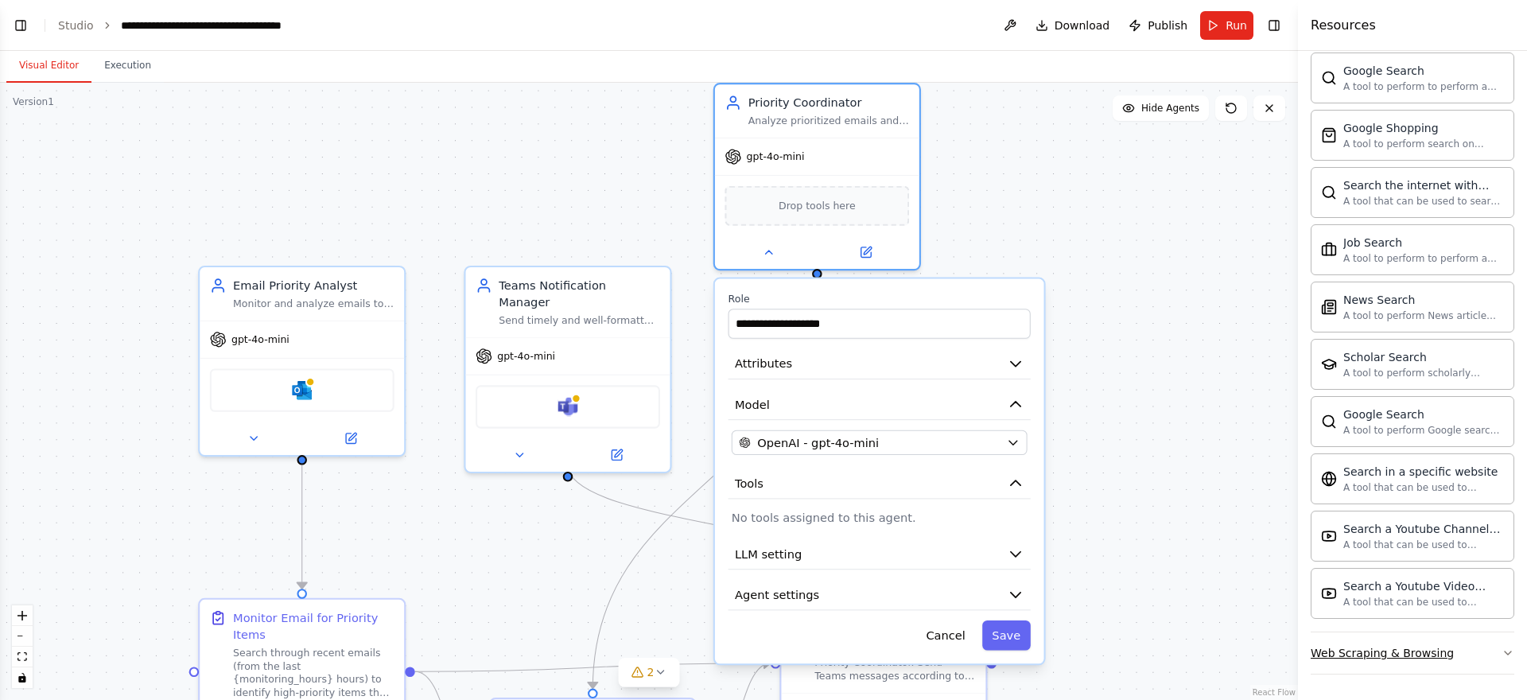
click at [1422, 653] on div "Web Scraping & Browsing" at bounding box center [1381, 653] width 143 height 16
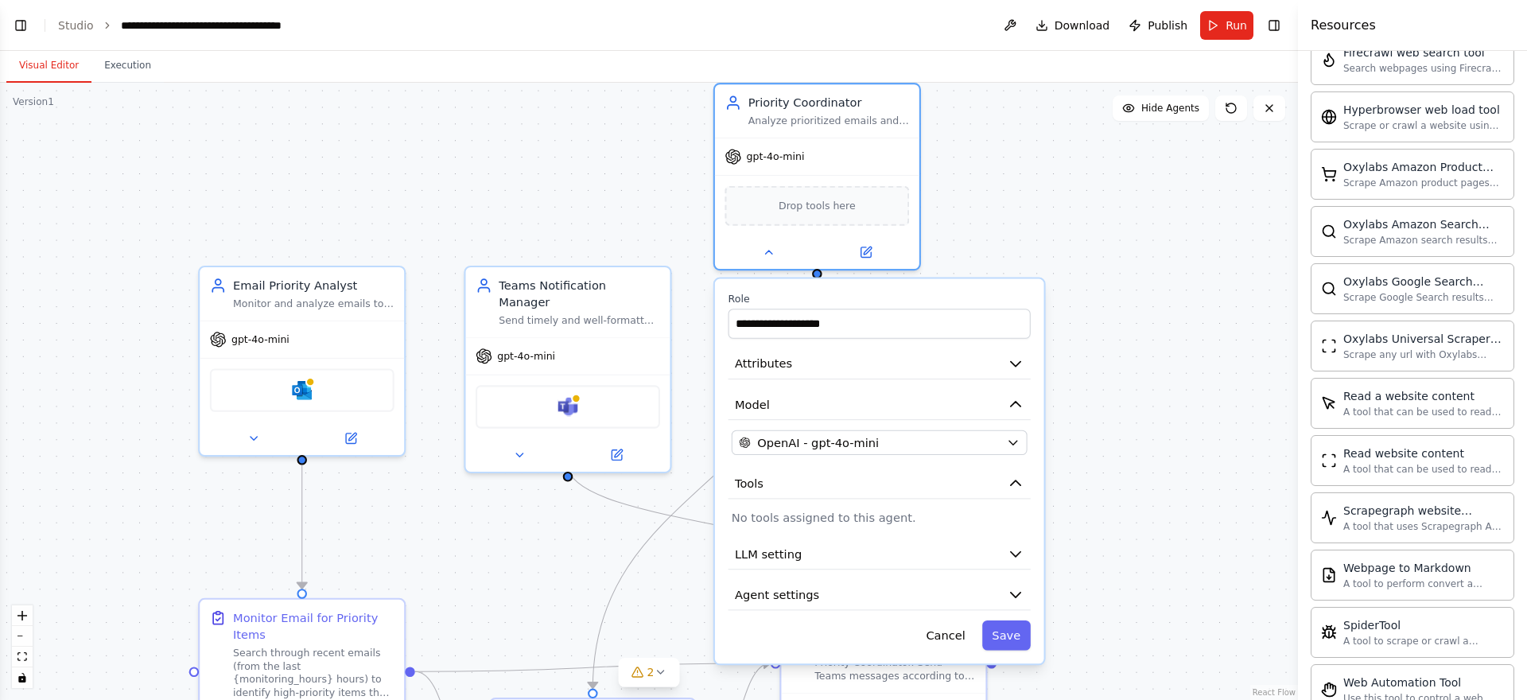
scroll to position [2766, 0]
click at [1420, 673] on div "Web Scraping & Browsing Browserbase web load tool Load webpages url in a headle…" at bounding box center [1412, 218] width 204 height 914
click at [1383, 627] on div "Web Automation Tool" at bounding box center [1423, 627] width 161 height 16
click at [1020, 29] on button at bounding box center [1009, 25] width 25 height 29
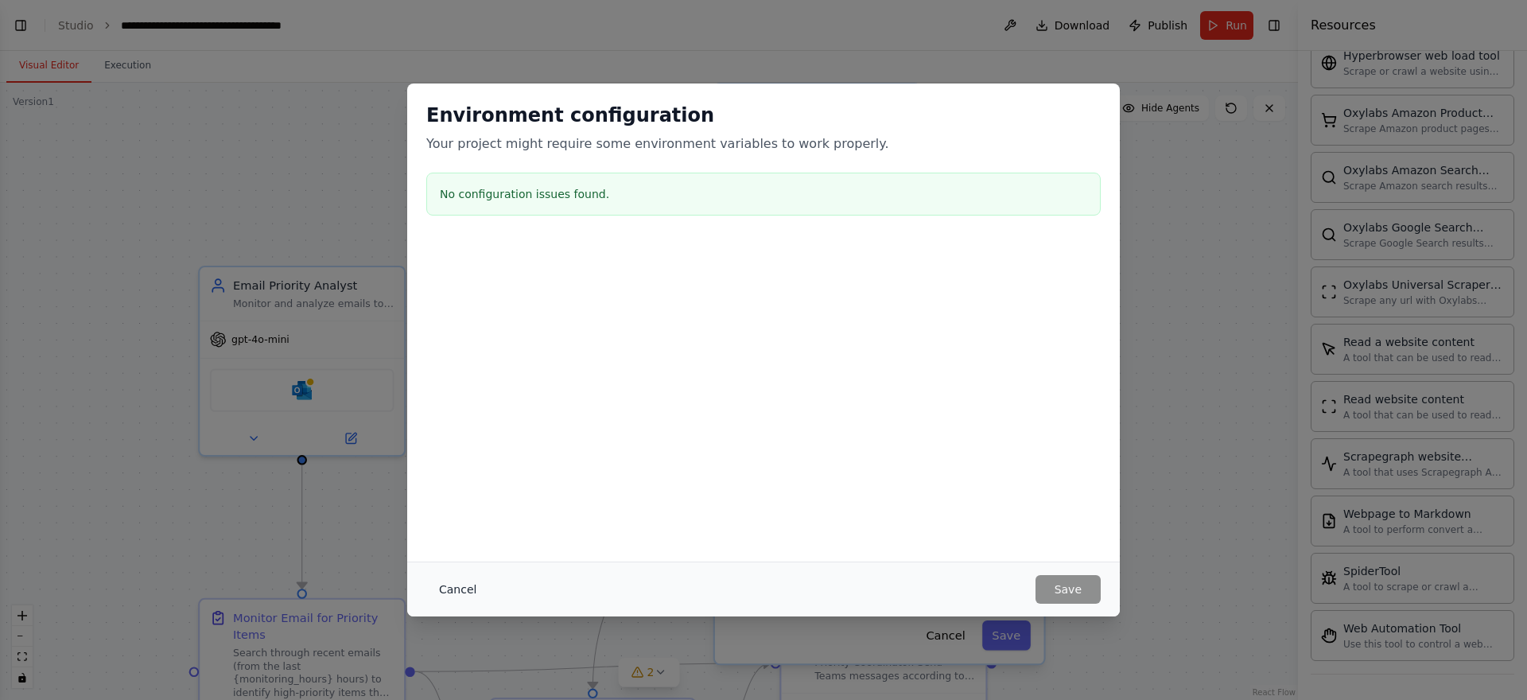
click at [458, 580] on button "Cancel" at bounding box center [457, 589] width 63 height 29
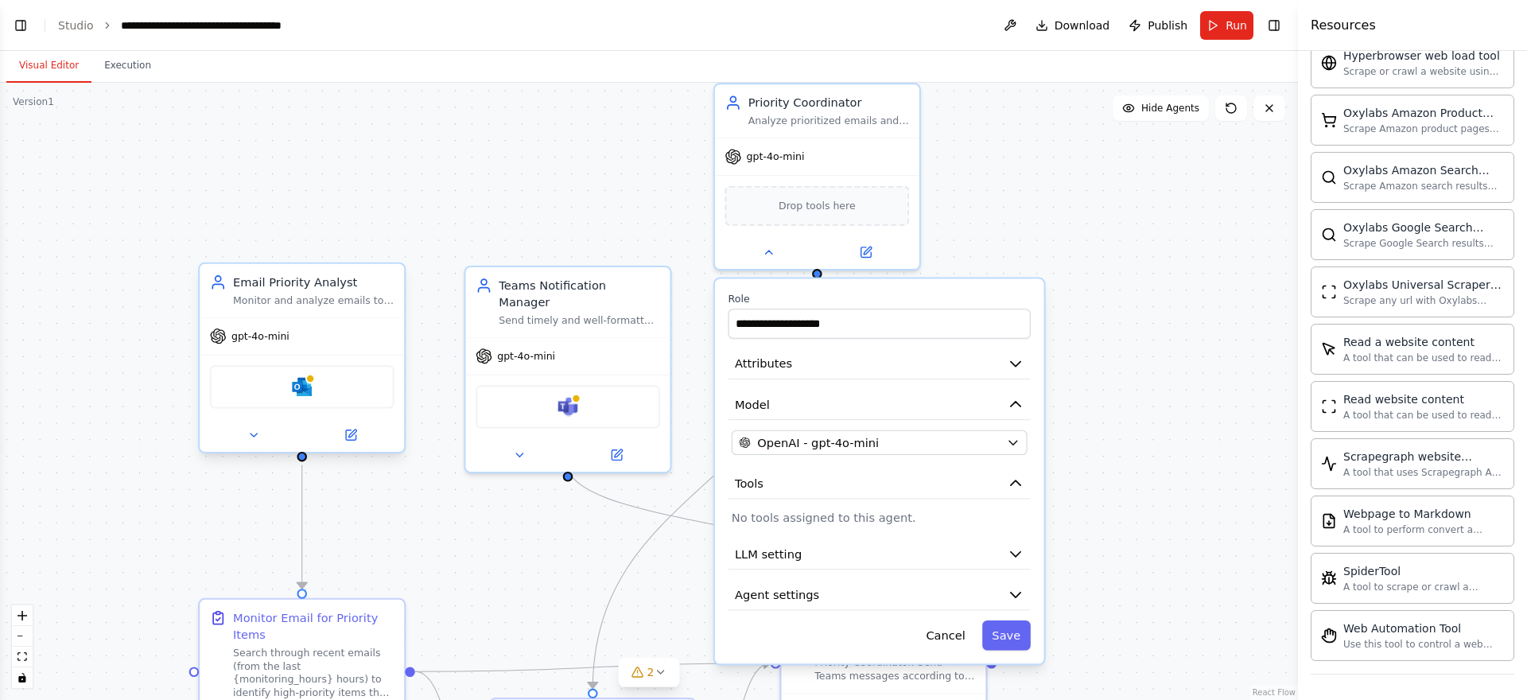
click at [334, 409] on div "Microsoft Outlook" at bounding box center [302, 387] width 204 height 64
click at [274, 430] on button at bounding box center [254, 435] width 94 height 20
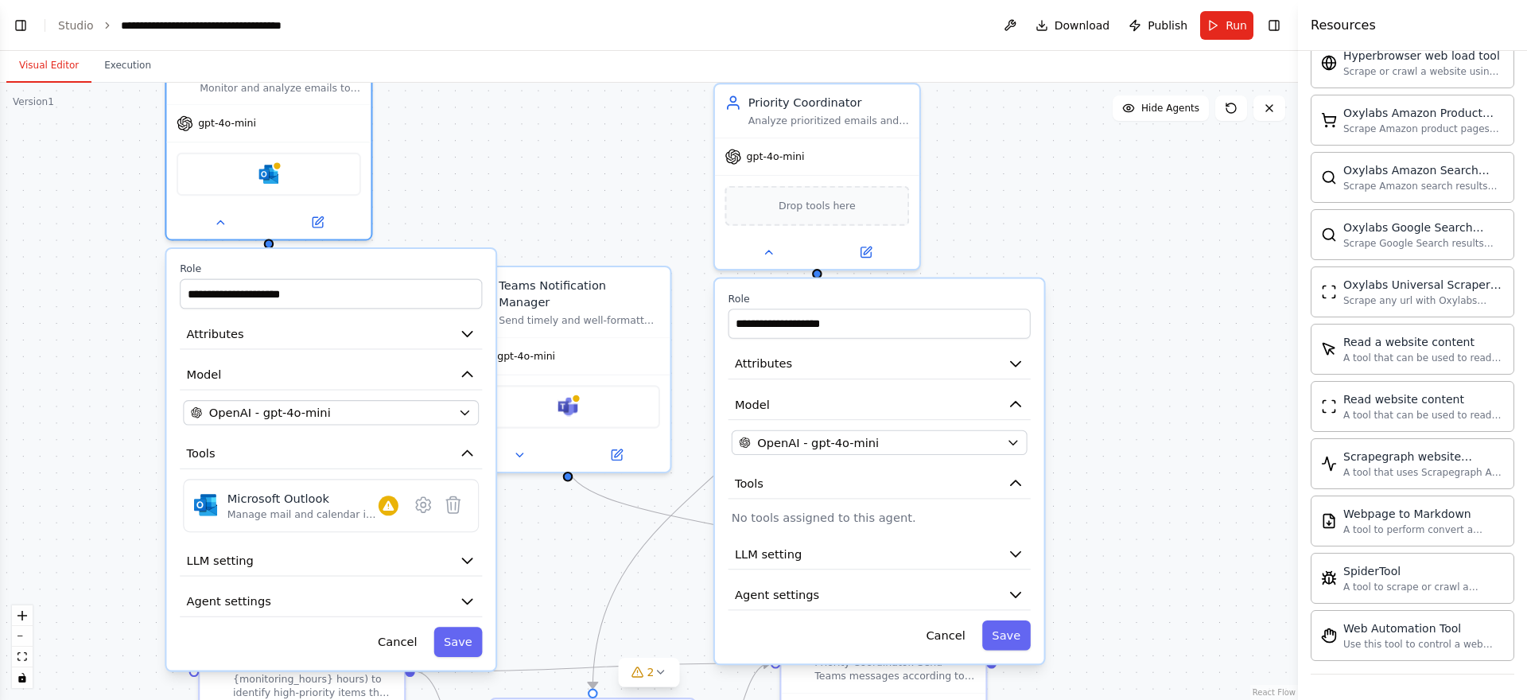
drag, startPoint x: 464, startPoint y: 576, endPoint x: 416, endPoint y: 319, distance: 262.1
click at [416, 319] on div "**********" at bounding box center [330, 459] width 329 height 421
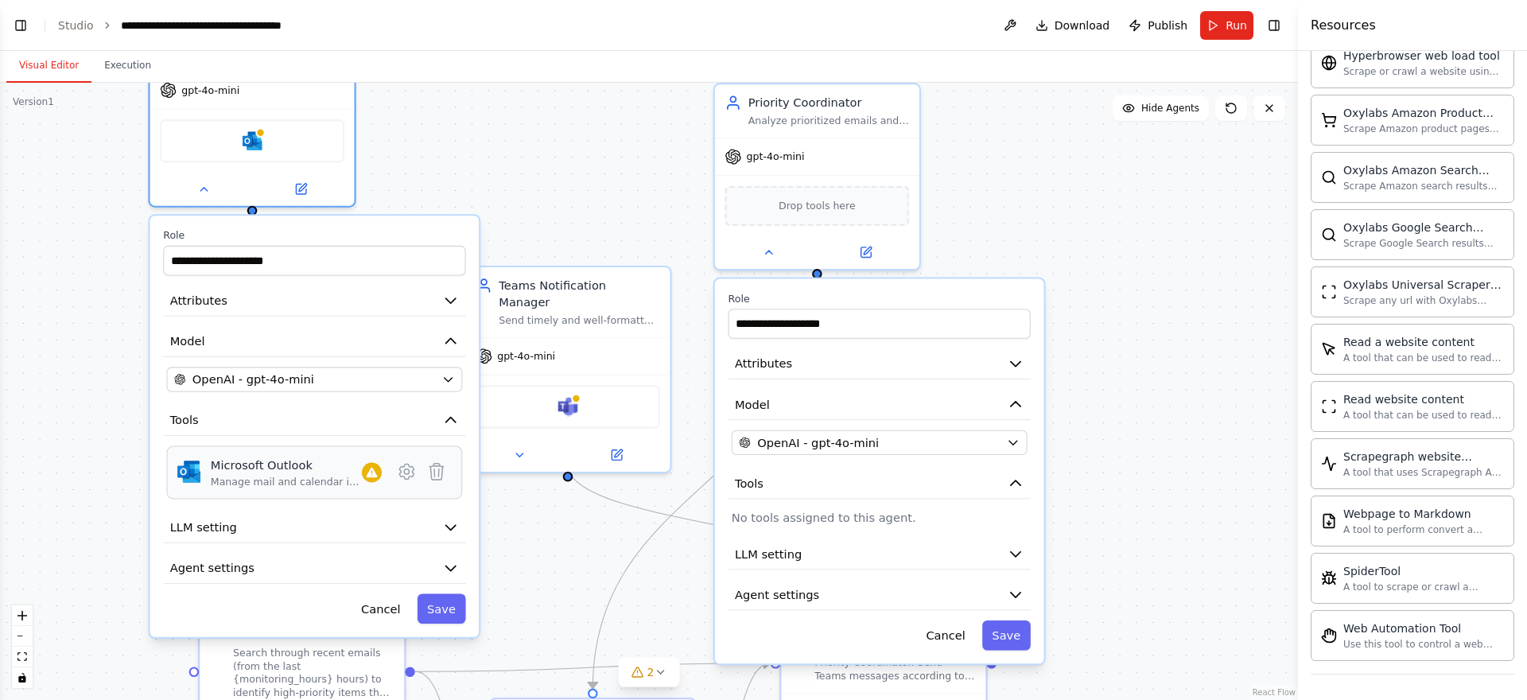
click at [334, 485] on div "Manage mail and calendar in Outlook" at bounding box center [286, 482] width 151 height 14
click at [409, 479] on icon at bounding box center [407, 471] width 20 height 20
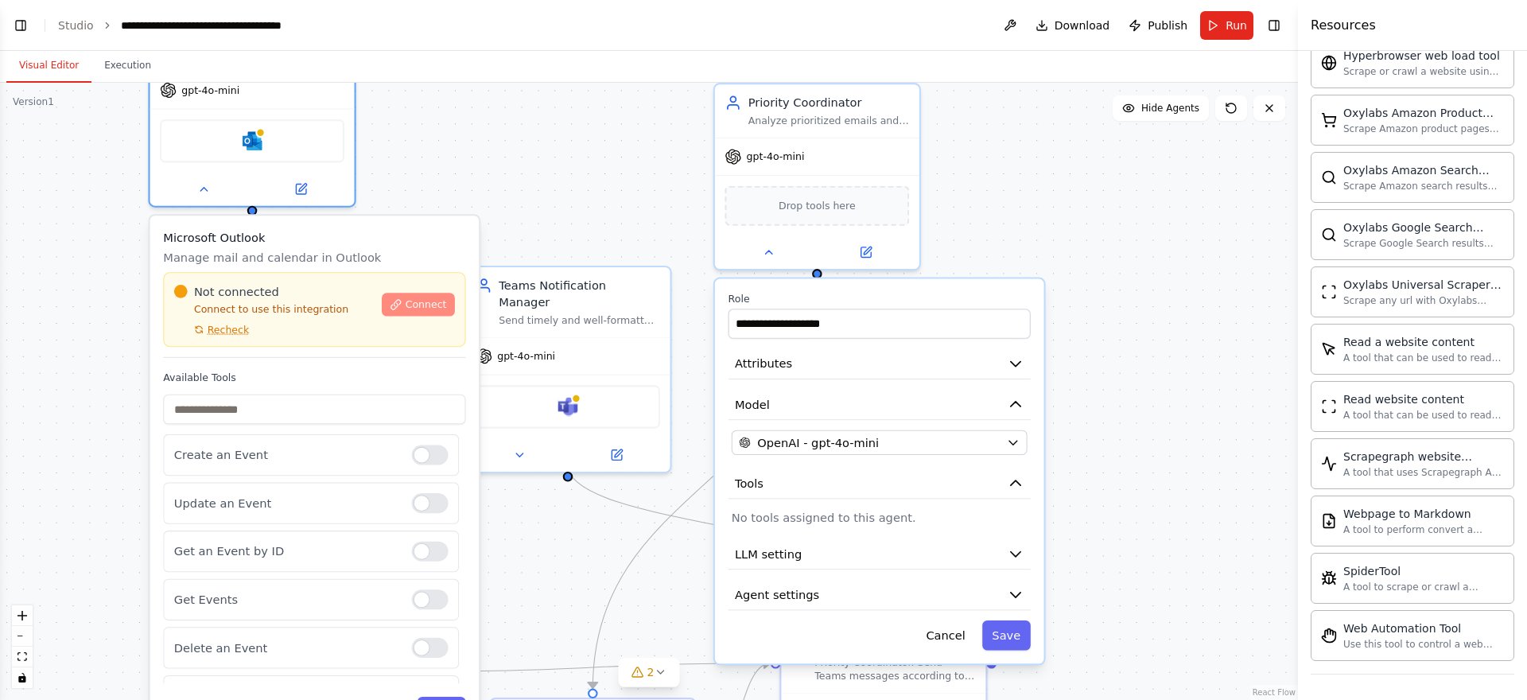
click at [413, 307] on span "Connect" at bounding box center [425, 305] width 41 height 14
click at [1147, 275] on div ".deletable-edge-delete-btn { width: 20px; height: 20px; border: 0px solid #ffff…" at bounding box center [649, 391] width 1298 height 617
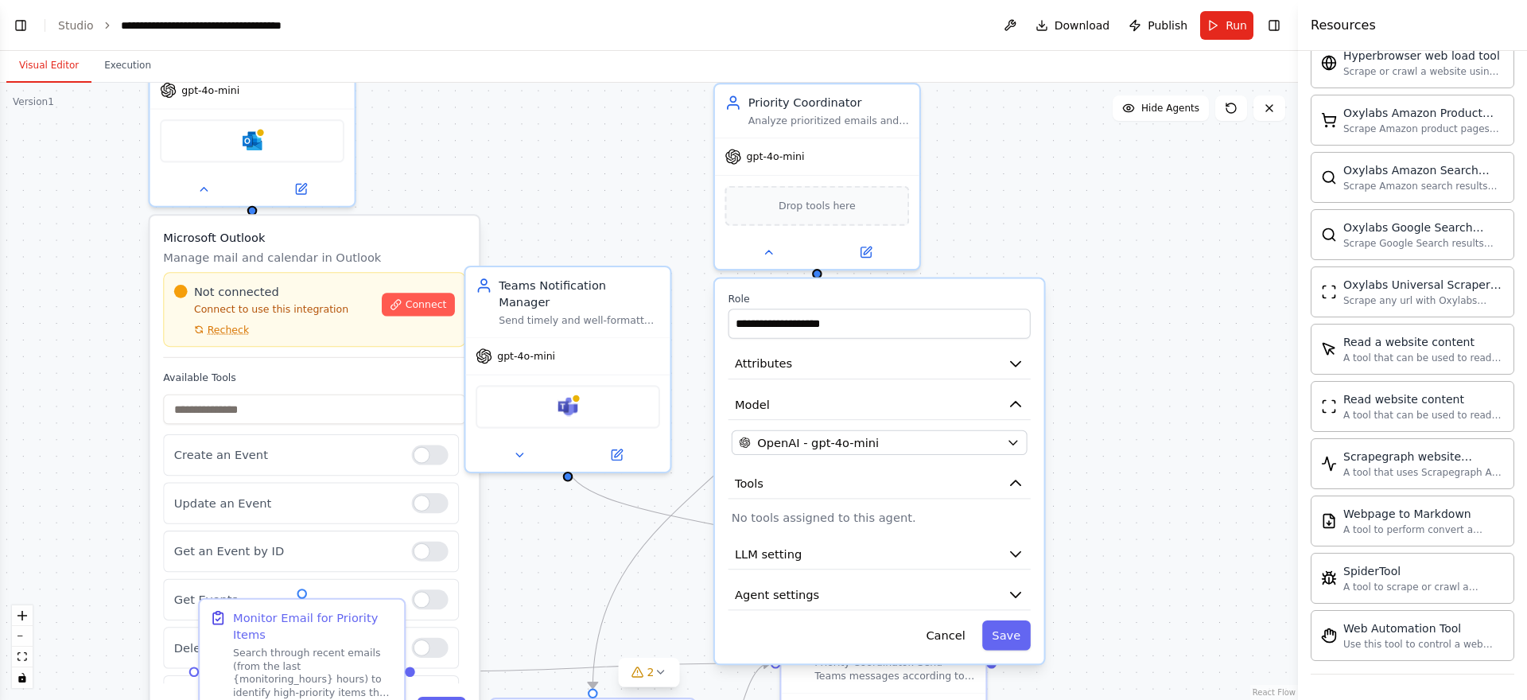
click at [1212, 285] on div ".deletable-edge-delete-btn { width: 20px; height: 20px; border: 0px solid #ffff…" at bounding box center [649, 391] width 1298 height 617
click at [964, 634] on button "Cancel" at bounding box center [946, 635] width 60 height 30
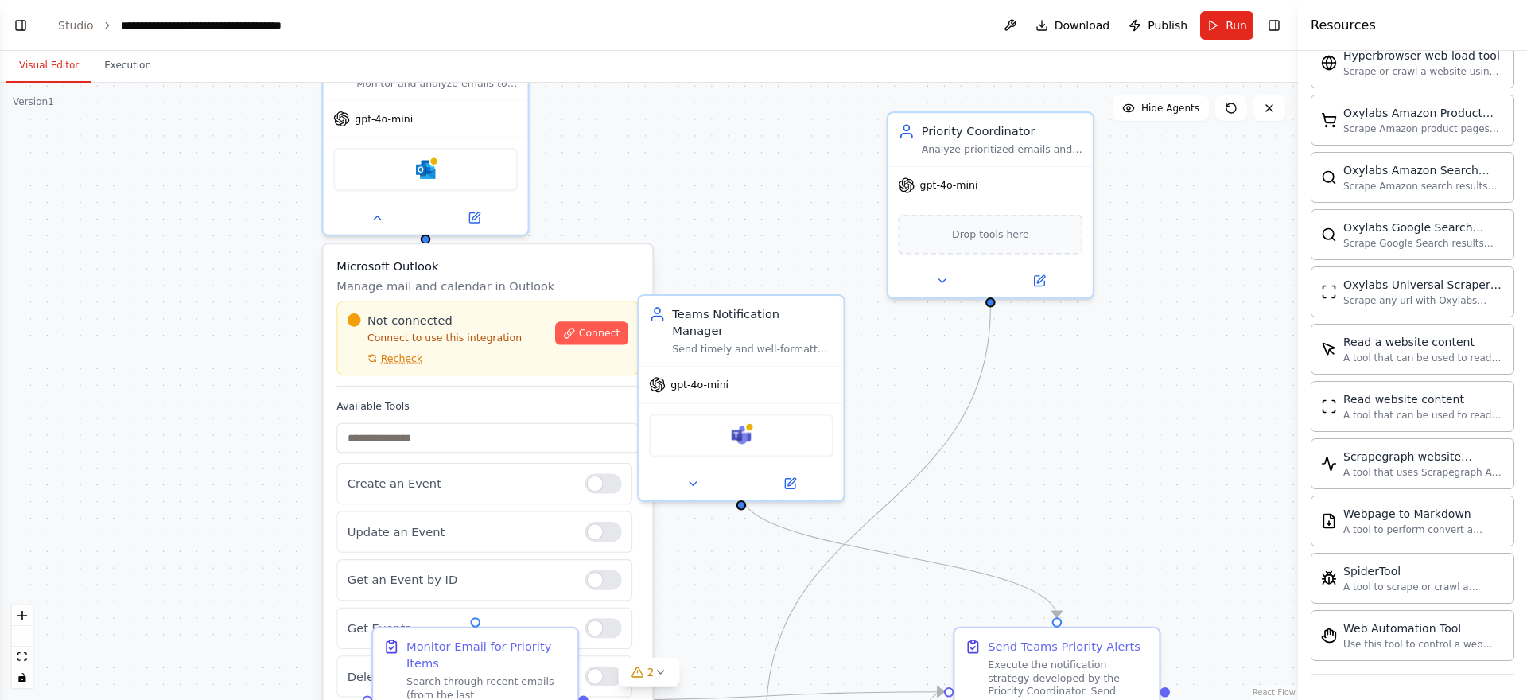
drag, startPoint x: 1175, startPoint y: 444, endPoint x: 1291, endPoint y: 472, distance: 119.4
click at [1294, 473] on div "BETA I want a system that monitors my email throughout the day, extracts high p…" at bounding box center [763, 350] width 1527 height 700
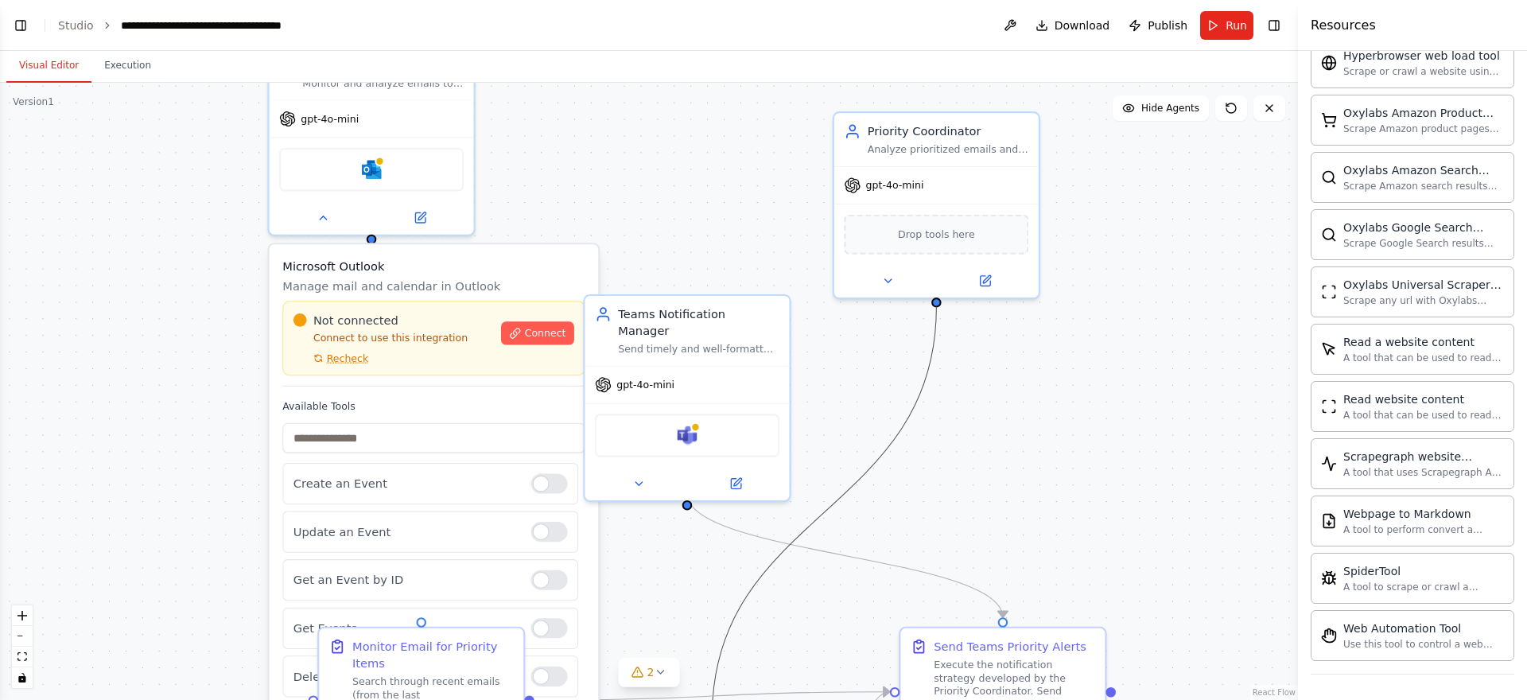
drag, startPoint x: 795, startPoint y: 546, endPoint x: 948, endPoint y: 319, distance: 273.9
click at [952, 313] on div ".deletable-edge-delete-btn { width: 20px; height: 20px; border: 0px solid #ffff…" at bounding box center [649, 391] width 1298 height 617
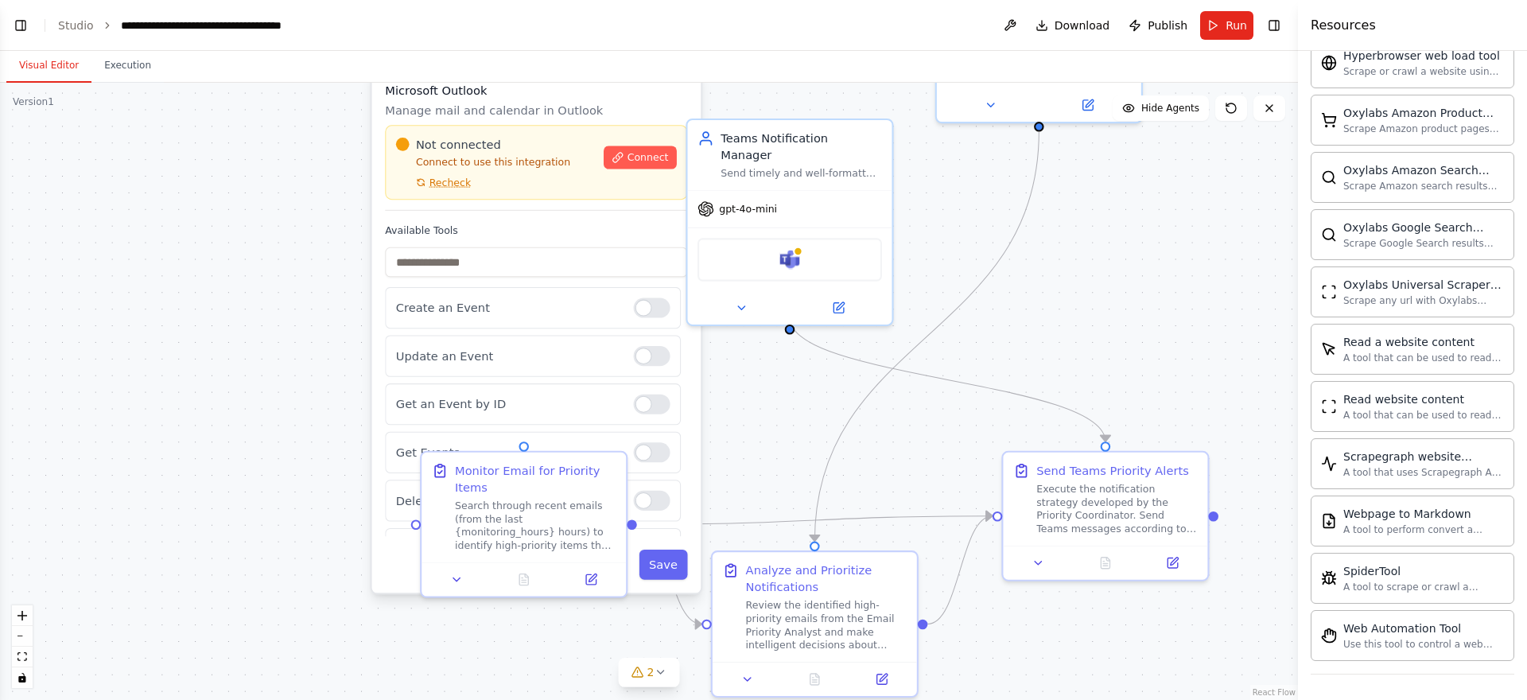
drag, startPoint x: 953, startPoint y: 510, endPoint x: 1055, endPoint y: 334, distance: 203.5
click at [1055, 334] on div ".deletable-edge-delete-btn { width: 20px; height: 20px; border: 0px solid #ffff…" at bounding box center [649, 391] width 1298 height 617
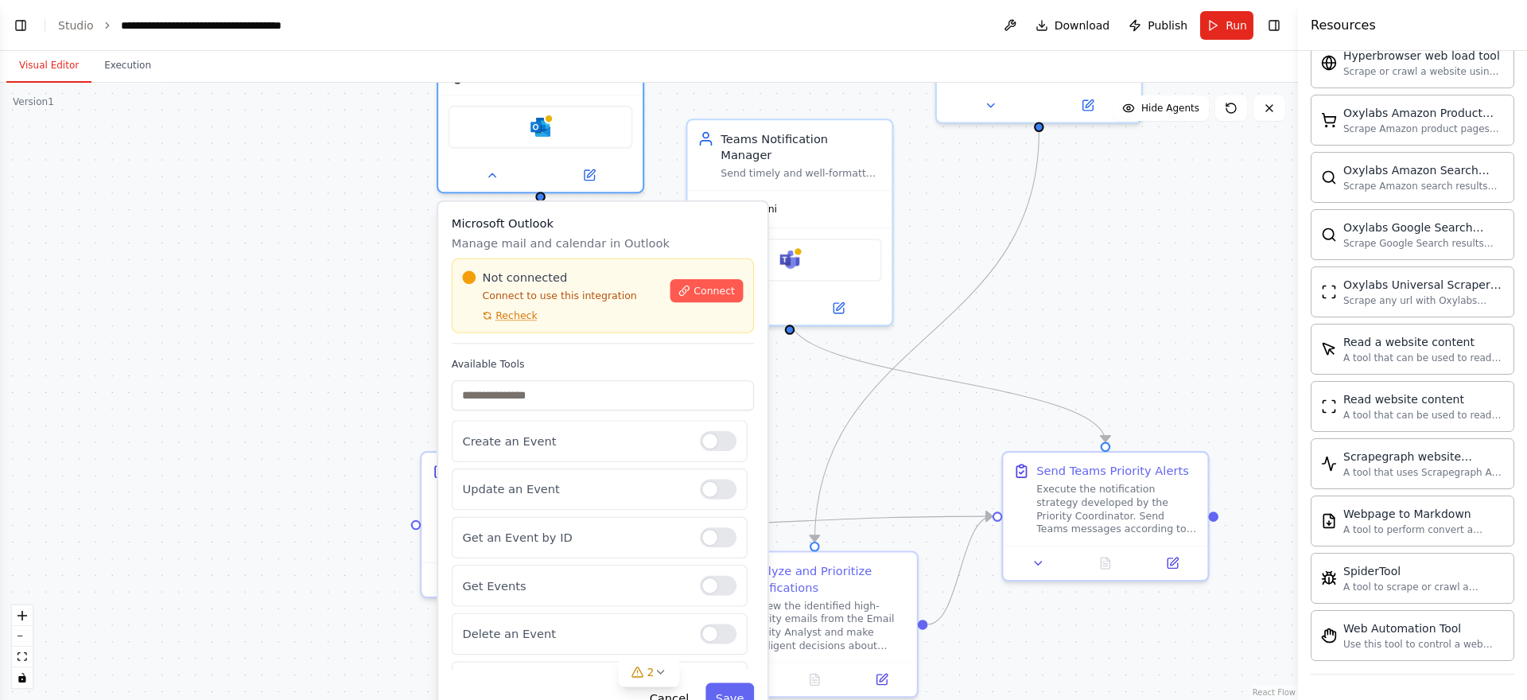
drag, startPoint x: 538, startPoint y: 117, endPoint x: 600, endPoint y: 245, distance: 142.2
click at [600, 245] on p "Manage mail and calendar in Outlook" at bounding box center [603, 243] width 302 height 17
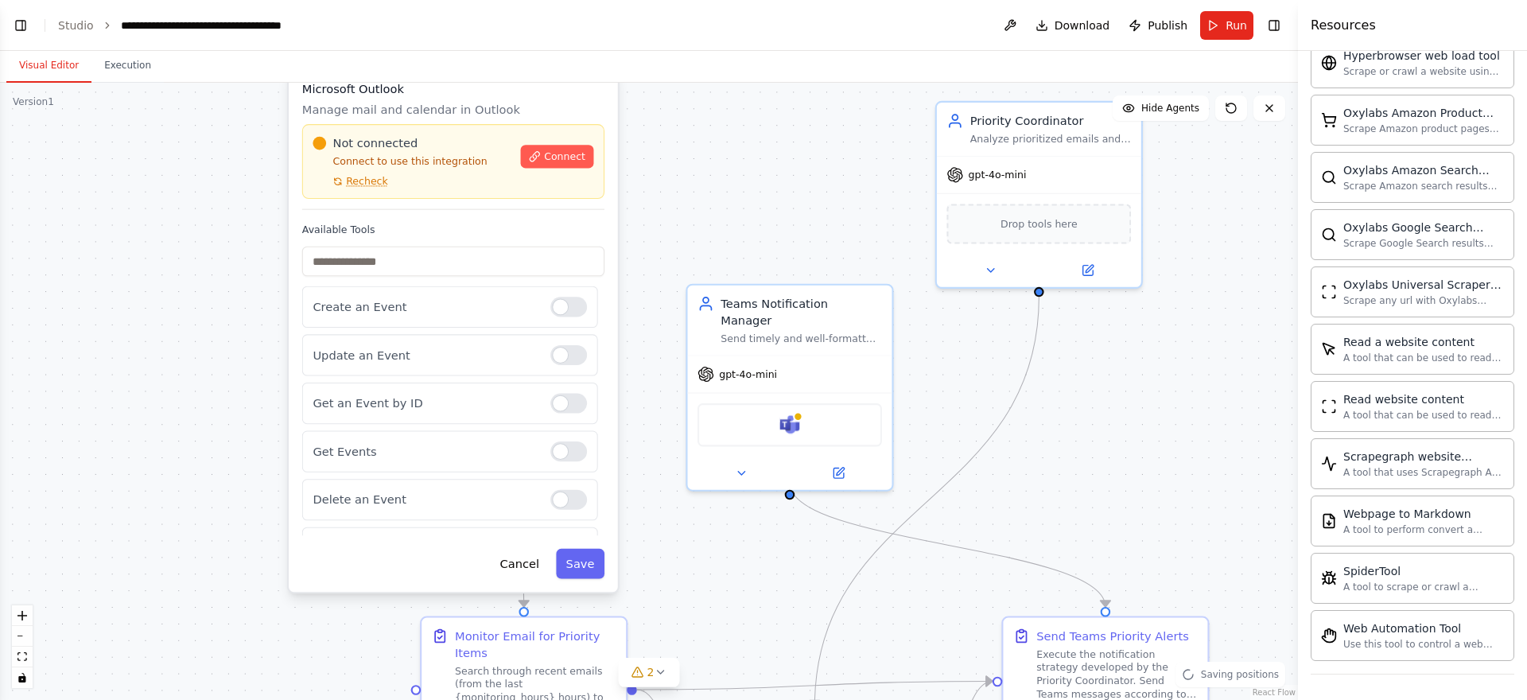
drag, startPoint x: 691, startPoint y: 222, endPoint x: 539, endPoint y: 81, distance: 207.0
click at [539, 81] on div "Visual Editor Execution Version 1 Show Tools Hide Agents .deletable-edge-delete…" at bounding box center [649, 375] width 1298 height 649
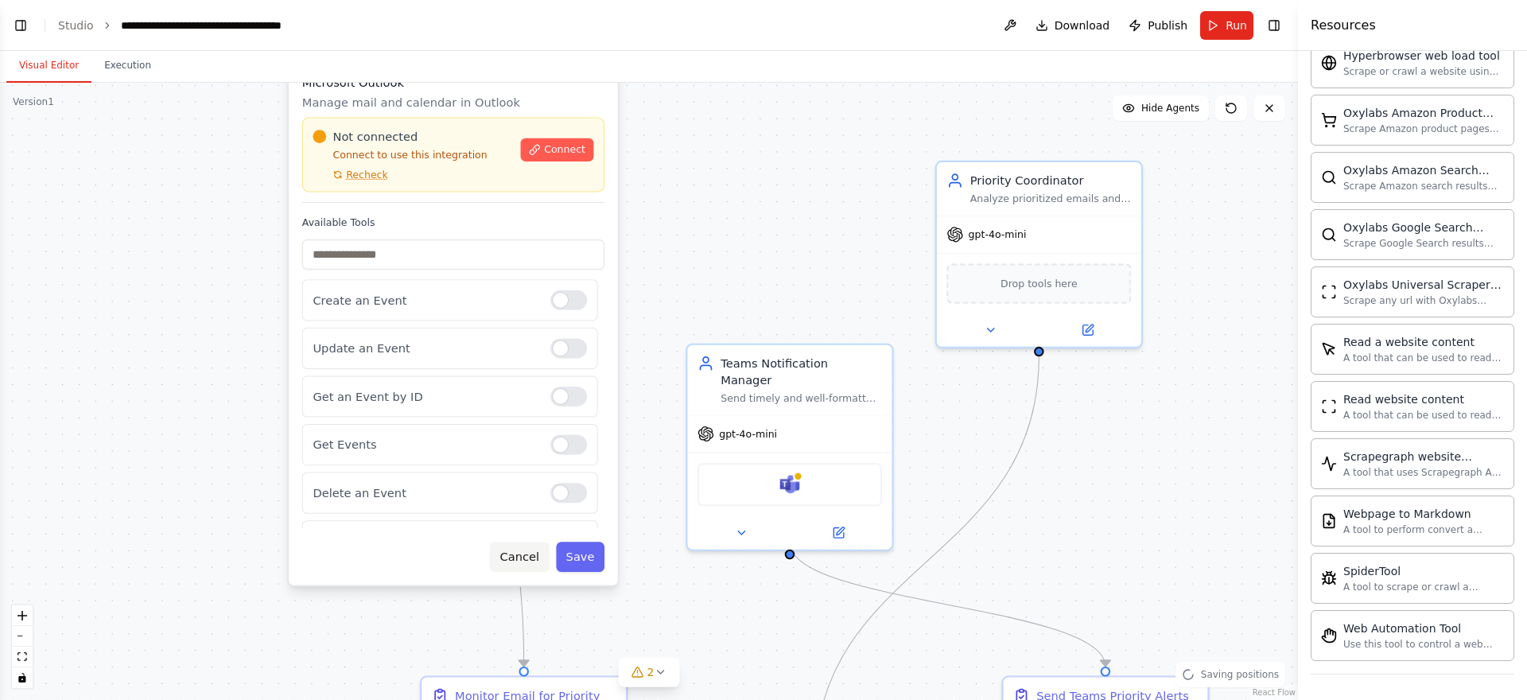
click at [510, 559] on button "Cancel" at bounding box center [520, 556] width 60 height 30
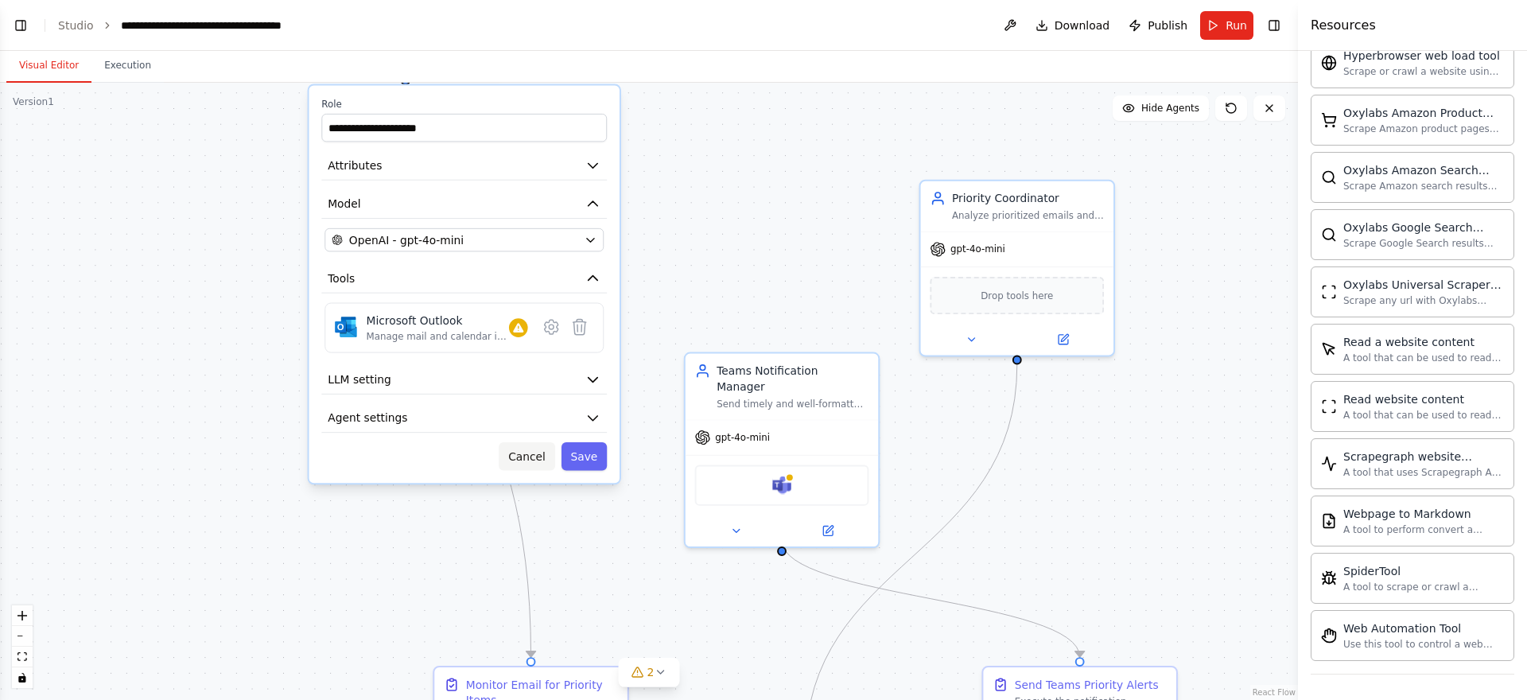
click at [535, 459] on button "Cancel" at bounding box center [527, 456] width 56 height 28
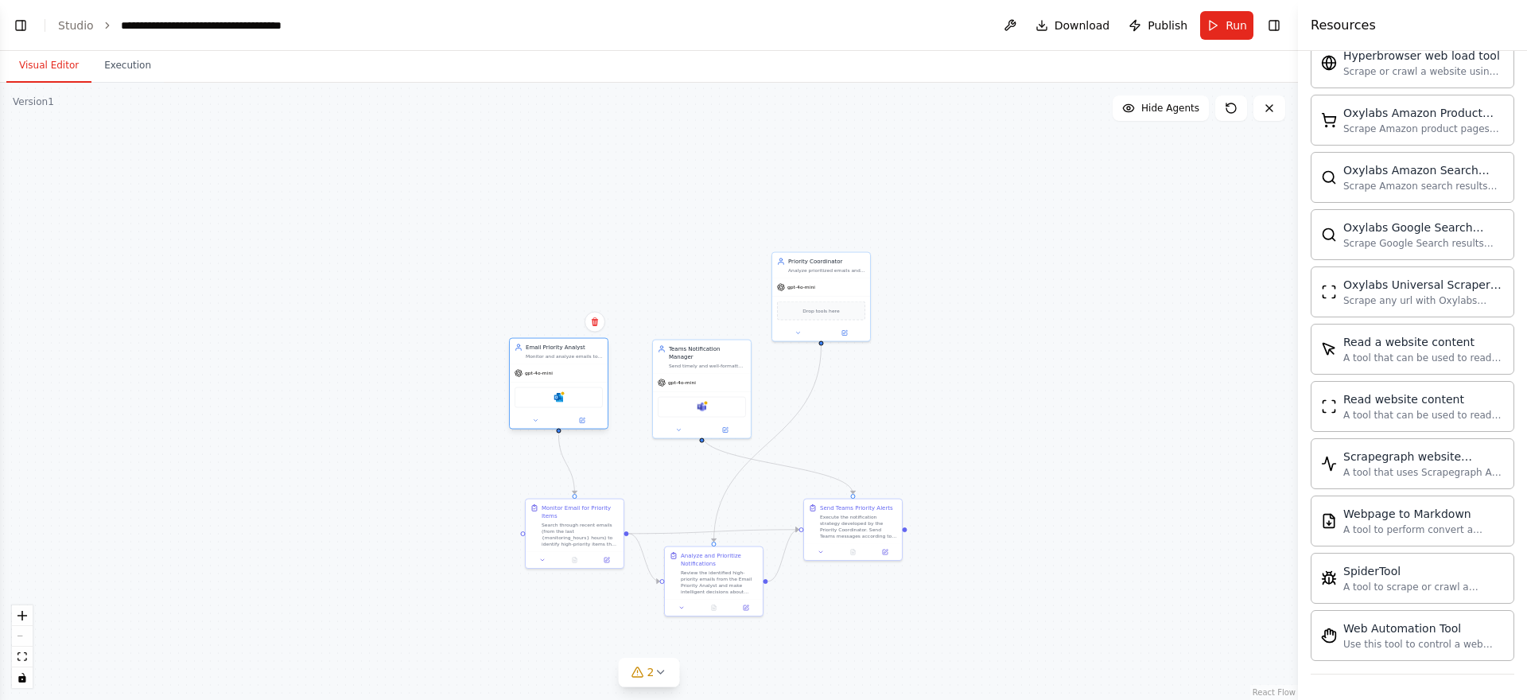
drag, startPoint x: 542, startPoint y: 146, endPoint x: 594, endPoint y: 380, distance: 239.4
click at [595, 378] on div "gpt-4o-mini Microsoft Outlook" at bounding box center [559, 396] width 98 height 64
drag, startPoint x: 725, startPoint y: 393, endPoint x: 990, endPoint y: 423, distance: 266.5
click at [990, 427] on div "Microsoft Teams" at bounding box center [964, 437] width 88 height 21
drag, startPoint x: 803, startPoint y: 328, endPoint x: 688, endPoint y: 428, distance: 152.7
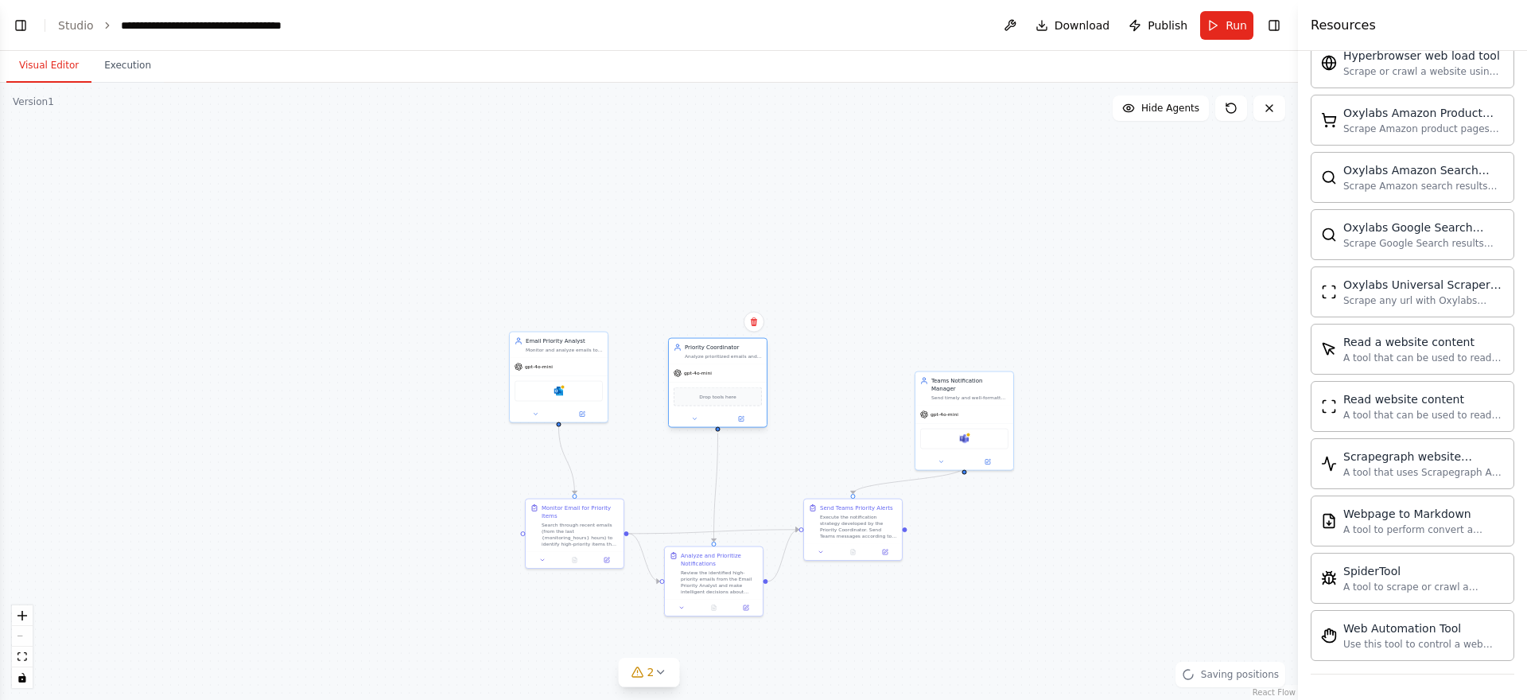
click at [688, 427] on div at bounding box center [718, 419] width 98 height 16
drag, startPoint x: 949, startPoint y: 412, endPoint x: 830, endPoint y: 409, distance: 118.5
click at [830, 409] on div "gpt-4o-mini" at bounding box center [829, 412] width 98 height 17
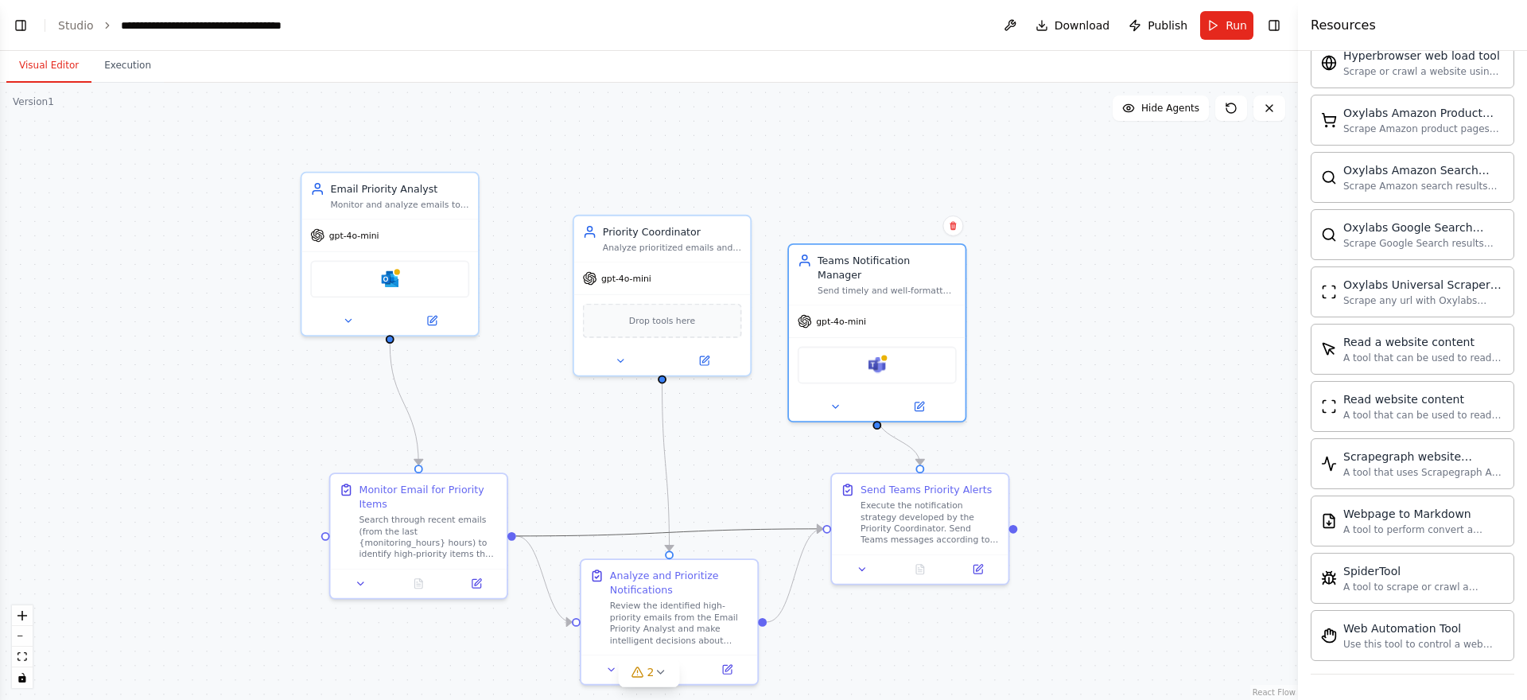
click at [613, 536] on icon "Edge from c6602ab2-3391-48c3-8b79-97d4e7169d9f to ac3ad4db-06fb-4f2f-a79e-d7c96…" at bounding box center [669, 532] width 307 height 7
click at [672, 536] on icon at bounding box center [669, 532] width 11 height 13
click at [1092, 508] on div ".deletable-edge-delete-btn { width: 20px; height: 20px; border: 0px solid #ffff…" at bounding box center [649, 391] width 1298 height 617
click at [1112, 405] on div ".deletable-edge-delete-btn { width: 20px; height: 20px; border: 0px solid #ffff…" at bounding box center [649, 391] width 1298 height 617
click at [1073, 262] on div ".deletable-edge-delete-btn { width: 20px; height: 20px; border: 0px solid #ffff…" at bounding box center [649, 391] width 1298 height 617
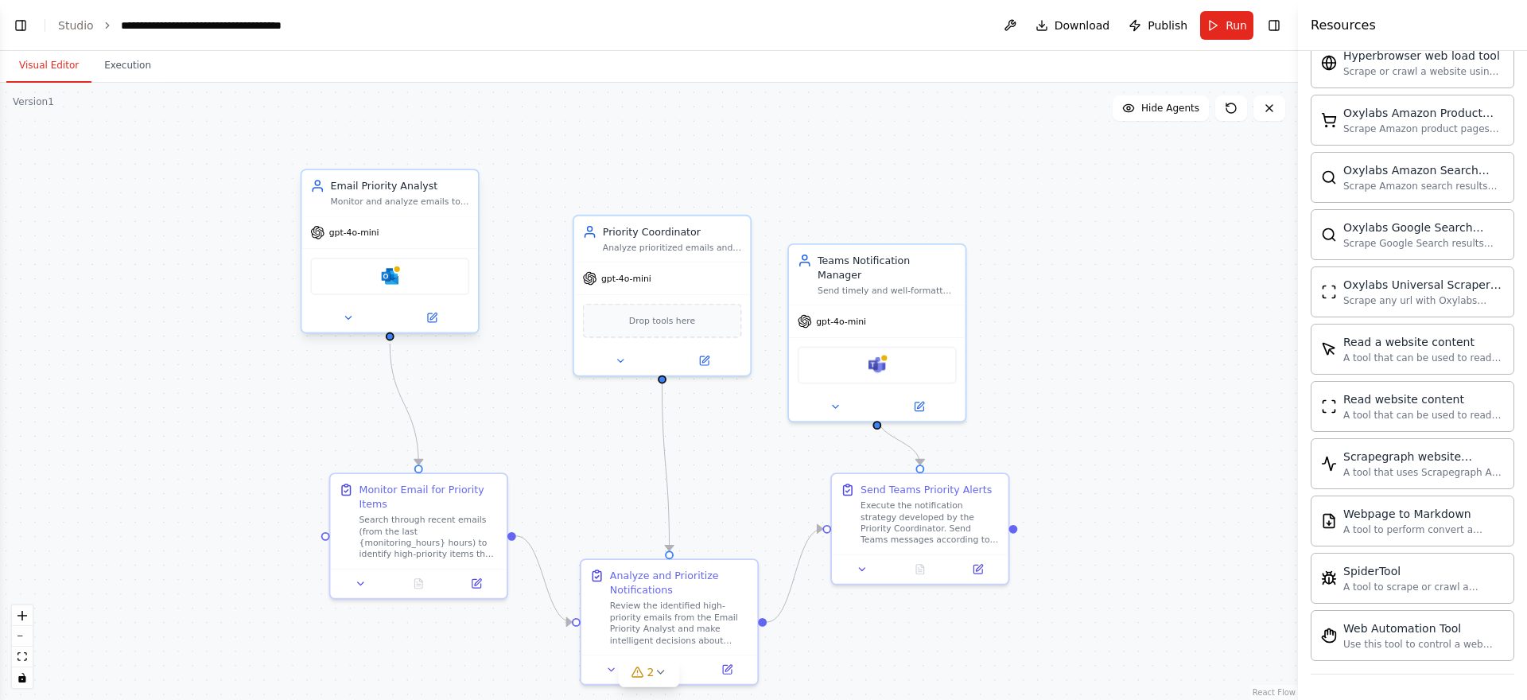
click at [411, 273] on div "Microsoft Outlook" at bounding box center [389, 276] width 159 height 37
click at [383, 284] on img at bounding box center [389, 276] width 17 height 17
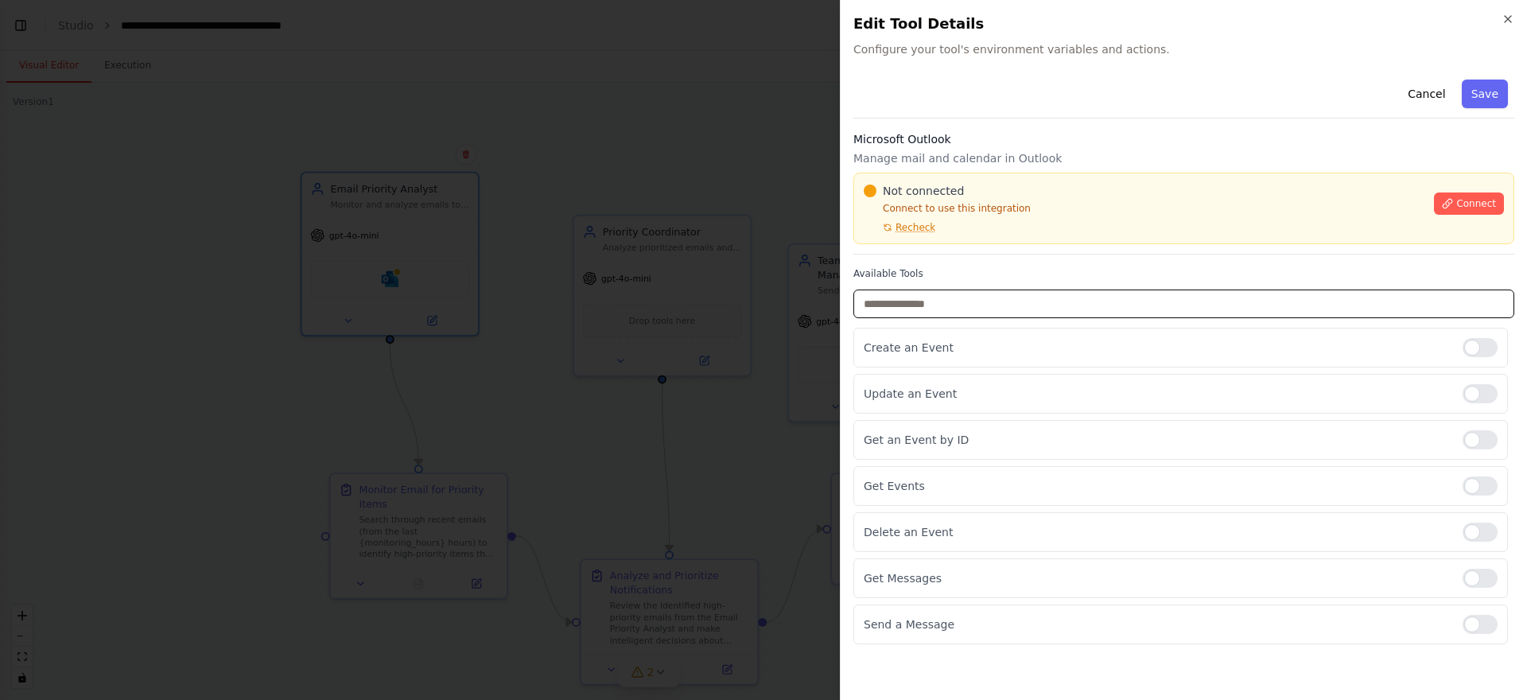
click at [1061, 289] on input "text" at bounding box center [1183, 303] width 661 height 29
click at [1422, 91] on button "Cancel" at bounding box center [1426, 94] width 56 height 29
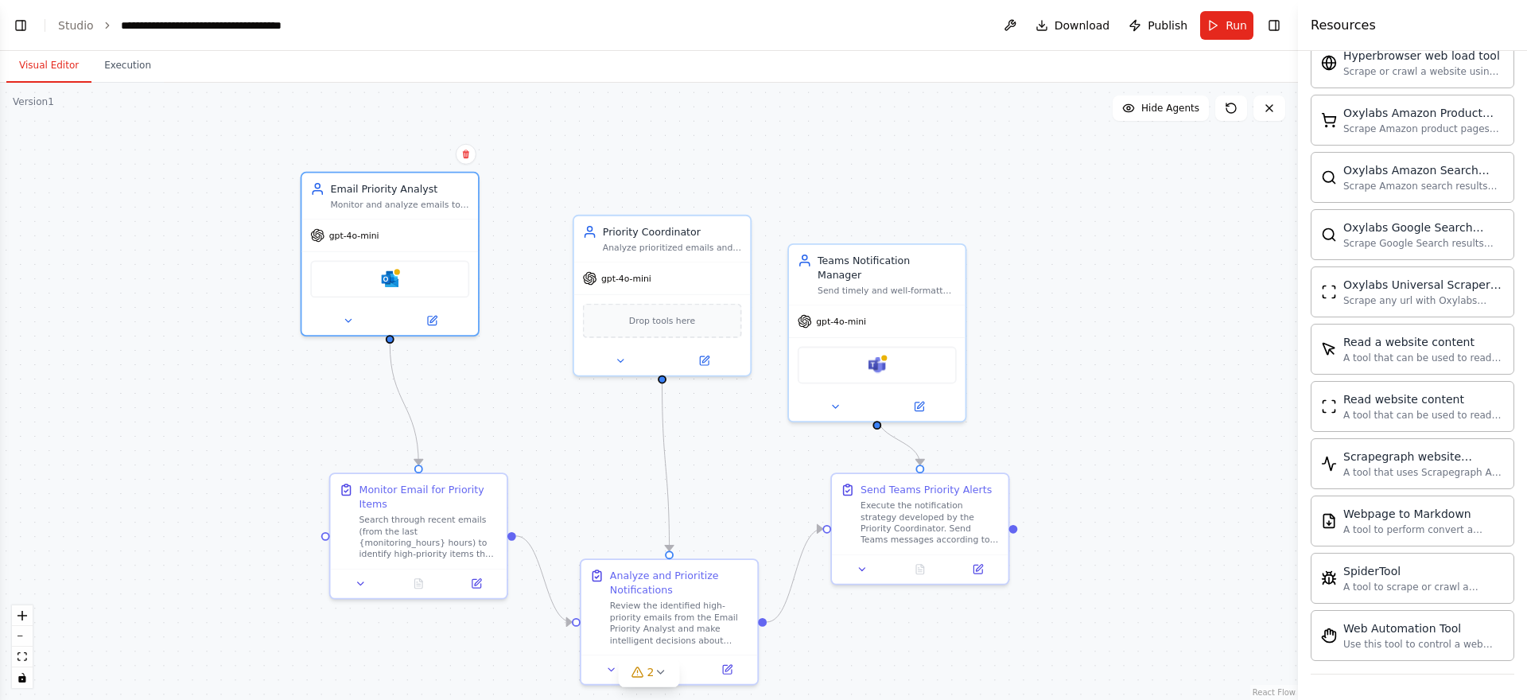
click at [1104, 205] on div ".deletable-edge-delete-btn { width: 20px; height: 20px; border: 0px solid #ffff…" at bounding box center [649, 391] width 1298 height 617
click at [1170, 193] on div ".deletable-edge-delete-btn { width: 20px; height: 20px; border: 0px solid #ffff…" at bounding box center [649, 391] width 1298 height 617
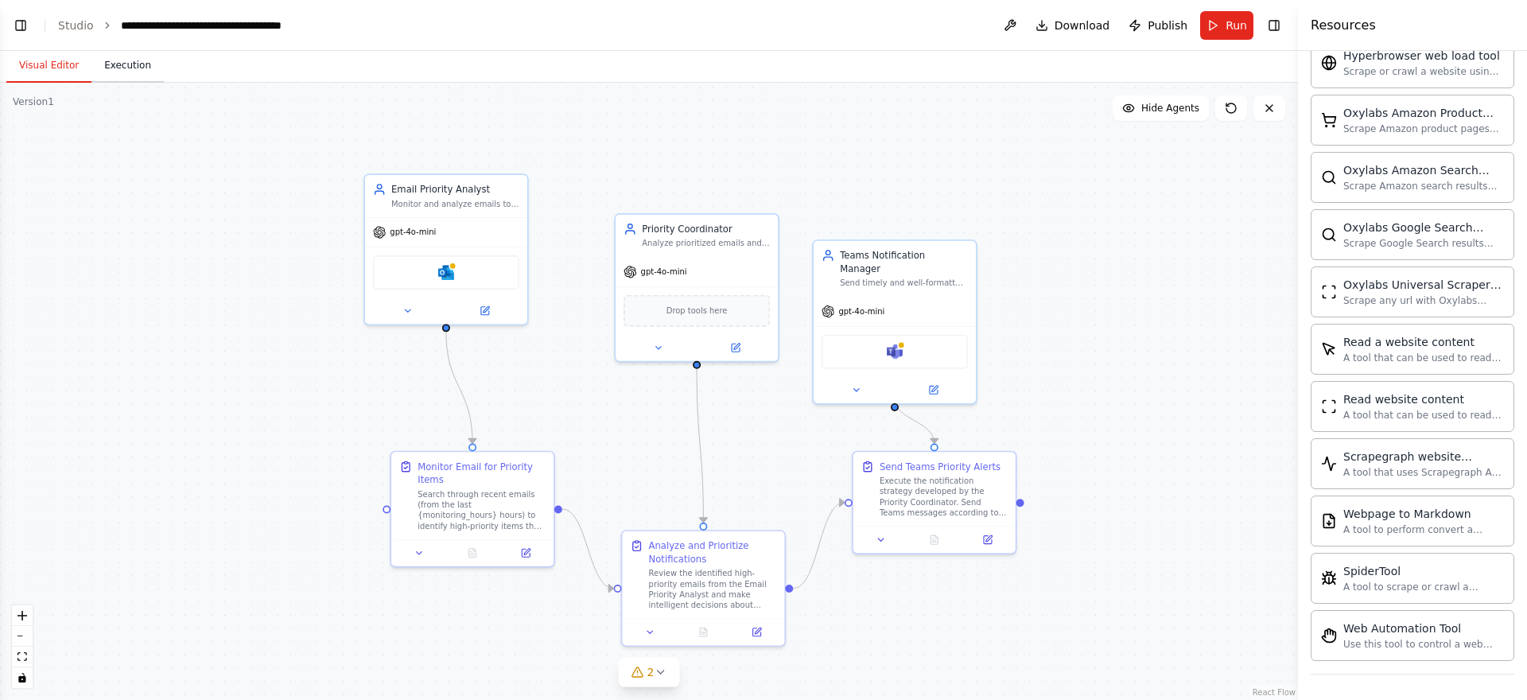
click at [126, 55] on button "Execution" at bounding box center [127, 65] width 72 height 33
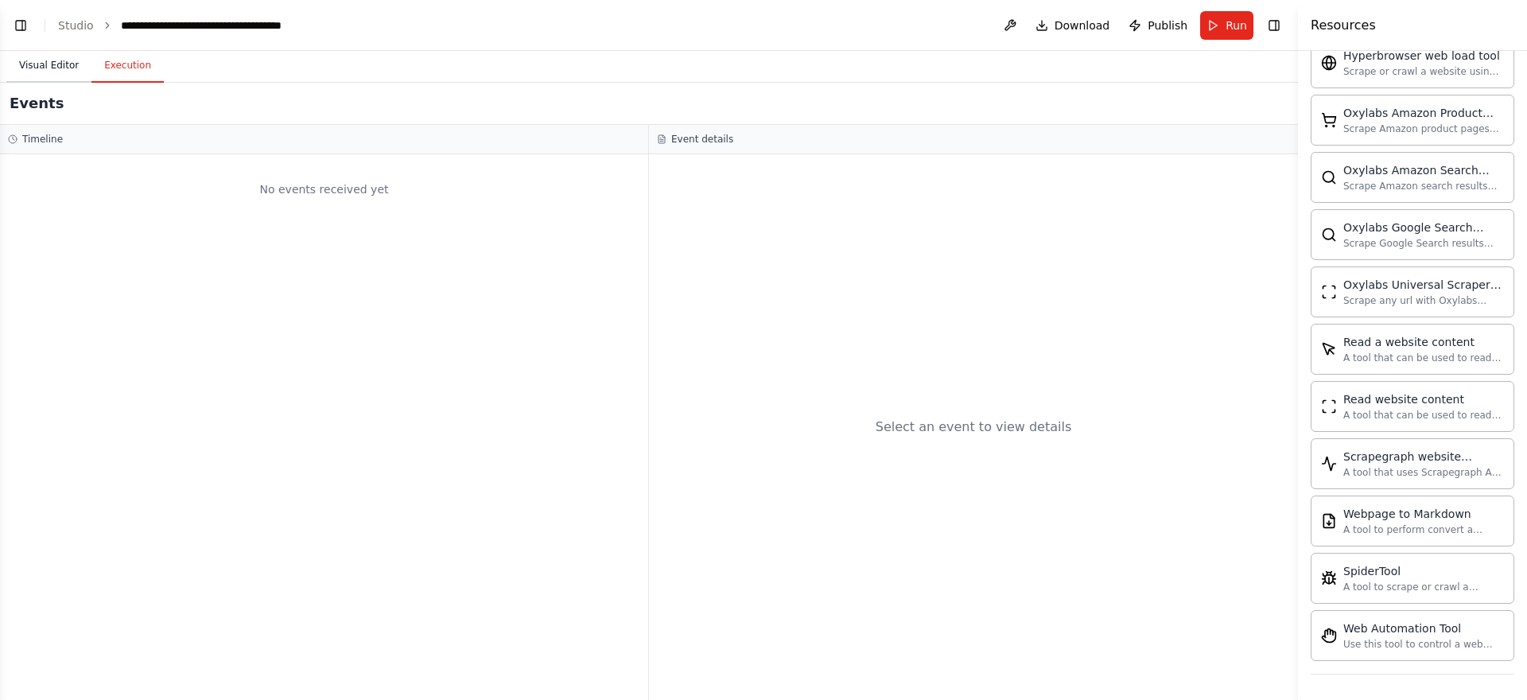
click at [60, 67] on button "Visual Editor" at bounding box center [48, 65] width 85 height 33
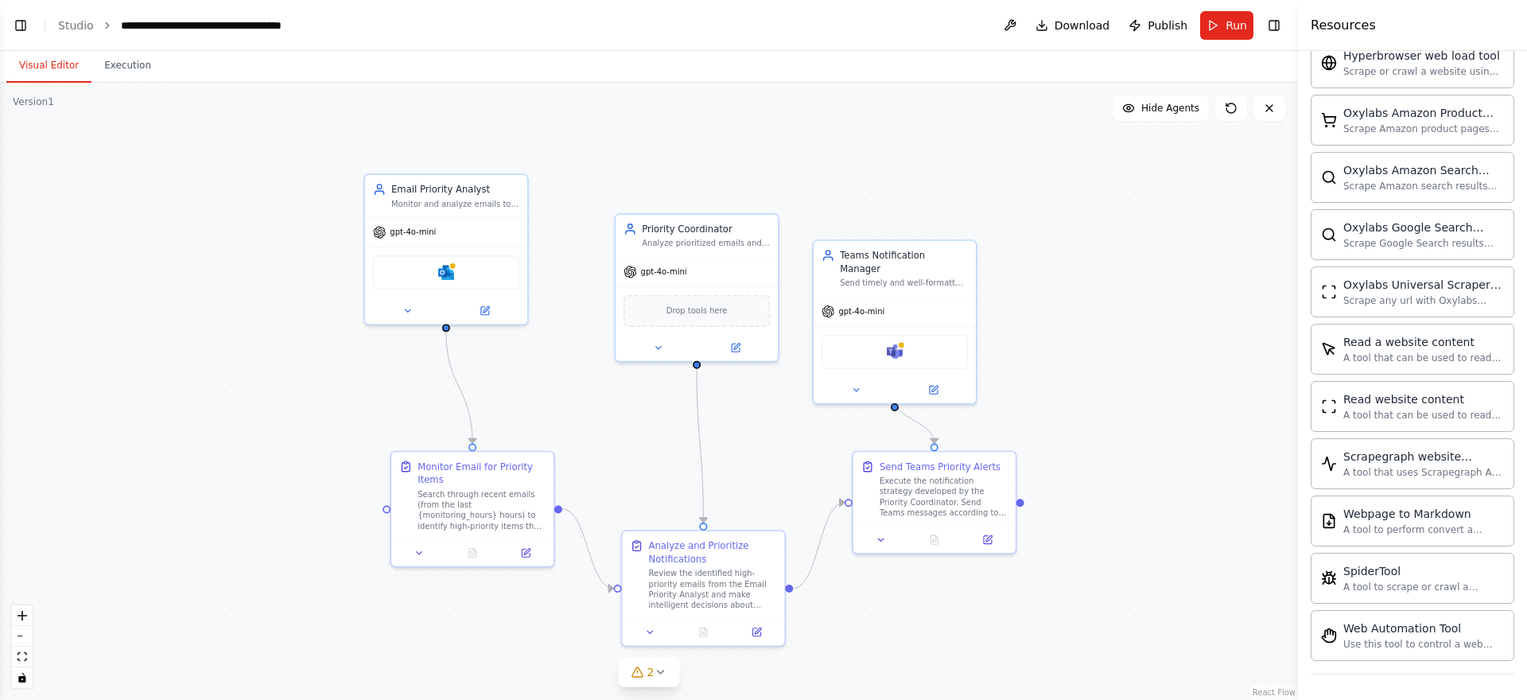
click at [752, 72] on div "Visual Editor Execution" at bounding box center [649, 67] width 1298 height 32
click at [25, 29] on button "Toggle Left Sidebar" at bounding box center [21, 25] width 22 height 22
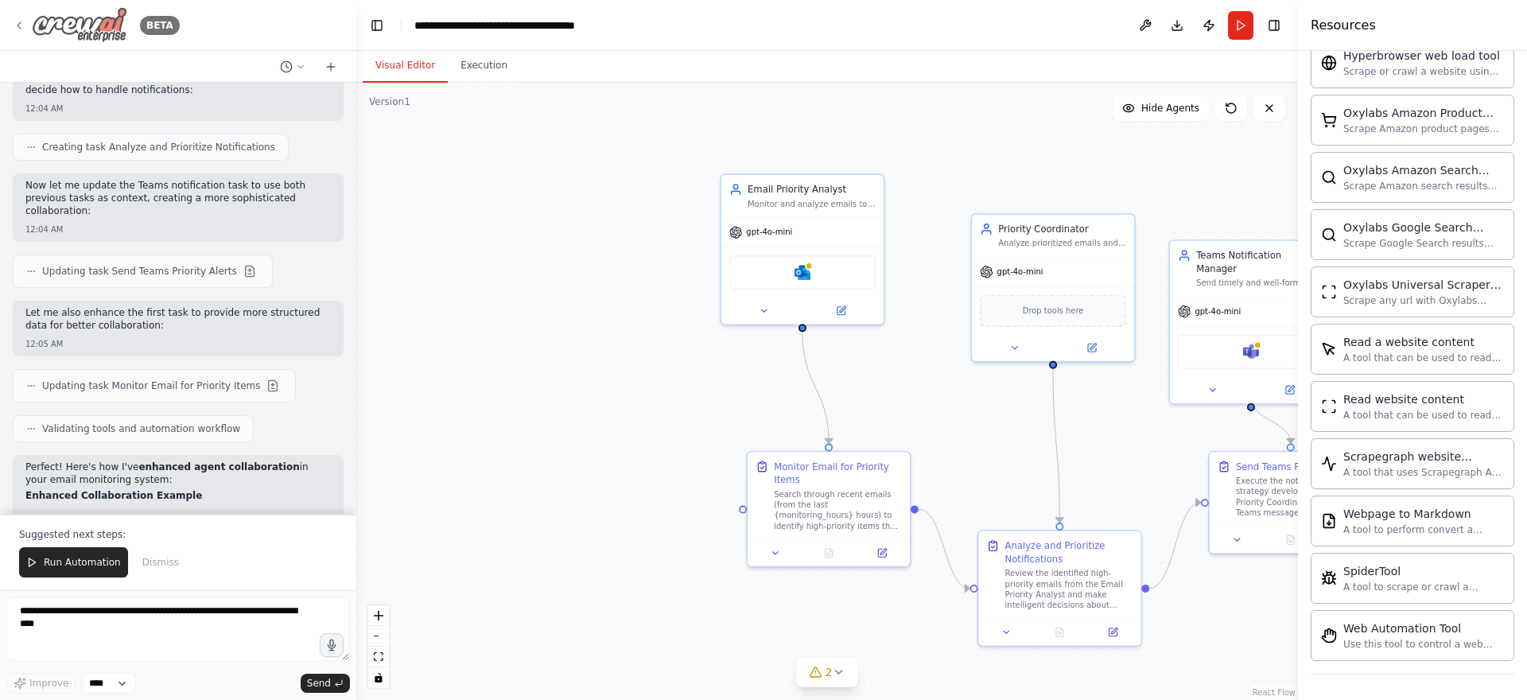
click at [102, 21] on img at bounding box center [79, 25] width 95 height 36
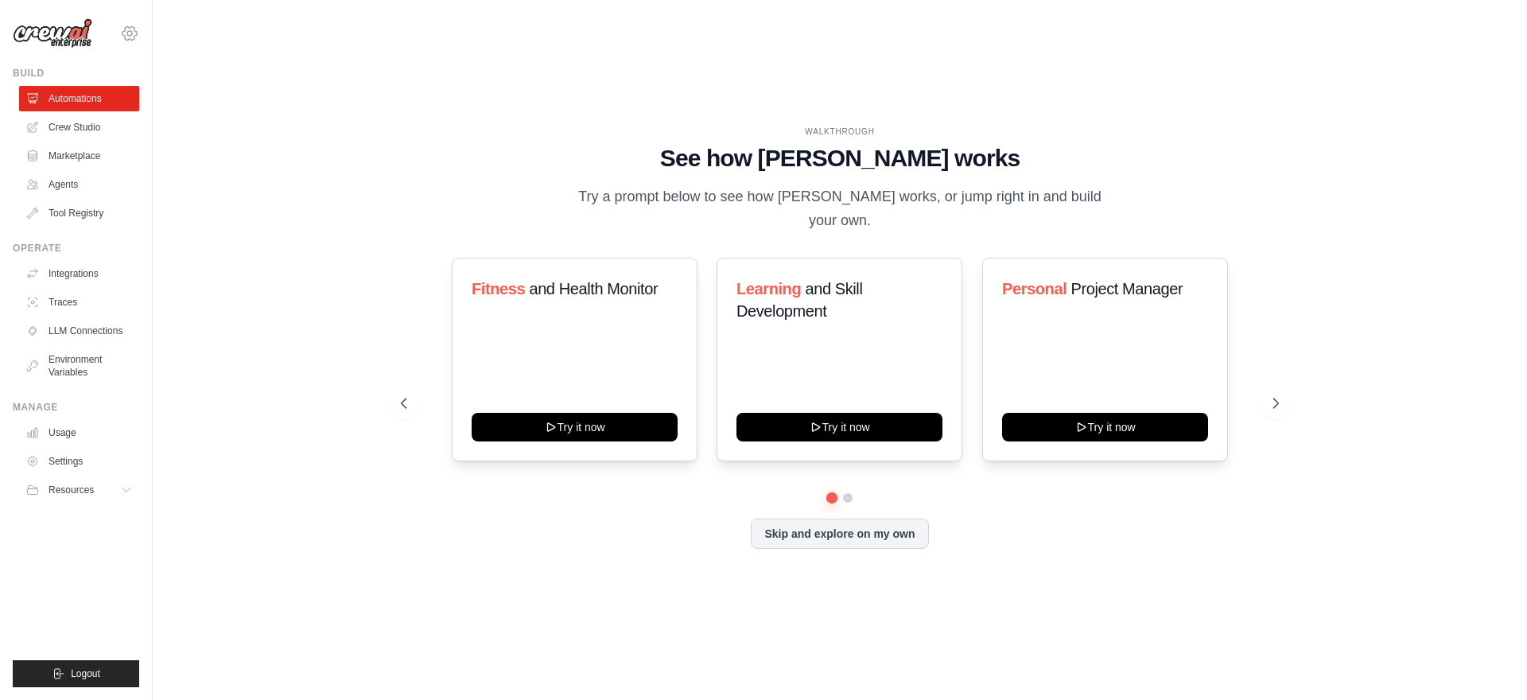
click at [126, 32] on icon at bounding box center [129, 33] width 19 height 19
click at [114, 111] on link "Settings" at bounding box center [130, 107] width 140 height 29
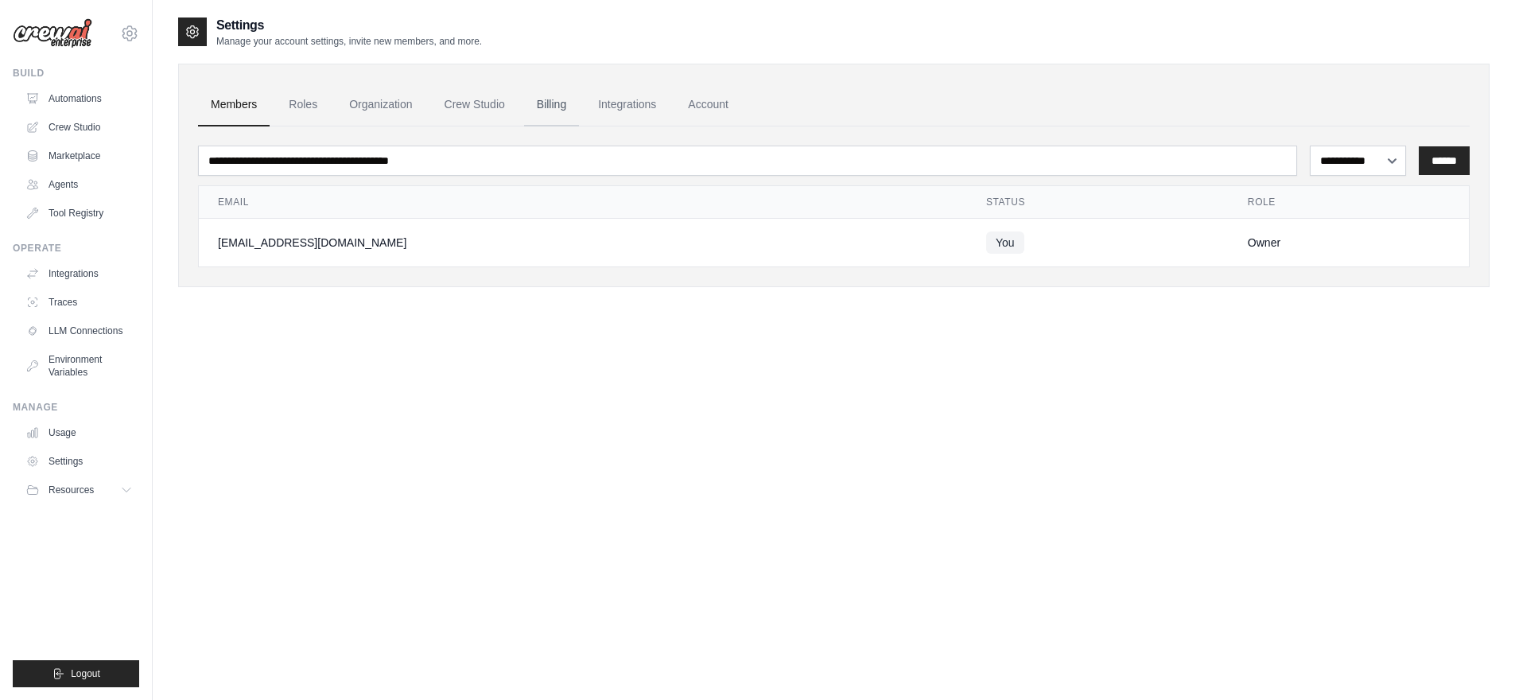
click at [562, 98] on link "Billing" at bounding box center [551, 104] width 55 height 43
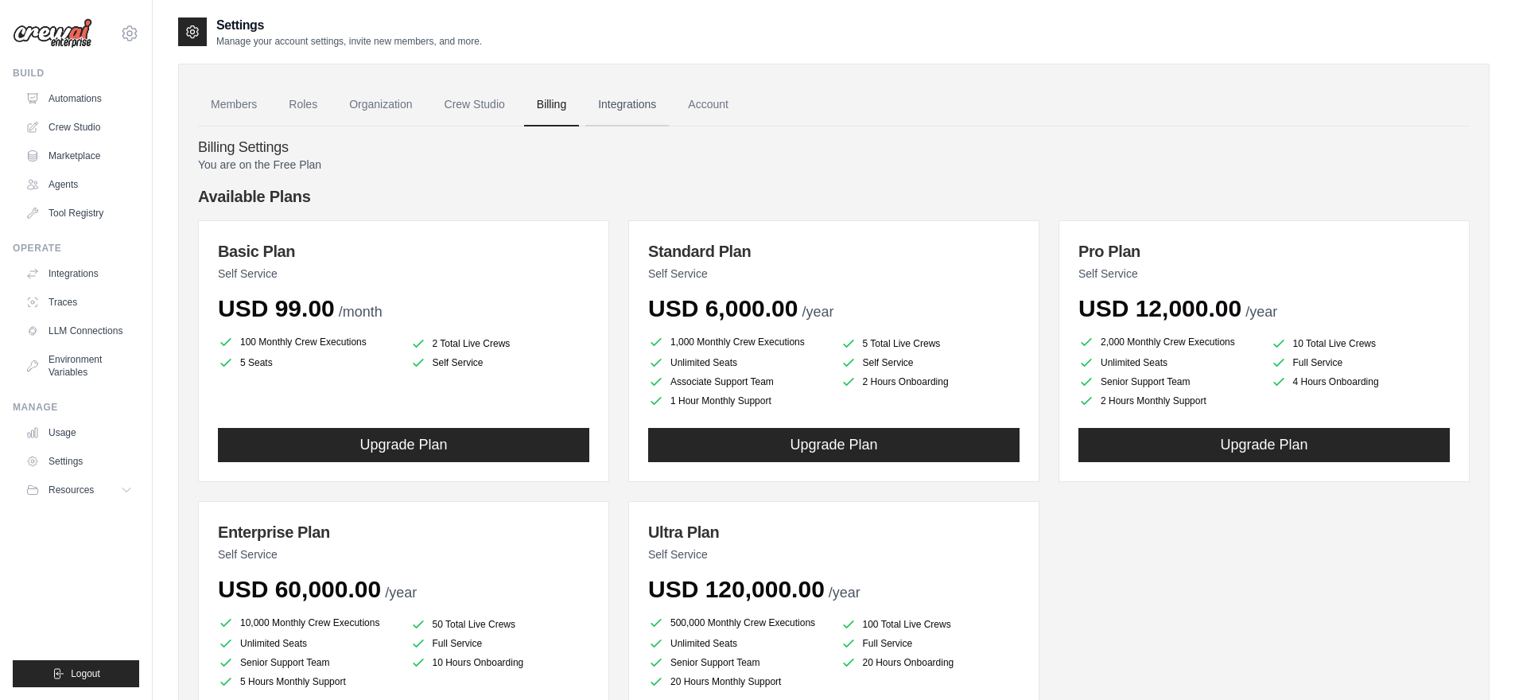
click at [642, 115] on link "Integrations" at bounding box center [626, 104] width 83 height 43
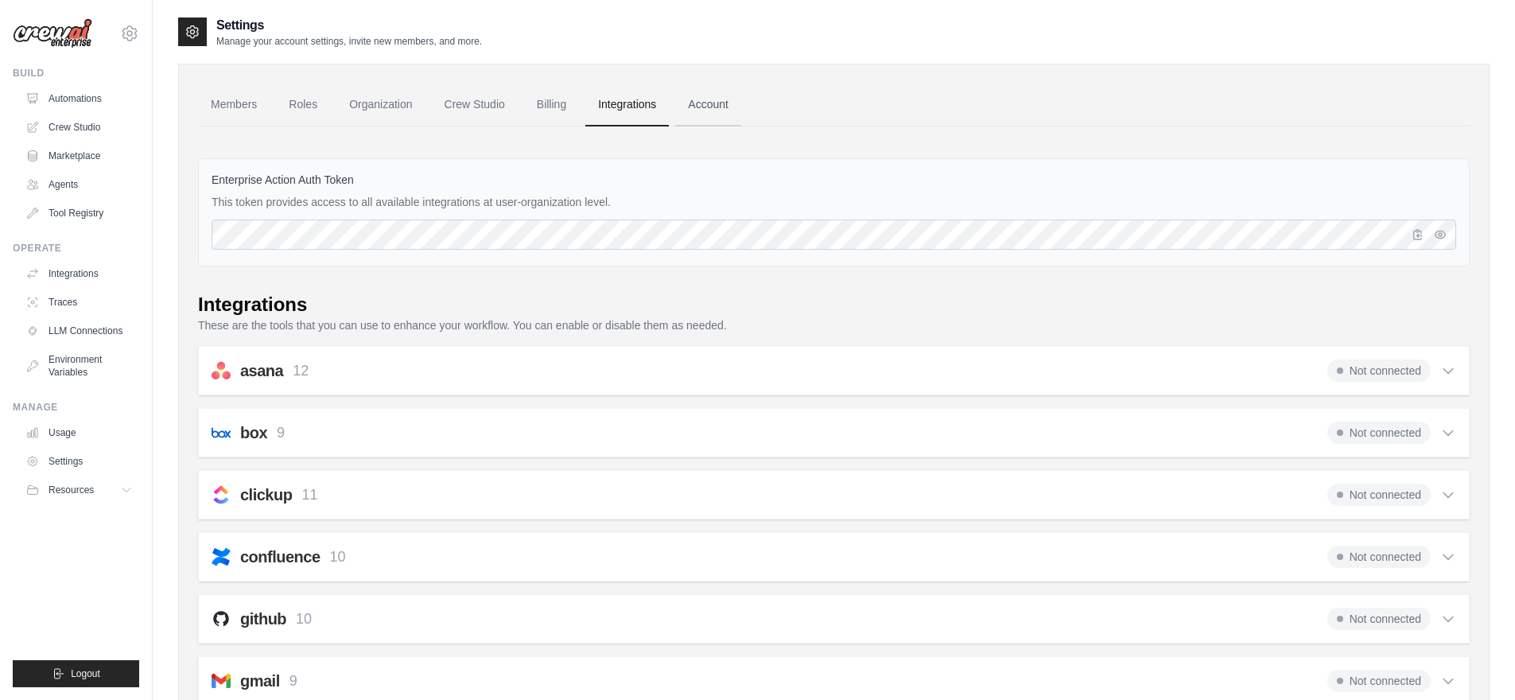
click at [712, 111] on link "Account" at bounding box center [708, 104] width 66 height 43
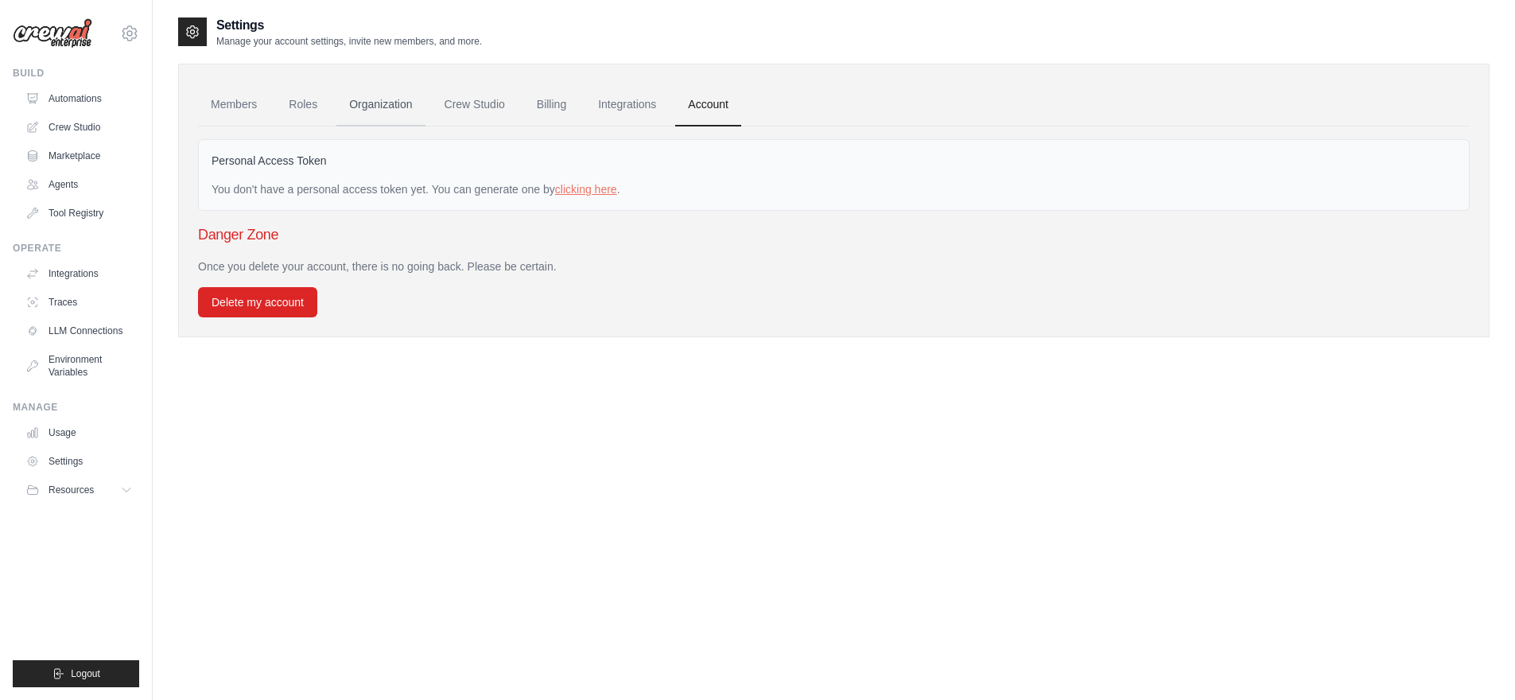
click at [388, 110] on link "Organization" at bounding box center [380, 104] width 88 height 43
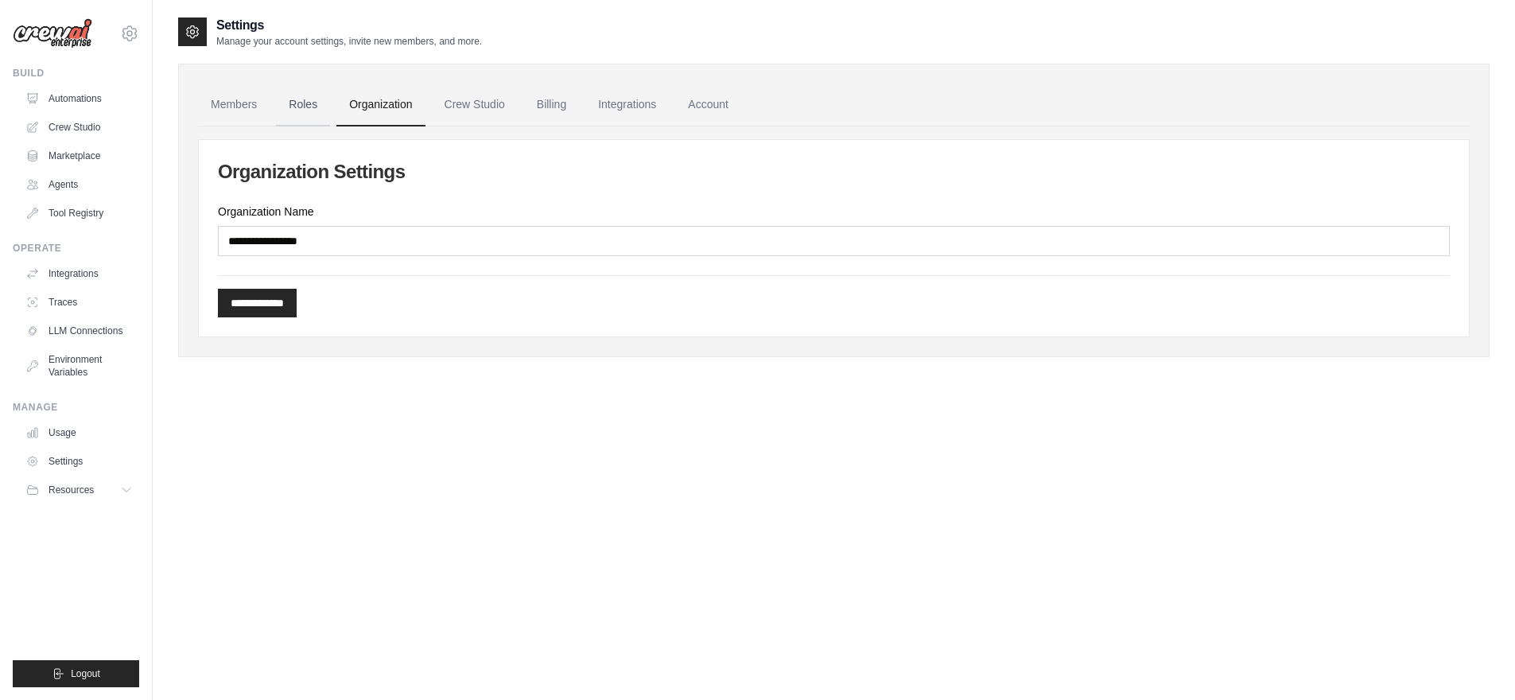
click at [313, 110] on link "Roles" at bounding box center [303, 104] width 54 height 43
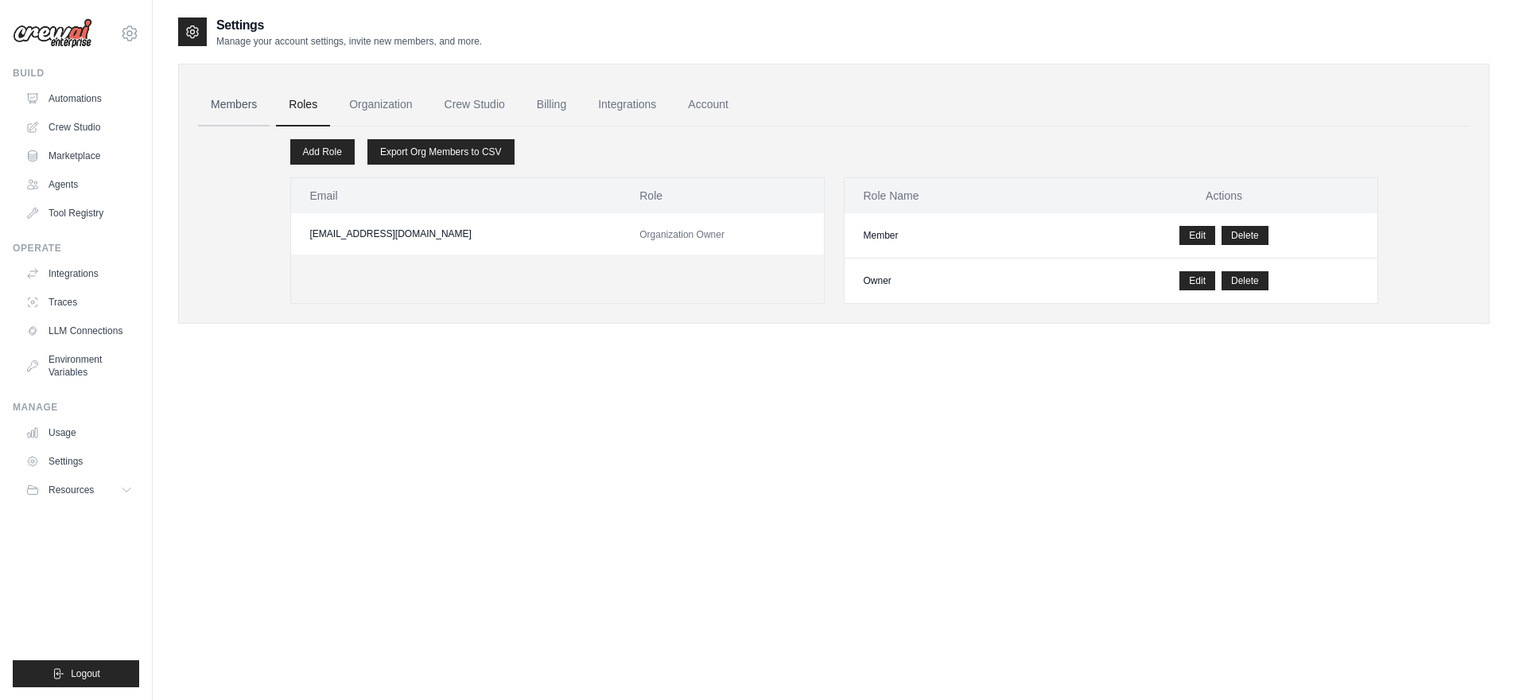
click at [226, 110] on link "Members" at bounding box center [234, 104] width 72 height 43
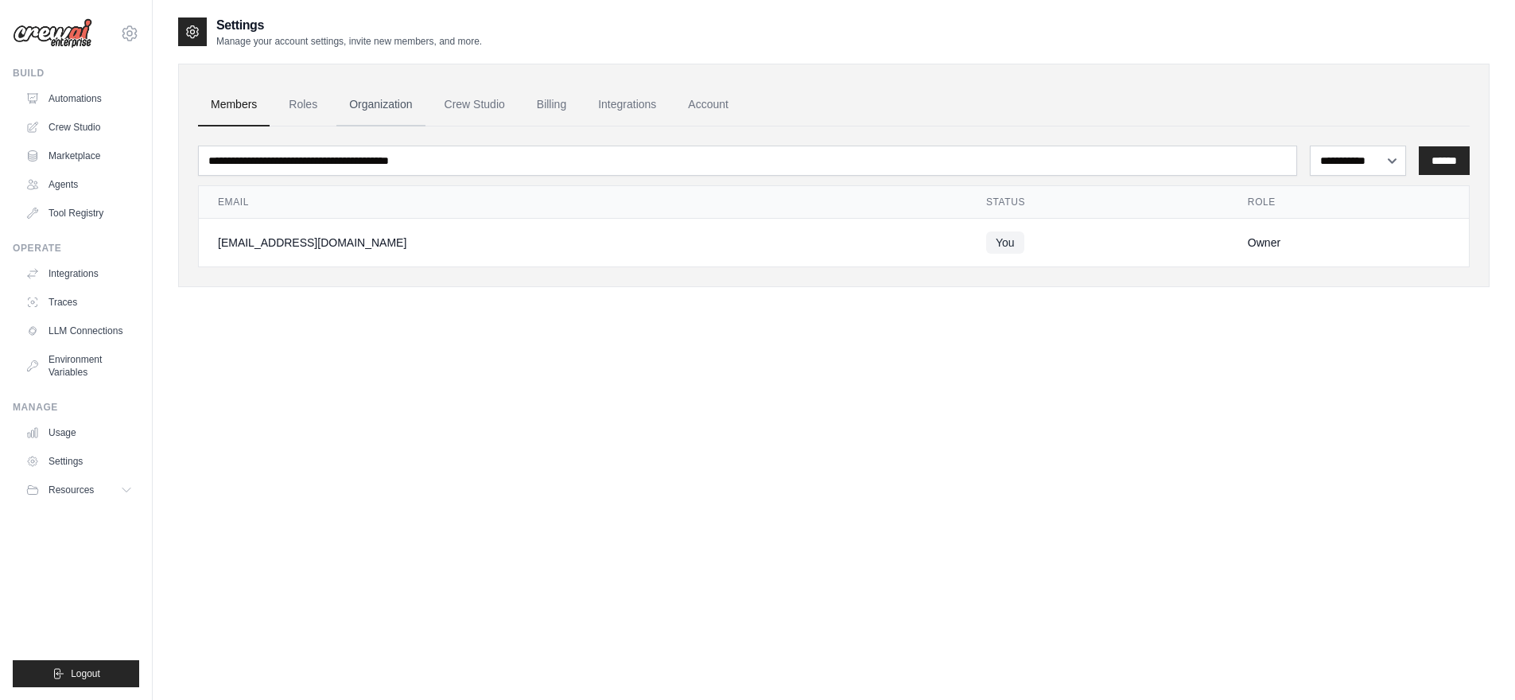
click at [421, 83] on link "Organization" at bounding box center [380, 104] width 88 height 43
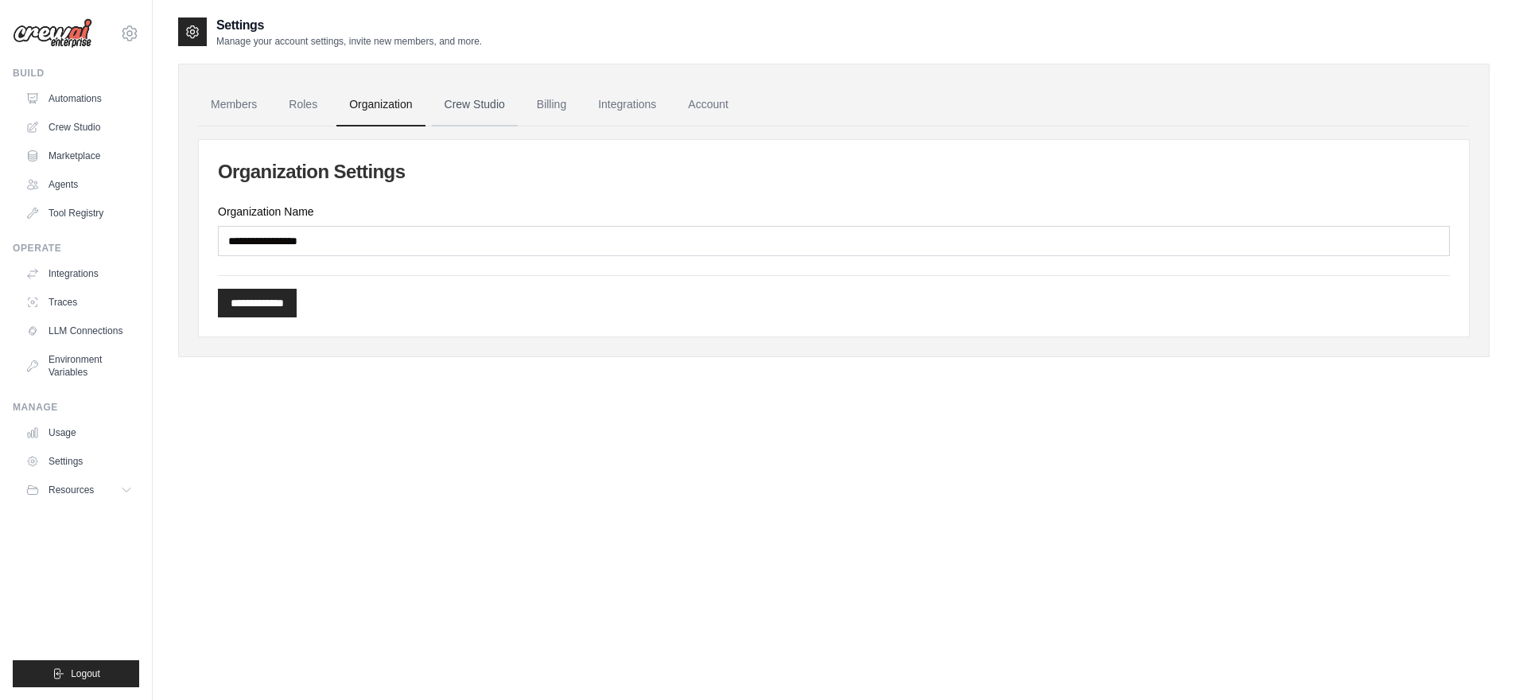
click at [471, 87] on link "Crew Studio" at bounding box center [475, 104] width 86 height 43
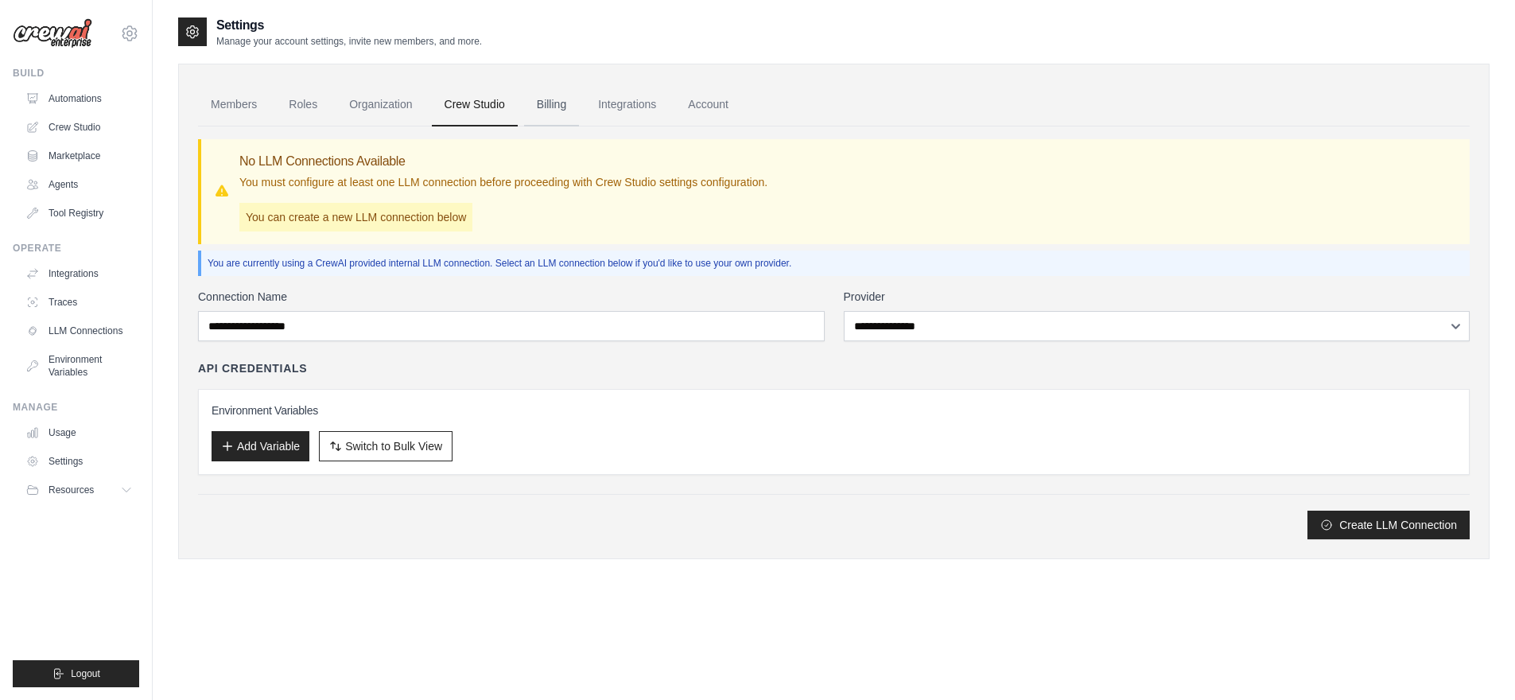
click at [541, 103] on link "Billing" at bounding box center [551, 104] width 55 height 43
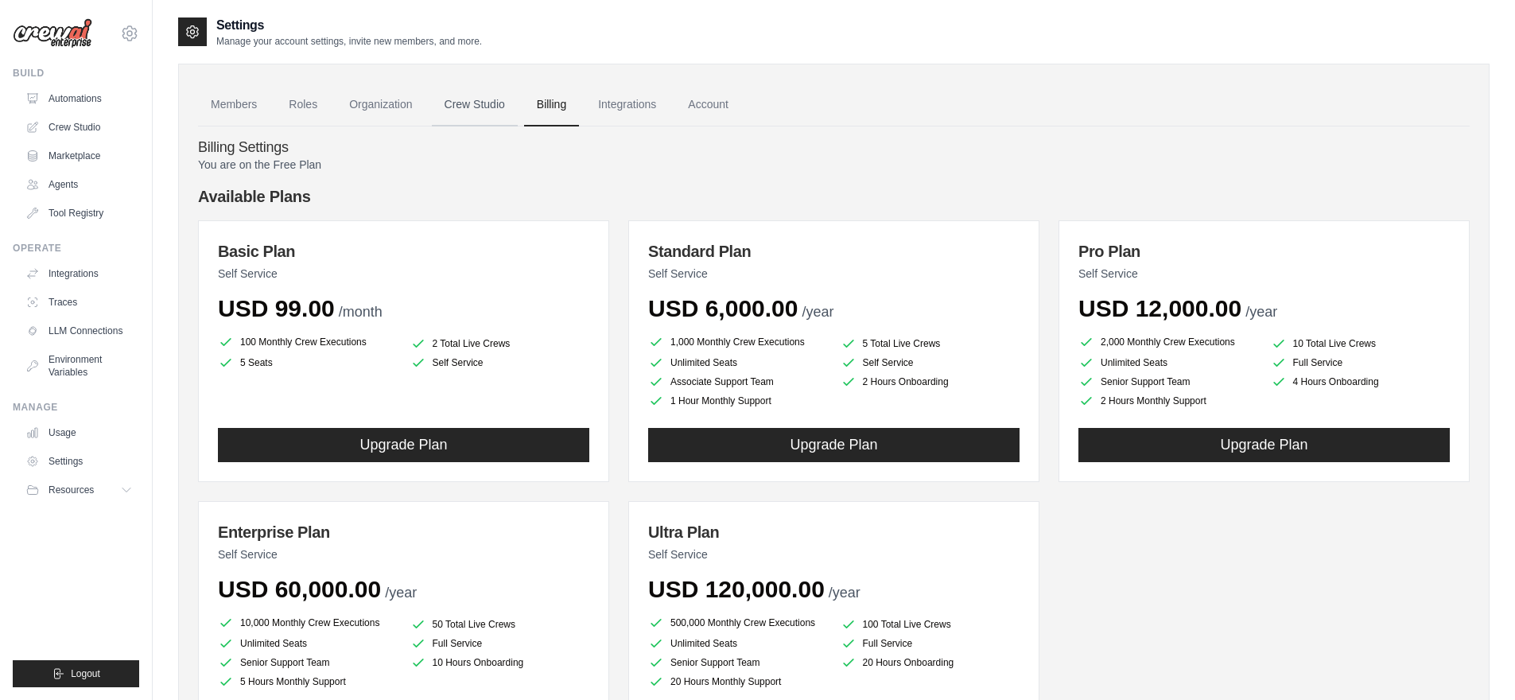
click at [485, 111] on link "Crew Studio" at bounding box center [475, 104] width 86 height 43
